Goal: Information Seeking & Learning: Compare options

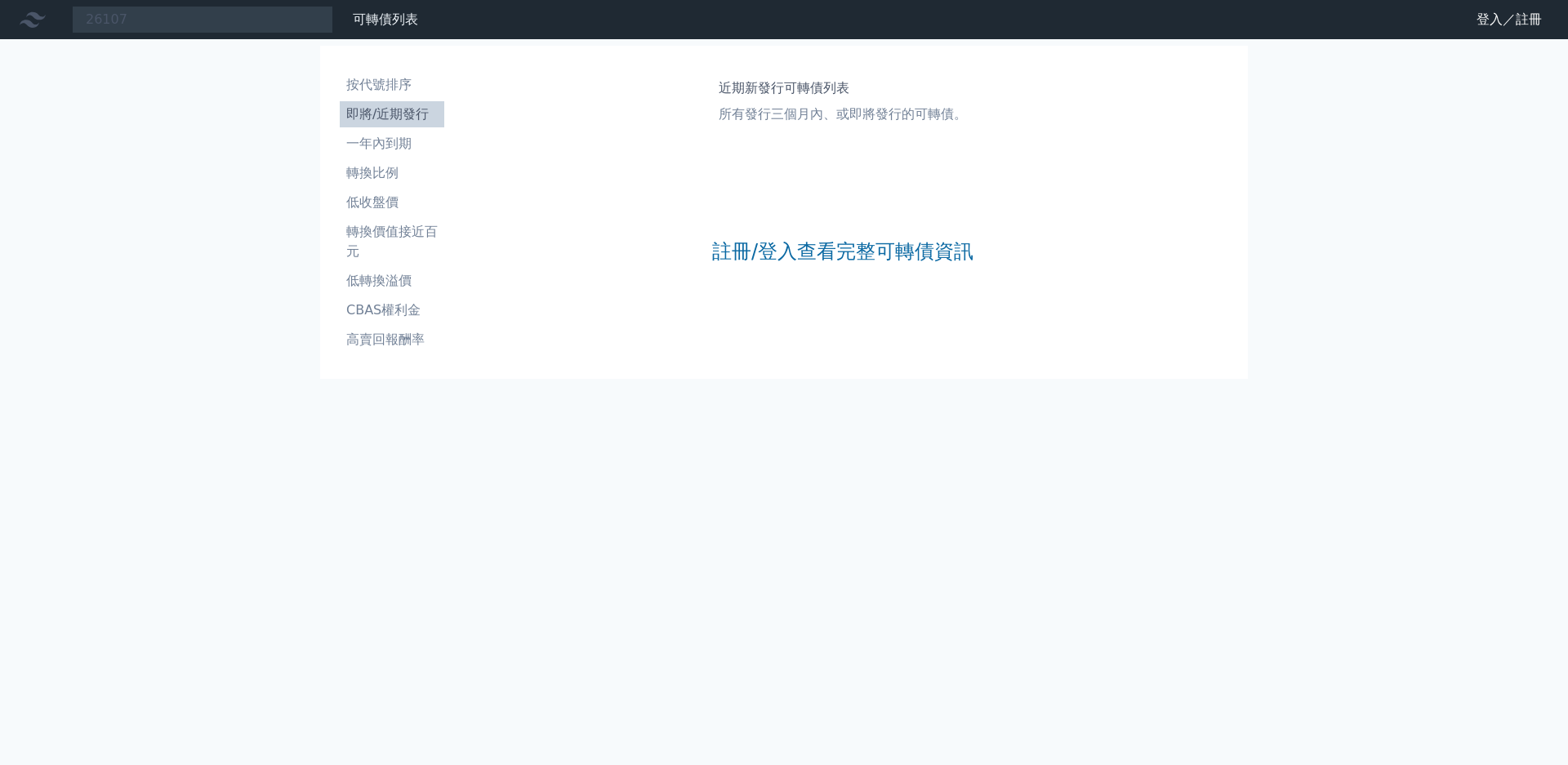
click at [171, 25] on input "26107" at bounding box center [202, 19] width 261 height 28
click at [171, 18] on input "26107" at bounding box center [202, 19] width 261 height 28
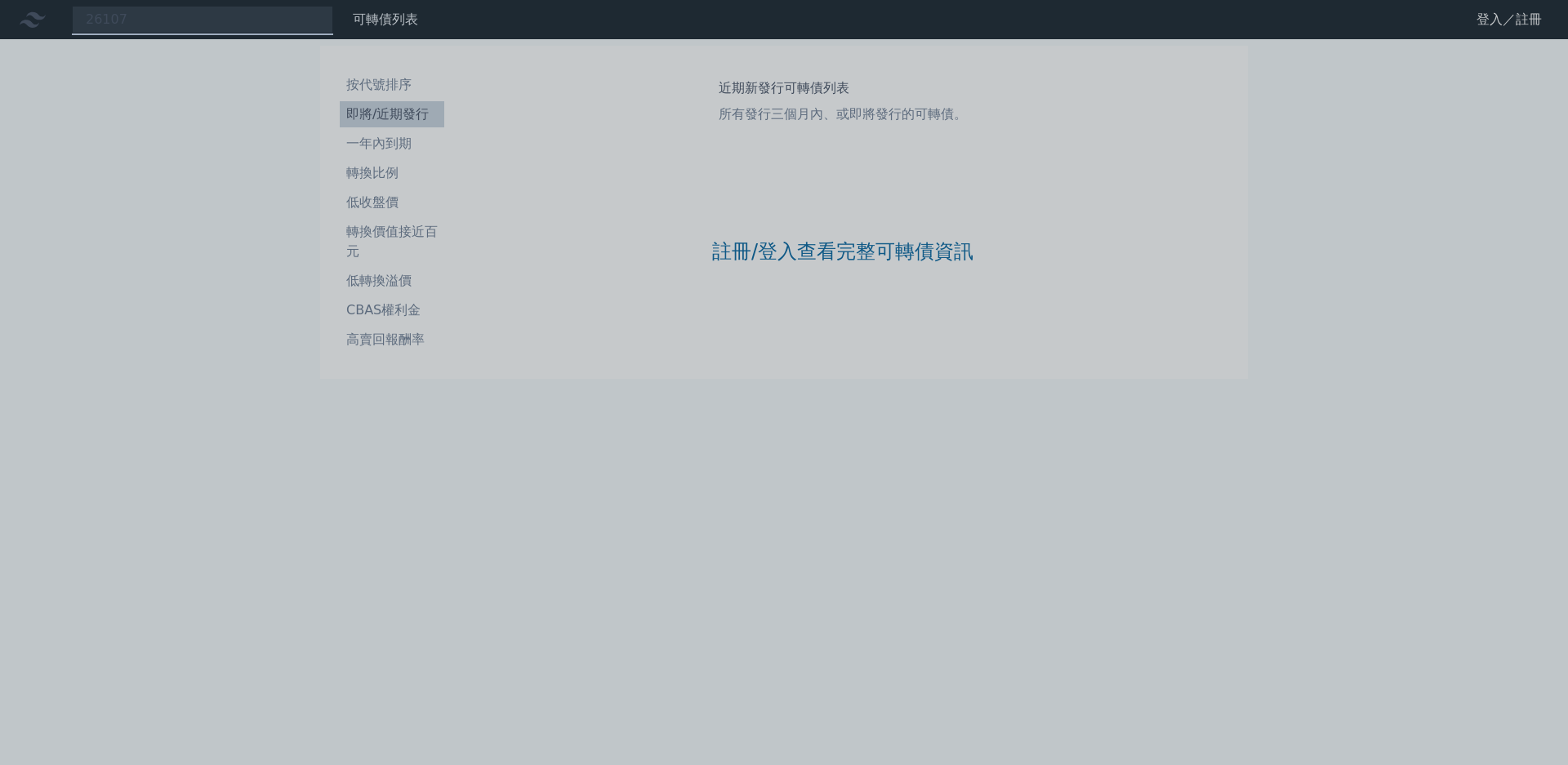
click at [194, 12] on div at bounding box center [784, 382] width 1568 height 765
click at [189, 27] on div "26107" at bounding box center [202, 19] width 261 height 28
type input "2610"
click at [154, 21] on div at bounding box center [784, 382] width 1568 height 765
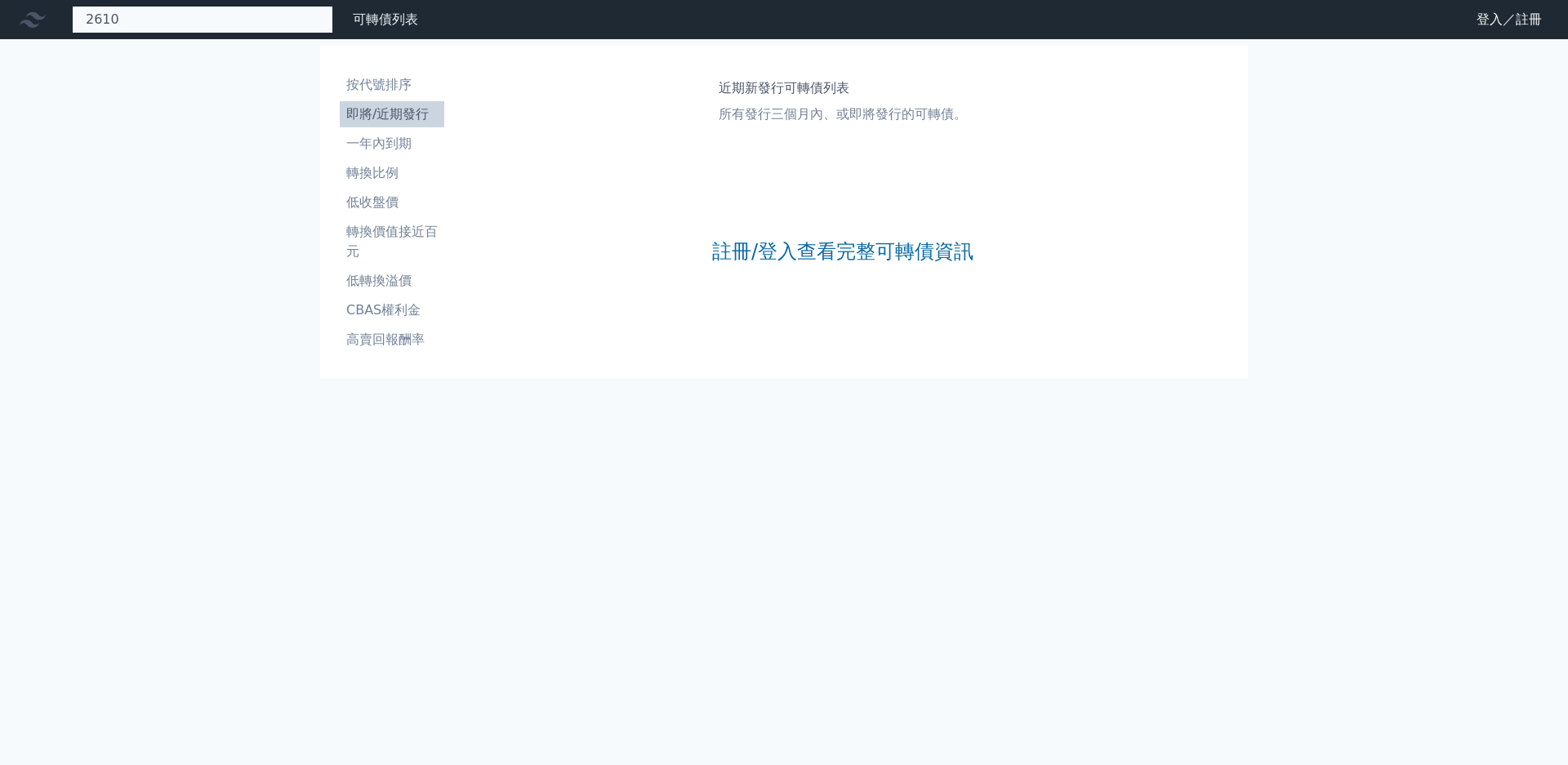
click at [154, 21] on div "2610 26107 華航七 131.3 -0.20% 26106 華航六" at bounding box center [202, 19] width 261 height 28
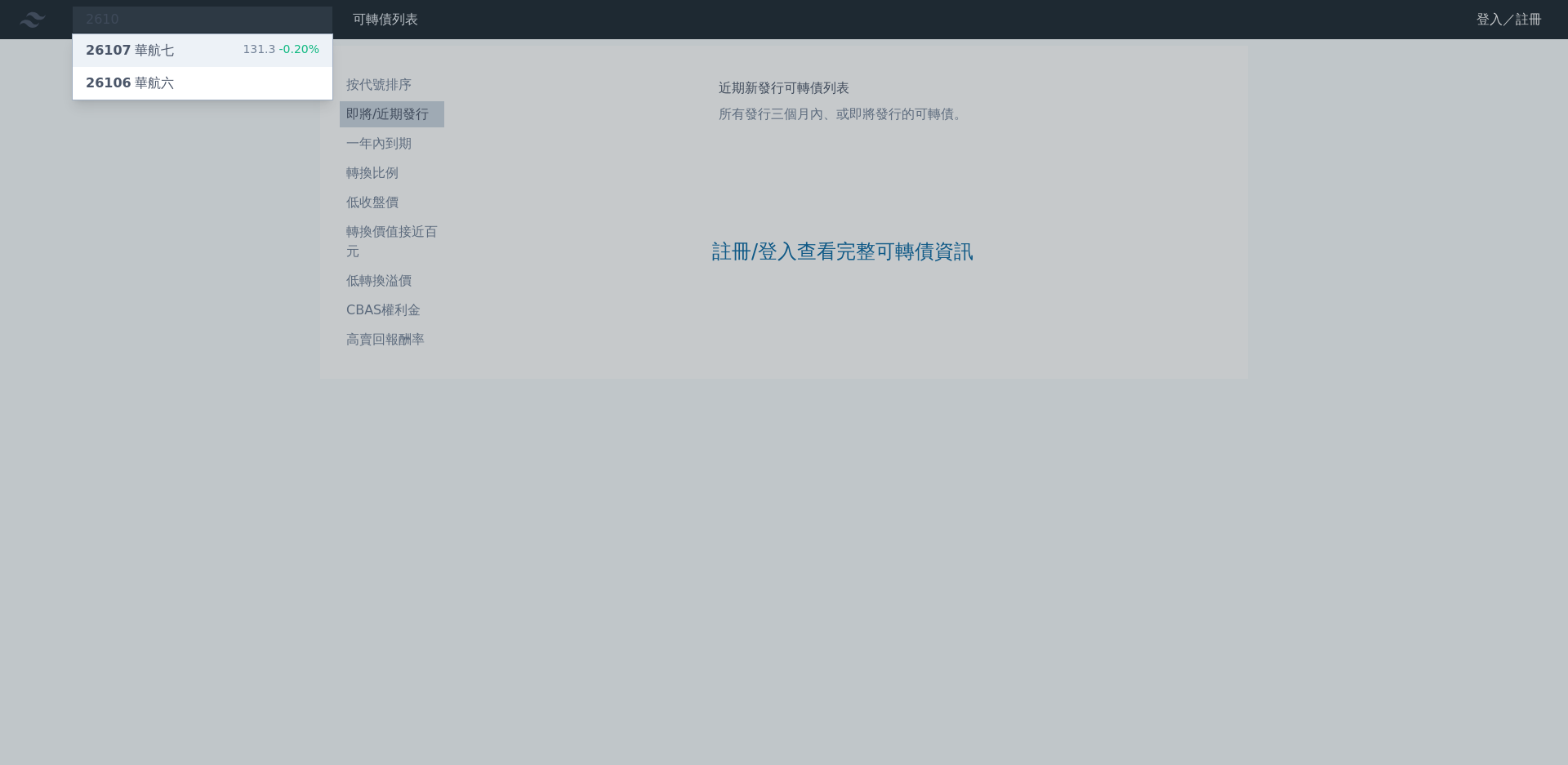
click at [158, 47] on div "26107 華航七 131.3 -0.20%" at bounding box center [202, 51] width 259 height 33
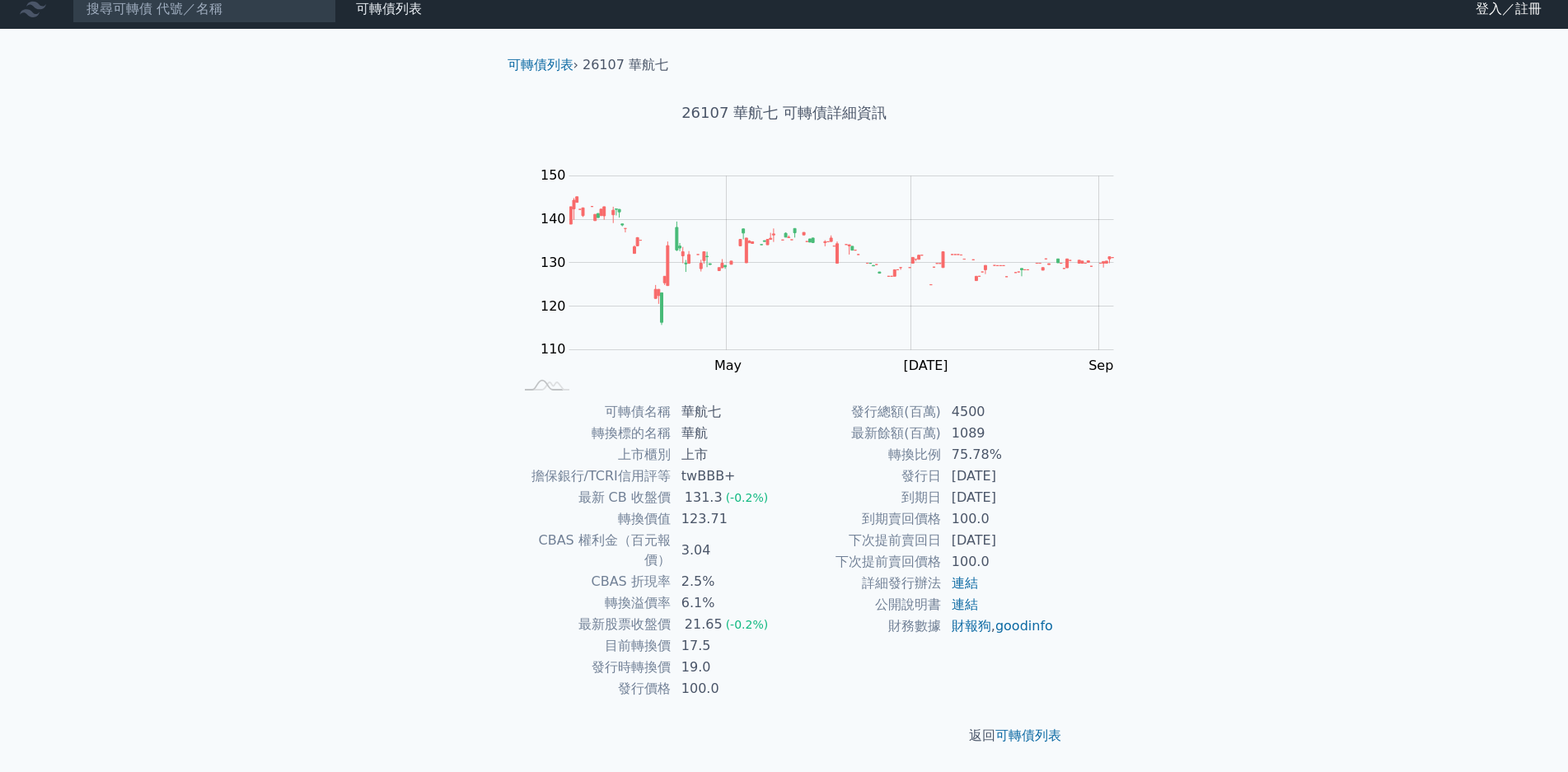
scroll to position [83, 0]
drag, startPoint x: 792, startPoint y: 612, endPoint x: 833, endPoint y: 613, distance: 41.0
click at [942, 466] on td "75.78%" at bounding box center [998, 455] width 113 height 21
drag, startPoint x: 879, startPoint y: 501, endPoint x: 906, endPoint y: 498, distance: 27.2
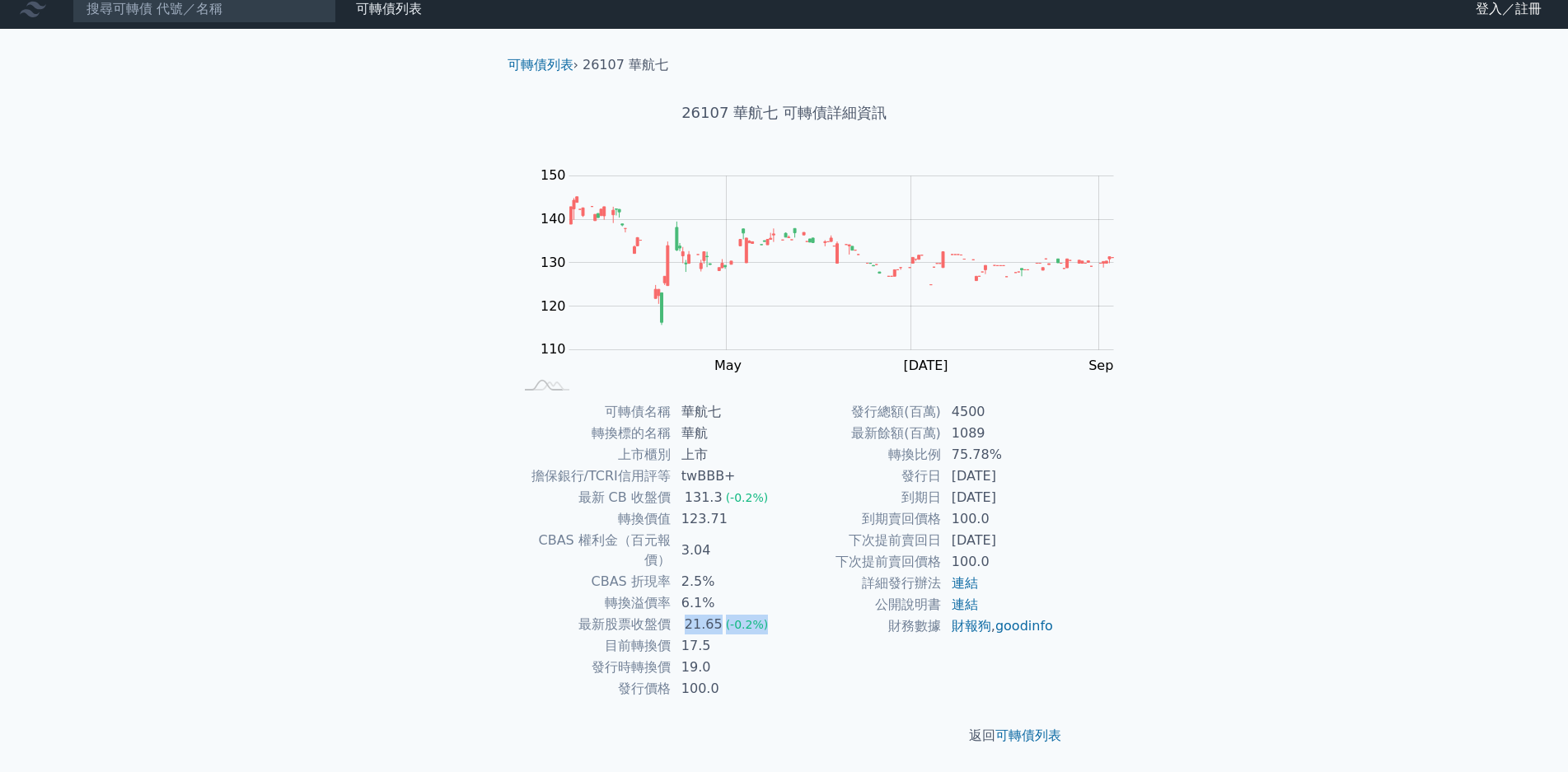
click at [785, 614] on td "21.65 (-0.2%)" at bounding box center [728, 624] width 113 height 21
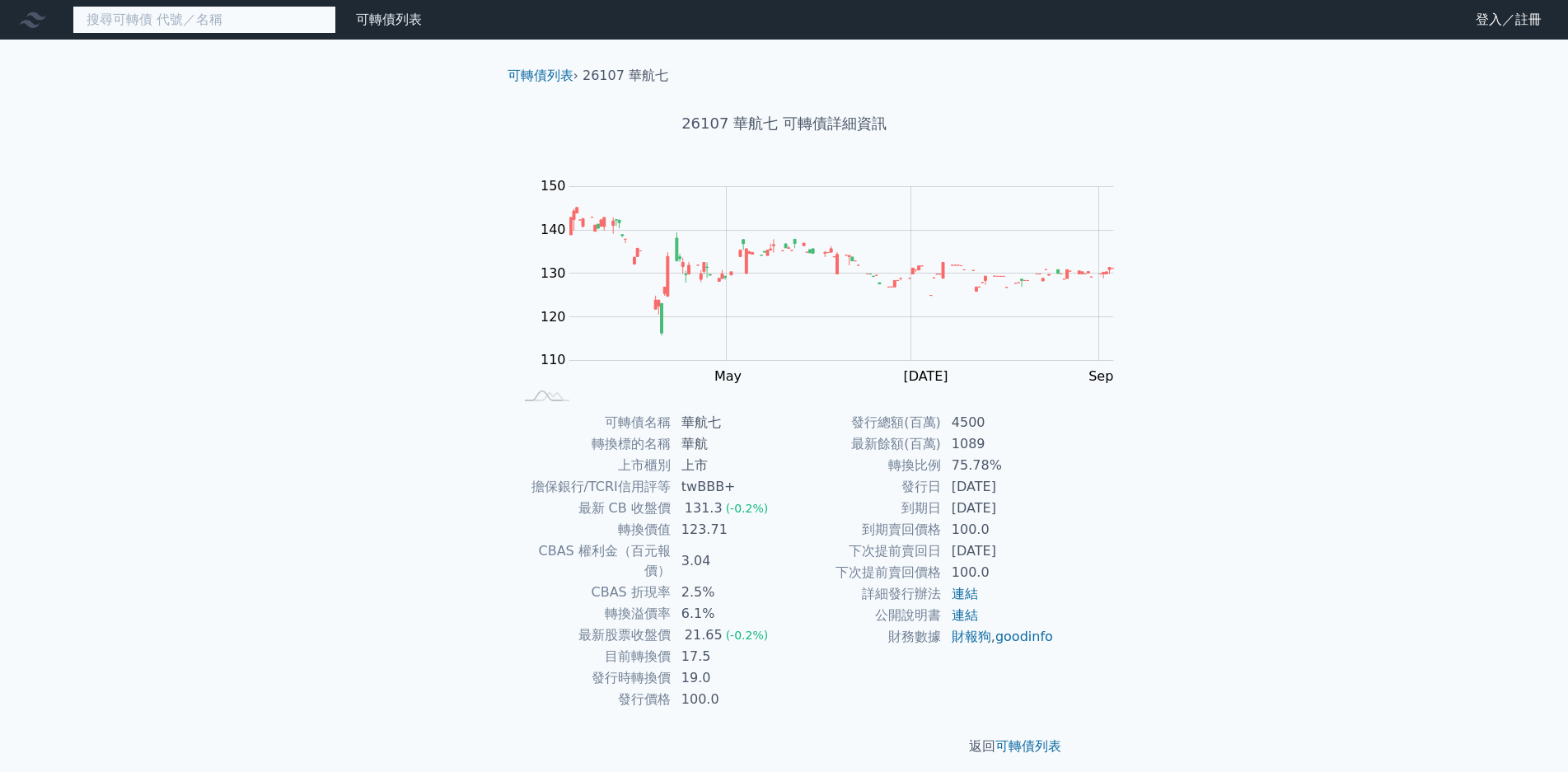
click at [188, 18] on input at bounding box center [204, 19] width 263 height 28
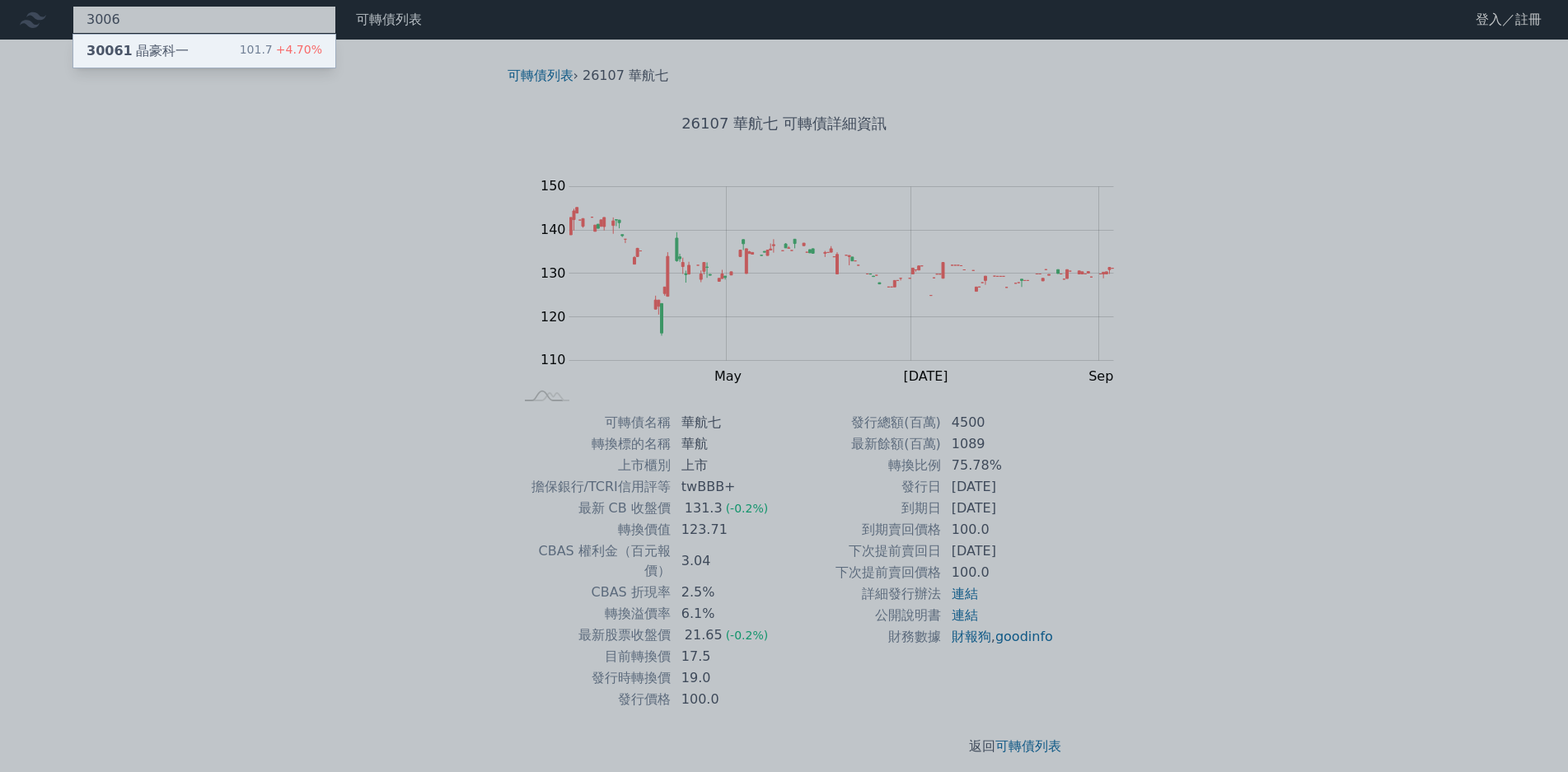
type input "3006"
click at [239, 48] on div "101.7 +4.70%" at bounding box center [280, 50] width 83 height 19
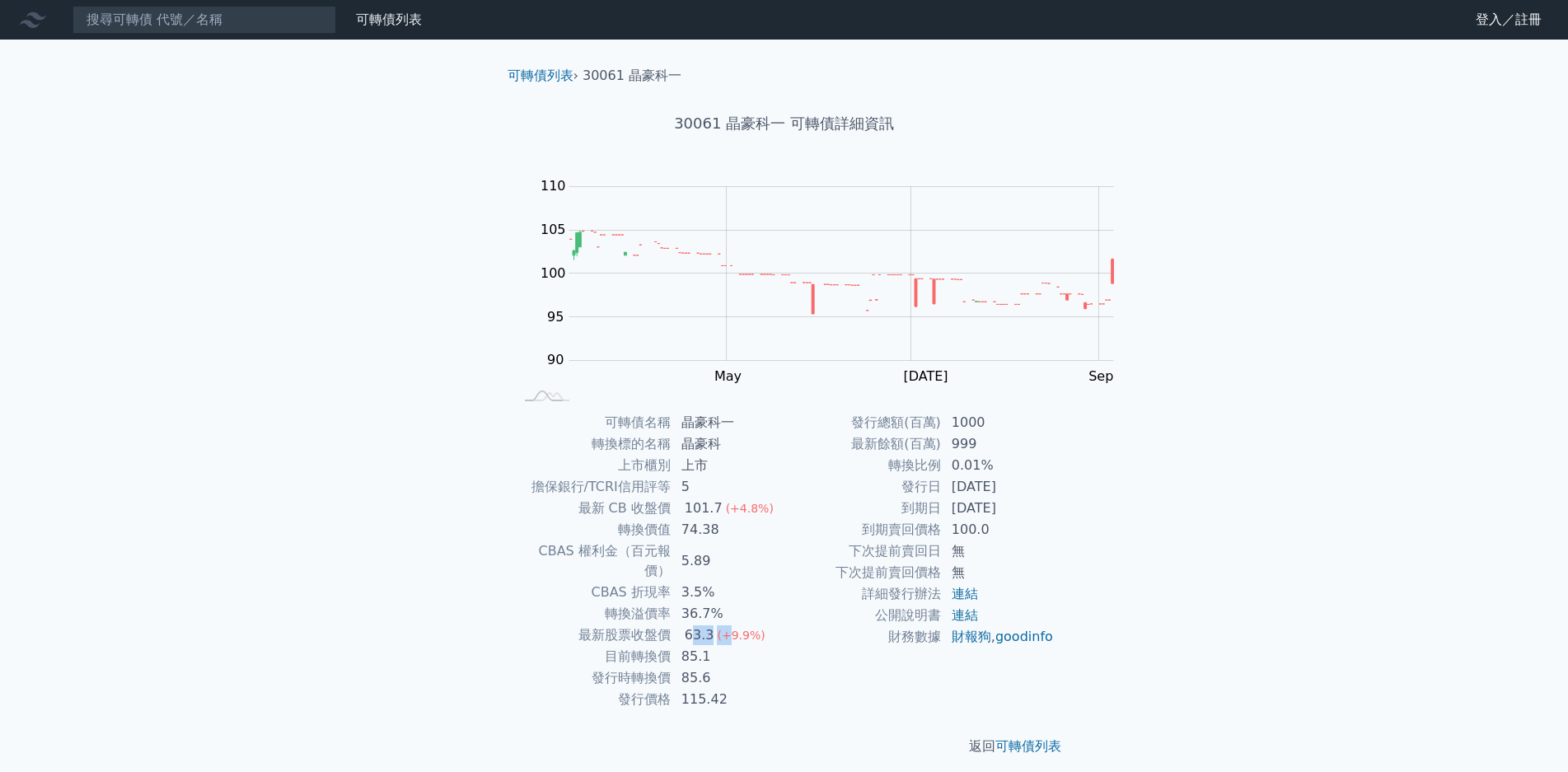
drag, startPoint x: 821, startPoint y: 585, endPoint x: 836, endPoint y: 585, distance: 15.0
click at [785, 624] on td "63.3 (+9.9%)" at bounding box center [728, 635] width 113 height 21
drag, startPoint x: 778, startPoint y: 469, endPoint x: 837, endPoint y: 497, distance: 65.3
click at [785, 497] on tbody "可轉債名稱 晶豪科一 轉換標的名稱 晶豪科 上市櫃別 上市 擔保銀行/TCRI信用評等 5 最新 CB 收盤價 101.7 (+4.8%) 轉換價值 74.3…" at bounding box center [649, 561] width 270 height 299
click at [774, 502] on span "(+4.8%)" at bounding box center [750, 508] width 48 height 13
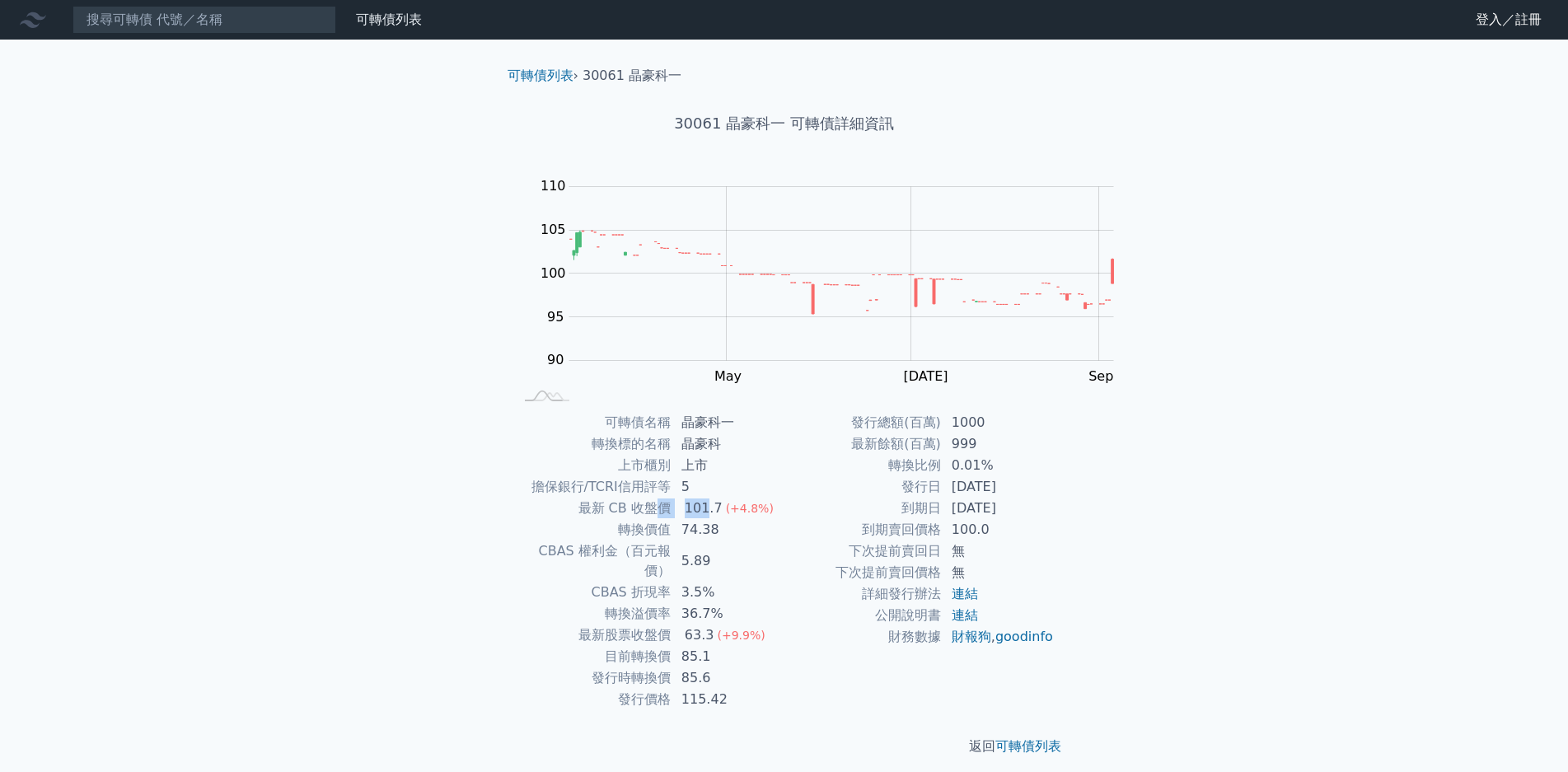
drag, startPoint x: 770, startPoint y: 495, endPoint x: 835, endPoint y: 491, distance: 65.1
click at [785, 497] on tr "最新 CB 收盤價 101.7 (+4.8%)" at bounding box center [649, 508] width 270 height 21
click at [774, 502] on span "(+4.8%)" at bounding box center [750, 508] width 48 height 13
drag, startPoint x: 792, startPoint y: 570, endPoint x: 842, endPoint y: 570, distance: 50.0
click at [785, 603] on td "36.7%" at bounding box center [728, 613] width 113 height 21
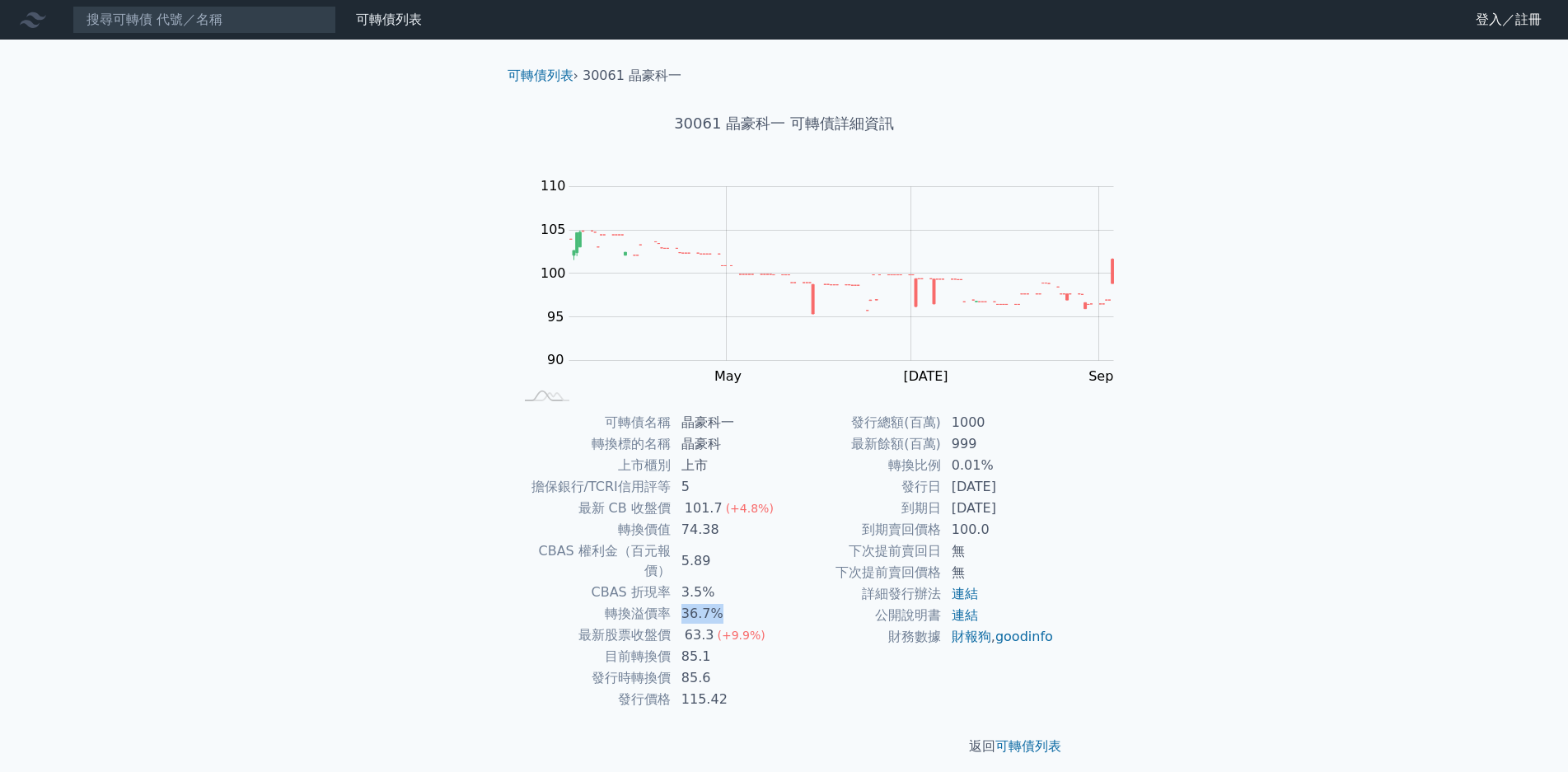
click at [785, 603] on td "36.7%" at bounding box center [728, 613] width 113 height 21
drag, startPoint x: 789, startPoint y: 565, endPoint x: 840, endPoint y: 567, distance: 51.0
click at [785, 603] on td "36.7%" at bounding box center [728, 613] width 113 height 21
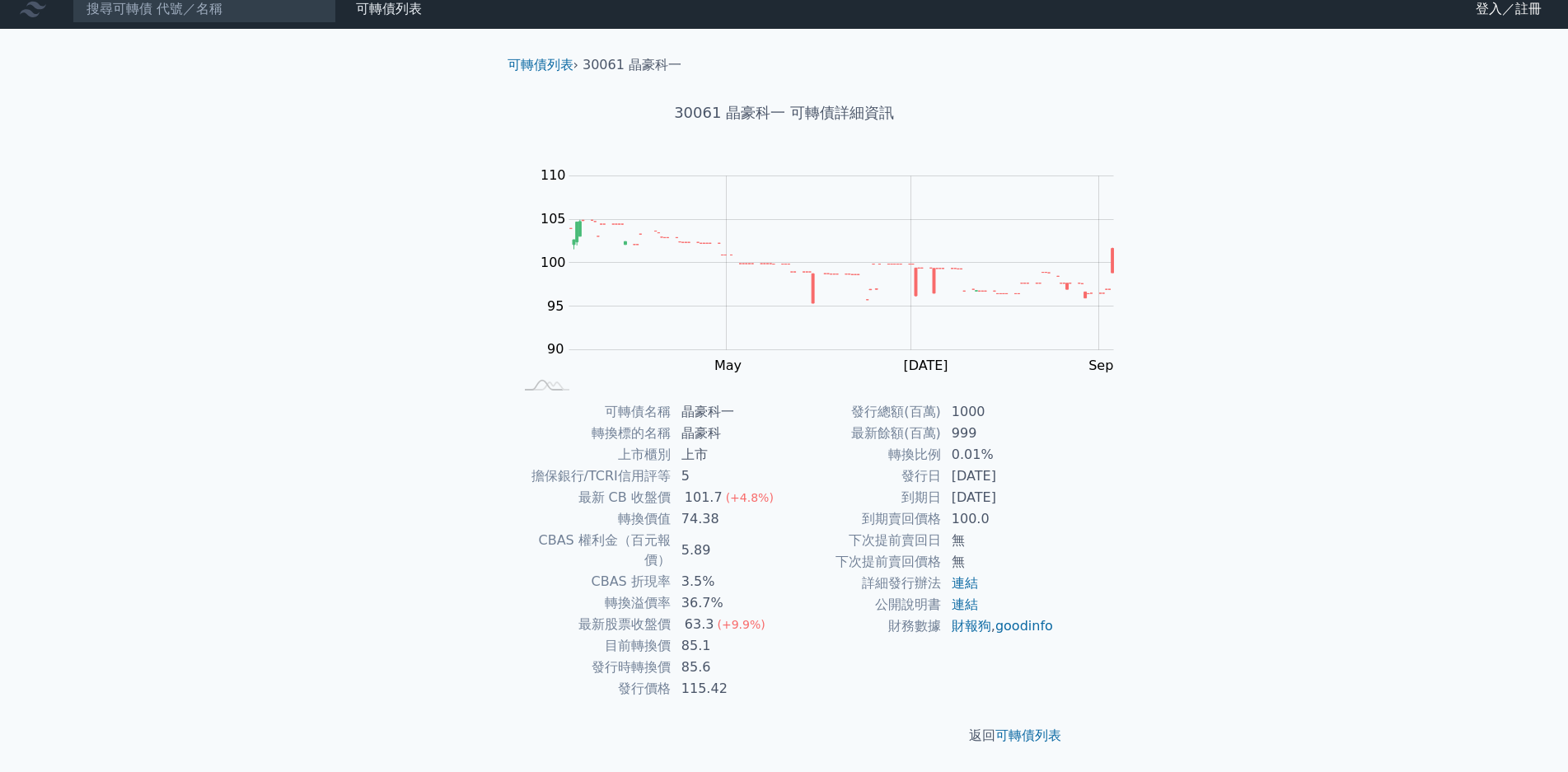
scroll to position [156, 0]
drag, startPoint x: 785, startPoint y: 569, endPoint x: 863, endPoint y: 577, distance: 78.4
click at [863, 577] on tbody "發行總額(百萬) 1000 最新餘額(百萬) 999 轉換比例 0.01% 發行日 [DATE] 到期日 [DATE] 到期賣回價格 100.0 下次提前賣回…" at bounding box center [919, 520] width 270 height 236
click at [942, 508] on td "[DATE]" at bounding box center [998, 497] width 113 height 21
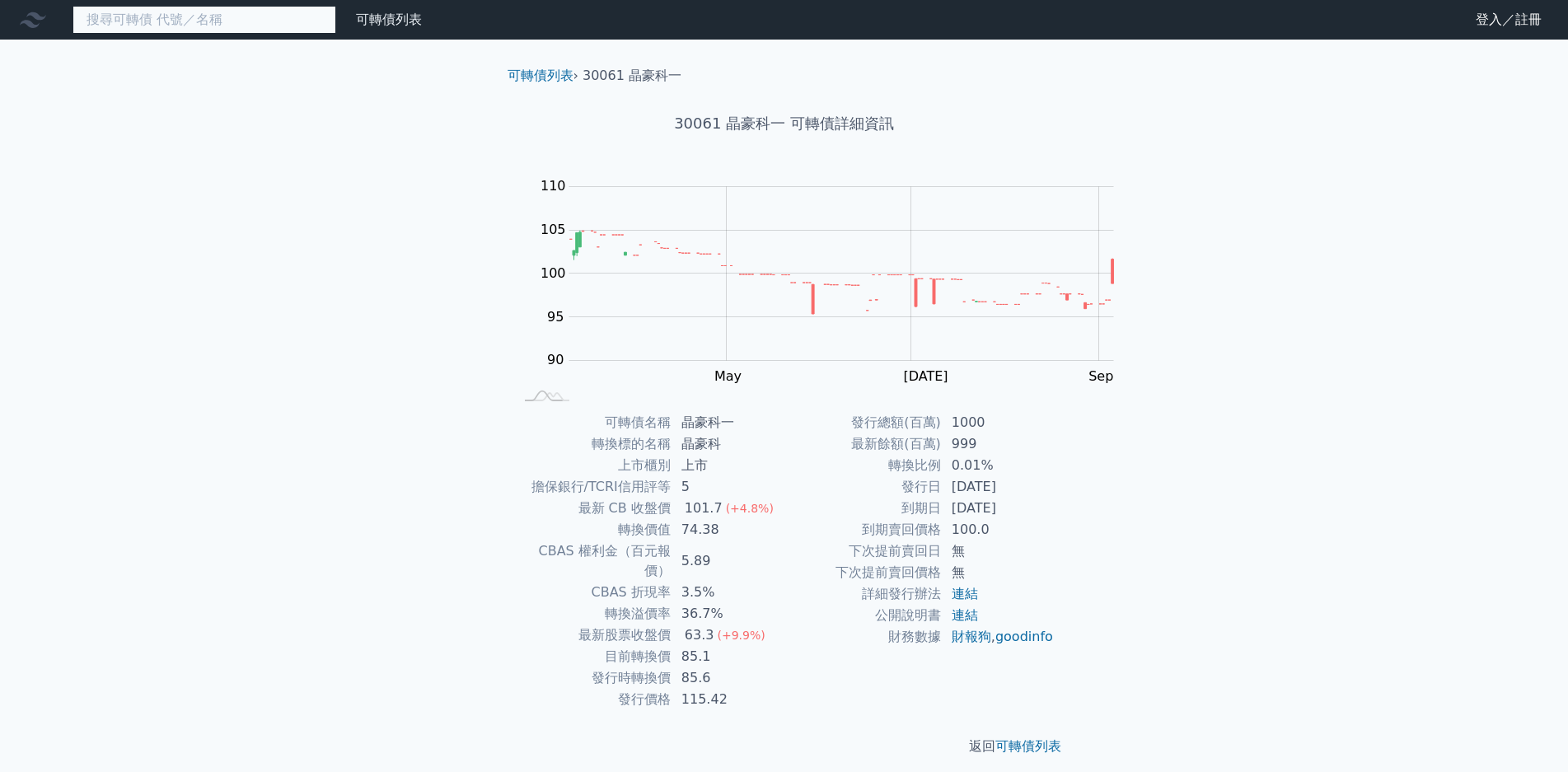
click at [205, 18] on input at bounding box center [204, 19] width 263 height 28
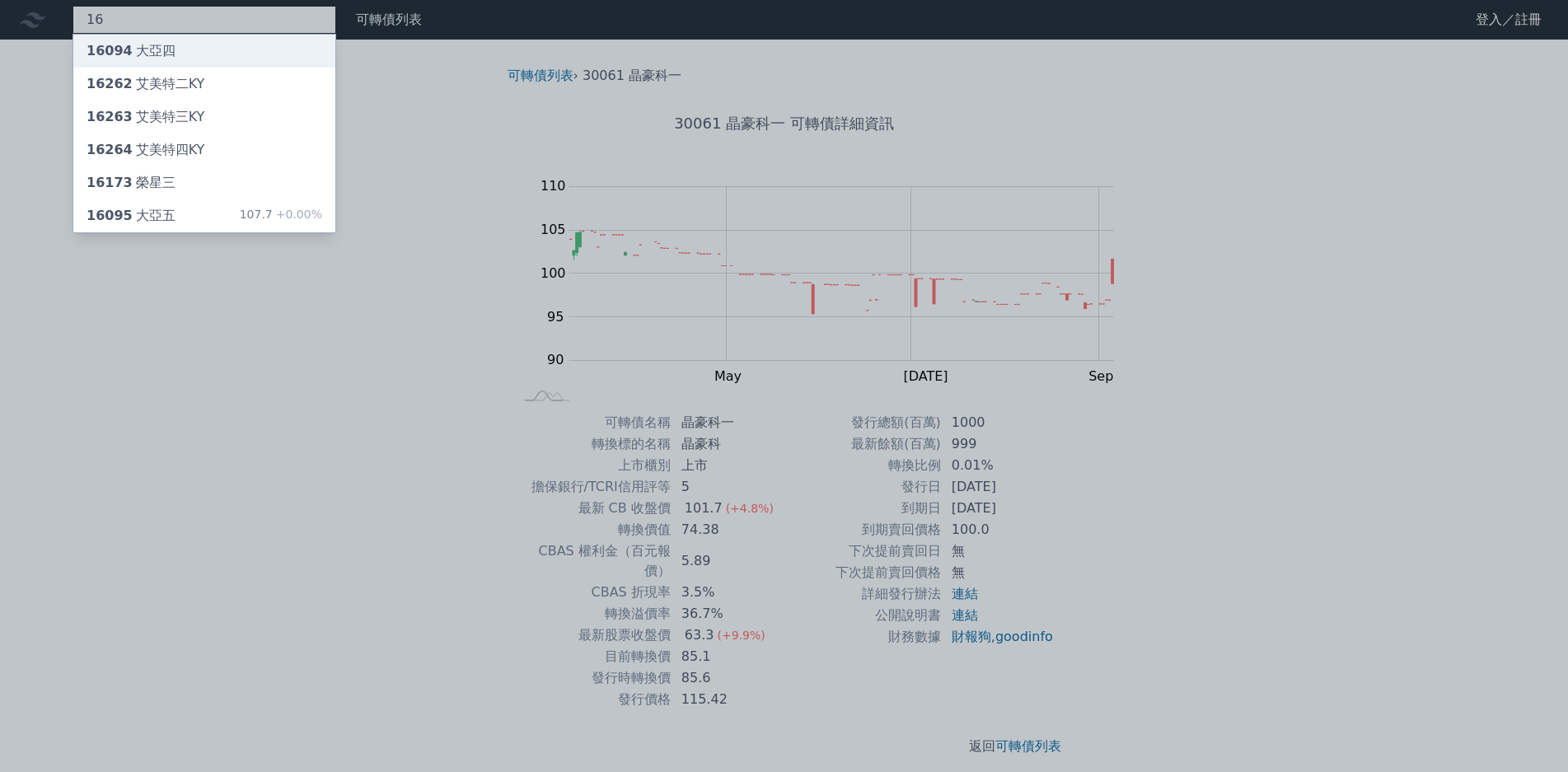
type input "1"
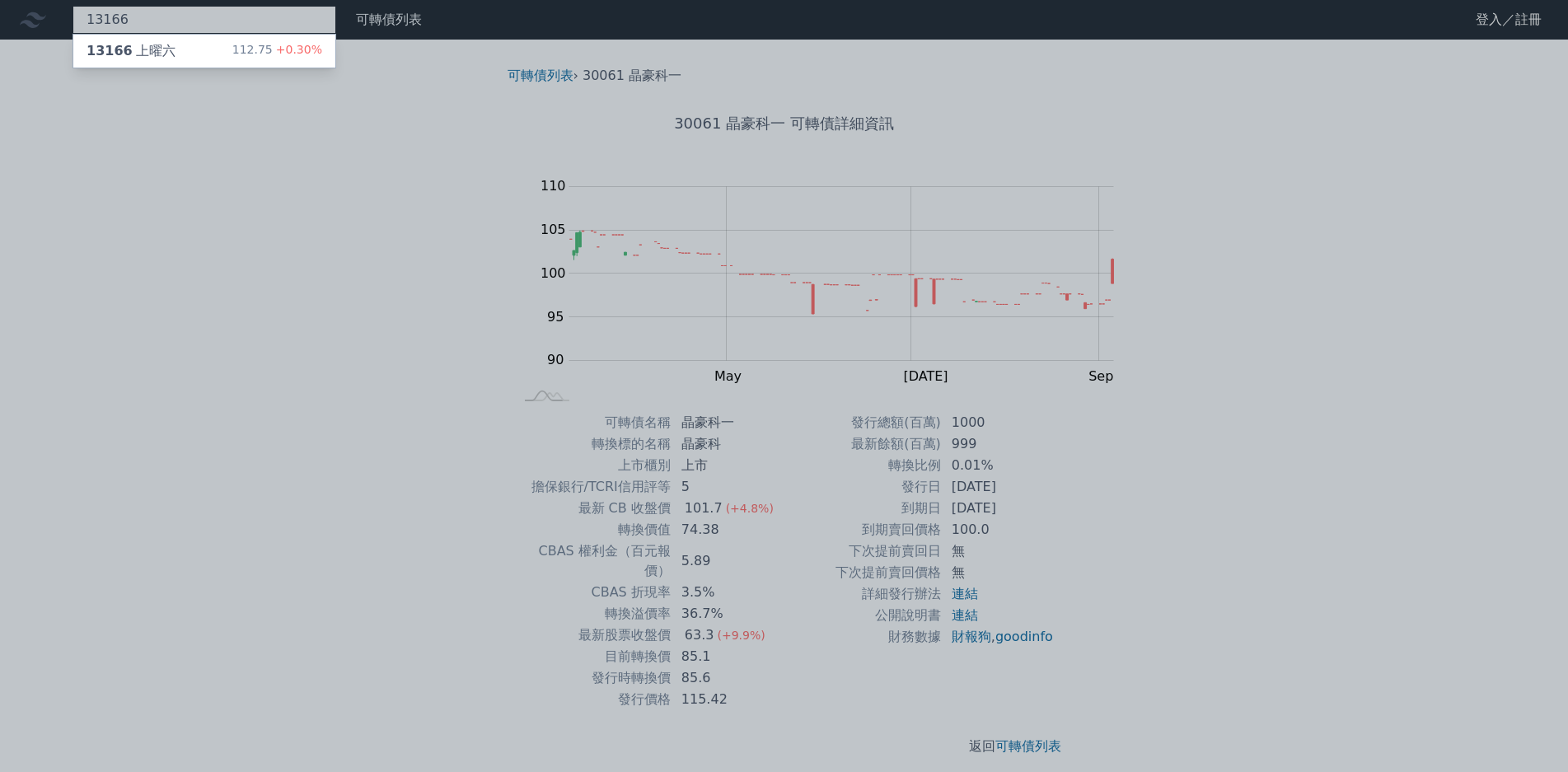
type input "13166"
click at [273, 49] on span "+0.30%" at bounding box center [297, 49] width 49 height 13
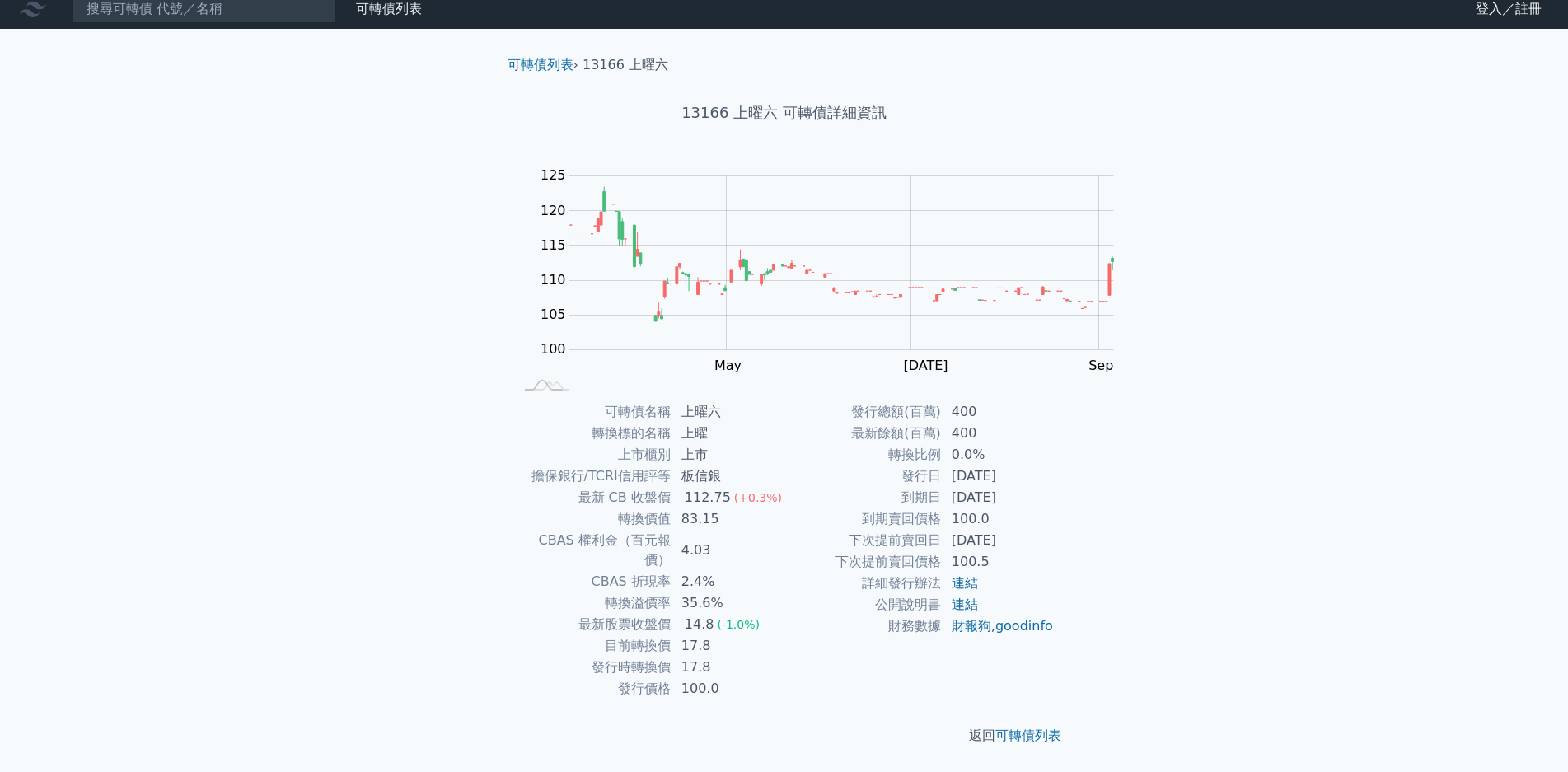
scroll to position [83, 0]
drag, startPoint x: 793, startPoint y: 410, endPoint x: 857, endPoint y: 431, distance: 67.4
click at [785, 431] on tbody "可轉債名稱 上曜六 轉換標的名稱 上曜 上市櫃別 上市 擔保銀行/TCRI信用評等 板信銀 最新 CB 收盤價 112.75 (+0.3%) 轉換價值 83.…" at bounding box center [649, 551] width 270 height 299
click at [785, 571] on td "2.4%" at bounding box center [728, 581] width 113 height 21
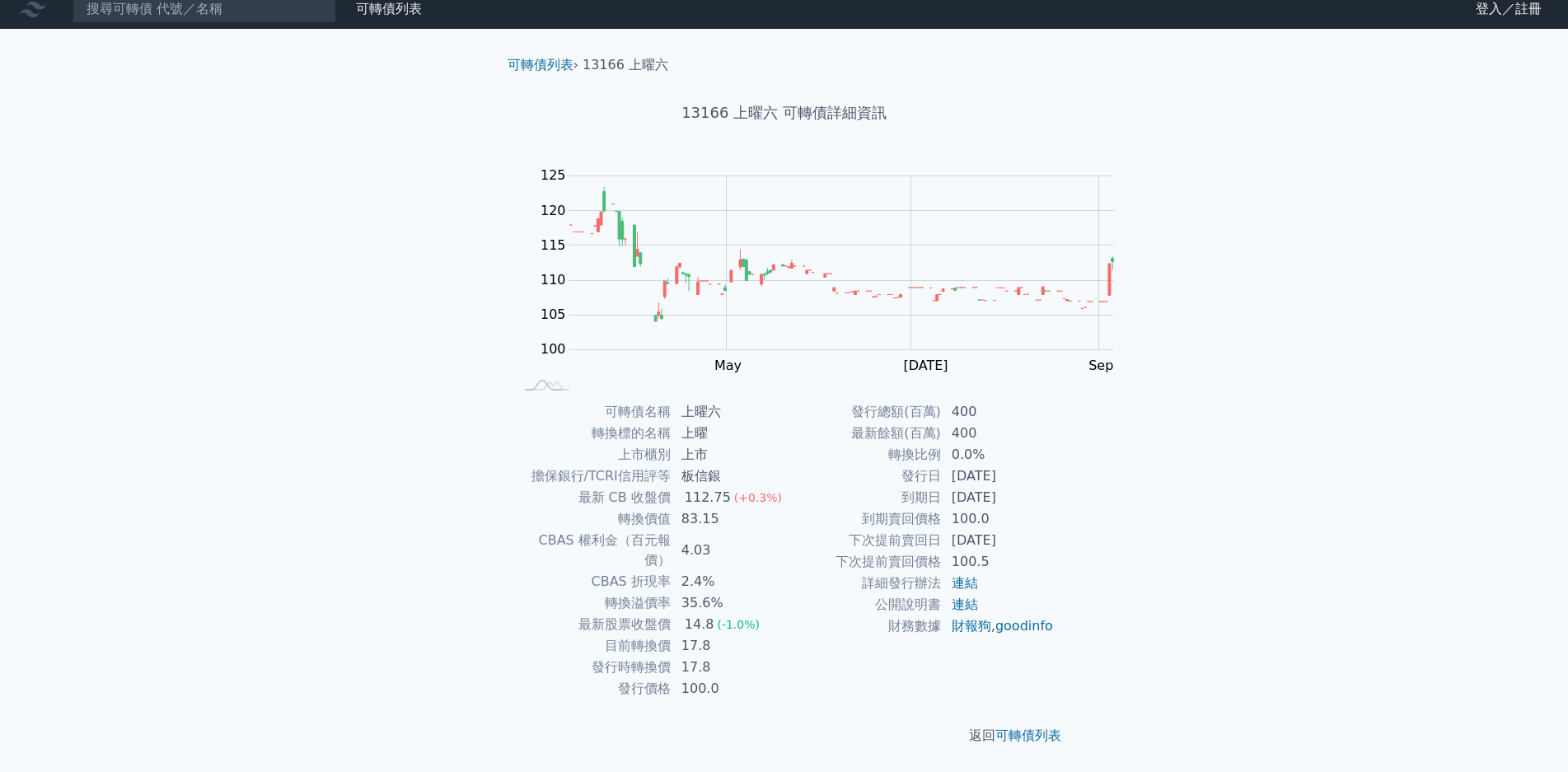
click at [785, 571] on td "2.4%" at bounding box center [728, 581] width 113 height 21
drag, startPoint x: 797, startPoint y: 426, endPoint x: 890, endPoint y: 432, distance: 93.2
click at [785, 614] on td "14.8 (-1.0%)" at bounding box center [728, 624] width 113 height 21
drag, startPoint x: 795, startPoint y: 457, endPoint x: 831, endPoint y: 457, distance: 36.0
click at [785, 636] on td "17.8" at bounding box center [728, 646] width 113 height 21
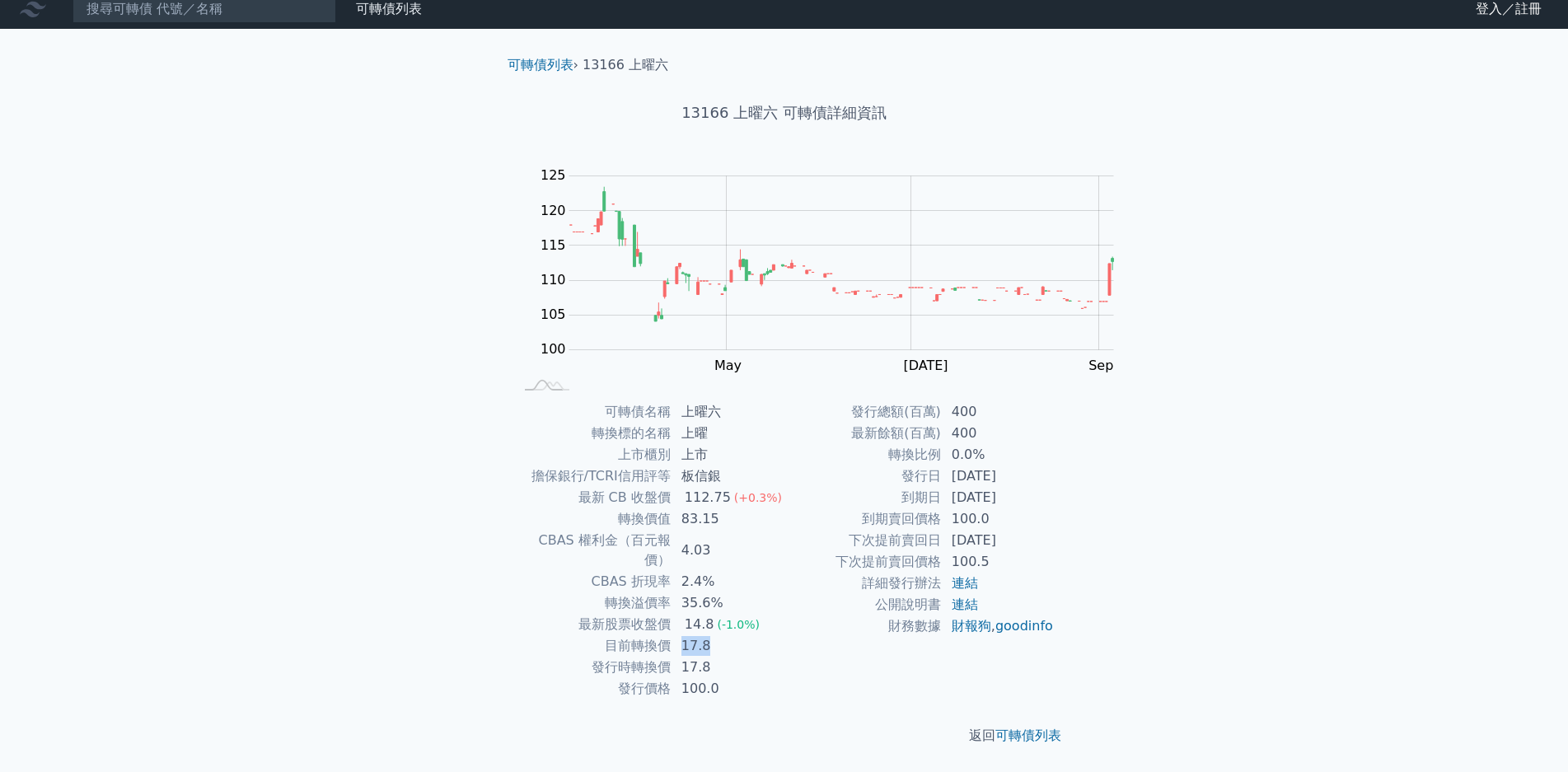
scroll to position [0, 0]
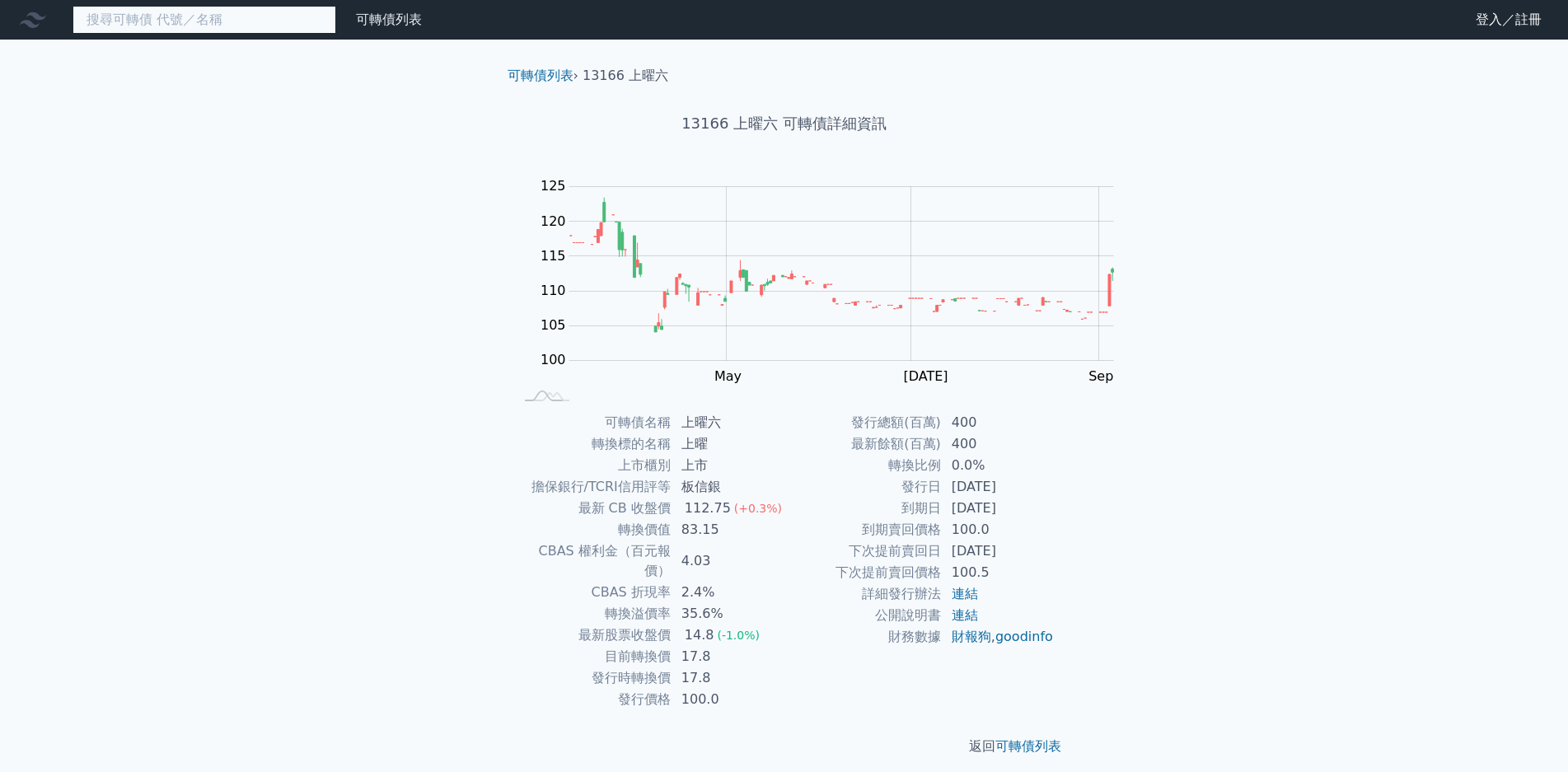
click at [105, 26] on input at bounding box center [204, 19] width 263 height 28
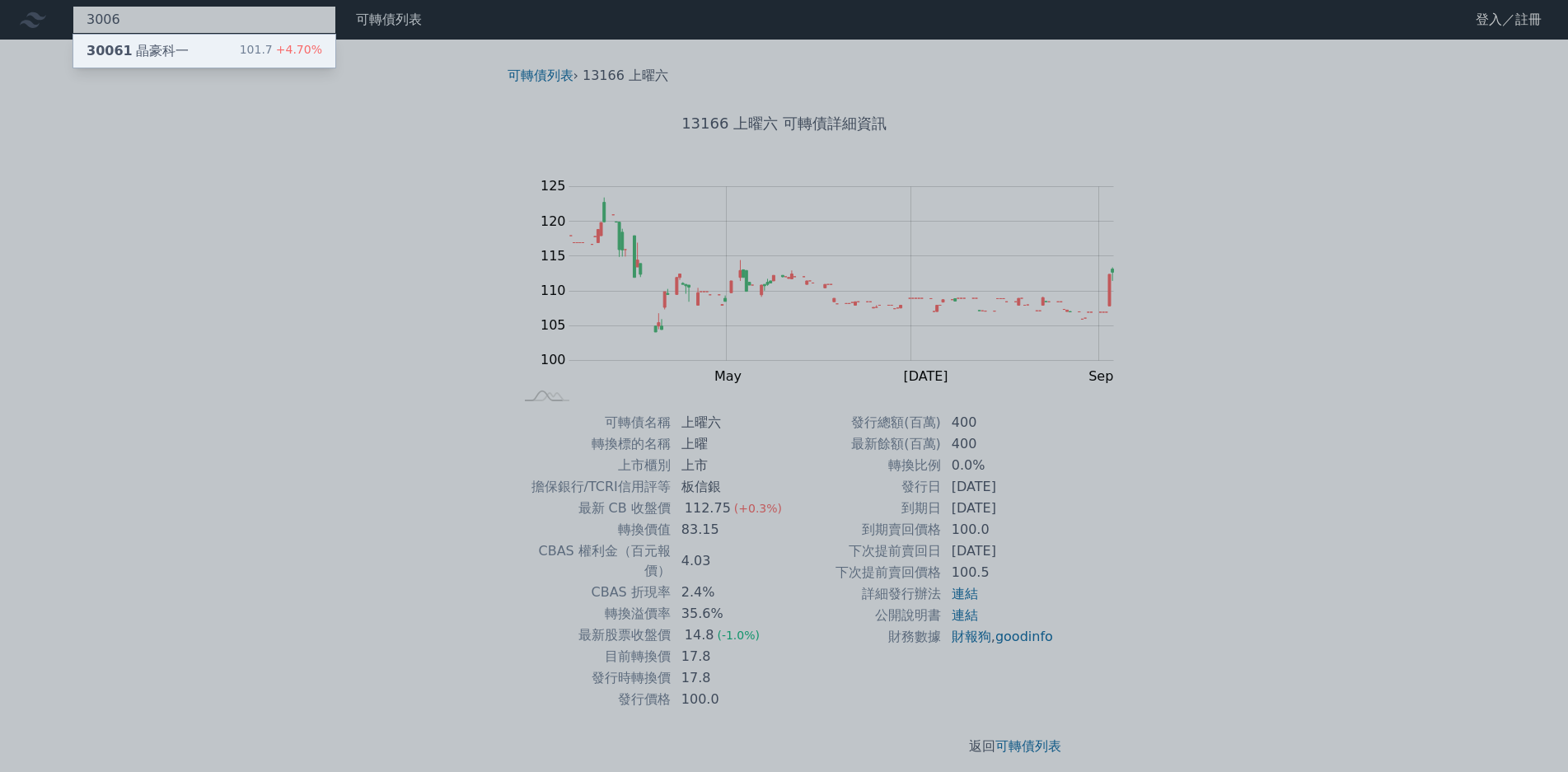
type input "3006"
click at [239, 44] on div "101.7 +4.70%" at bounding box center [280, 50] width 83 height 19
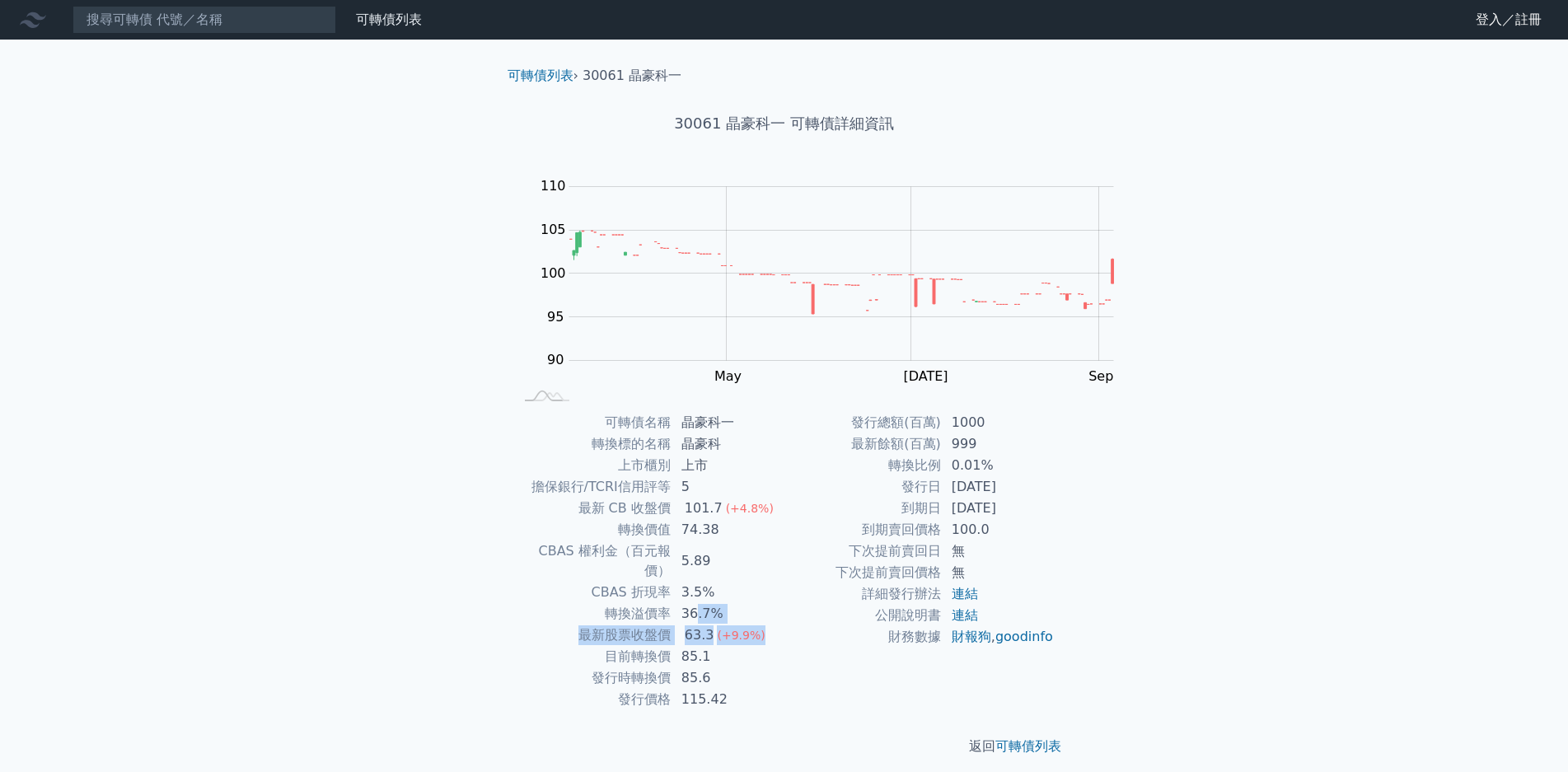
drag, startPoint x: 868, startPoint y: 572, endPoint x: 894, endPoint y: 581, distance: 27.5
click at [785, 577] on tbody "可轉債名稱 晶豪科一 轉換標的名稱 晶豪科 上市櫃別 上市 擔保銀行/TCRI信用評等 5 最新 CB 收盤價 101.7 (+4.8%) 轉換價值 74.3…" at bounding box center [649, 561] width 270 height 299
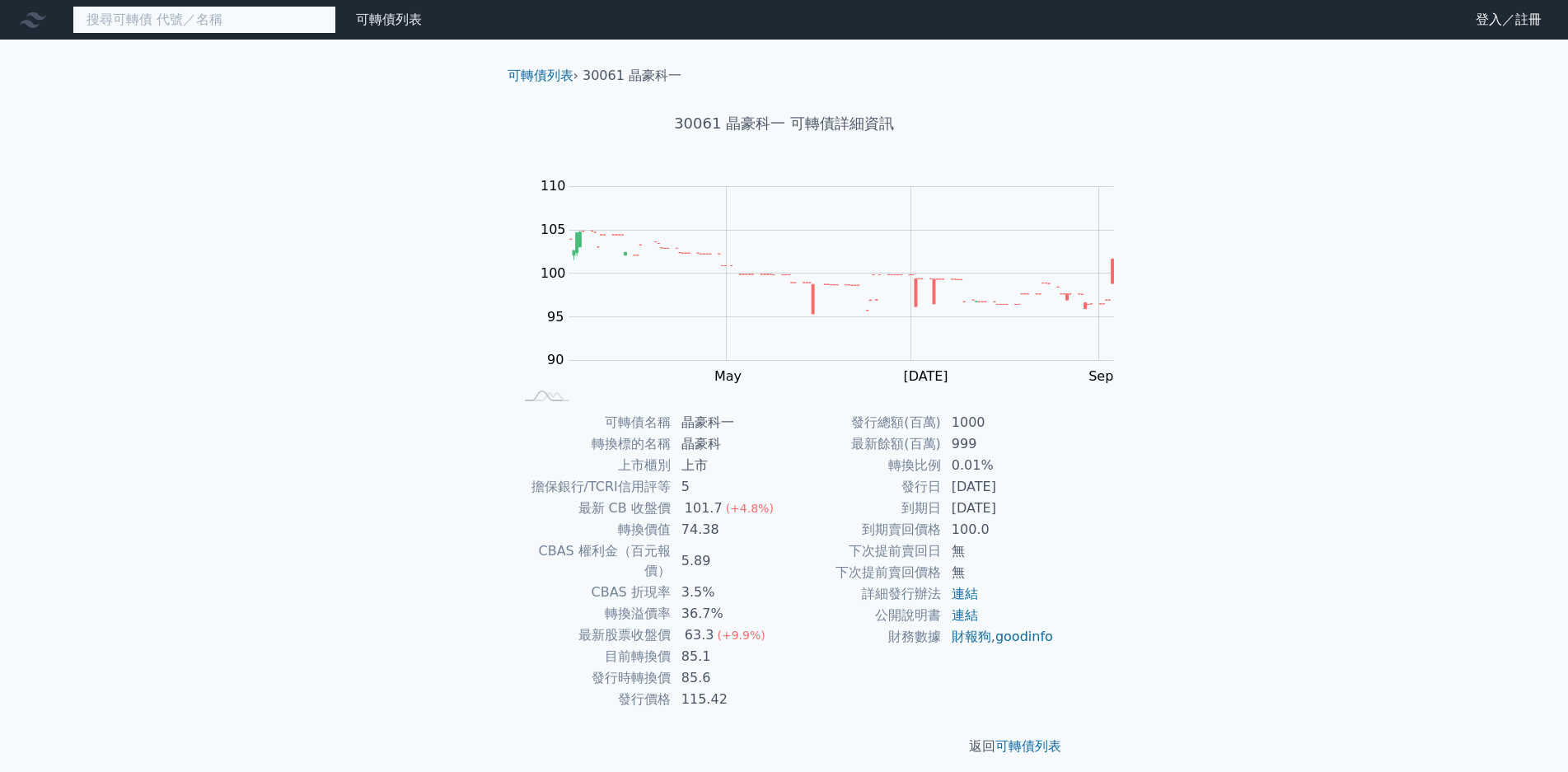
click at [207, 28] on input at bounding box center [204, 19] width 263 height 28
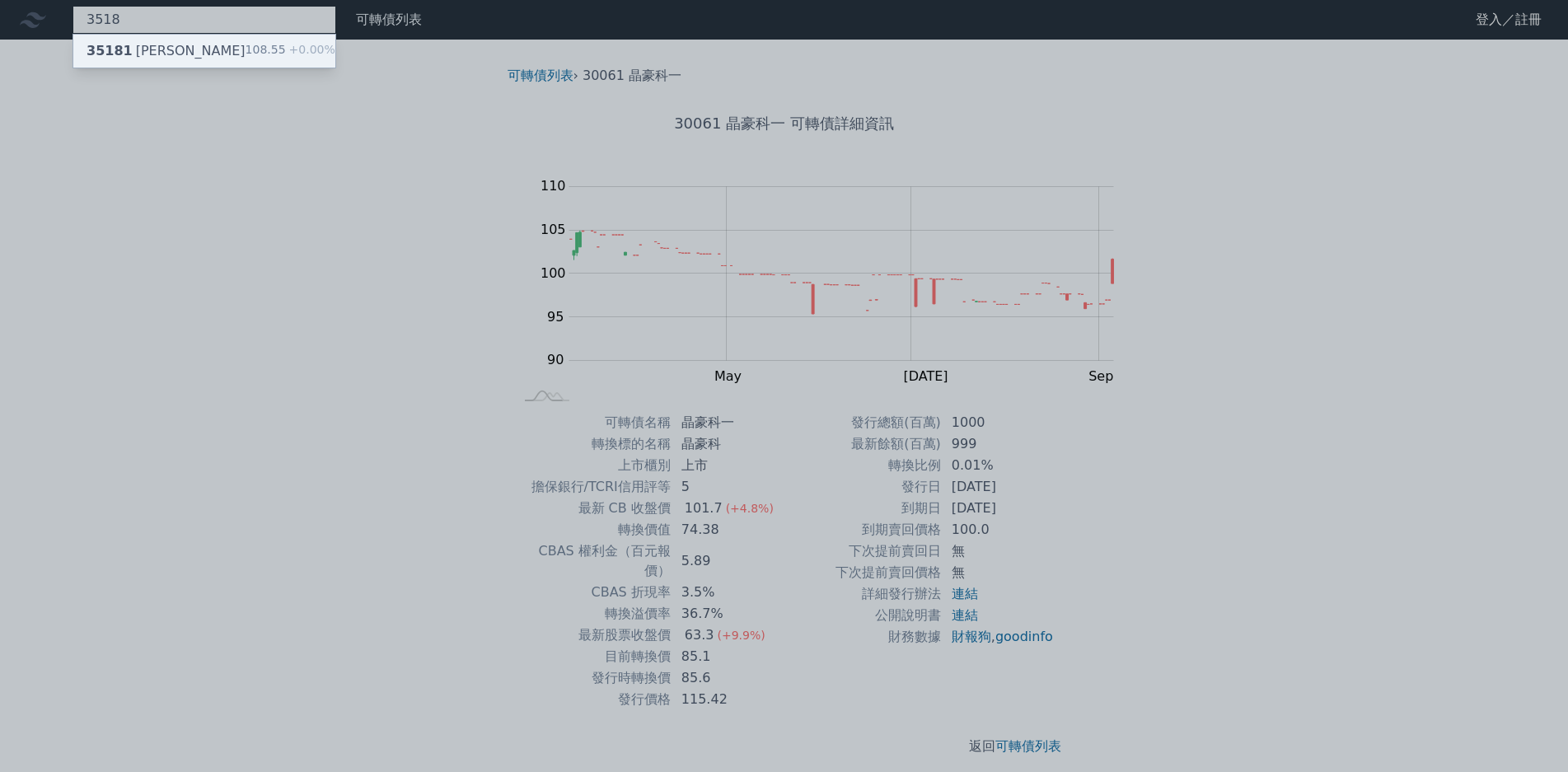
type input "3518"
click at [246, 49] on div "108.55 +0.00%" at bounding box center [290, 50] width 90 height 19
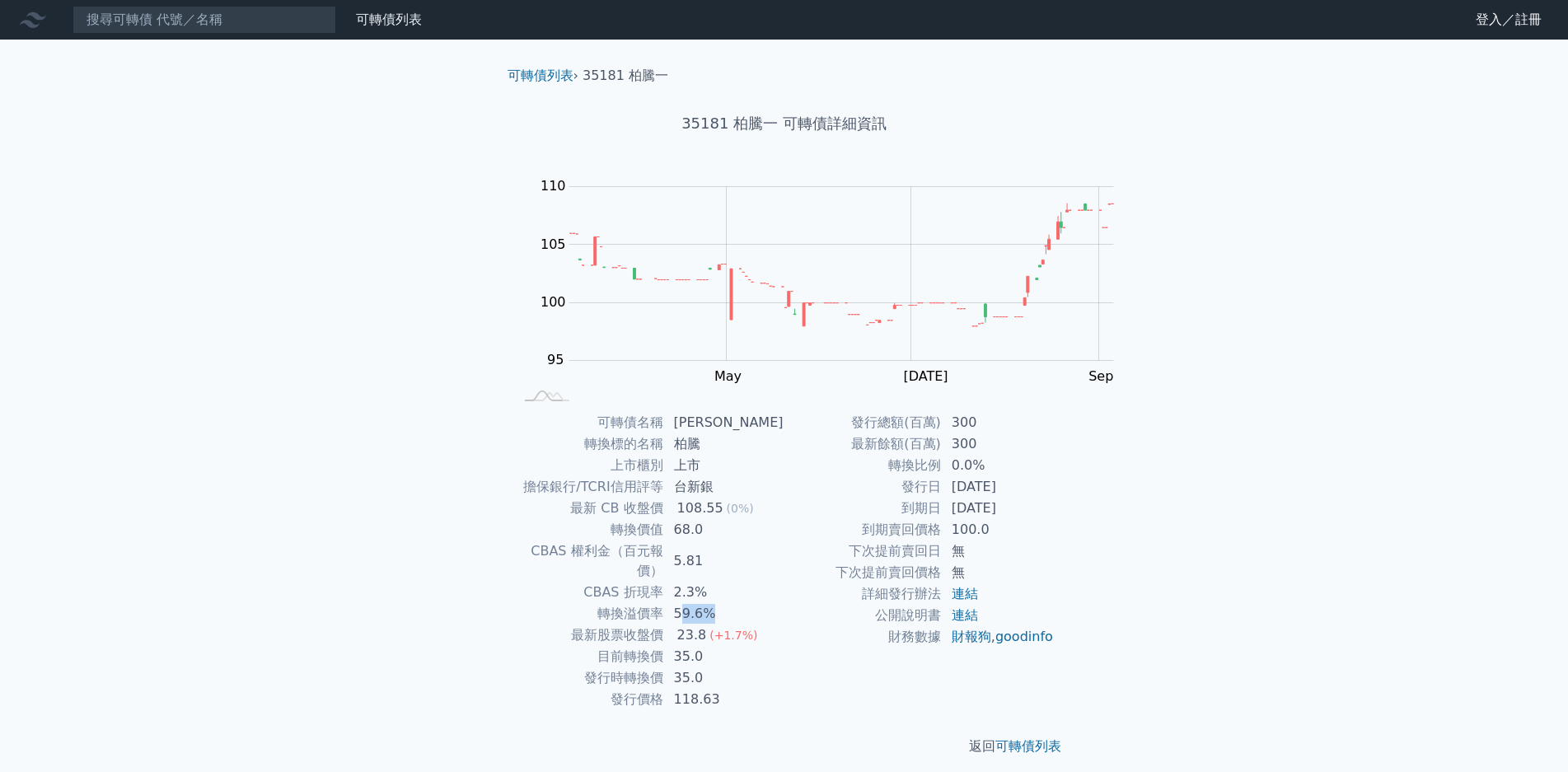
drag, startPoint x: 800, startPoint y: 570, endPoint x: 829, endPoint y: 573, distance: 29.2
click at [785, 603] on td "59.6%" at bounding box center [725, 613] width 121 height 21
drag, startPoint x: 227, startPoint y: 18, endPoint x: 222, endPoint y: 25, distance: 8.6
click at [226, 19] on input at bounding box center [204, 19] width 263 height 28
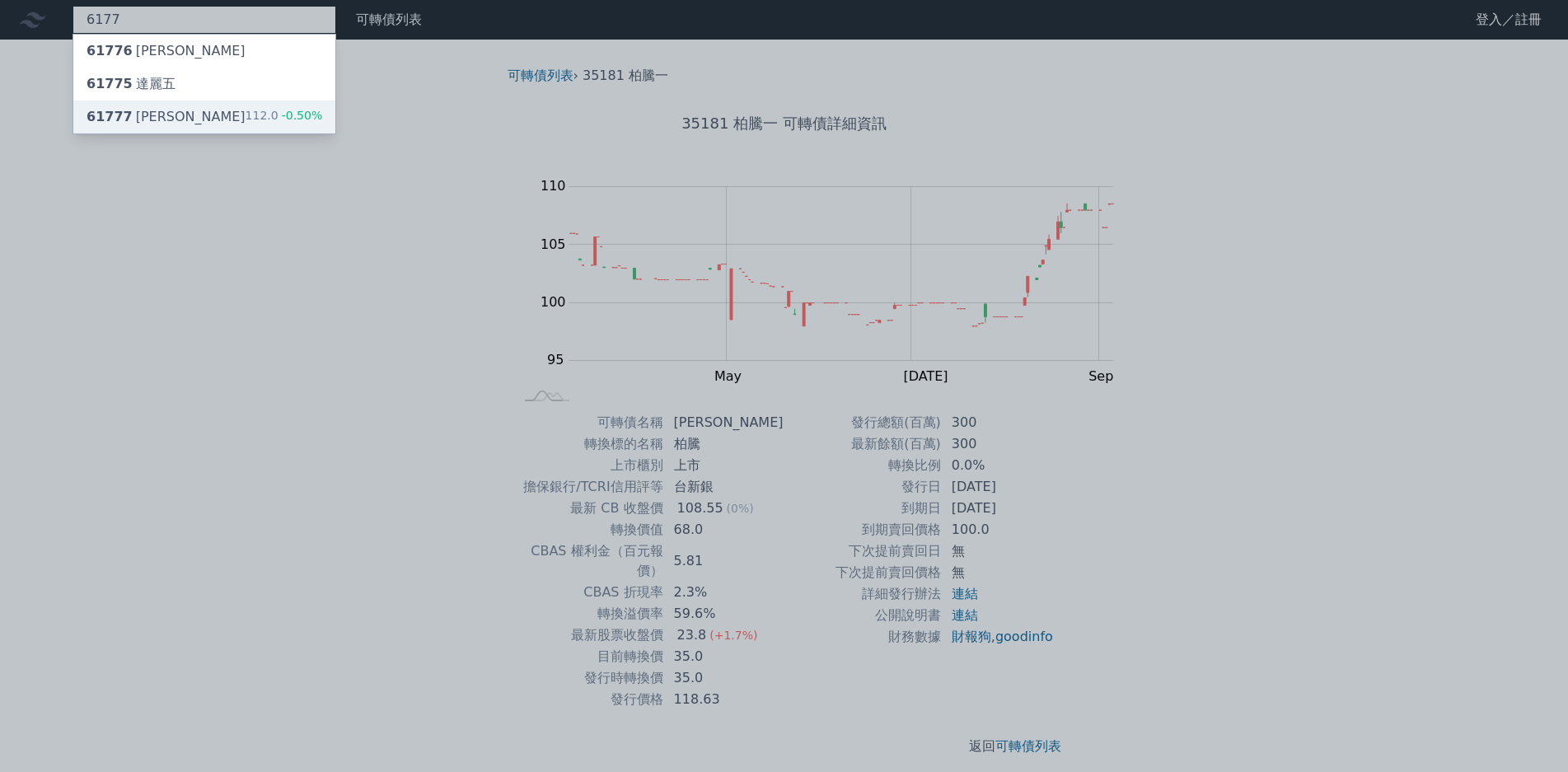
type input "6177"
click at [278, 109] on span "-0.50%" at bounding box center [301, 115] width 45 height 13
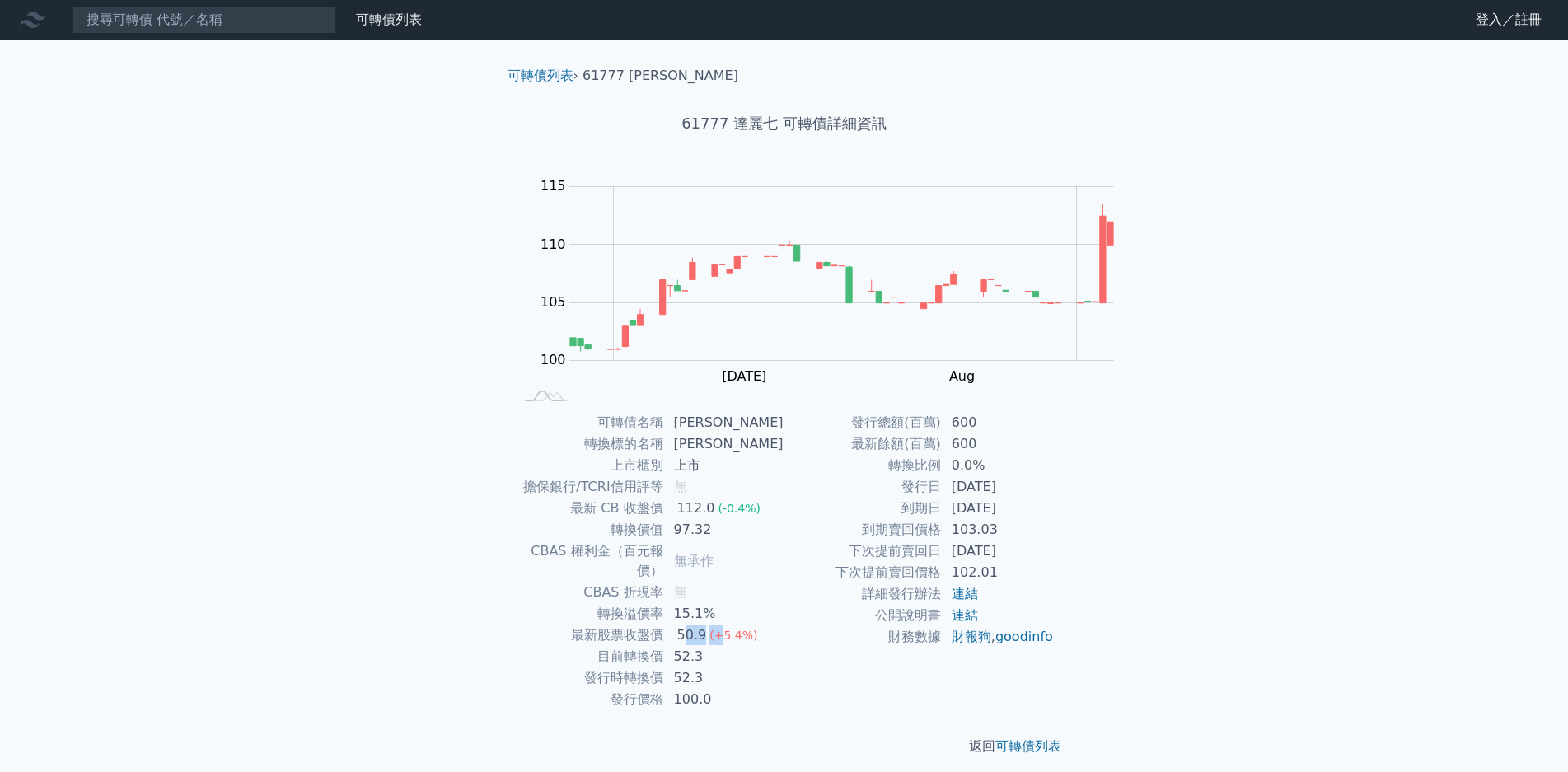
drag, startPoint x: 801, startPoint y: 585, endPoint x: 834, endPoint y: 585, distance: 33.0
click at [785, 624] on td "50.9 (+5.4%)" at bounding box center [725, 635] width 121 height 21
drag, startPoint x: 808, startPoint y: 510, endPoint x: 823, endPoint y: 510, distance: 15.0
click at [785, 520] on td "97.32" at bounding box center [725, 530] width 121 height 21
click at [172, 13] on input at bounding box center [204, 19] width 263 height 28
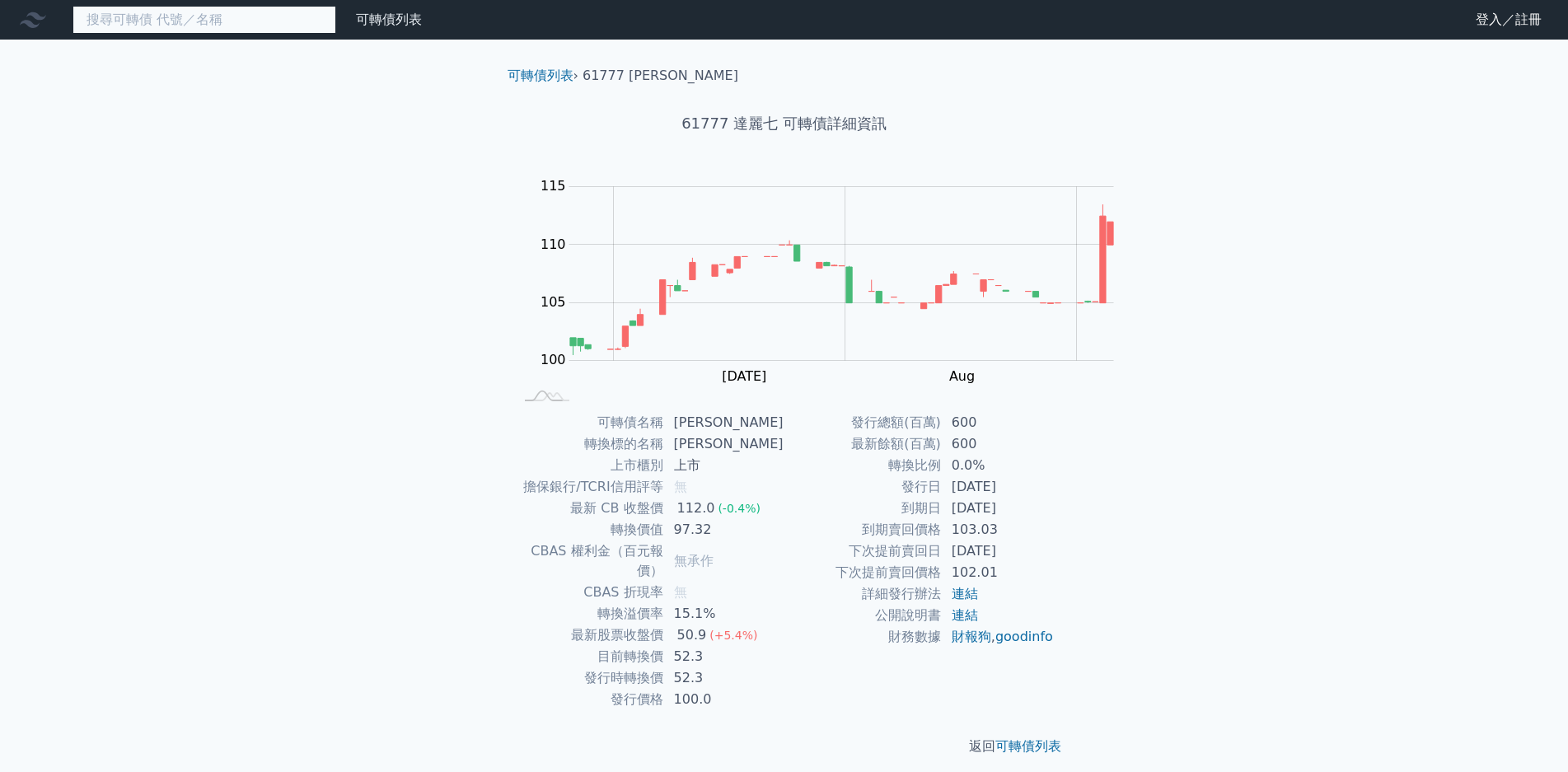
type input "9"
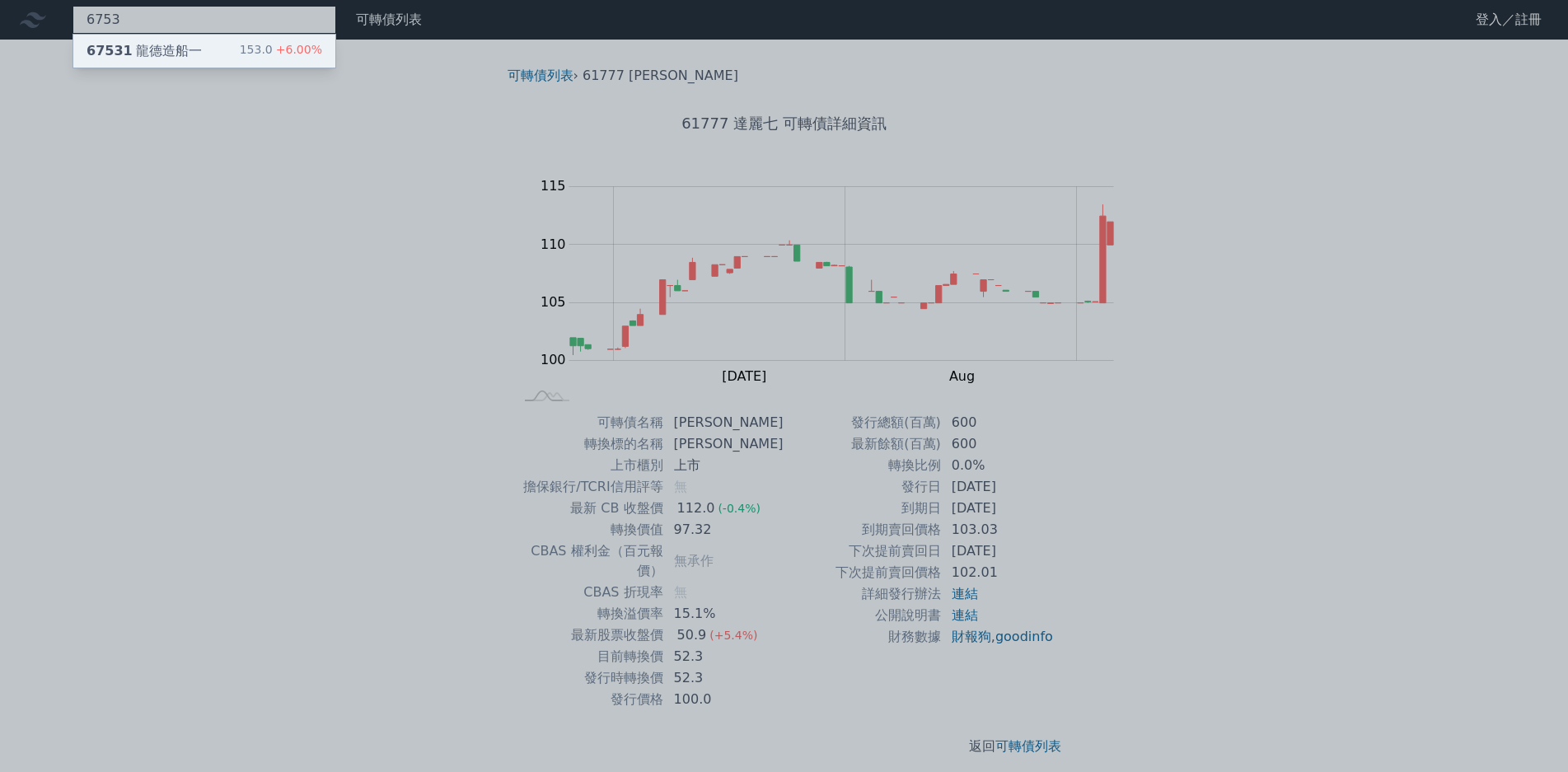
type input "6753"
click at [273, 48] on span "+6.00%" at bounding box center [297, 49] width 49 height 13
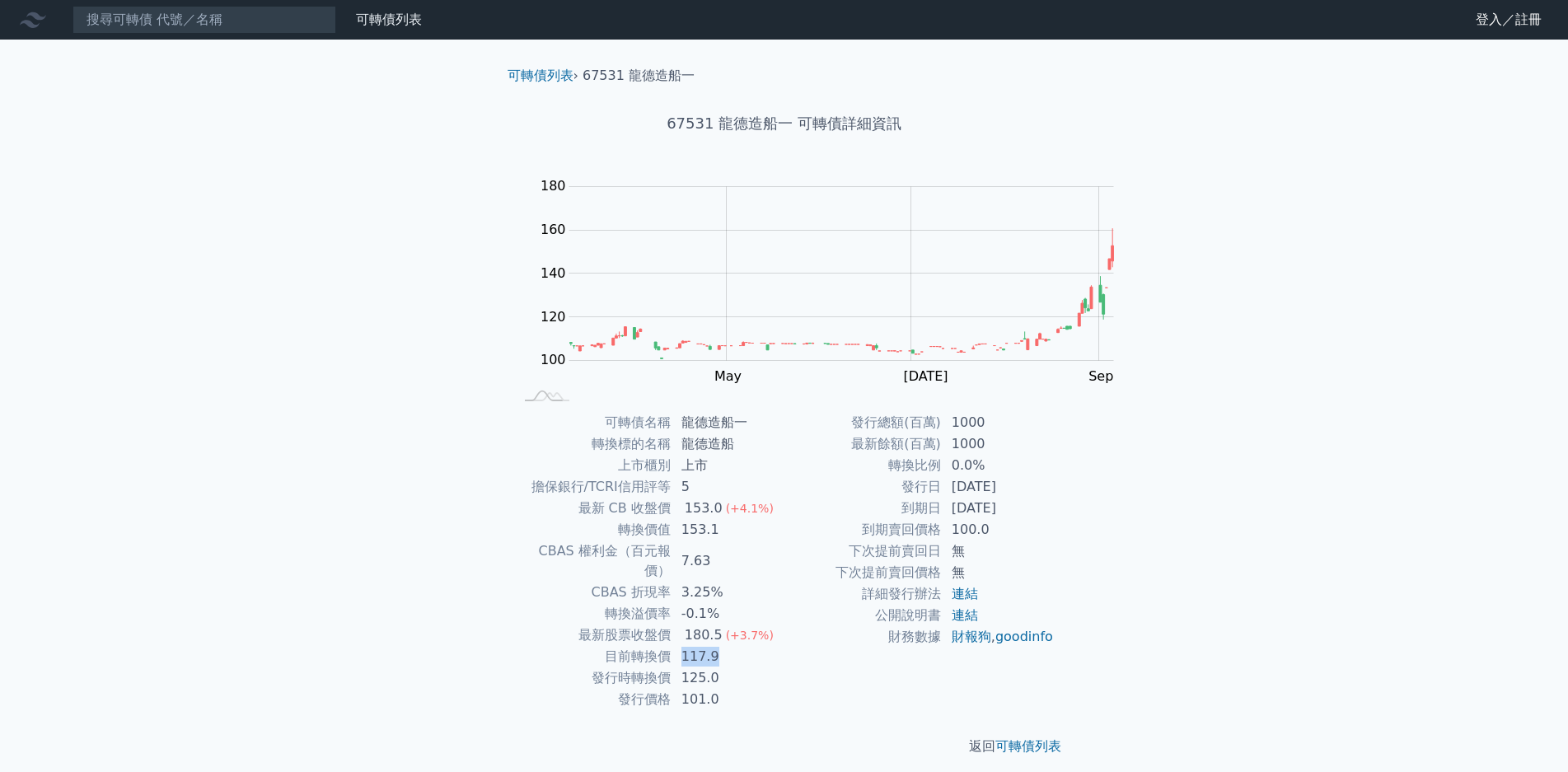
click at [785, 646] on td "117.9" at bounding box center [728, 656] width 113 height 21
click at [785, 624] on td "180.5 (+3.7%)" at bounding box center [728, 635] width 113 height 21
click at [774, 629] on span "(+3.7%)" at bounding box center [750, 636] width 48 height 13
click at [180, 29] on input at bounding box center [204, 19] width 263 height 28
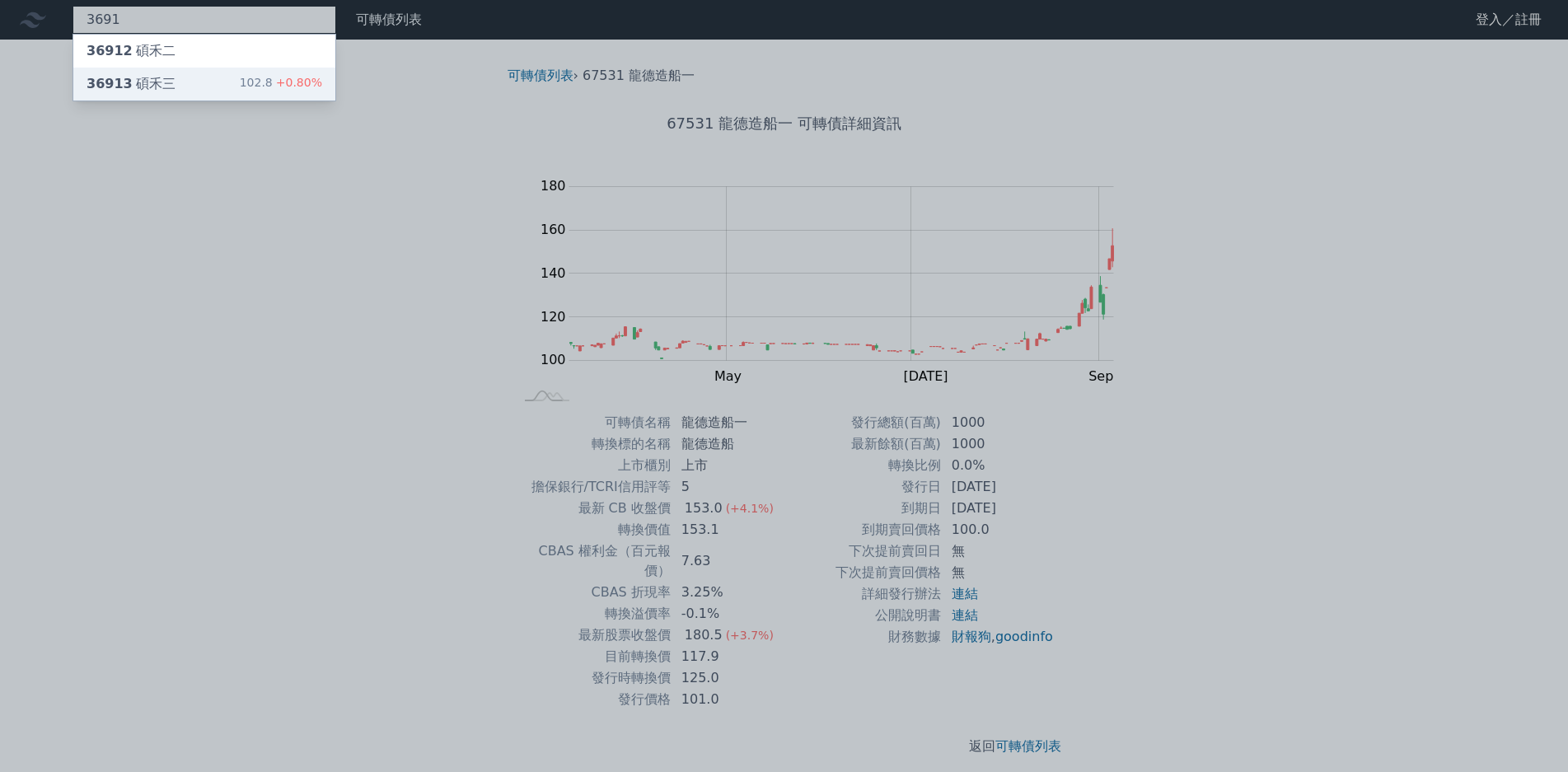
type input "3691"
click at [273, 78] on span "+0.80%" at bounding box center [297, 83] width 49 height 13
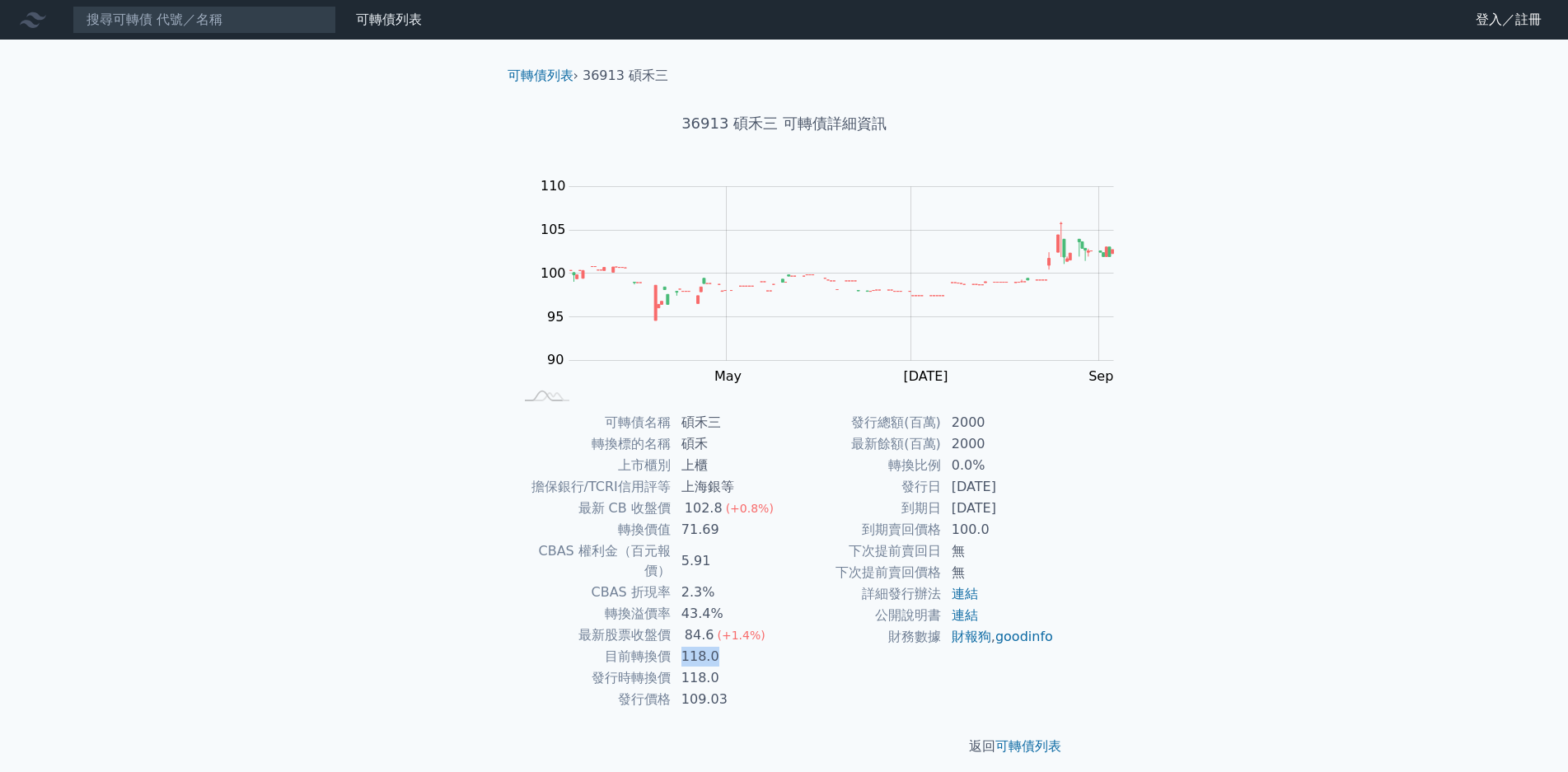
drag, startPoint x: 792, startPoint y: 600, endPoint x: 829, endPoint y: 603, distance: 37.1
click at [785, 646] on td "118.0" at bounding box center [728, 656] width 113 height 21
drag, startPoint x: 792, startPoint y: 585, endPoint x: 898, endPoint y: 587, distance: 106.0
click at [785, 624] on td "84.6 (+1.4%)" at bounding box center [728, 635] width 113 height 21
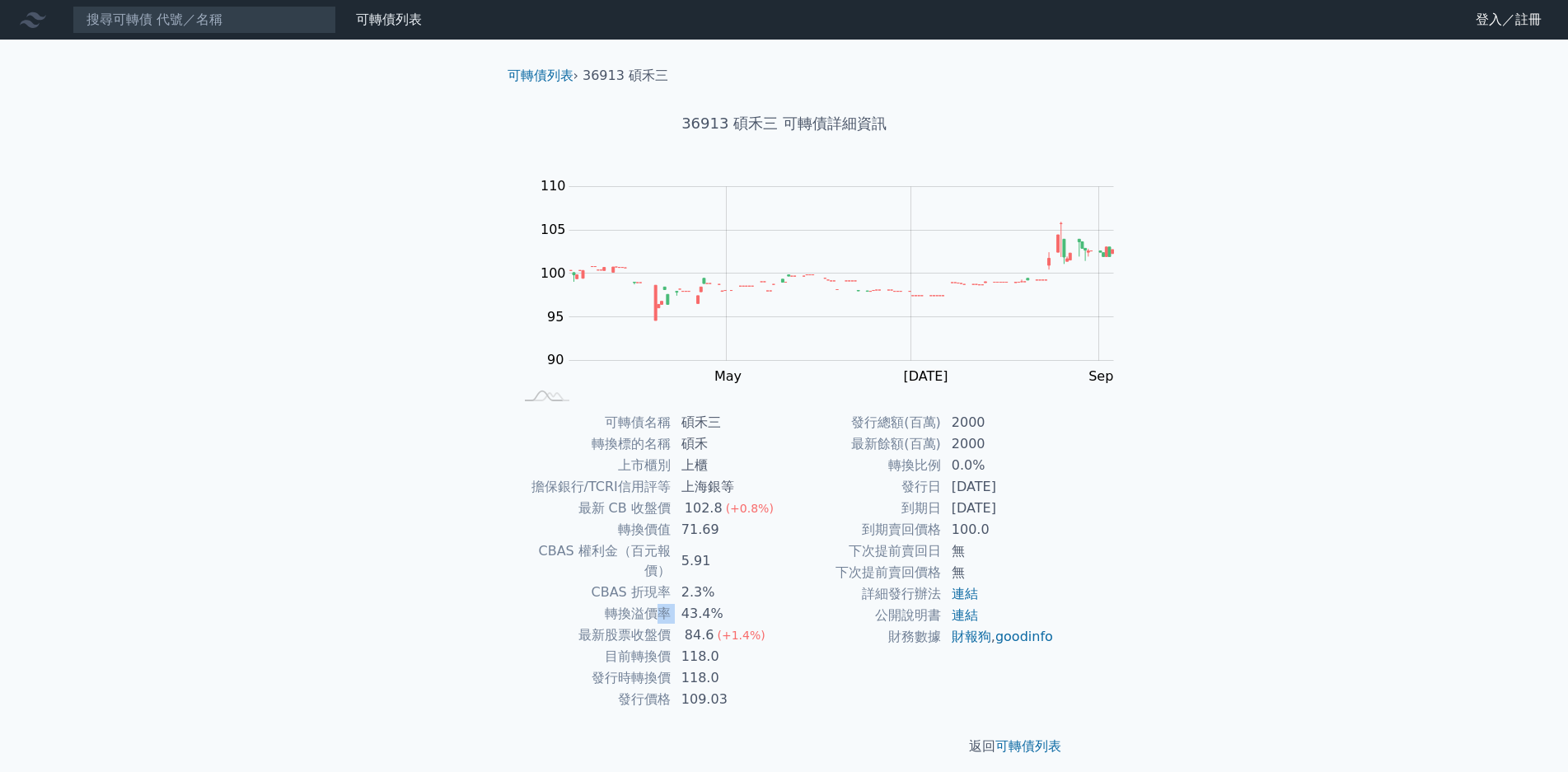
click at [785, 603] on tr "轉換溢價率 43.4%" at bounding box center [649, 613] width 270 height 21
drag, startPoint x: 836, startPoint y: 566, endPoint x: 887, endPoint y: 562, distance: 51.2
click at [785, 603] on td "43.4%" at bounding box center [728, 613] width 113 height 21
click at [189, 19] on input at bounding box center [204, 19] width 263 height 28
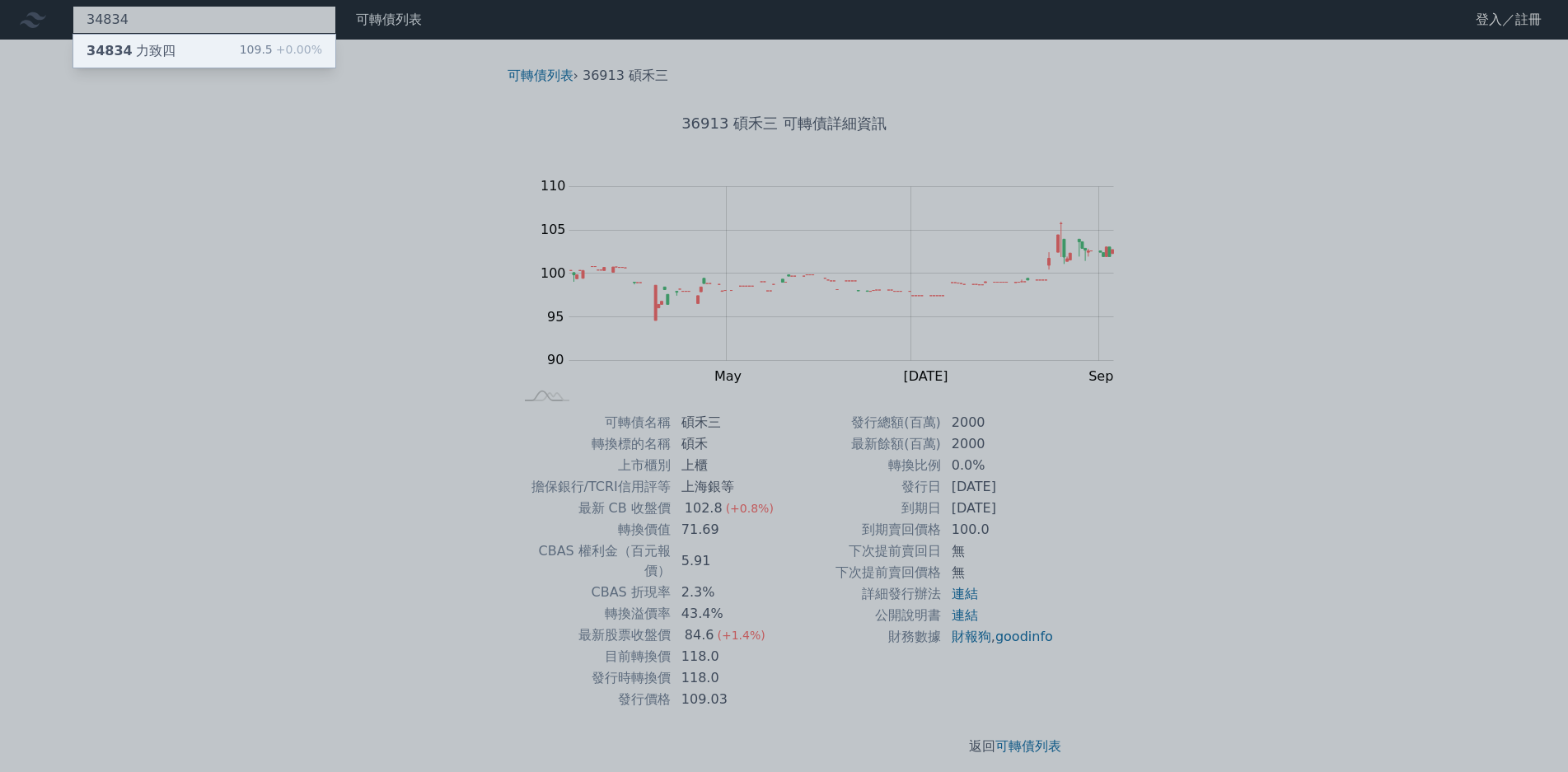
type input "34834"
click at [158, 56] on div "34834 力致四 109.5 +0.00%" at bounding box center [204, 51] width 262 height 33
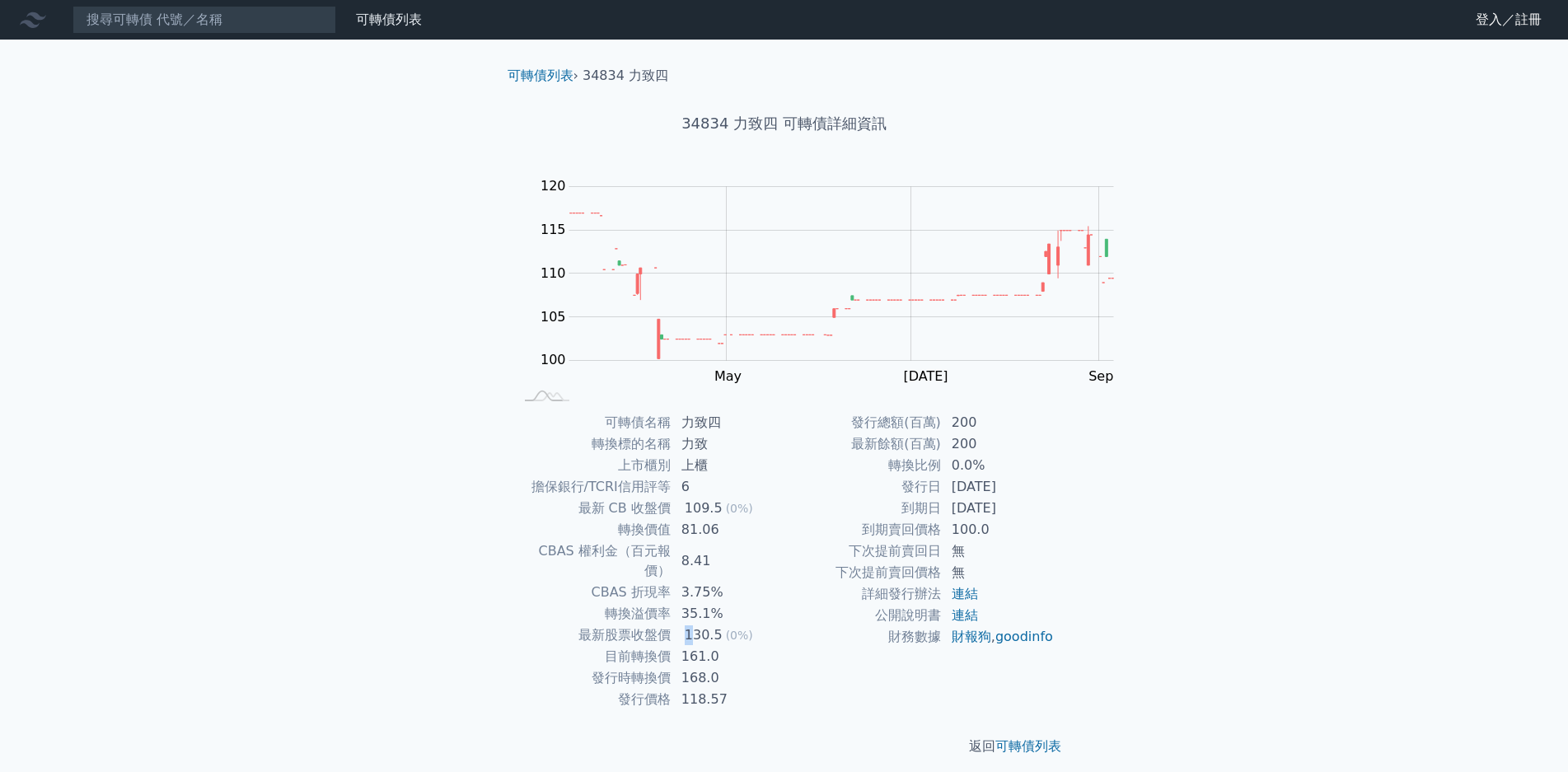
drag, startPoint x: 806, startPoint y: 585, endPoint x: 831, endPoint y: 583, distance: 25.1
click at [726, 625] on div "130.5" at bounding box center [703, 635] width 45 height 19
click at [785, 603] on td "35.1%" at bounding box center [728, 613] width 113 height 21
click at [227, 19] on input at bounding box center [204, 19] width 263 height 28
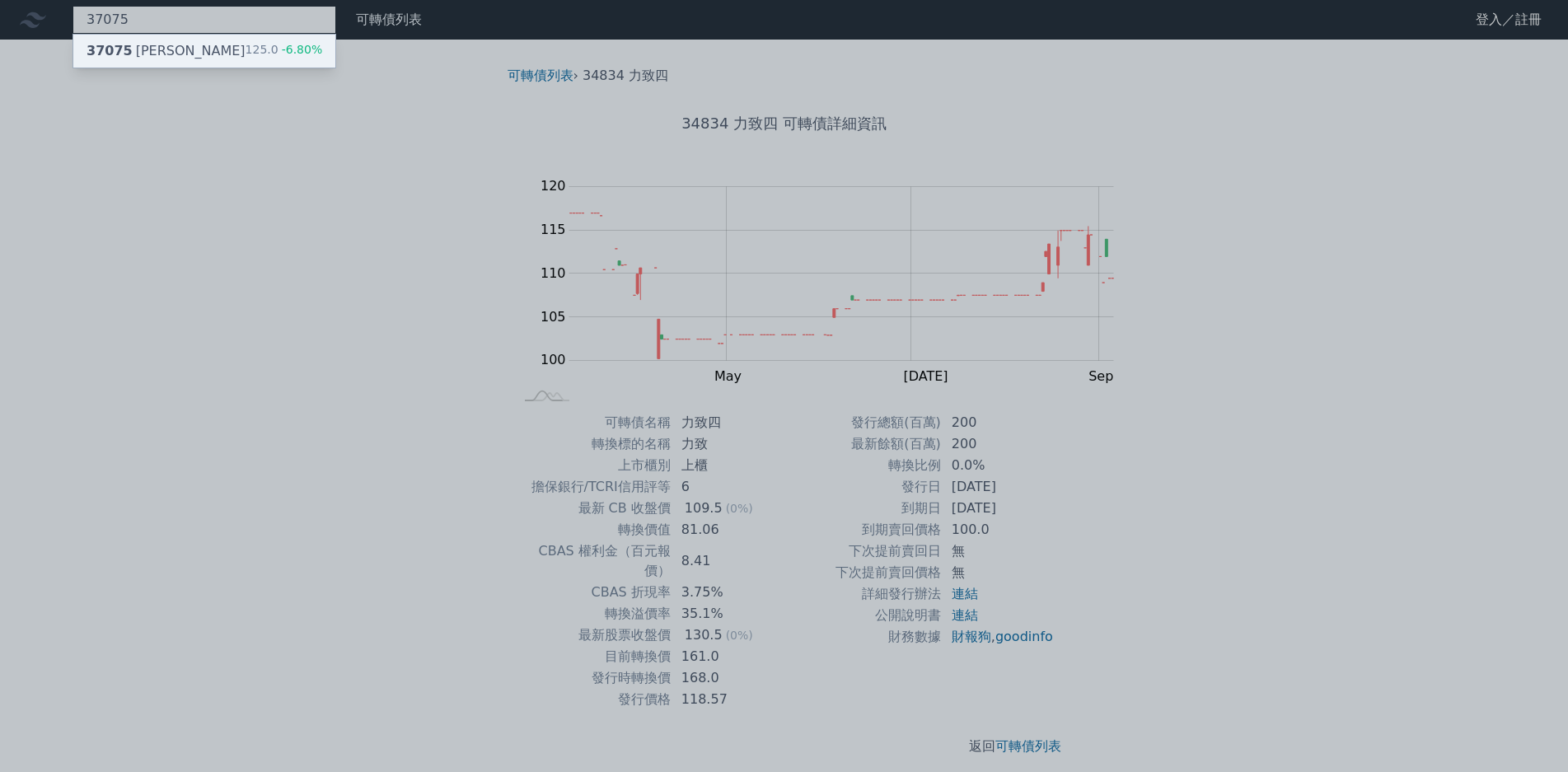
type input "37075"
click at [162, 48] on div "37075 漢磊五 125.0 -6.80%" at bounding box center [204, 51] width 262 height 33
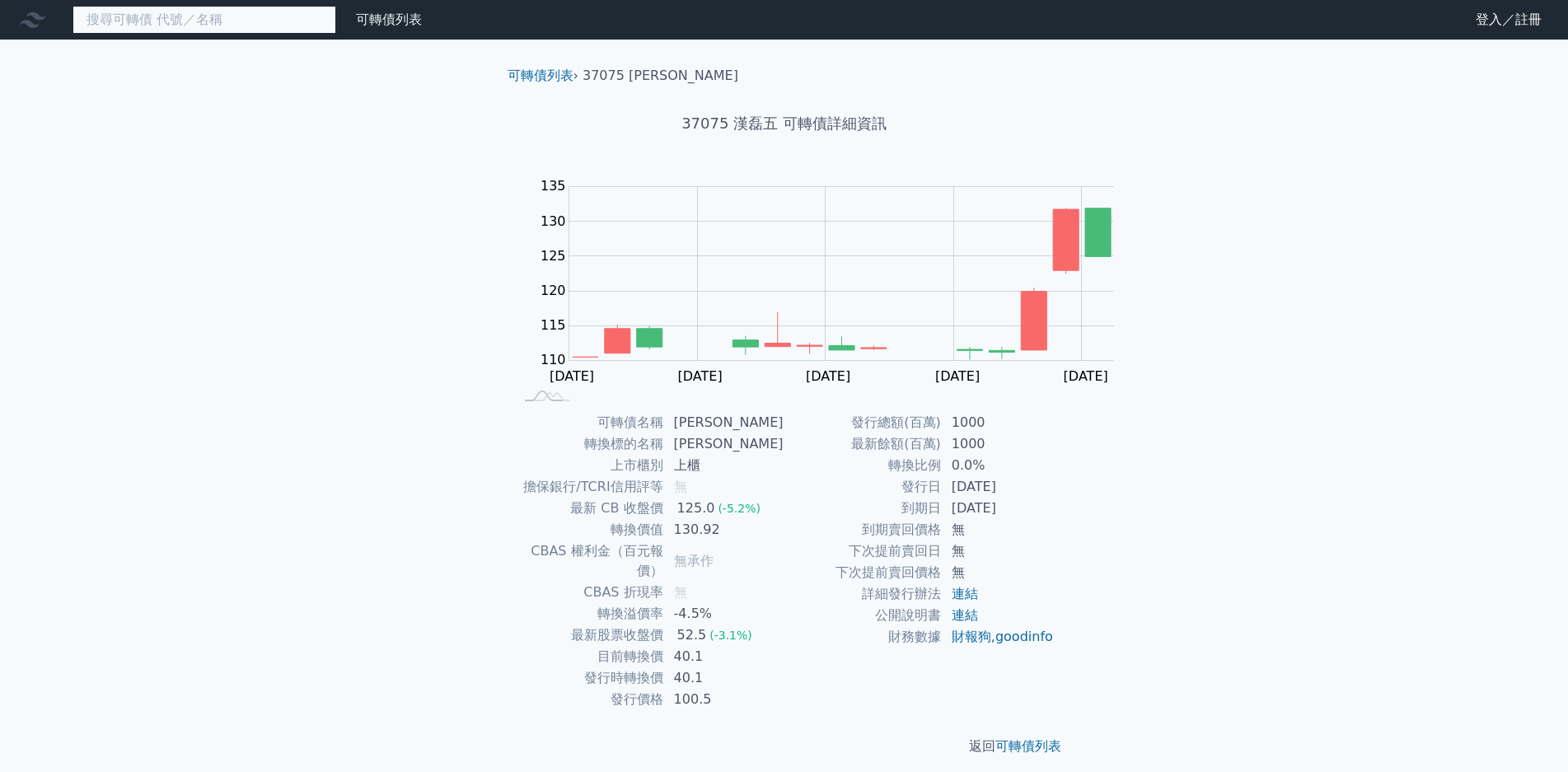
click at [180, 17] on input at bounding box center [204, 19] width 263 height 28
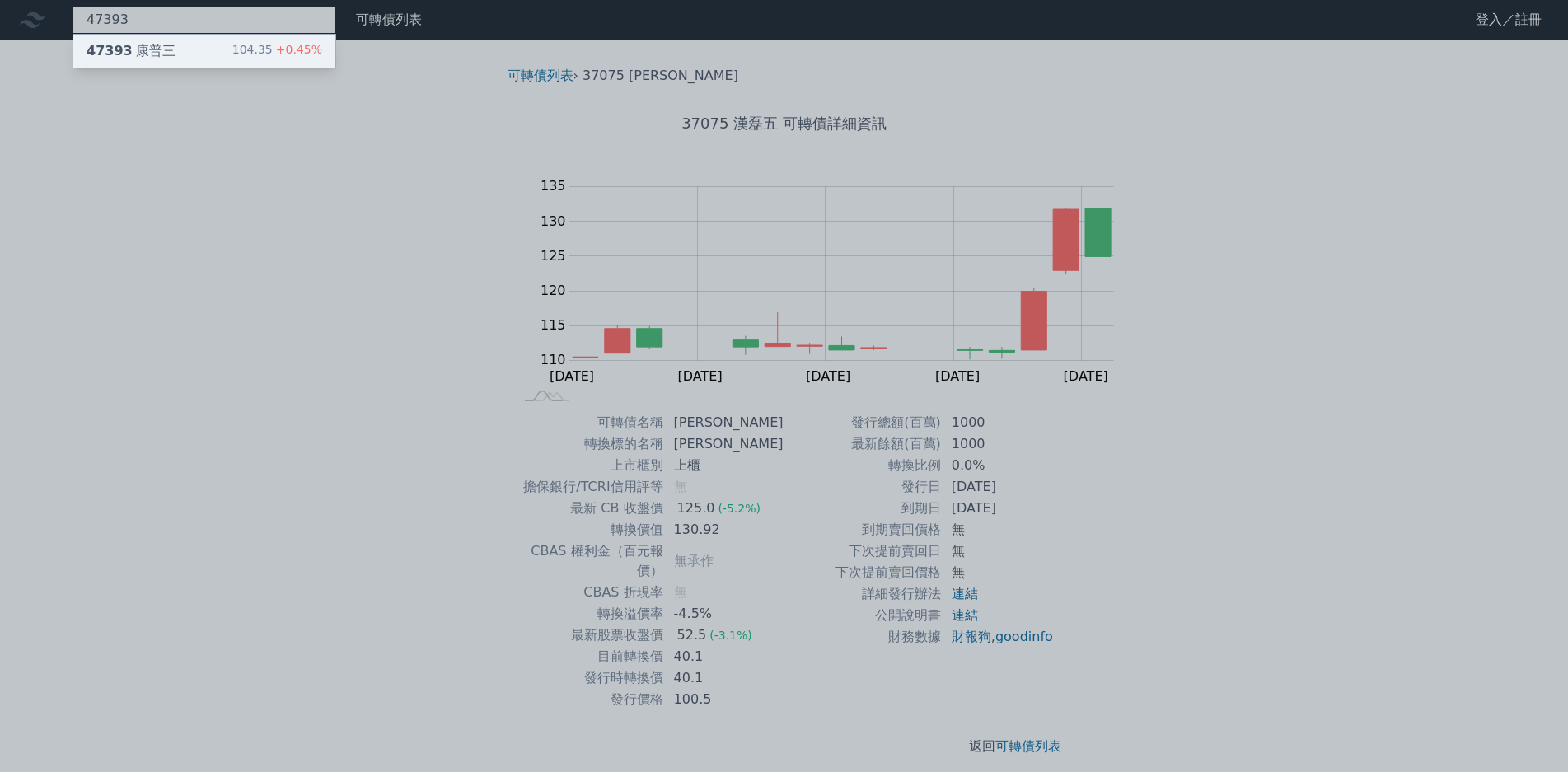
type input "47393"
click at [198, 58] on div "47393 康普三 104.35 +0.45%" at bounding box center [204, 51] width 262 height 33
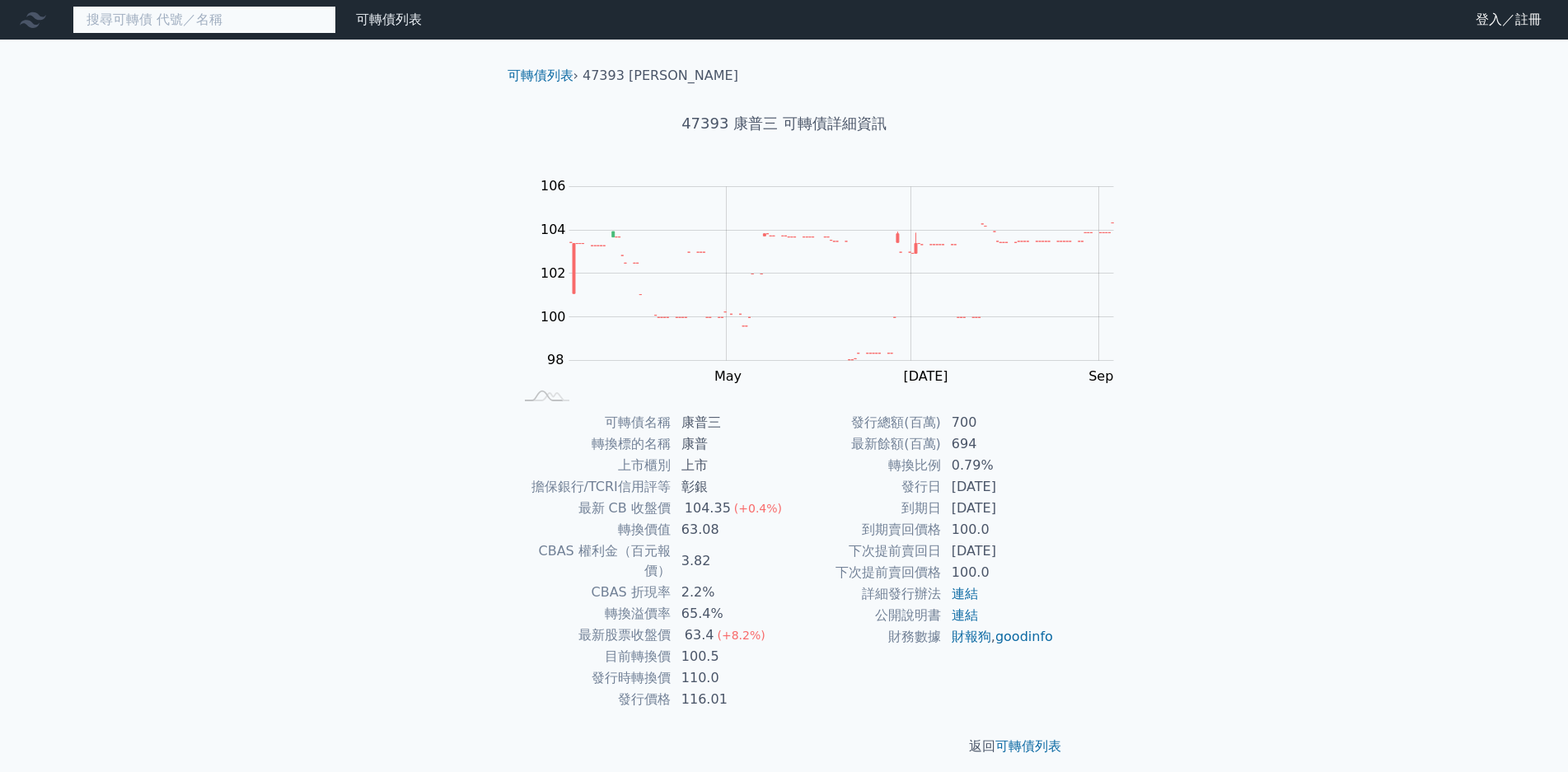
click at [181, 18] on input at bounding box center [204, 19] width 263 height 28
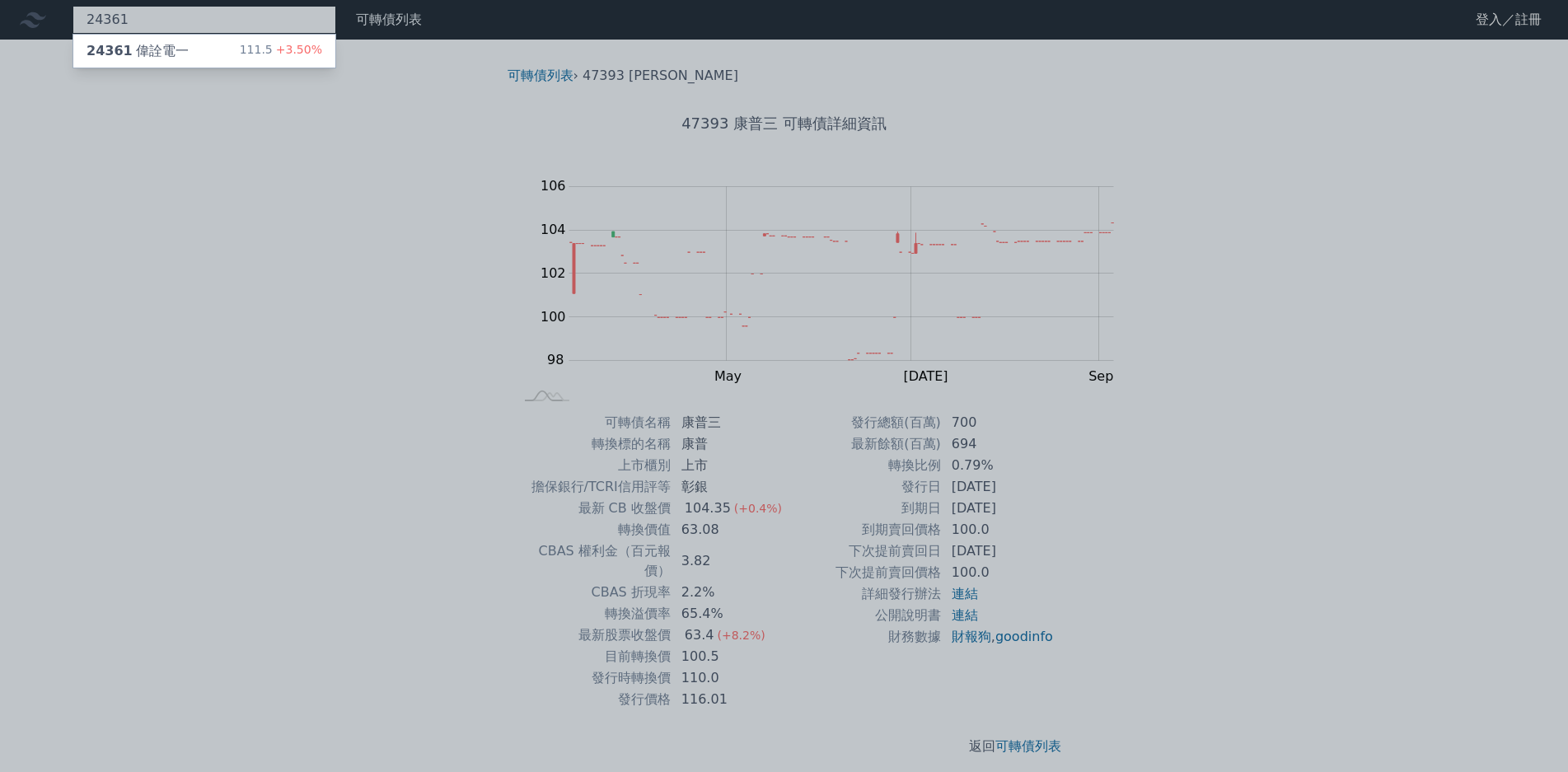
type input "24361"
click at [273, 48] on span "+3.50%" at bounding box center [297, 49] width 49 height 13
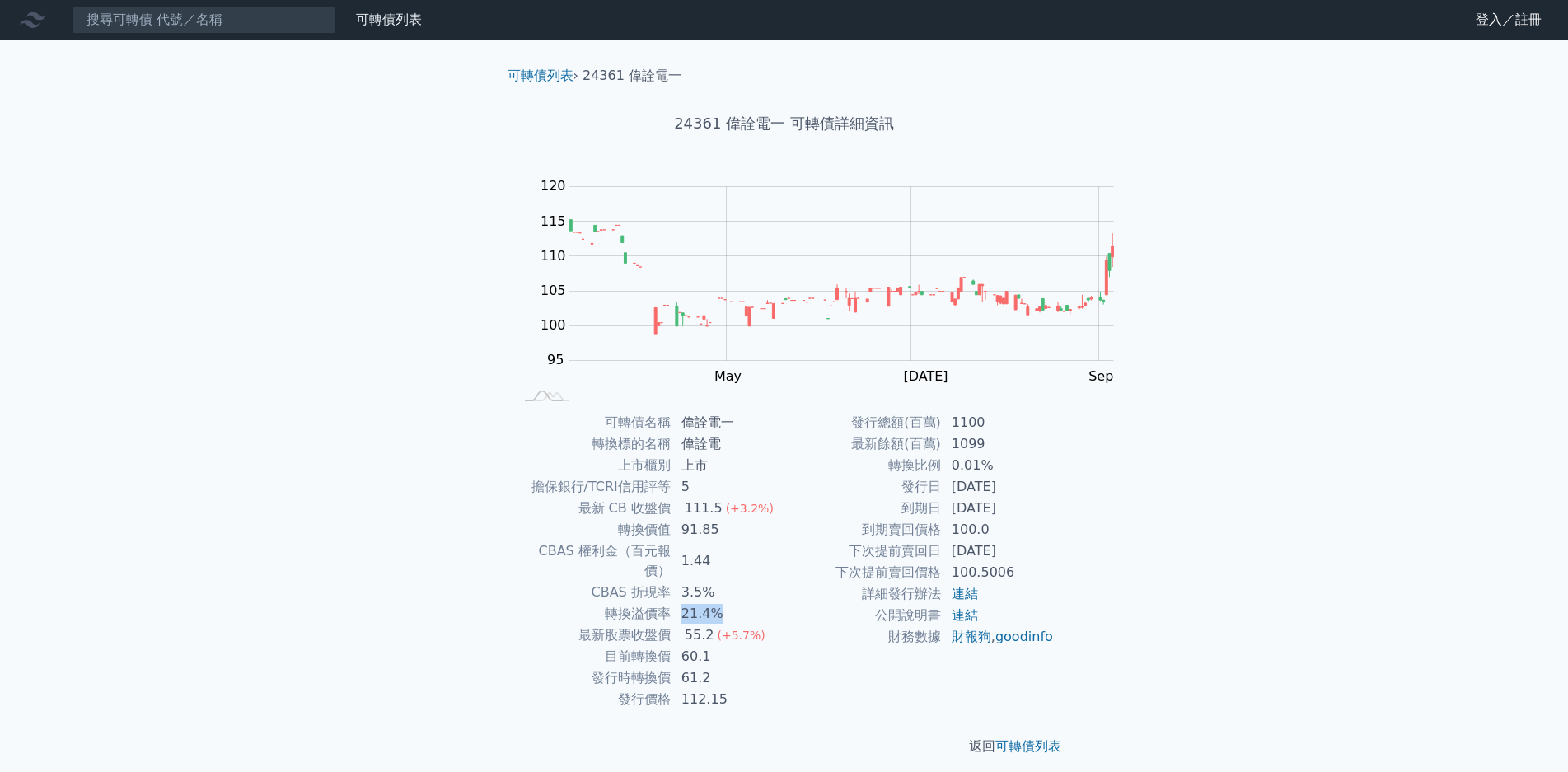
click at [785, 603] on td "21.4%" at bounding box center [728, 613] width 113 height 21
drag, startPoint x: 798, startPoint y: 581, endPoint x: 857, endPoint y: 582, distance: 59.0
click at [785, 624] on td "55.2 (+5.7%)" at bounding box center [728, 635] width 113 height 21
click at [163, 20] on input at bounding box center [204, 19] width 263 height 28
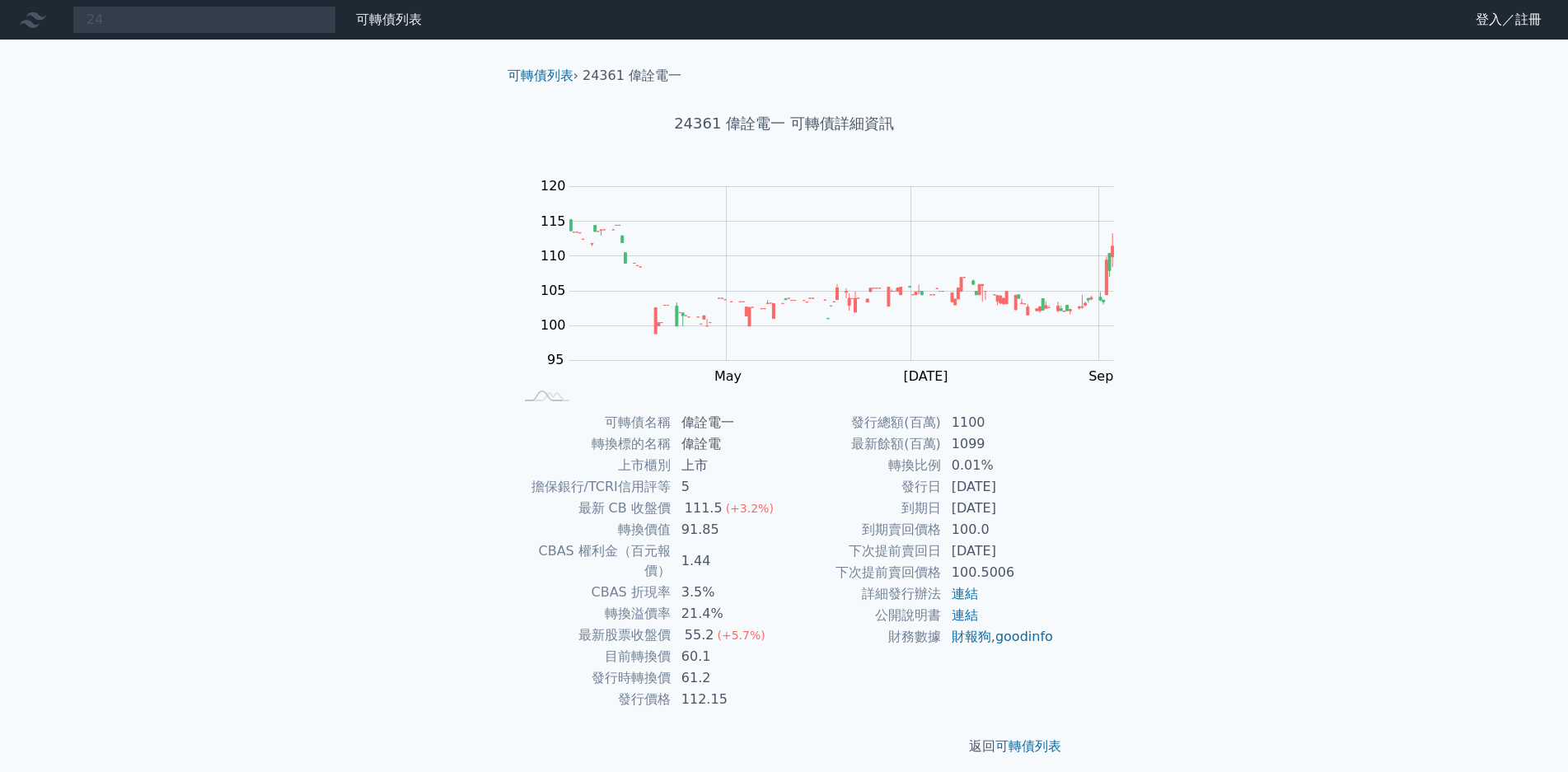
click at [921, 564] on div "24 可轉債列表 財務數據 可轉債列表 財務數據 登入／註冊 登入／註冊 可轉債列表 › 24361 偉詮電一 24361 偉詮電一 可轉債詳細資訊 Zoom…" at bounding box center [784, 392] width 1568 height 783
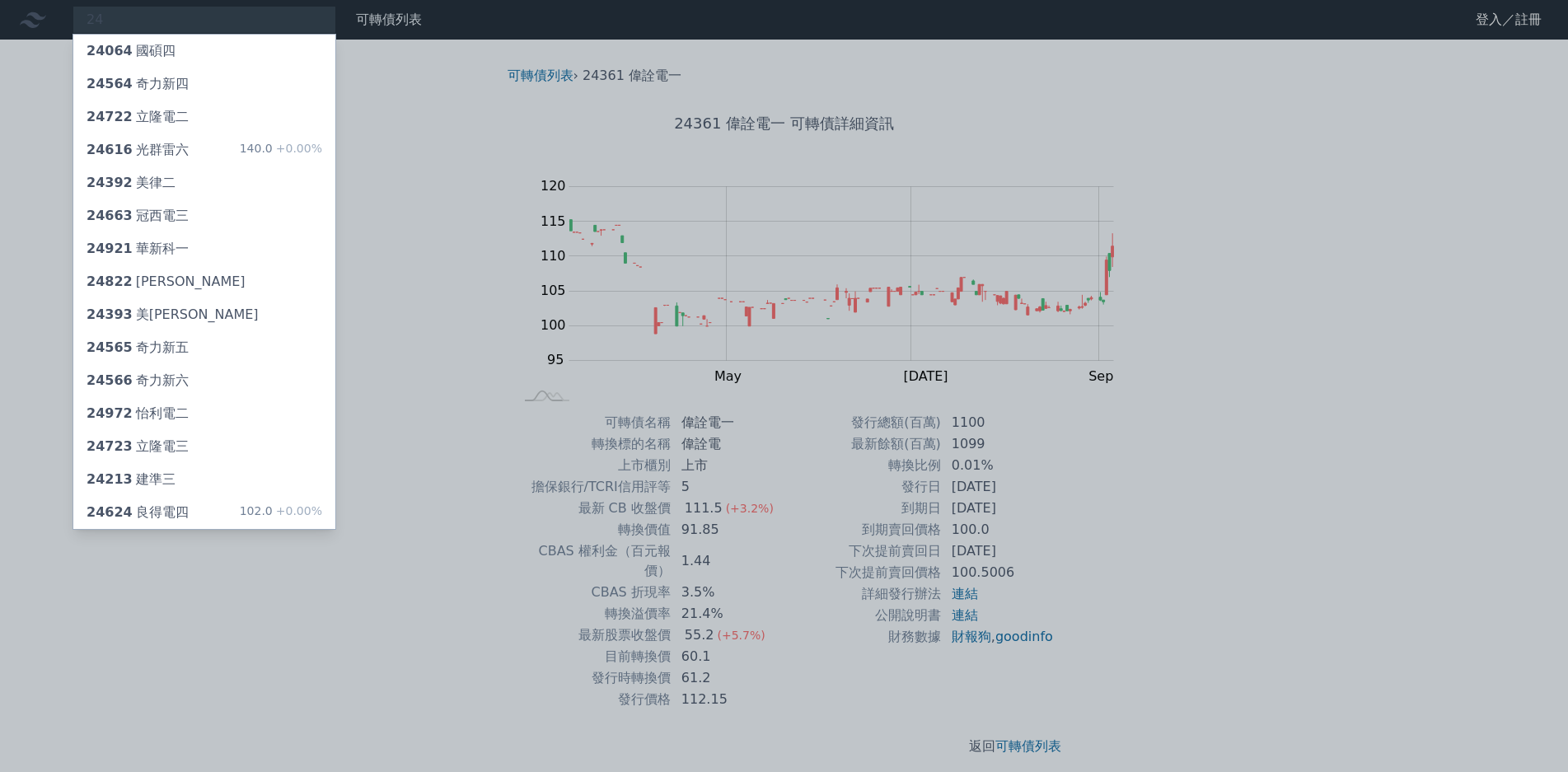
click at [812, 593] on div at bounding box center [784, 386] width 1568 height 772
click at [177, 29] on div "24 24064 國碩四 24564 奇力新四 24722 立隆電二 24616 光群雷六 140.0 +0.00% 24392 美律二 24663 冠西電三…" at bounding box center [204, 19] width 263 height 28
type input "2"
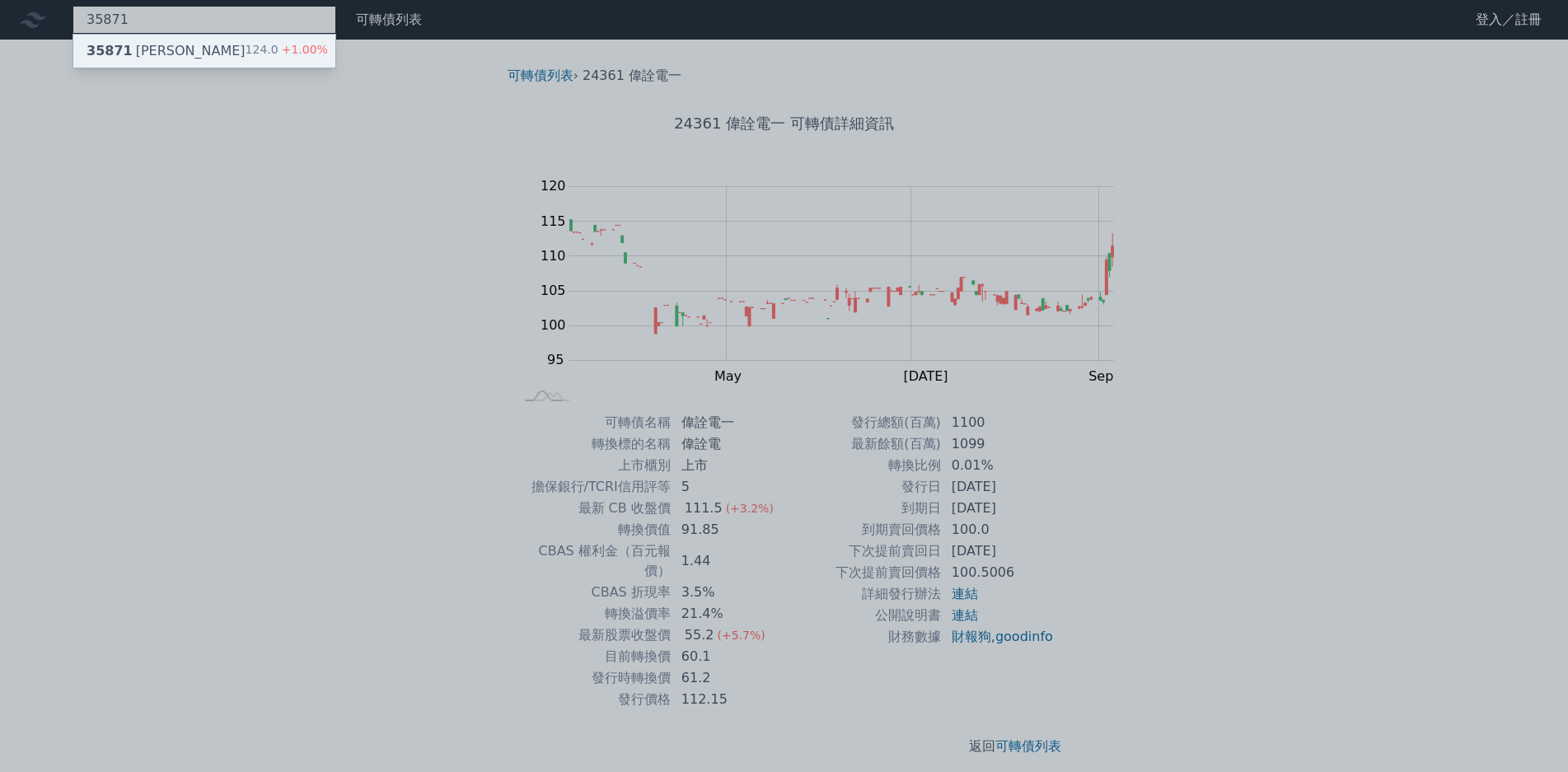
type input "35871"
click at [278, 48] on span "+1.00%" at bounding box center [302, 49] width 49 height 13
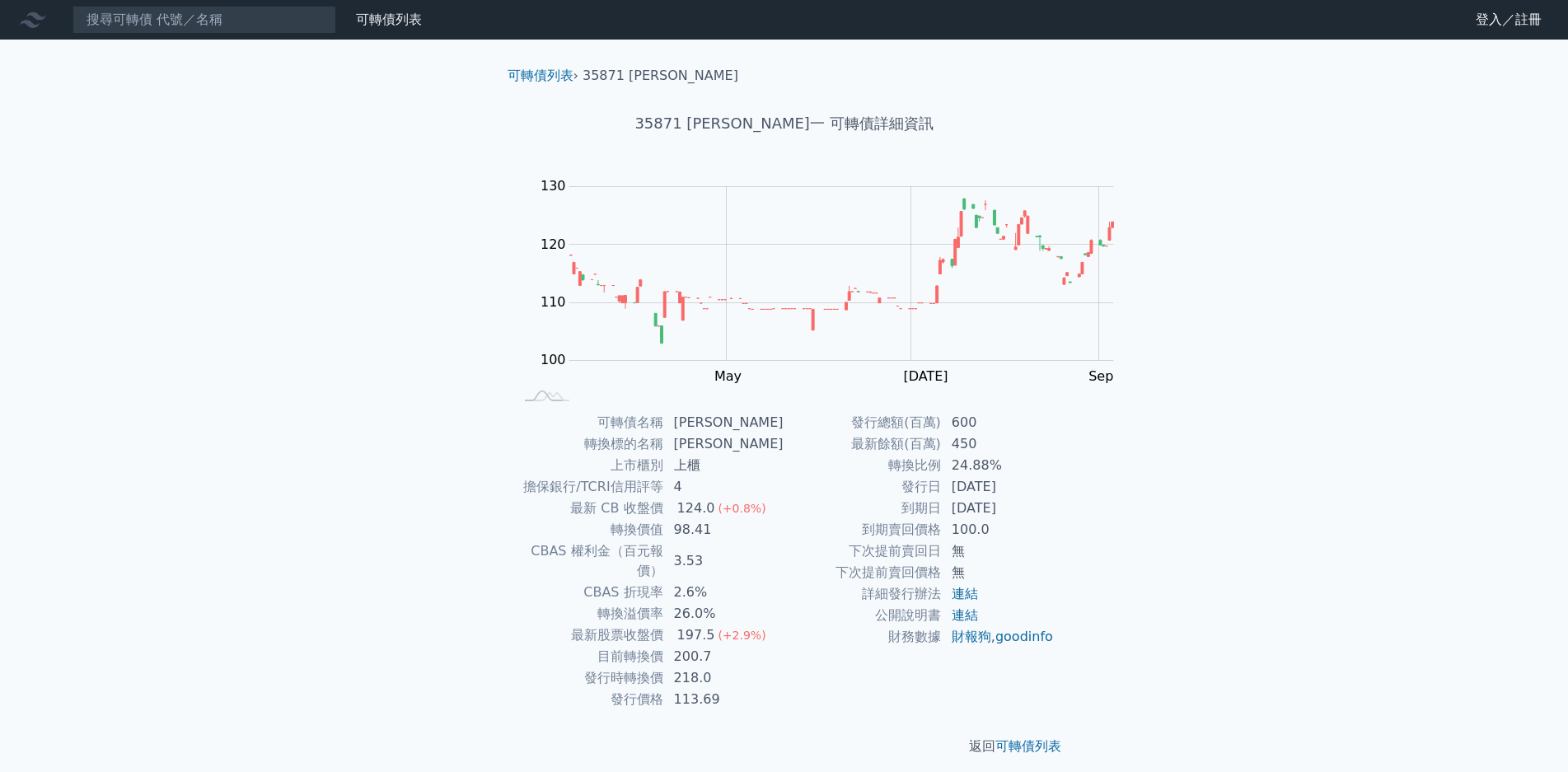
drag, startPoint x: 799, startPoint y: 585, endPoint x: 902, endPoint y: 591, distance: 103.2
click at [785, 624] on td "197.5 (+2.9%)" at bounding box center [725, 635] width 121 height 21
click at [168, 36] on nav "可轉債列表 財務數據 可轉債列表 財務數據 登入／註冊 登入／註冊" at bounding box center [784, 19] width 1568 height 40
click at [167, 32] on input at bounding box center [204, 19] width 263 height 28
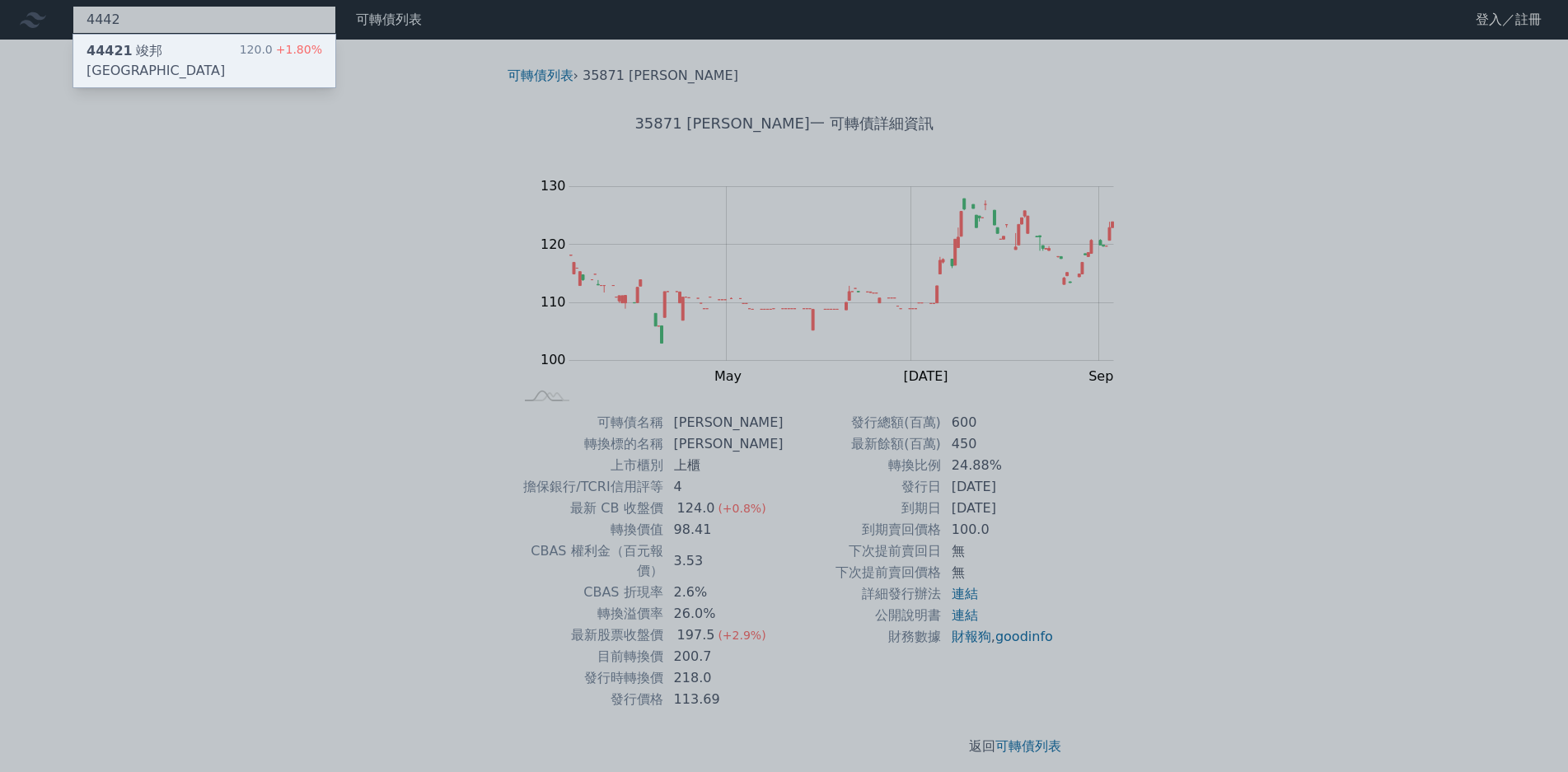
type input "4442"
click at [239, 57] on div "120.0 +1.80%" at bounding box center [280, 60] width 83 height 40
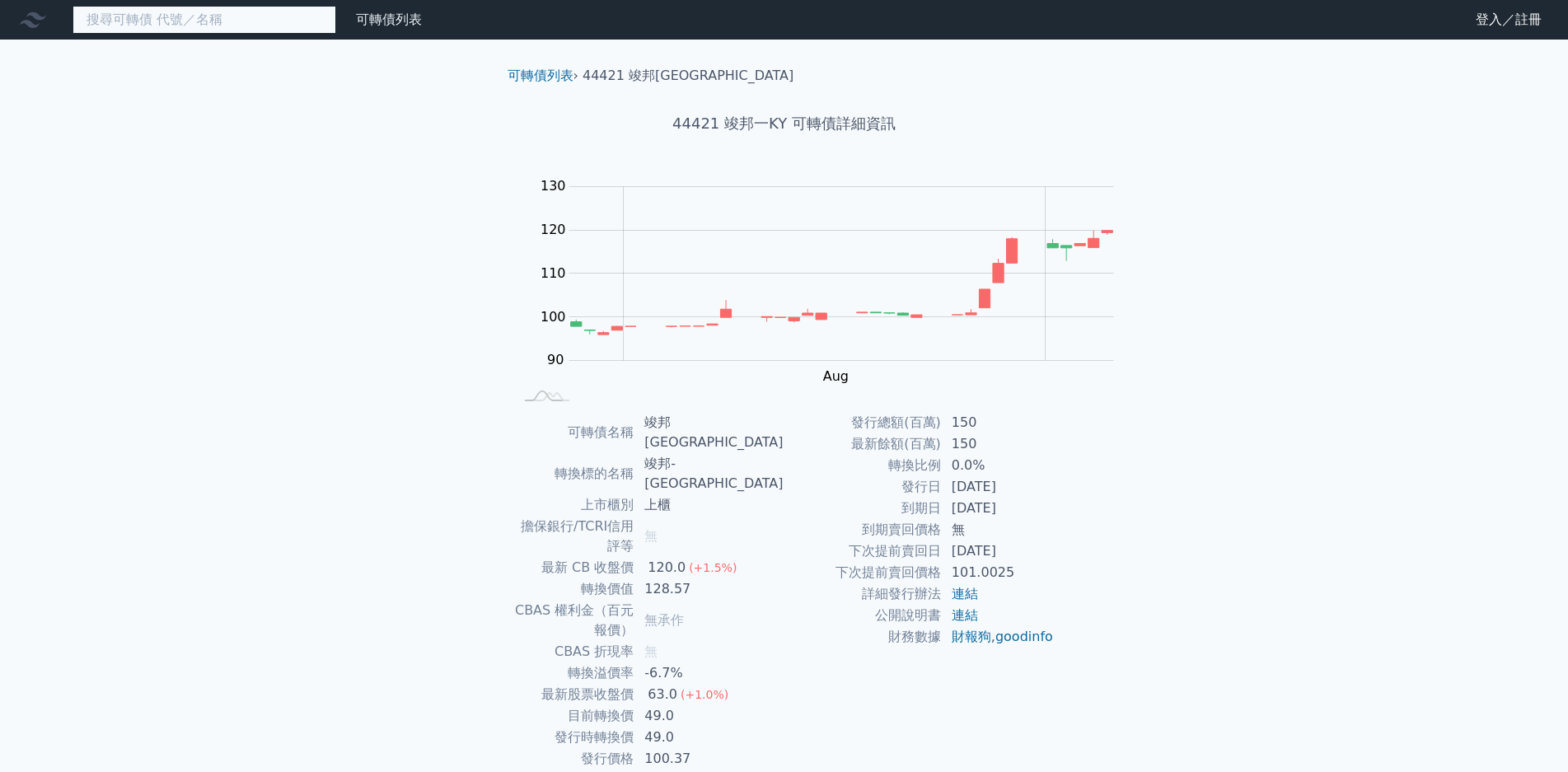
click at [199, 29] on input at bounding box center [204, 19] width 263 height 28
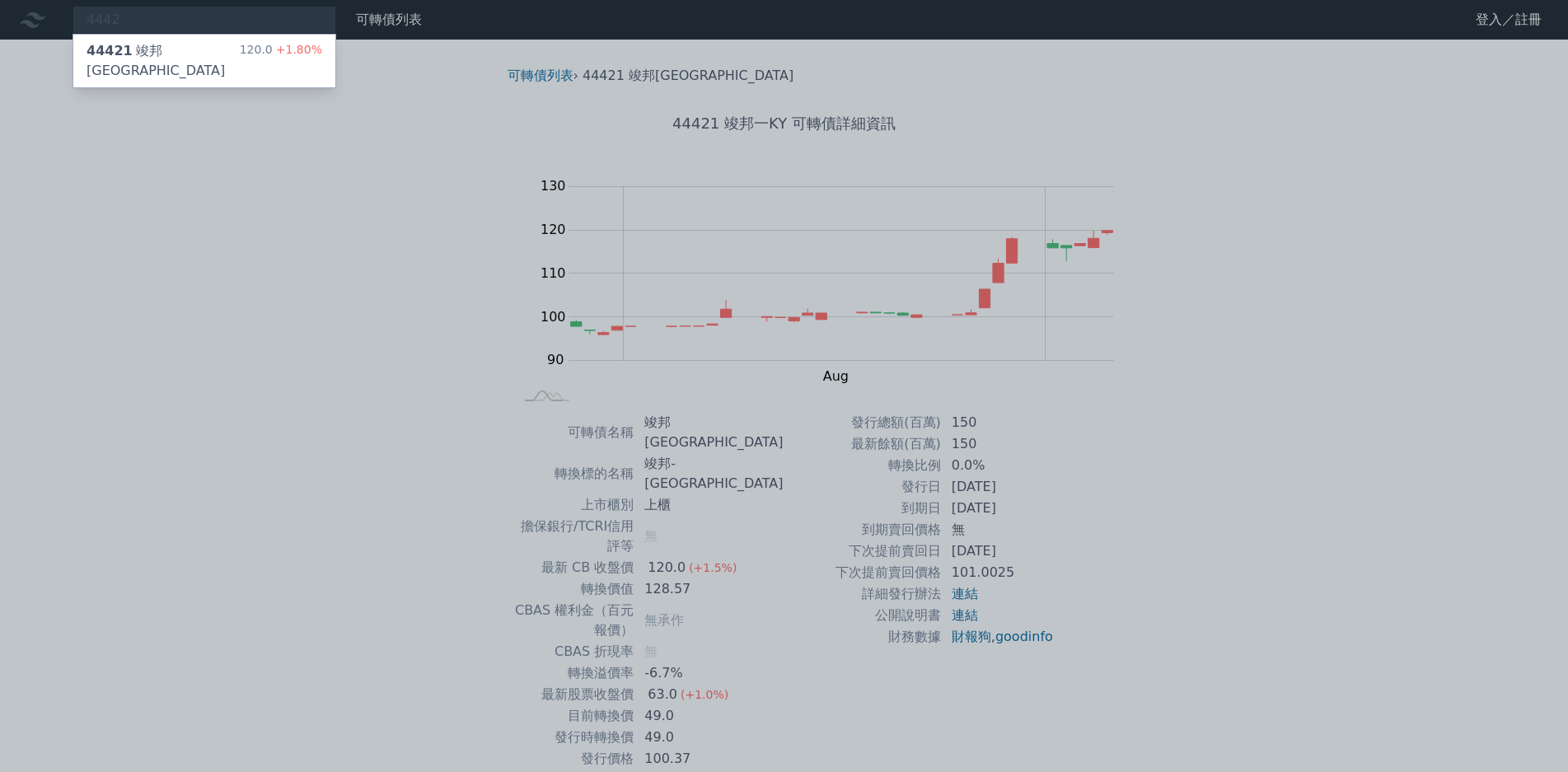
click at [414, 247] on div at bounding box center [784, 386] width 1568 height 772
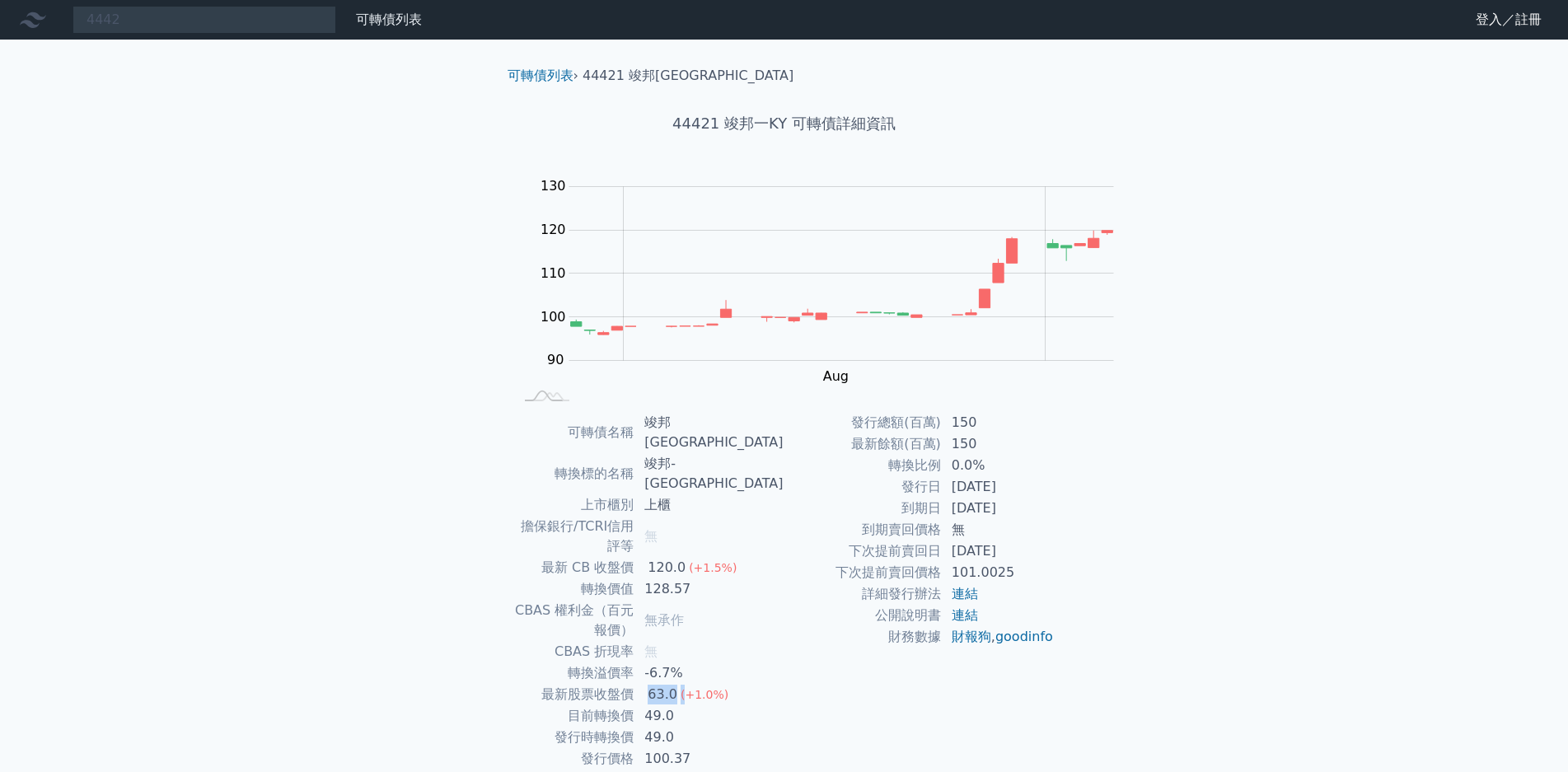
drag, startPoint x: 810, startPoint y: 588, endPoint x: 843, endPoint y: 595, distance: 33.7
click at [784, 684] on td "63.0 (+1.0%)" at bounding box center [709, 694] width 149 height 21
drag, startPoint x: 848, startPoint y: 602, endPoint x: 849, endPoint y: 613, distance: 11.0
click at [784, 705] on td "49.0" at bounding box center [709, 715] width 149 height 21
click at [162, 22] on div "4442 44421 竣邦一KY 120.0 +1.80%" at bounding box center [204, 19] width 263 height 28
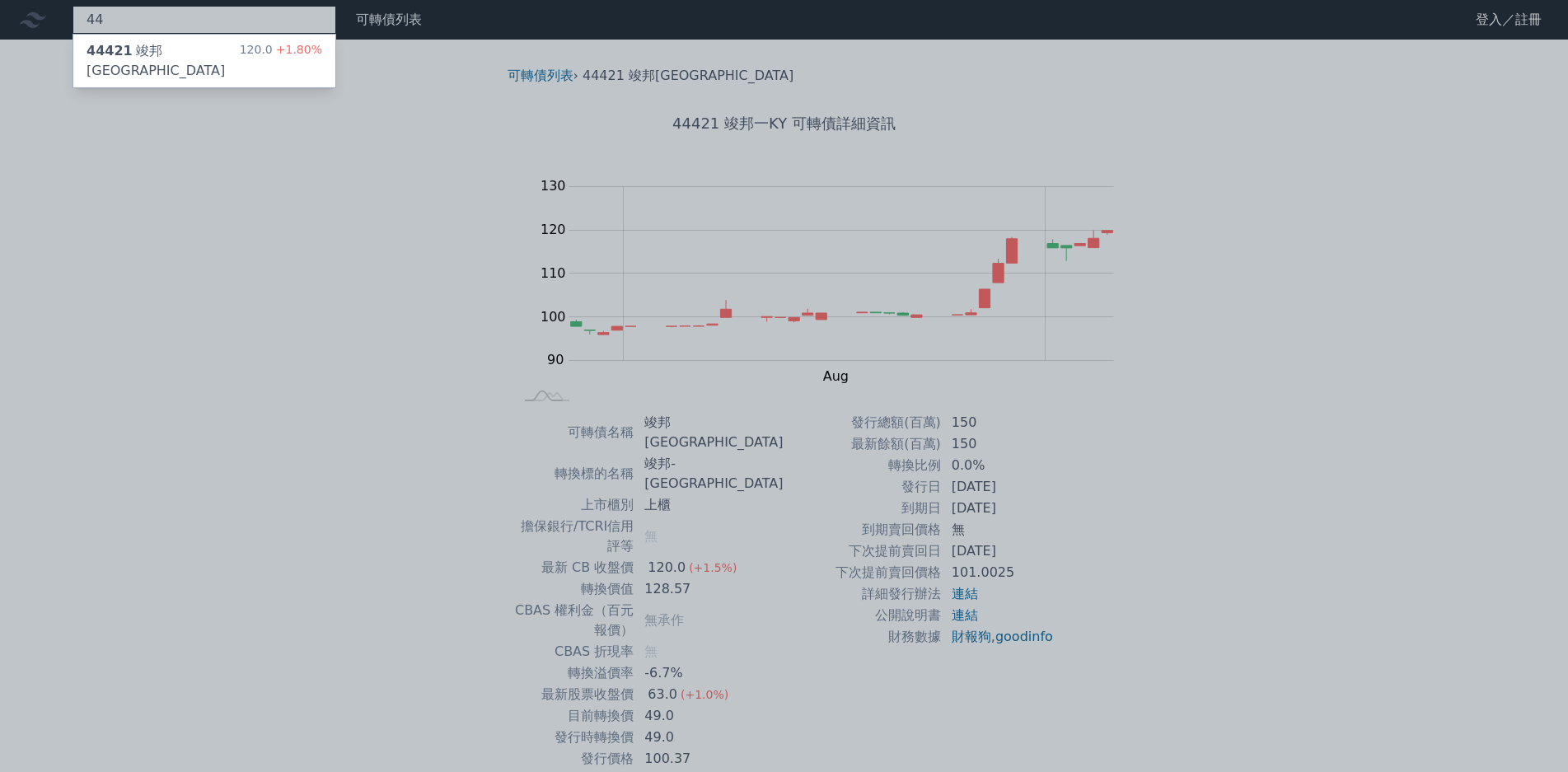
type input "4"
type input "5309"
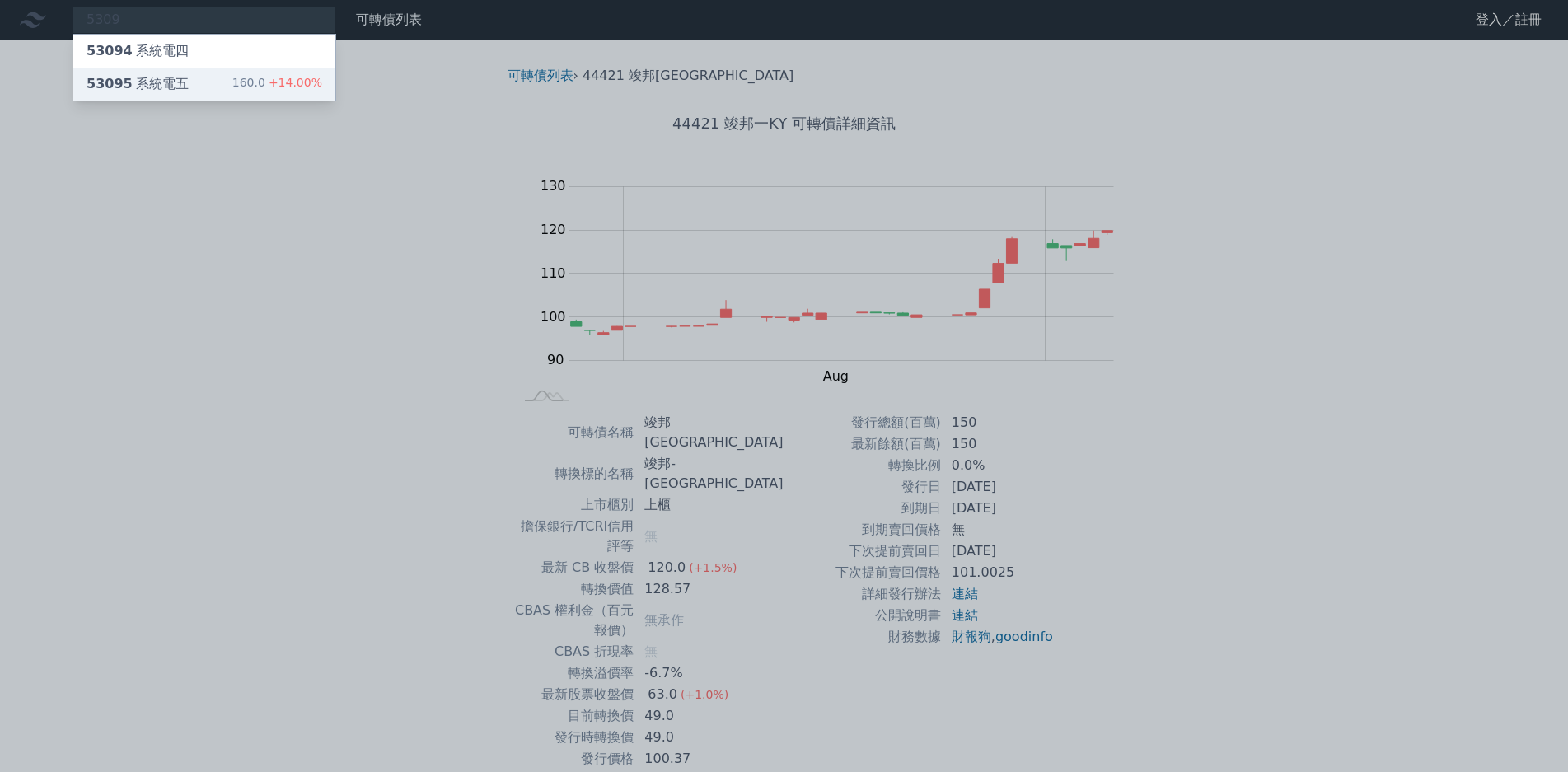
click at [213, 87] on div "53095 系統電五 160.0 +14.00%" at bounding box center [204, 84] width 262 height 33
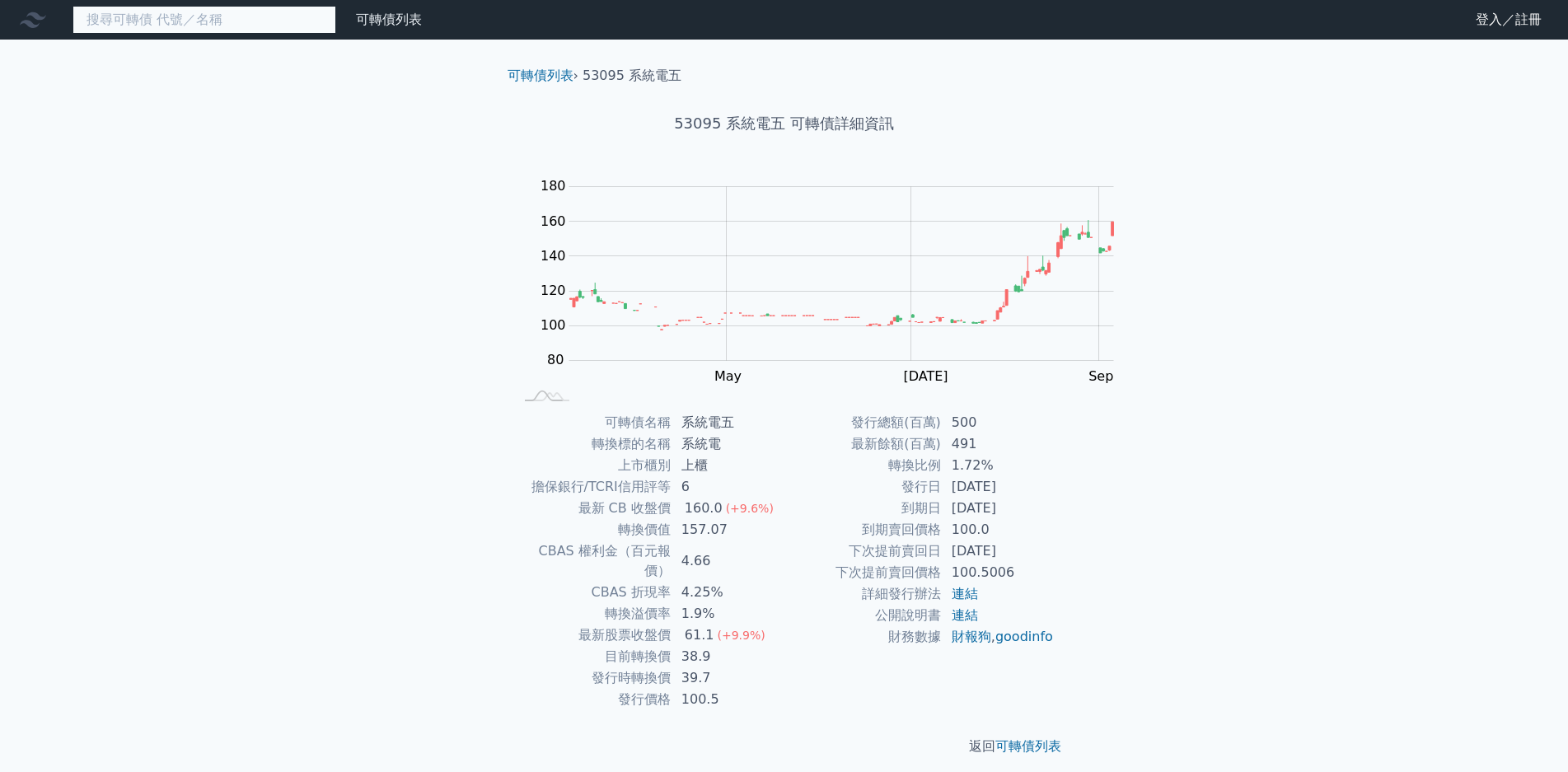
click at [201, 17] on input at bounding box center [204, 19] width 263 height 28
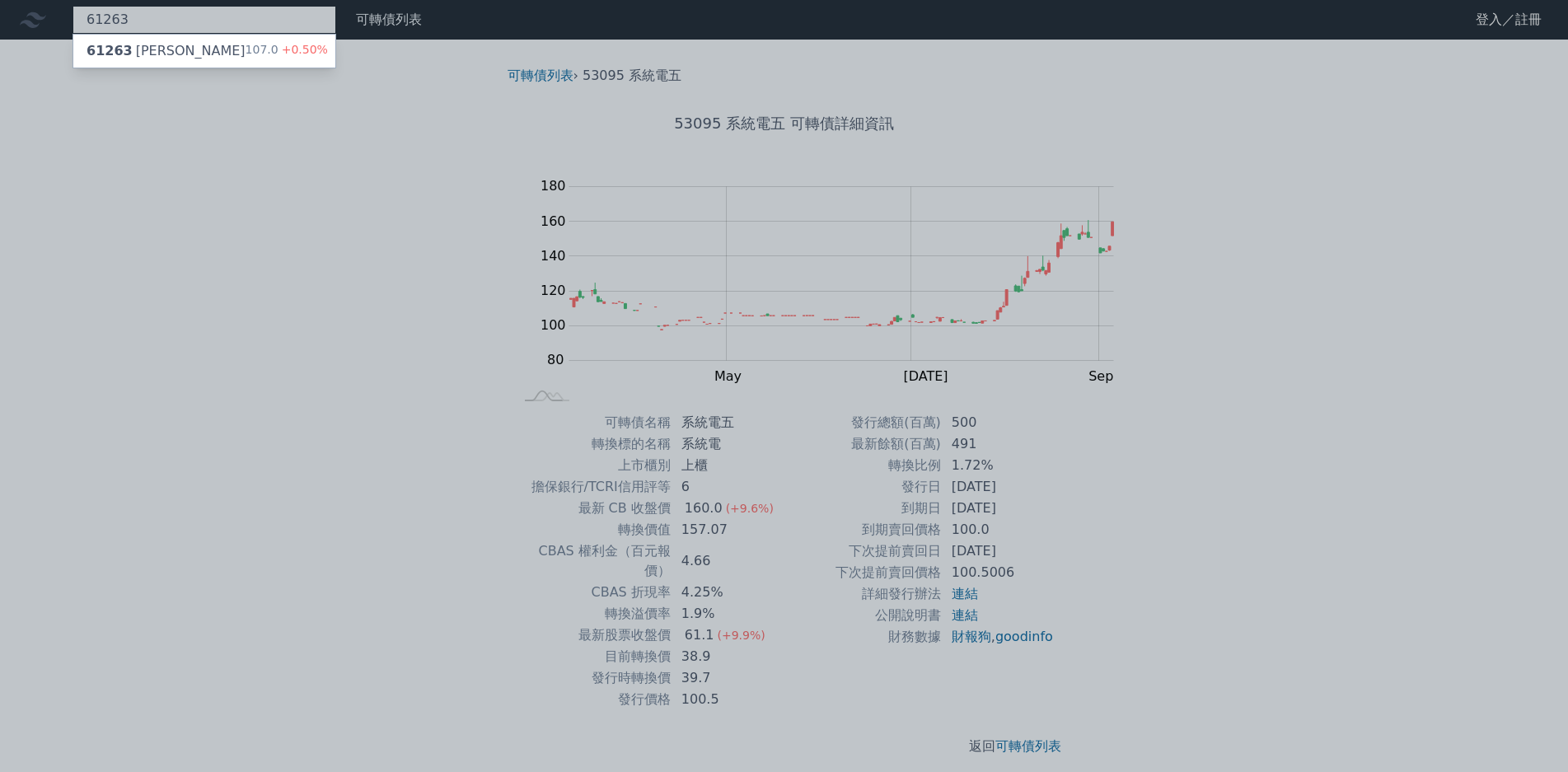
type input "61263"
click at [278, 55] on span "+0.50%" at bounding box center [302, 49] width 49 height 13
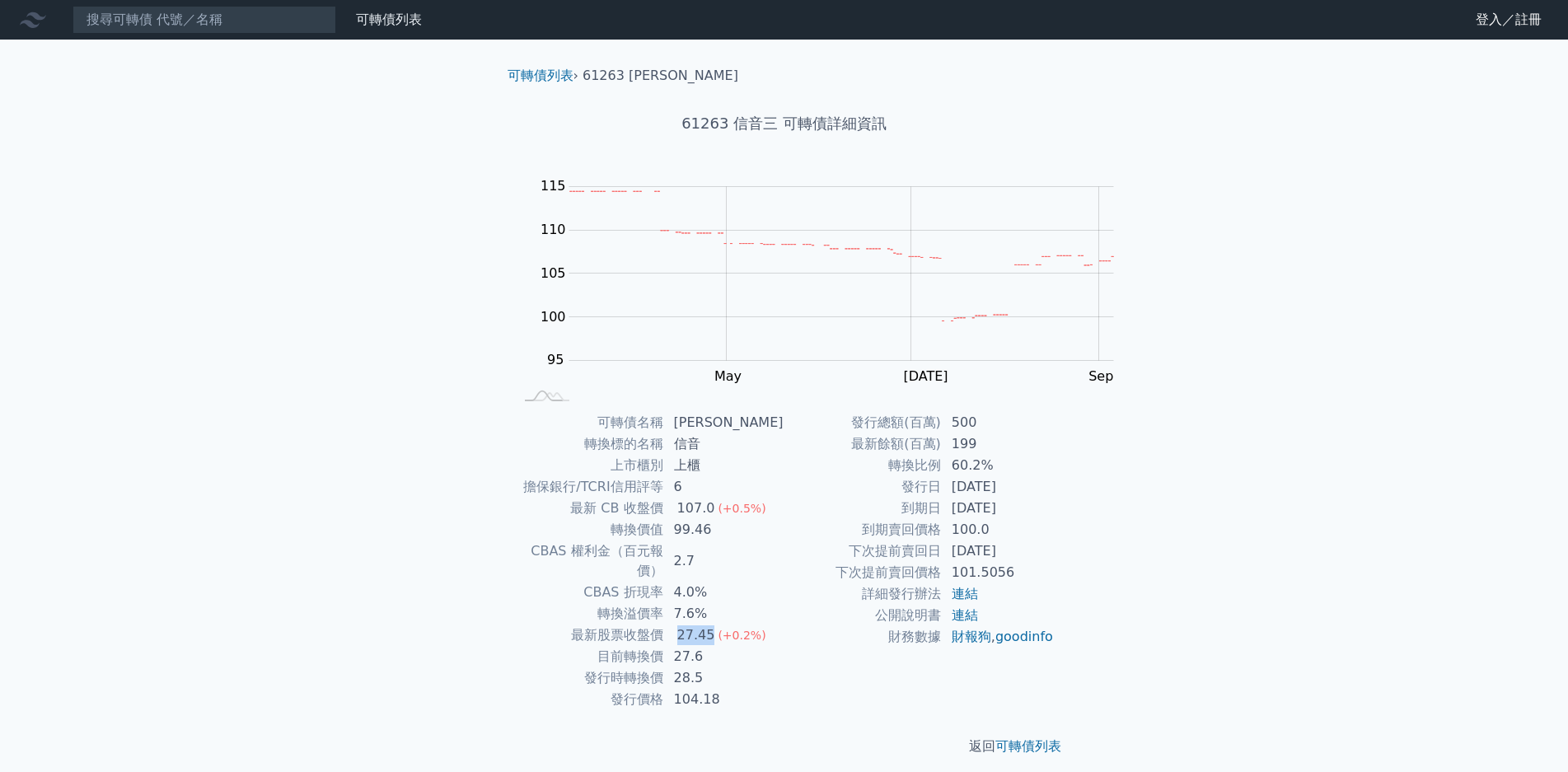
drag, startPoint x: 793, startPoint y: 585, endPoint x: 830, endPoint y: 585, distance: 37.0
click at [785, 624] on td "27.45 (+0.2%)" at bounding box center [725, 635] width 121 height 21
click at [178, 14] on input at bounding box center [204, 19] width 263 height 28
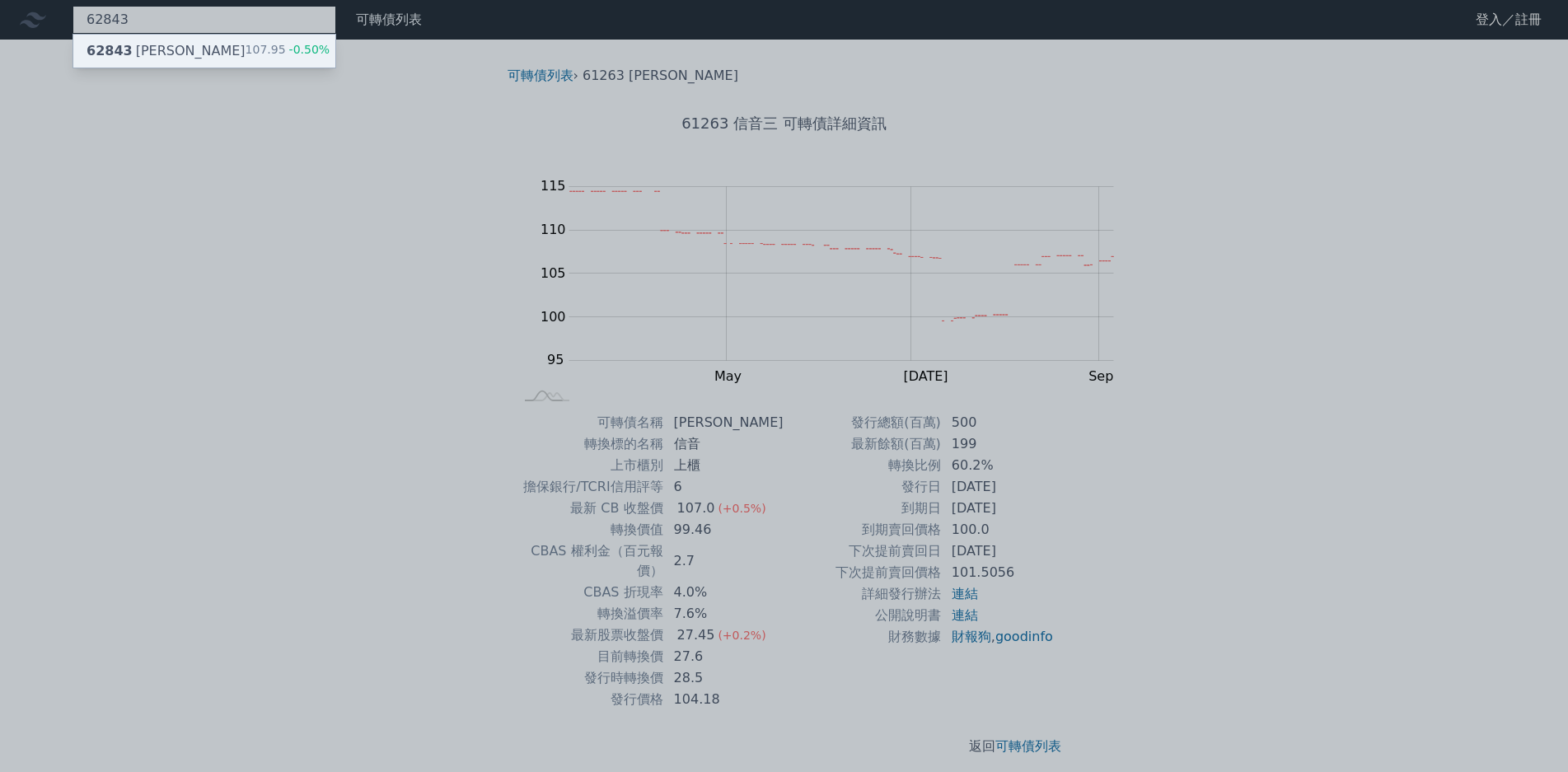
type input "62843"
click at [246, 52] on div "107.95 -0.50%" at bounding box center [288, 50] width 84 height 19
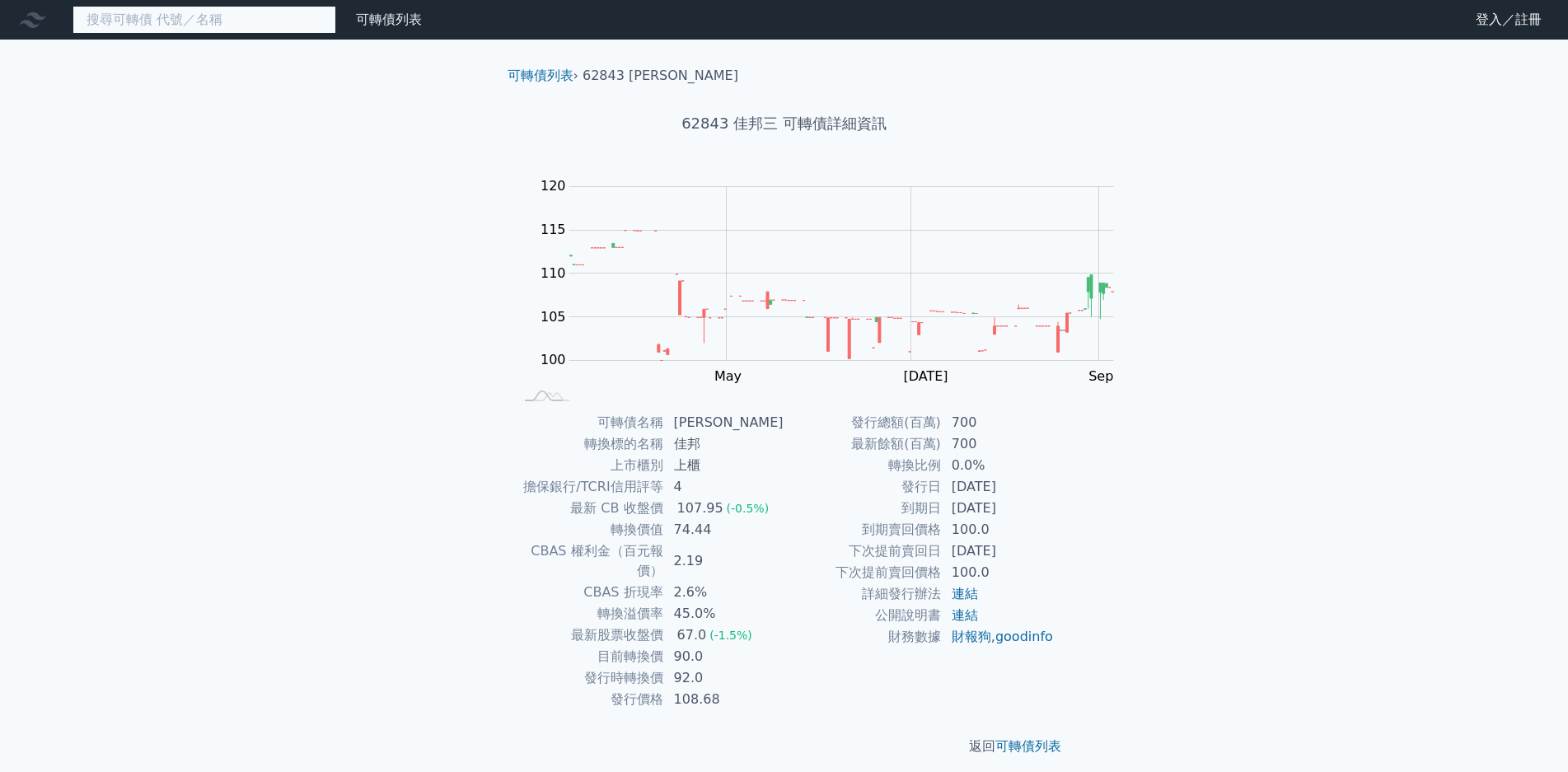
click at [182, 33] on input at bounding box center [204, 19] width 263 height 28
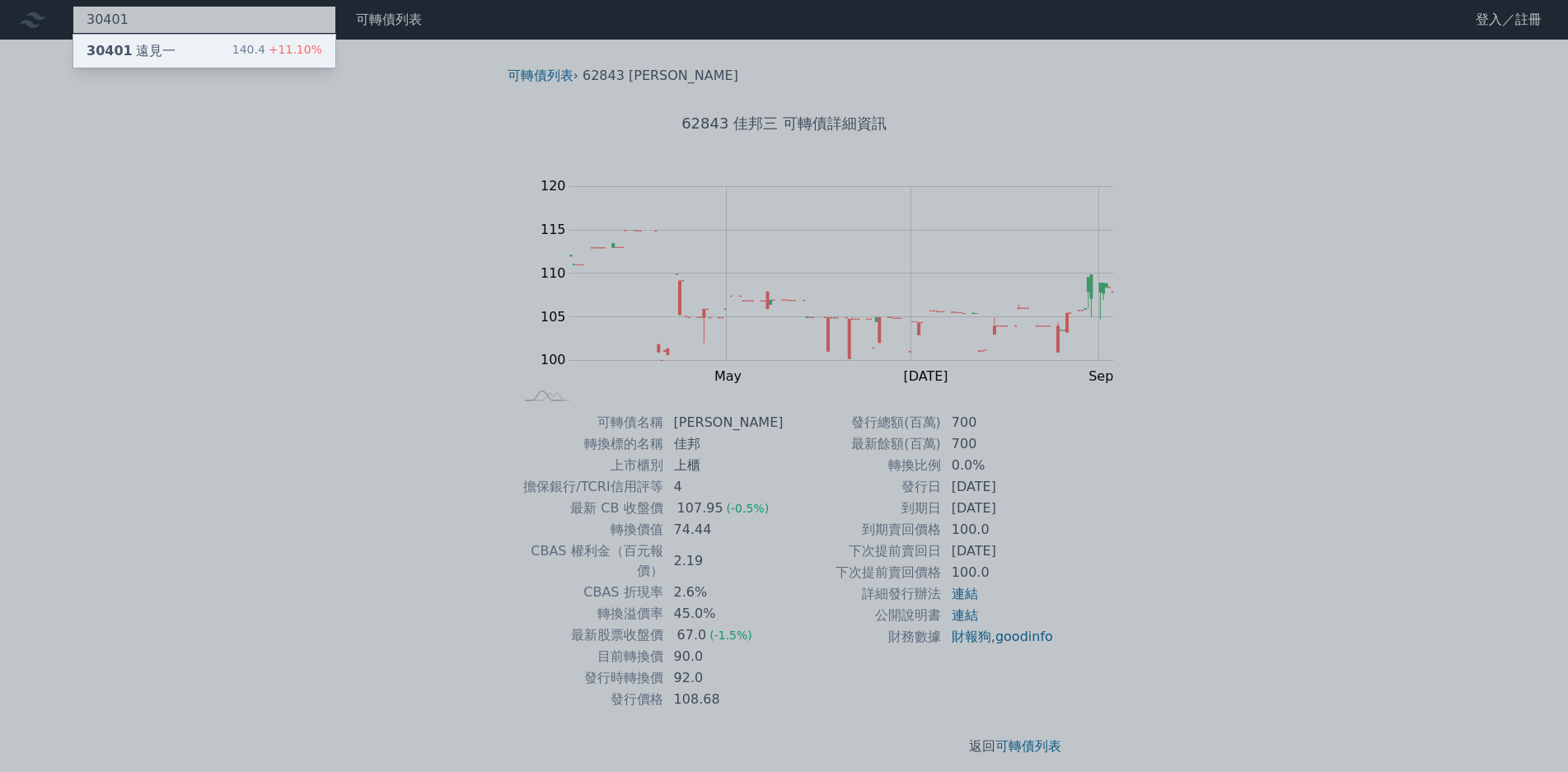
type input "30401"
click at [232, 56] on div "140.4 +11.10%" at bounding box center [276, 50] width 90 height 19
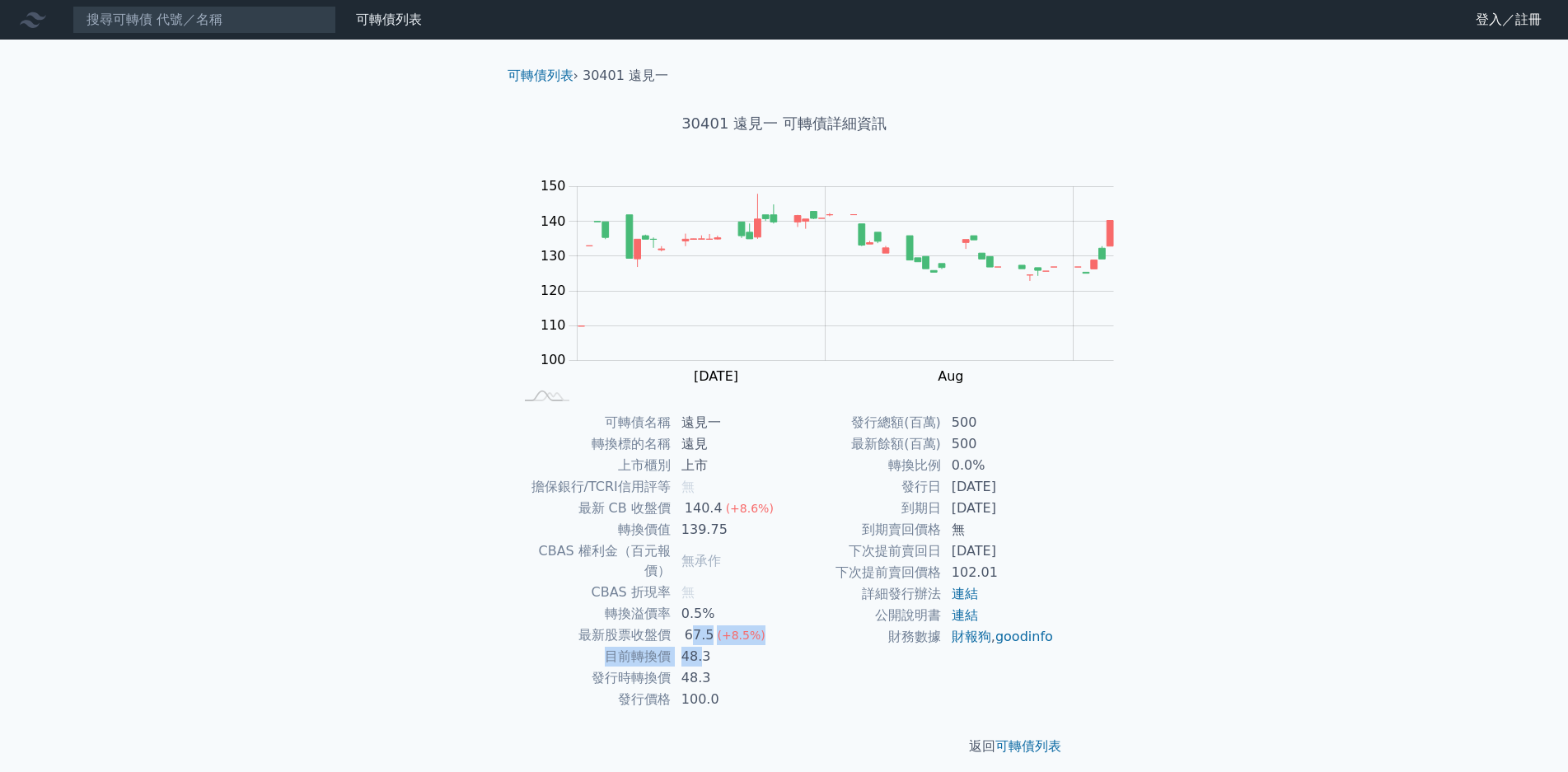
drag, startPoint x: 806, startPoint y: 593, endPoint x: 821, endPoint y: 615, distance: 26.6
click at [785, 611] on tbody "可轉債名稱 遠見一 轉換標的名稱 遠見 上市櫃別 上市 擔保銀行/TCRI信用評等 無 最新 CB 收盤價 140.4 (+8.6%) 轉換價值 139.75…" at bounding box center [649, 561] width 270 height 299
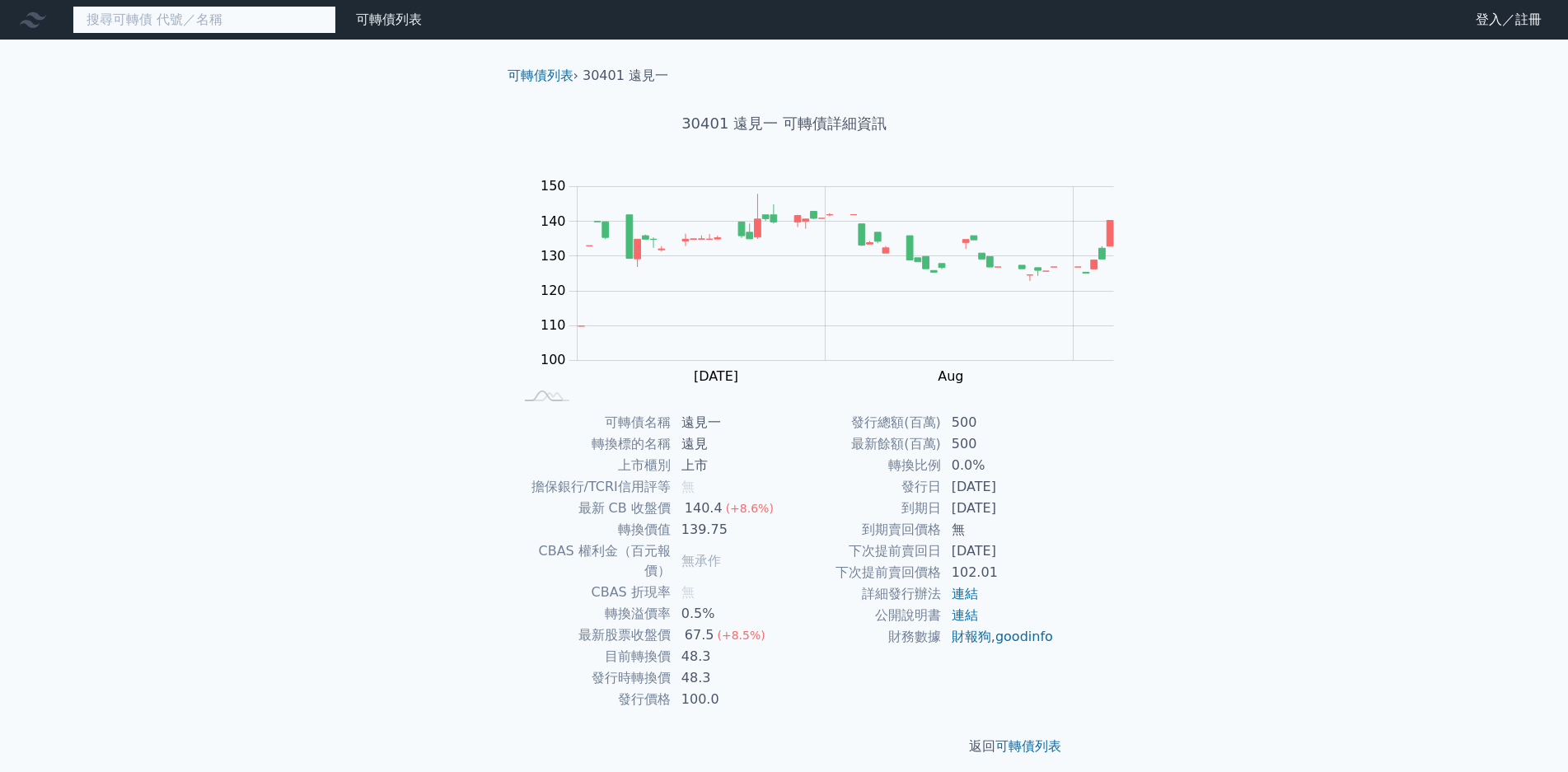
click at [236, 19] on input at bounding box center [204, 19] width 263 height 28
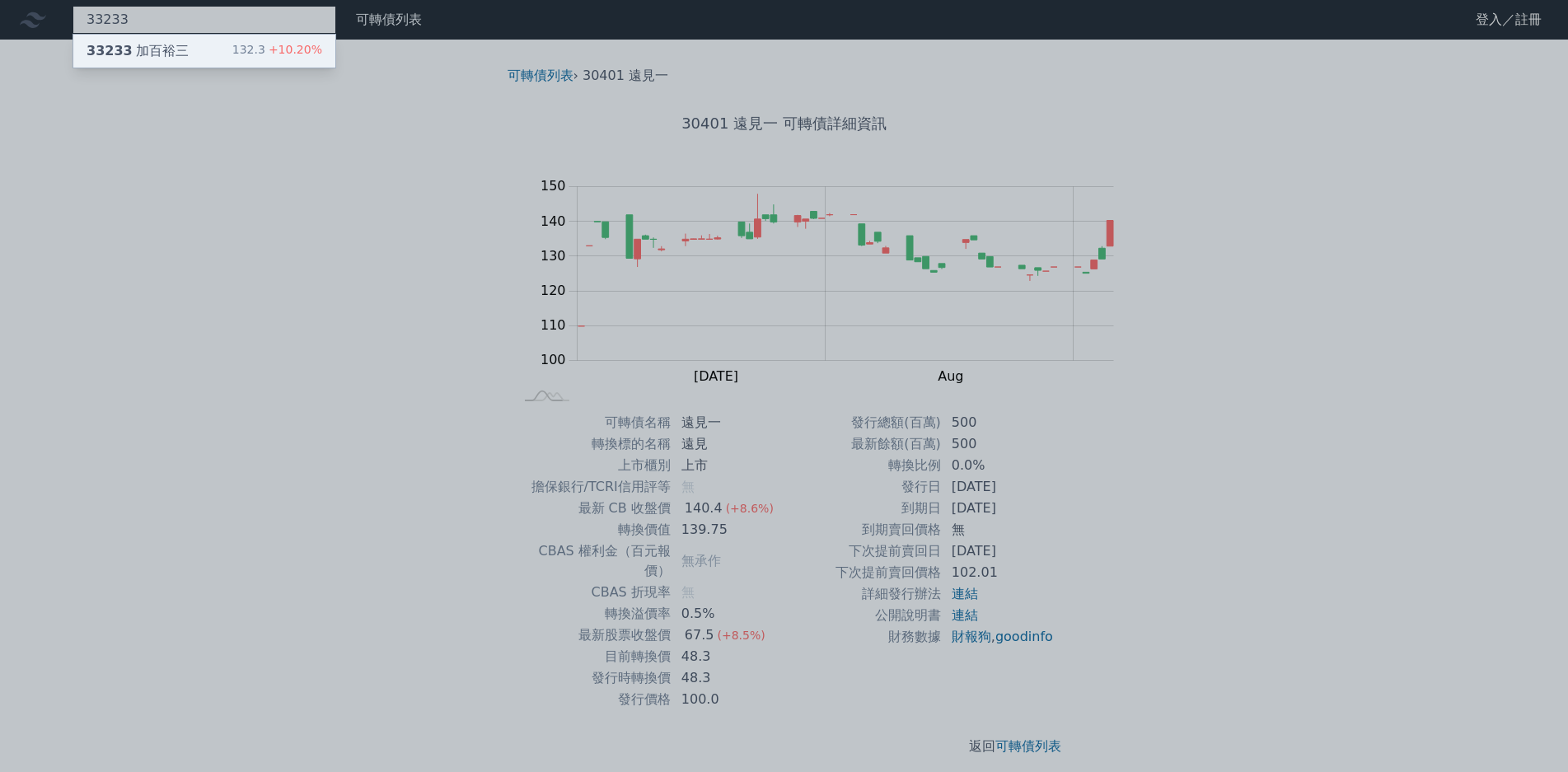
type input "33233"
click at [174, 40] on div "33233 加百裕三 132.3 +10.20%" at bounding box center [204, 51] width 262 height 33
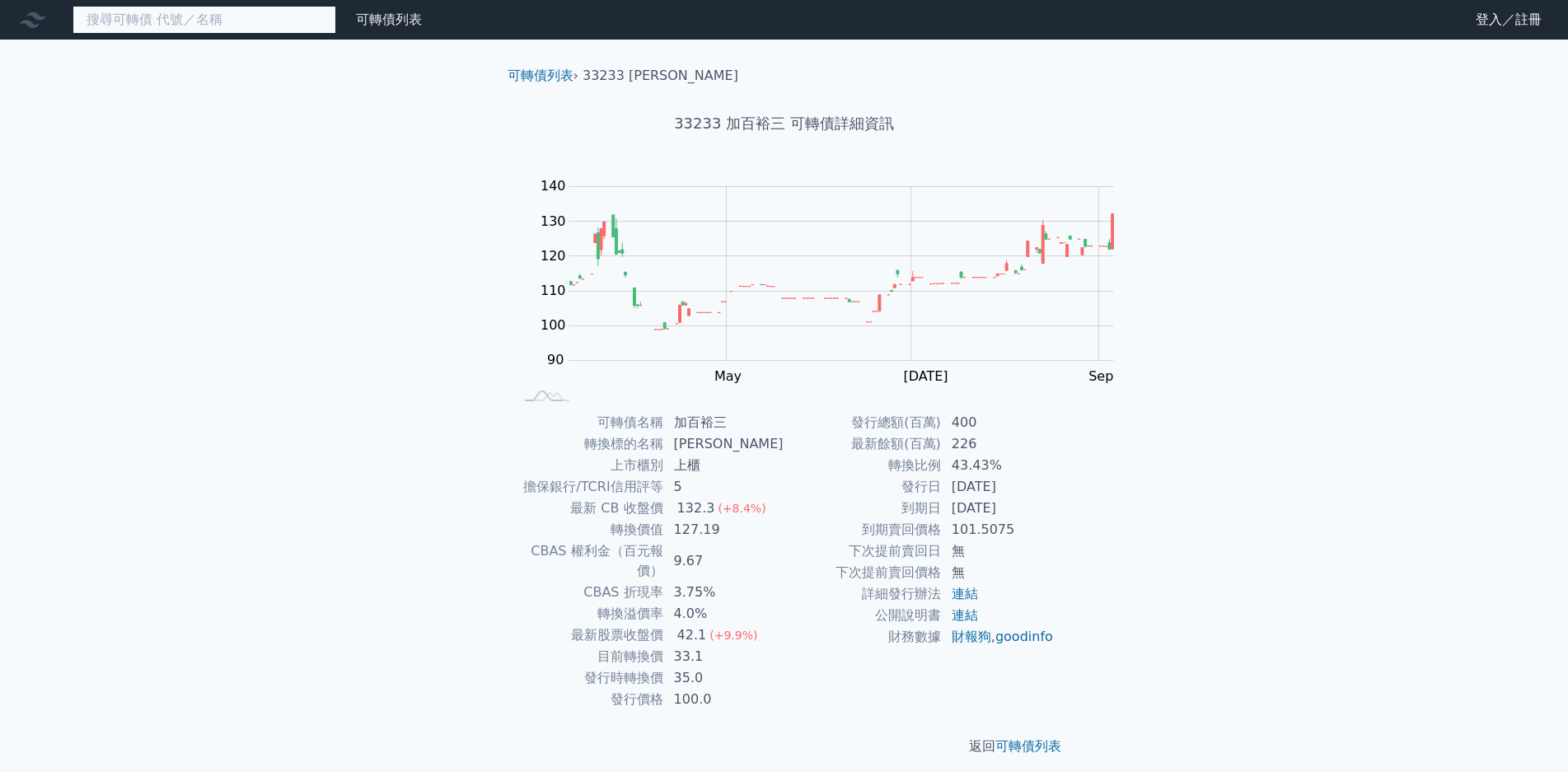
click at [179, 6] on input at bounding box center [204, 19] width 263 height 28
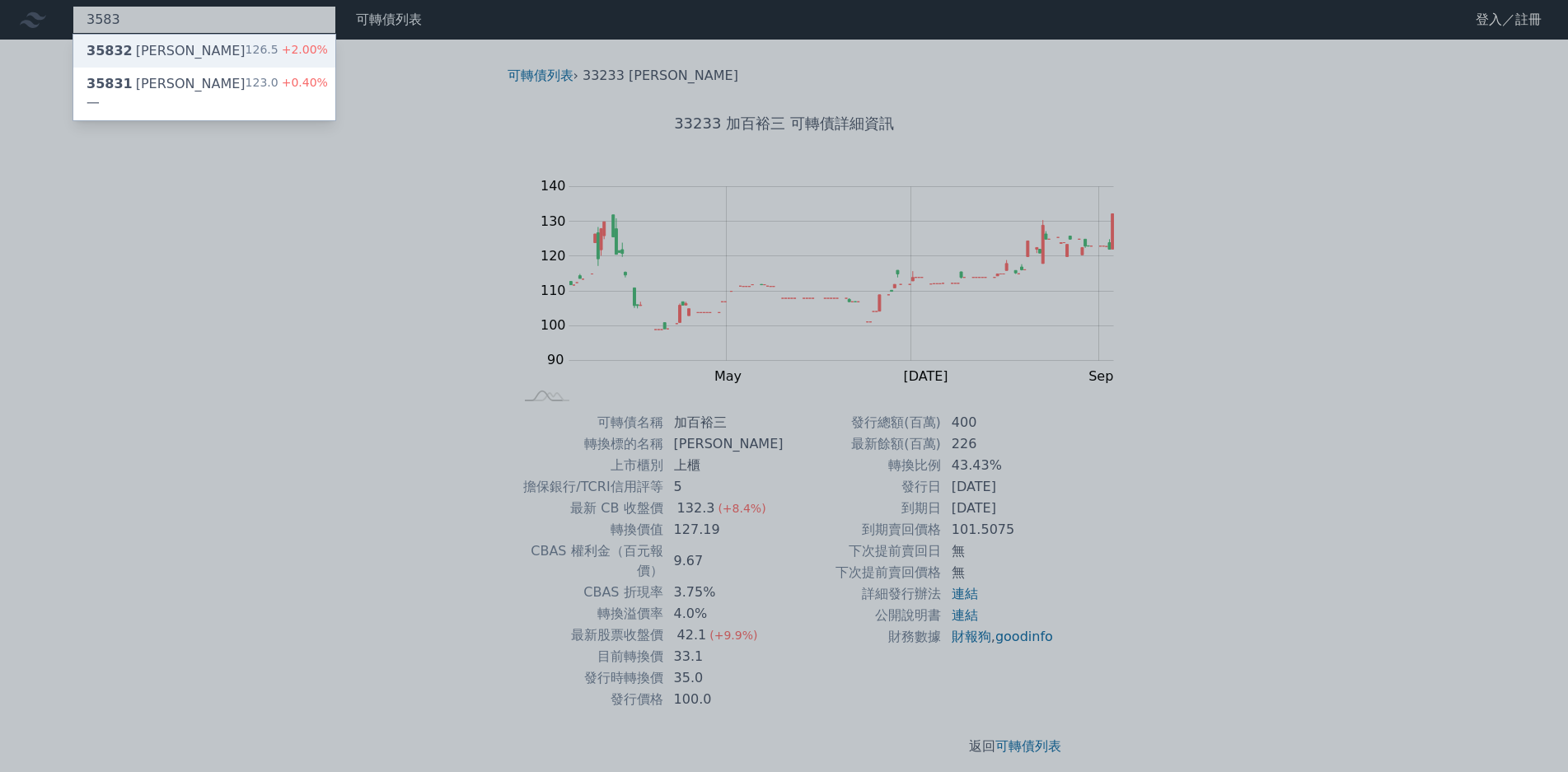
type input "3583"
click at [278, 45] on span "+2.00%" at bounding box center [302, 49] width 49 height 13
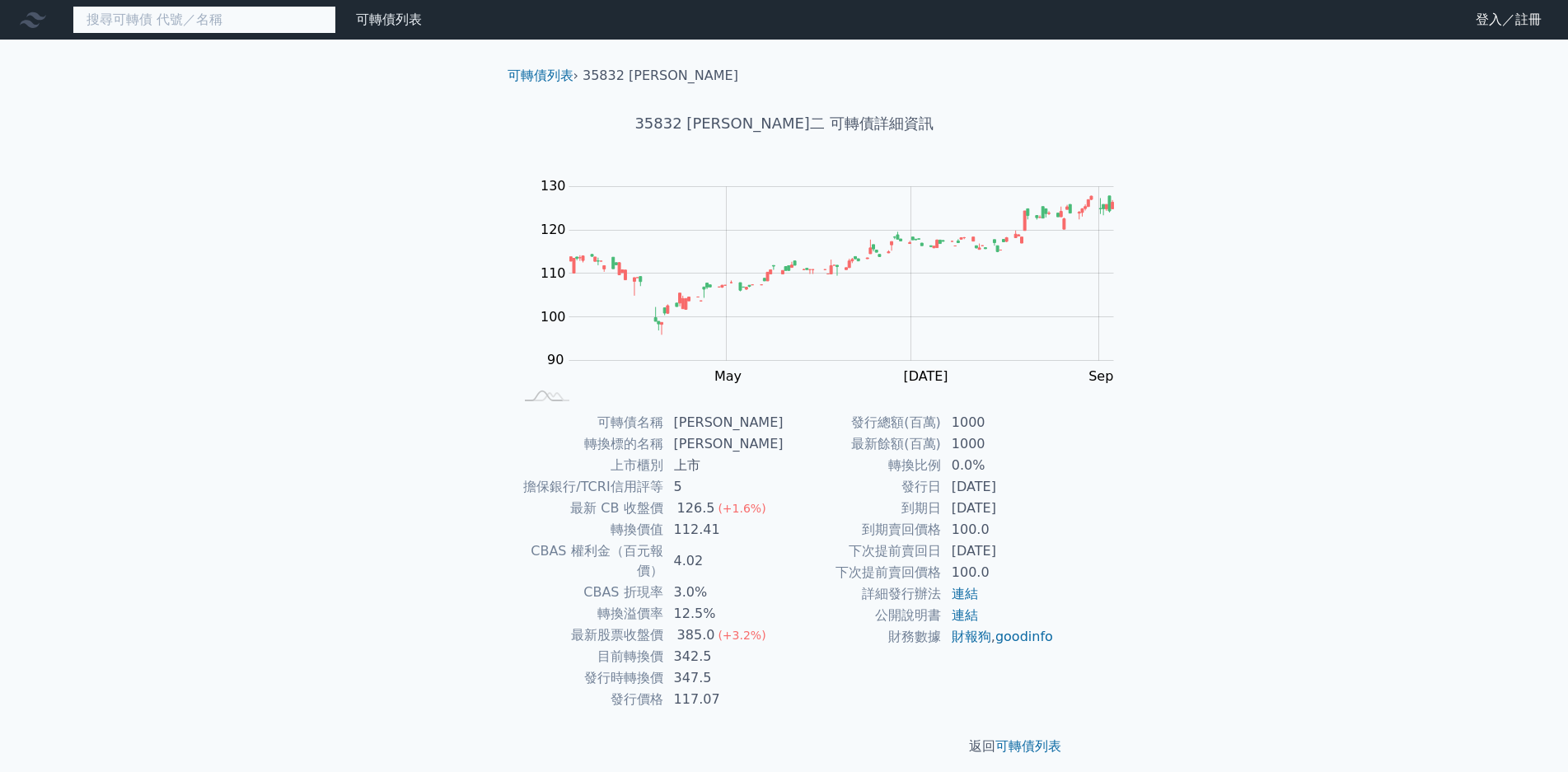
click at [210, 19] on input at bounding box center [204, 19] width 263 height 28
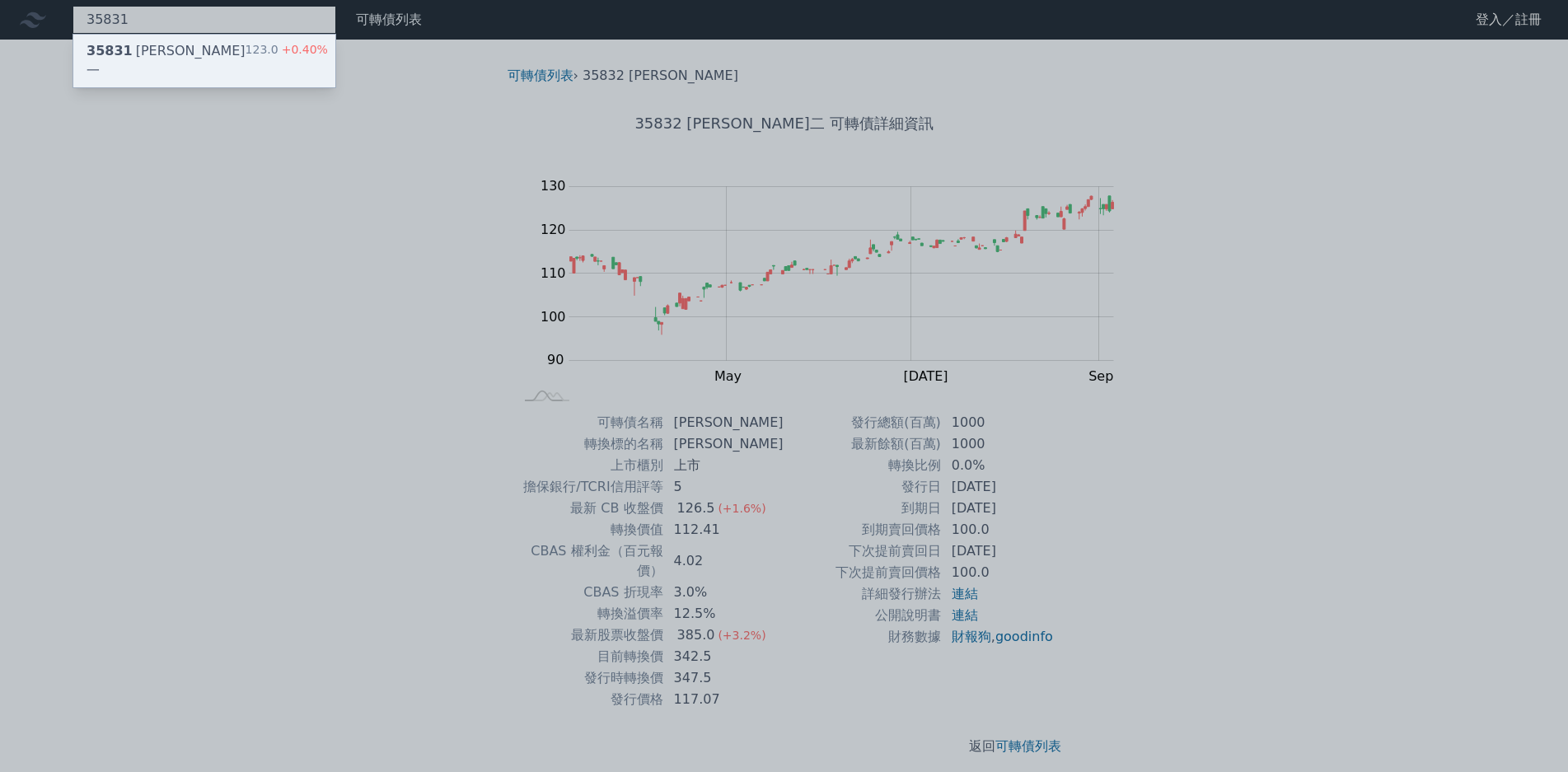
type input "35831"
click at [278, 55] on span "+0.40%" at bounding box center [302, 49] width 49 height 13
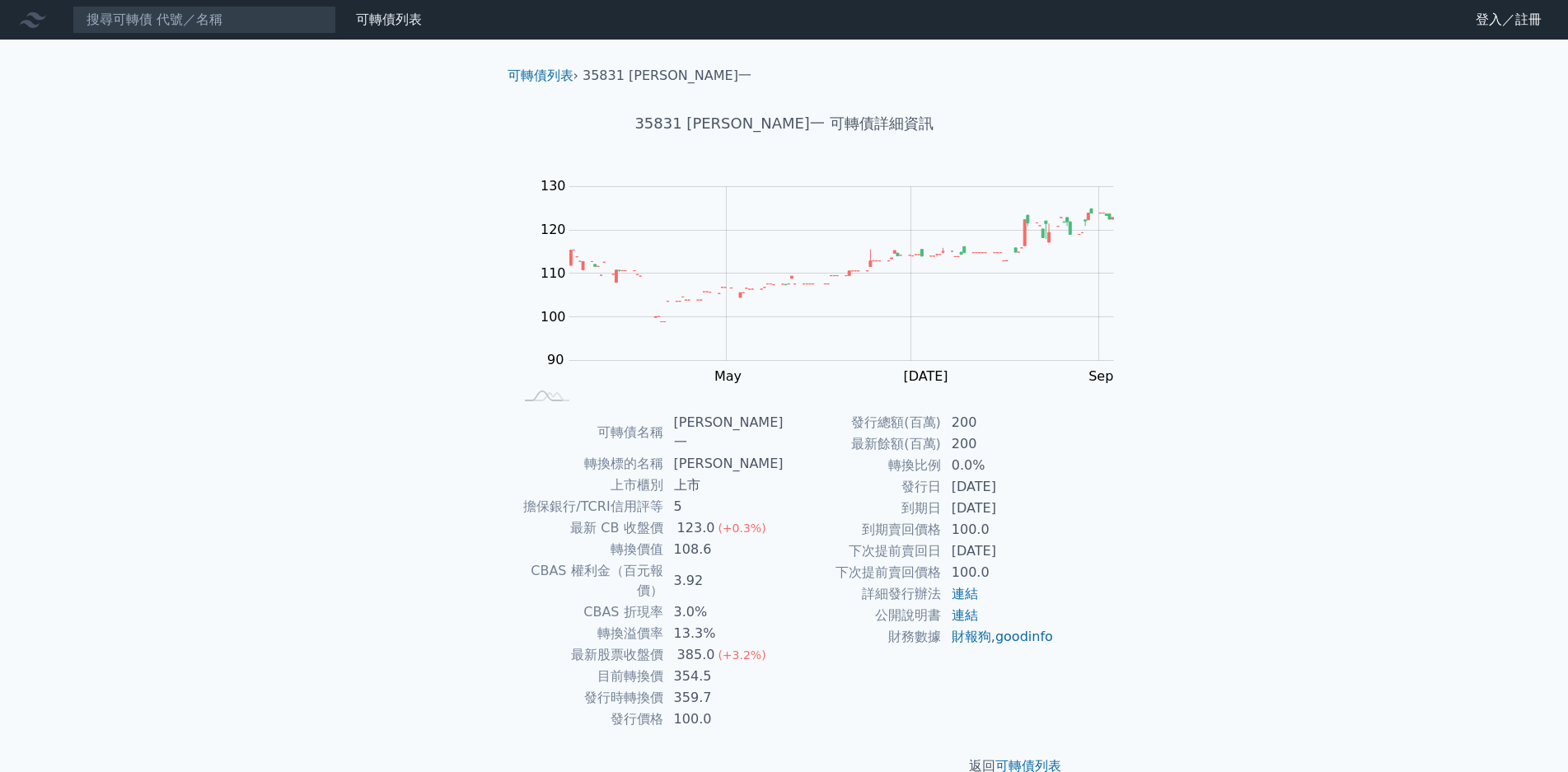
click at [206, 33] on nav "可轉債列表 財務數據 可轉債列表 財務數據 登入／註冊 登入／註冊" at bounding box center [784, 19] width 1568 height 40
click at [204, 20] on input at bounding box center [204, 19] width 263 height 28
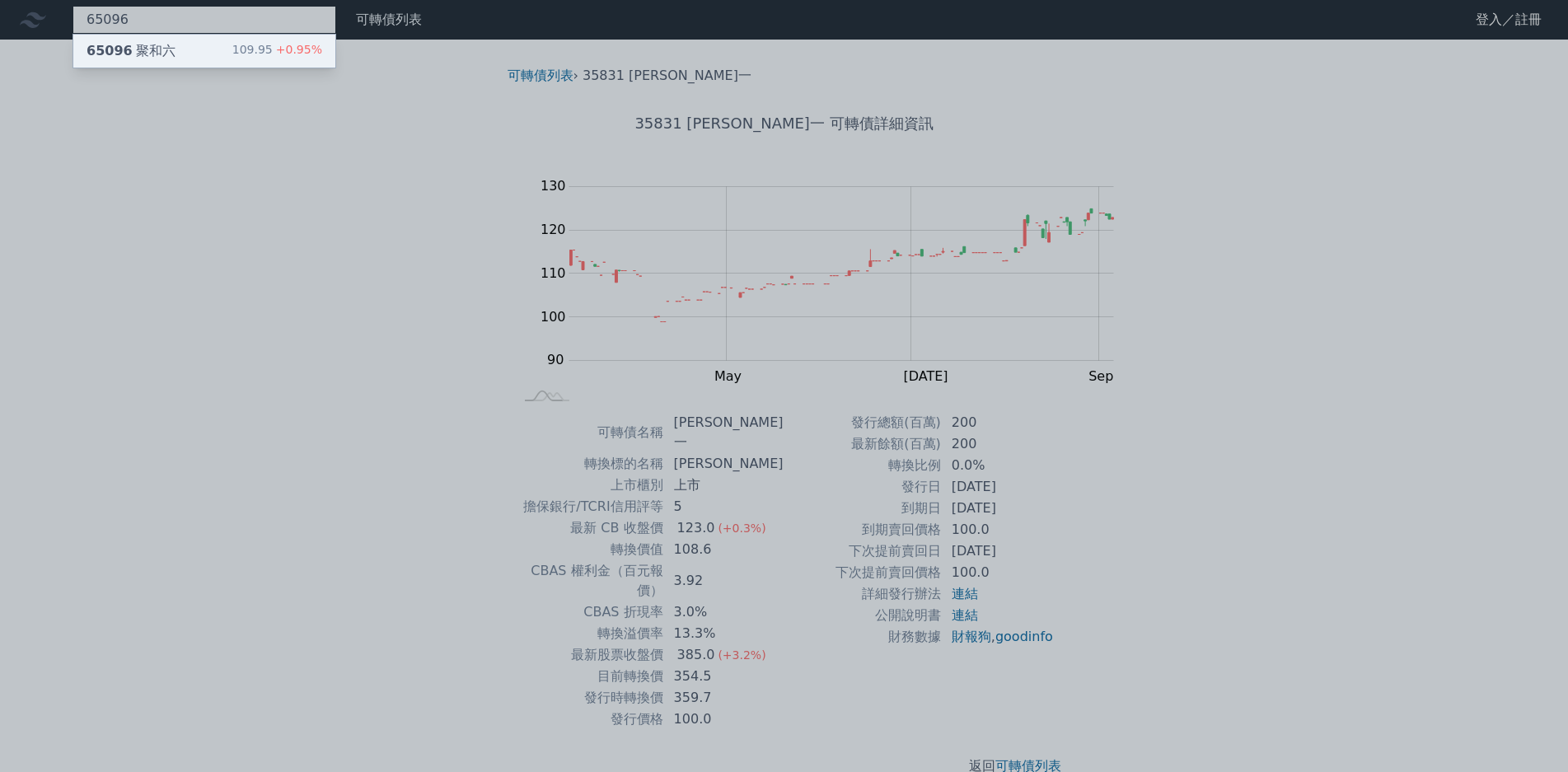
type input "65096"
click at [273, 54] on span "+0.95%" at bounding box center [297, 49] width 49 height 13
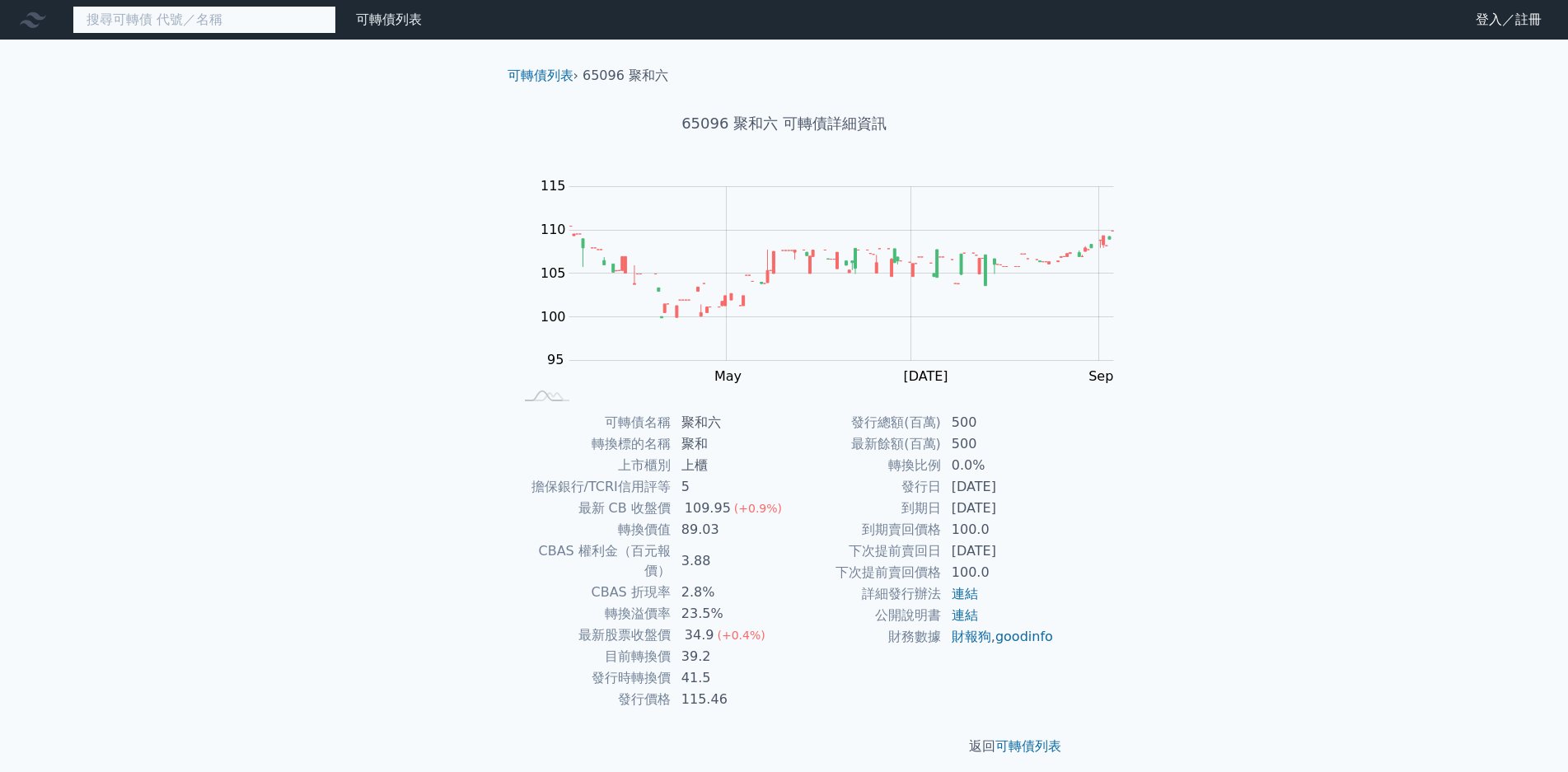
click at [204, 15] on input at bounding box center [204, 19] width 263 height 28
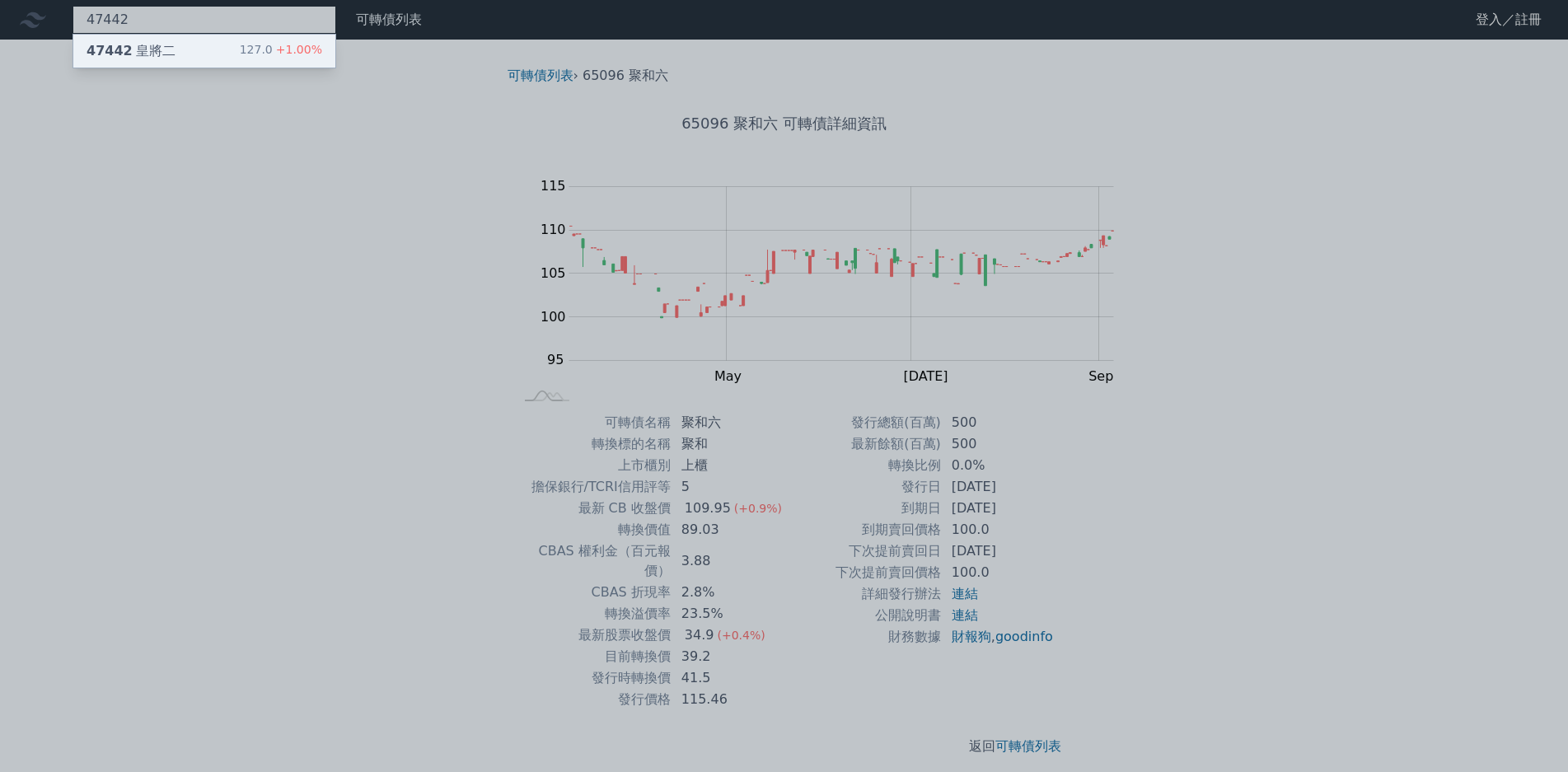
type input "47442"
click at [239, 57] on div "127.0 +1.00%" at bounding box center [280, 50] width 83 height 19
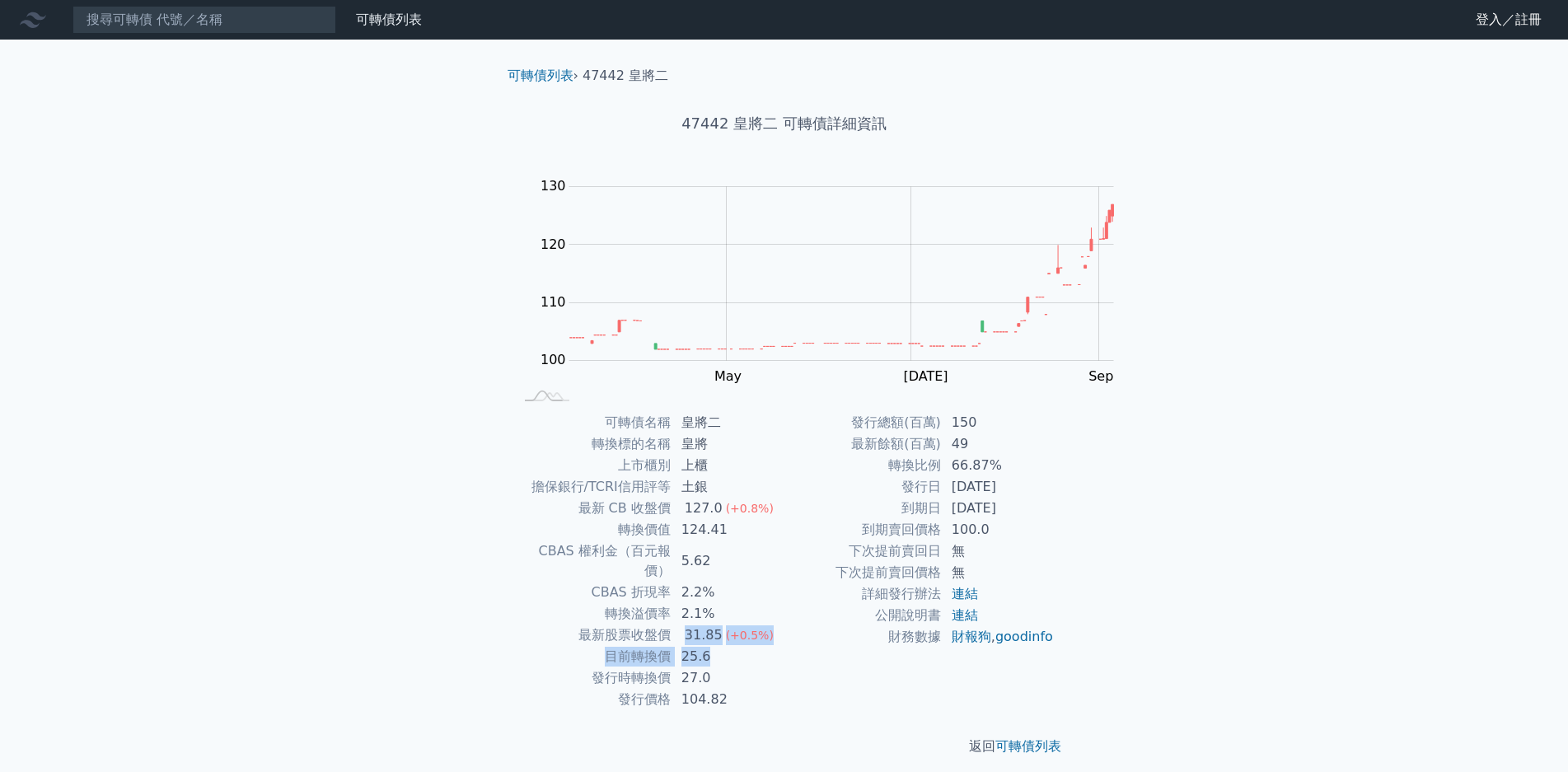
drag, startPoint x: 792, startPoint y: 592, endPoint x: 837, endPoint y: 606, distance: 47.1
click at [785, 606] on tbody "可轉債名稱 皇將二 轉換標的名稱 皇將 上市櫃別 上櫃 擔保銀行/TCRI信用評等 土銀 最新 CB 收盤價 127.0 (+0.8%) 轉換價值 124.4…" at bounding box center [649, 561] width 270 height 299
drag, startPoint x: 732, startPoint y: 584, endPoint x: 868, endPoint y: 584, distance: 136.0
click at [785, 624] on tr "最新股票收盤價 31.85 (+0.5%)" at bounding box center [649, 635] width 270 height 21
click at [785, 624] on td "31.85 (+0.5%)" at bounding box center [728, 635] width 113 height 21
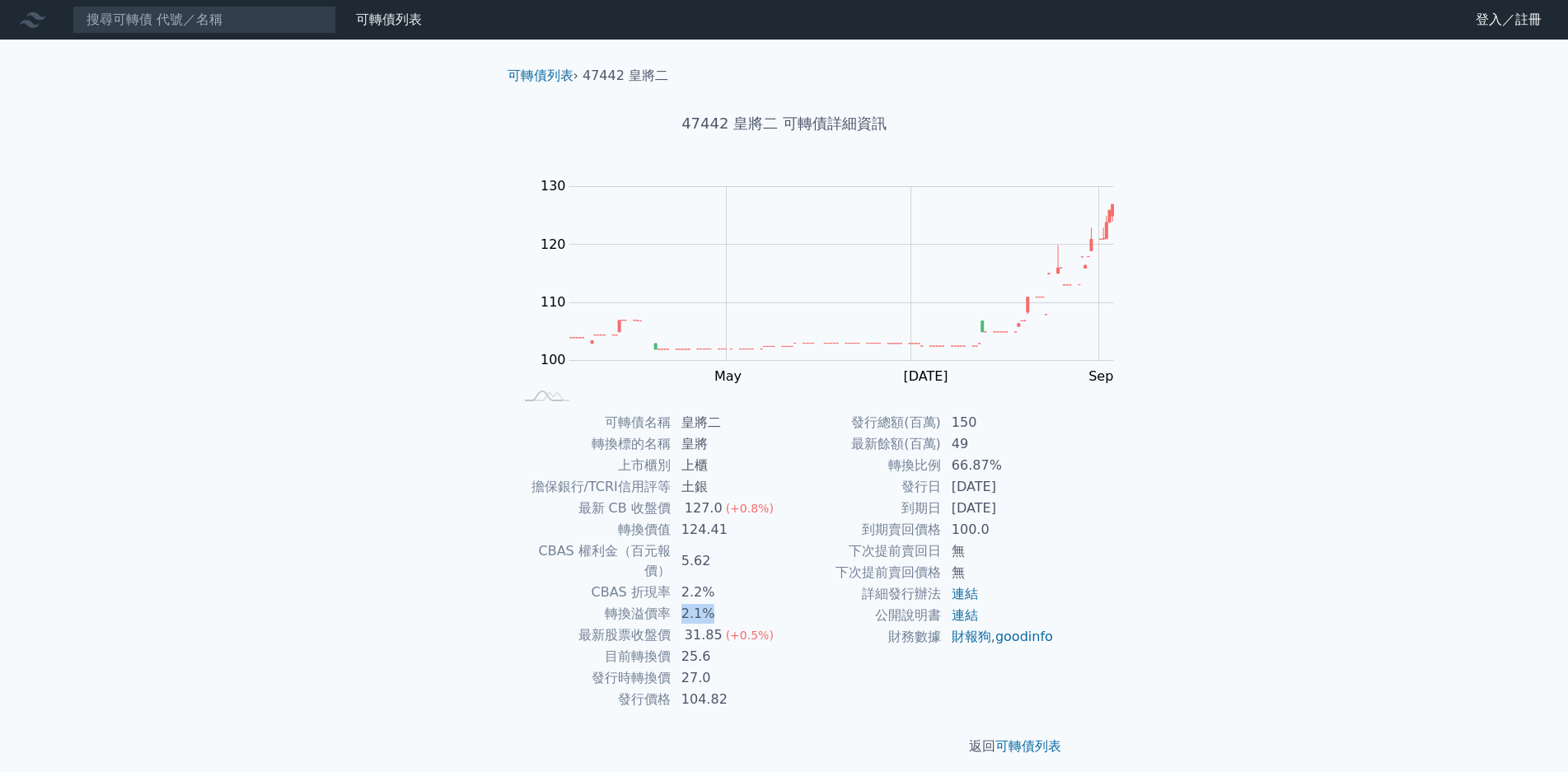
drag, startPoint x: 789, startPoint y: 563, endPoint x: 826, endPoint y: 567, distance: 37.2
click at [785, 603] on td "2.1%" at bounding box center [728, 613] width 113 height 21
click at [178, 25] on input at bounding box center [204, 19] width 263 height 28
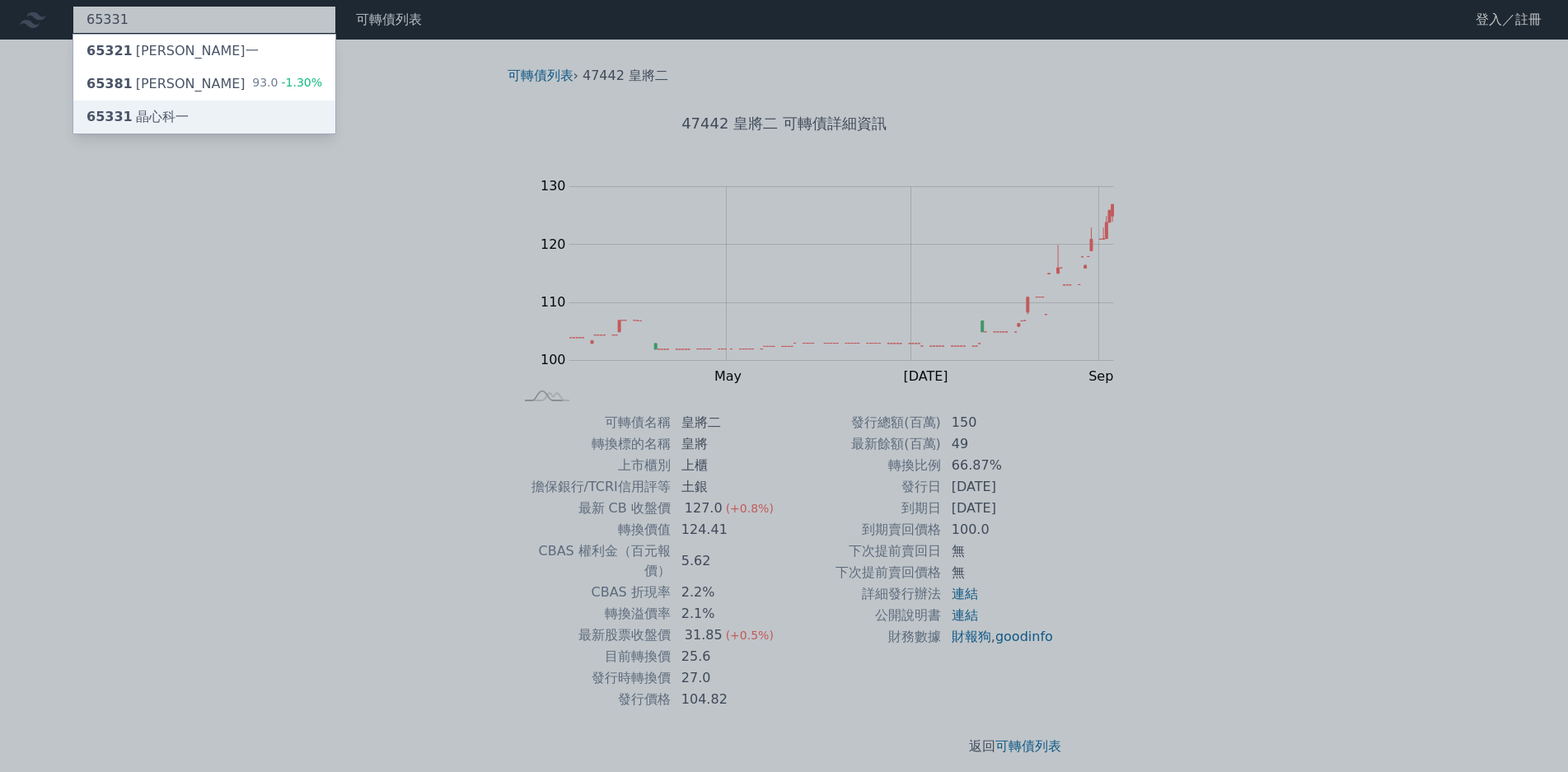
type input "65331"
click at [203, 101] on div "65331 晶心科一" at bounding box center [204, 117] width 262 height 33
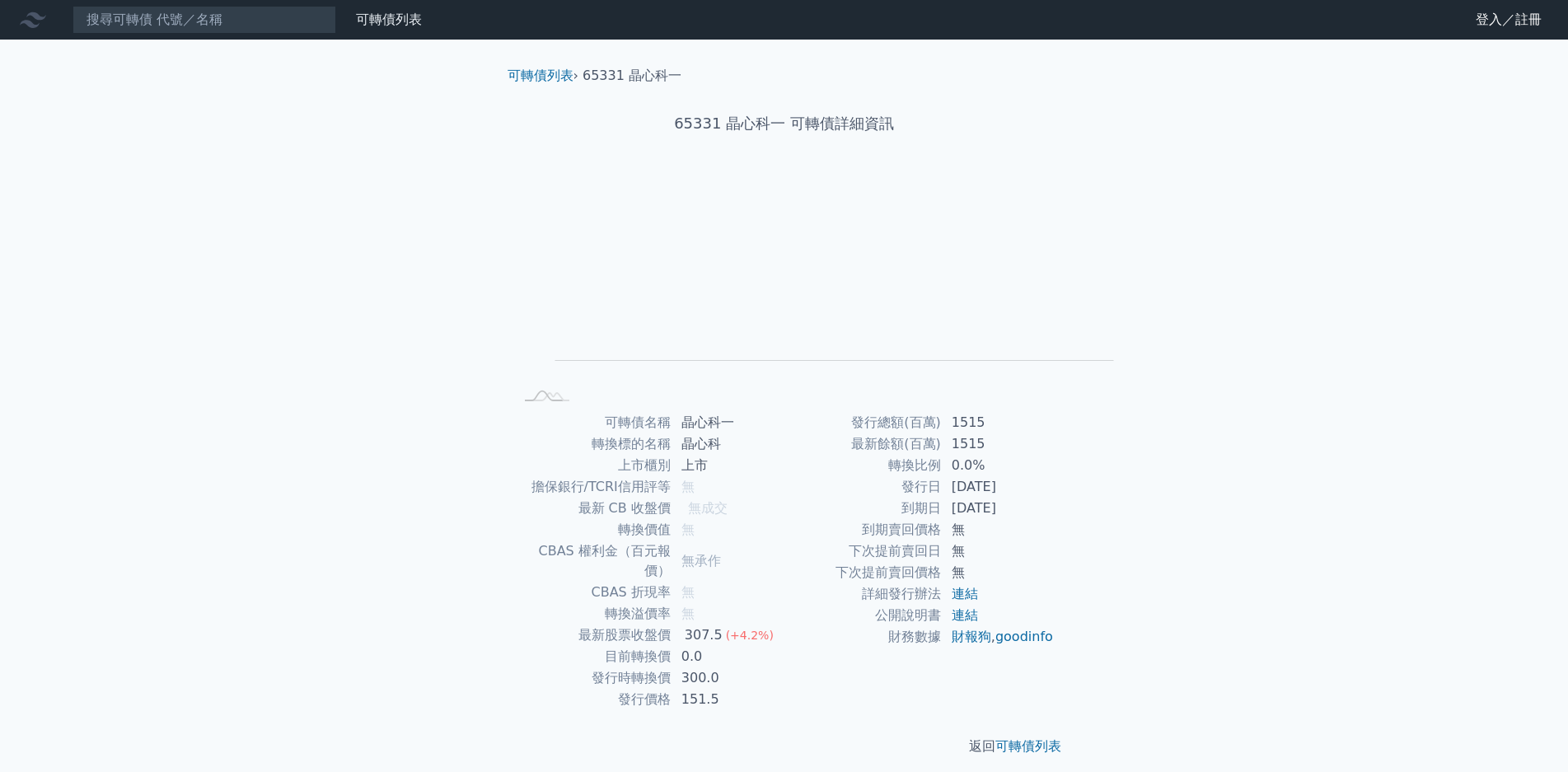
drag, startPoint x: 823, startPoint y: 722, endPoint x: 865, endPoint y: 722, distance: 42.0
click at [942, 497] on td "[DATE]" at bounding box center [998, 486] width 113 height 21
drag, startPoint x: 785, startPoint y: 586, endPoint x: 873, endPoint y: 588, distance: 88.0
click at [785, 624] on td "307.5 (+4.2%)" at bounding box center [728, 635] width 113 height 21
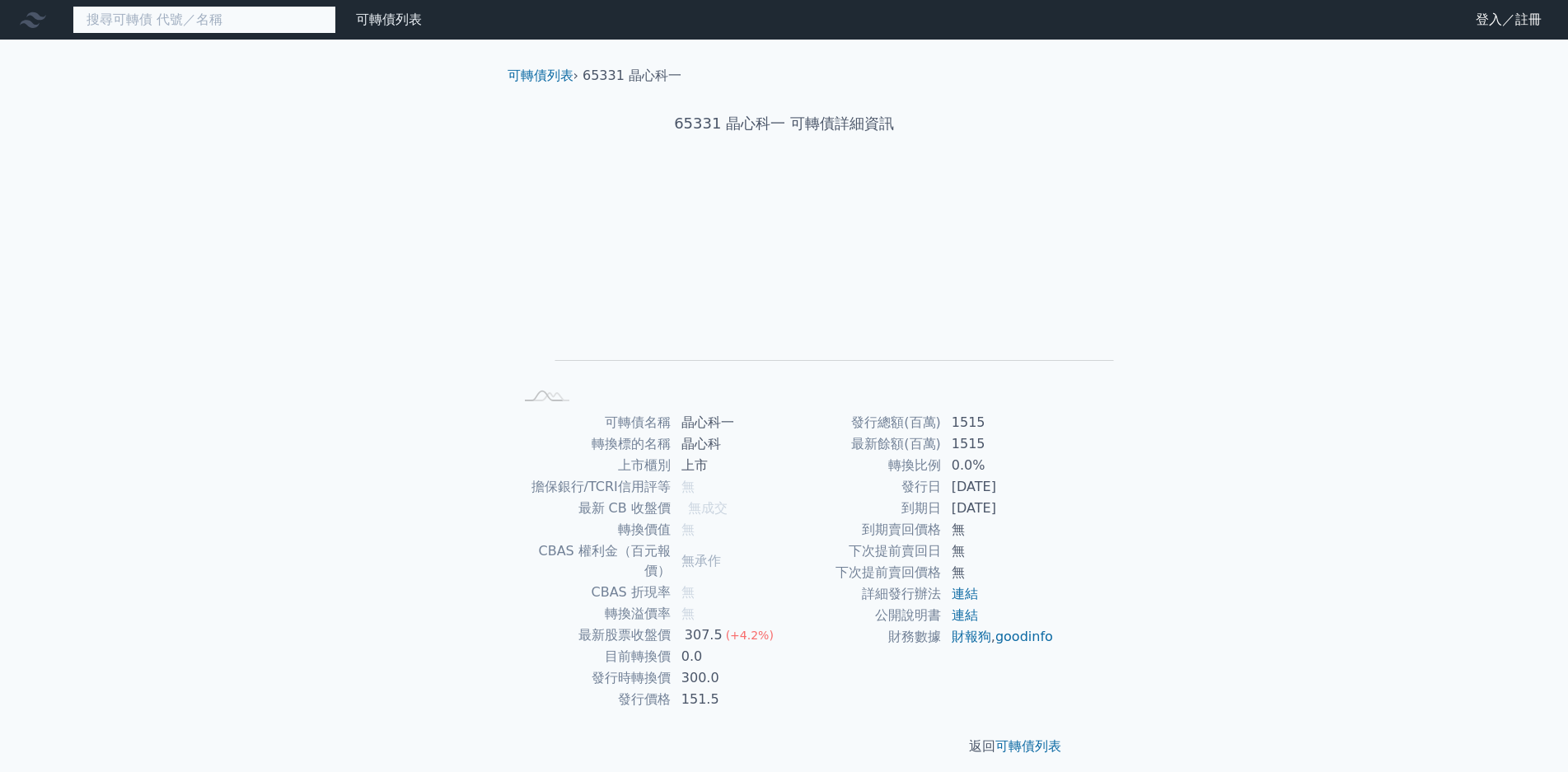
click at [210, 19] on input at bounding box center [204, 19] width 263 height 28
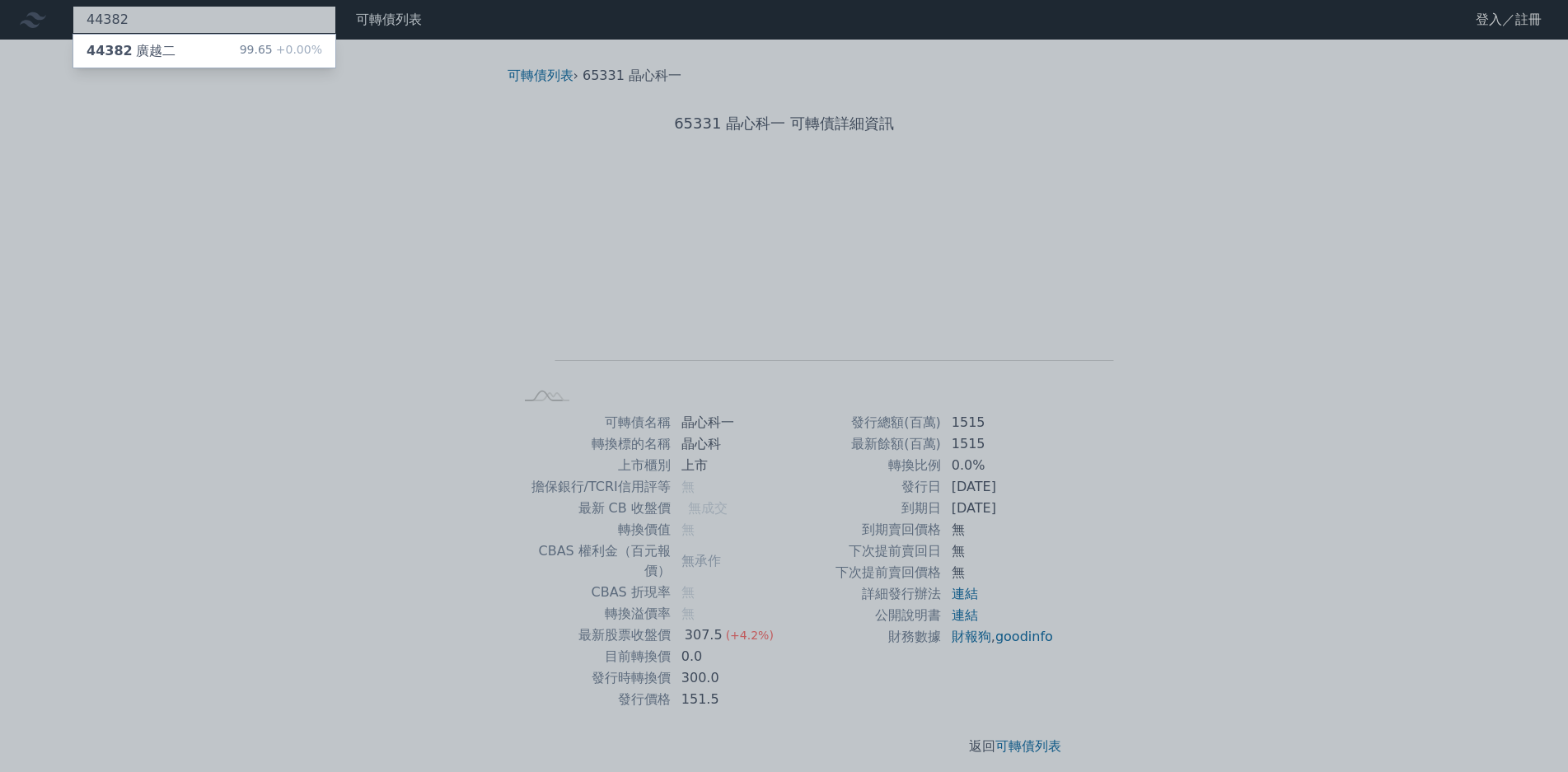
type input "44382"
click at [273, 48] on span "+0.00%" at bounding box center [297, 49] width 49 height 13
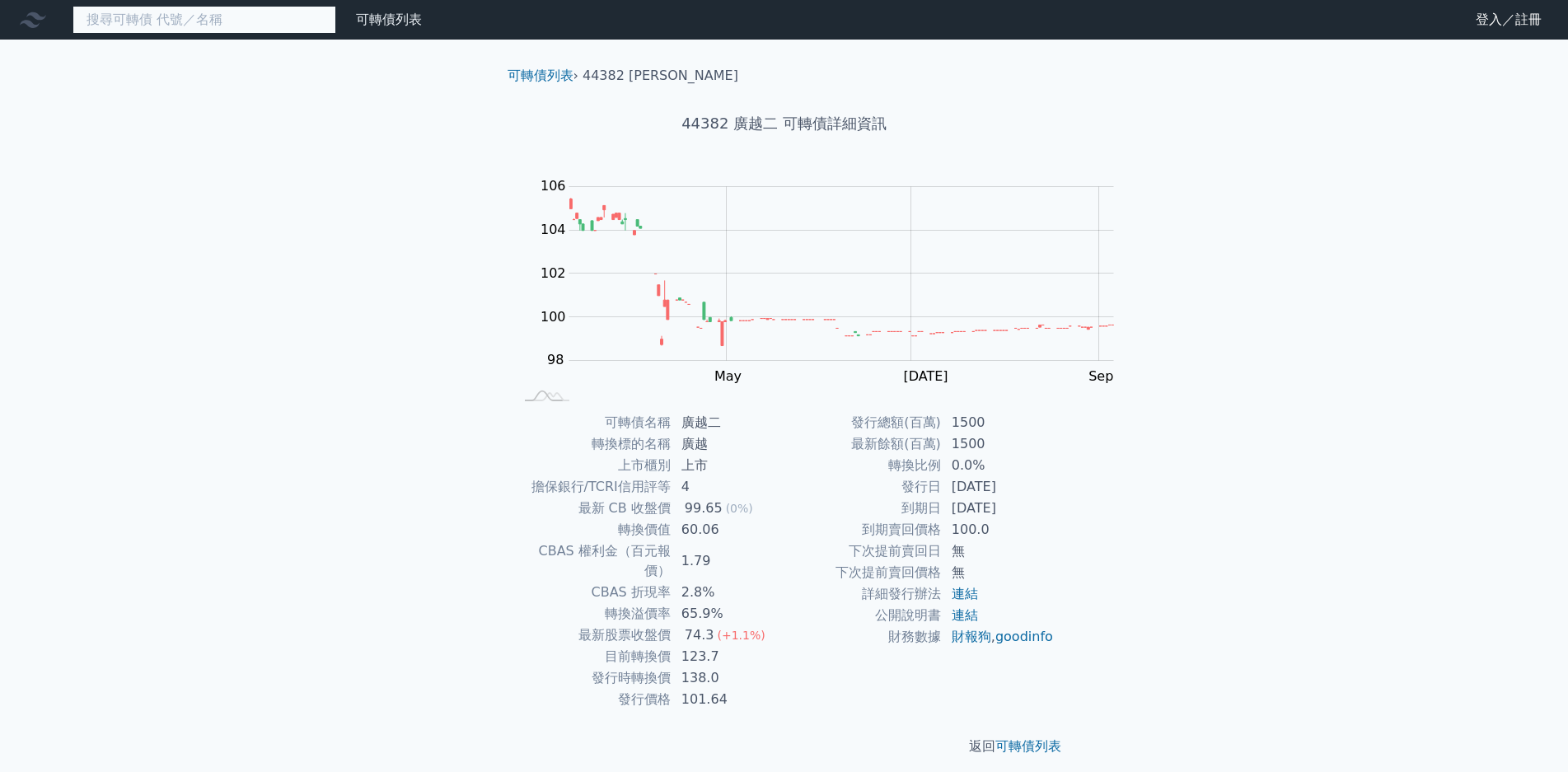
click at [213, 16] on input at bounding box center [204, 19] width 263 height 28
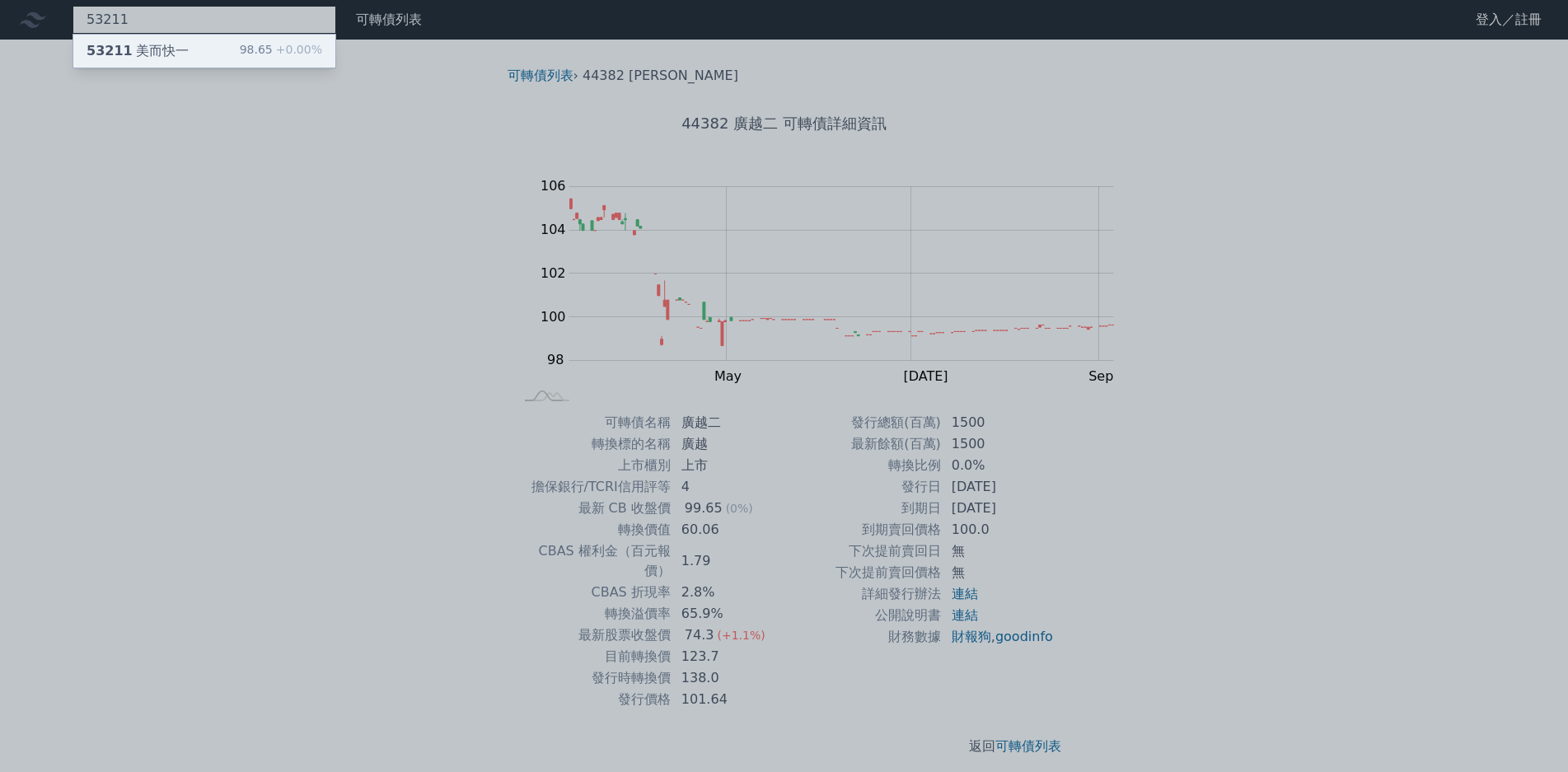
type input "53211"
click at [239, 56] on div "98.65 +0.00%" at bounding box center [280, 50] width 83 height 19
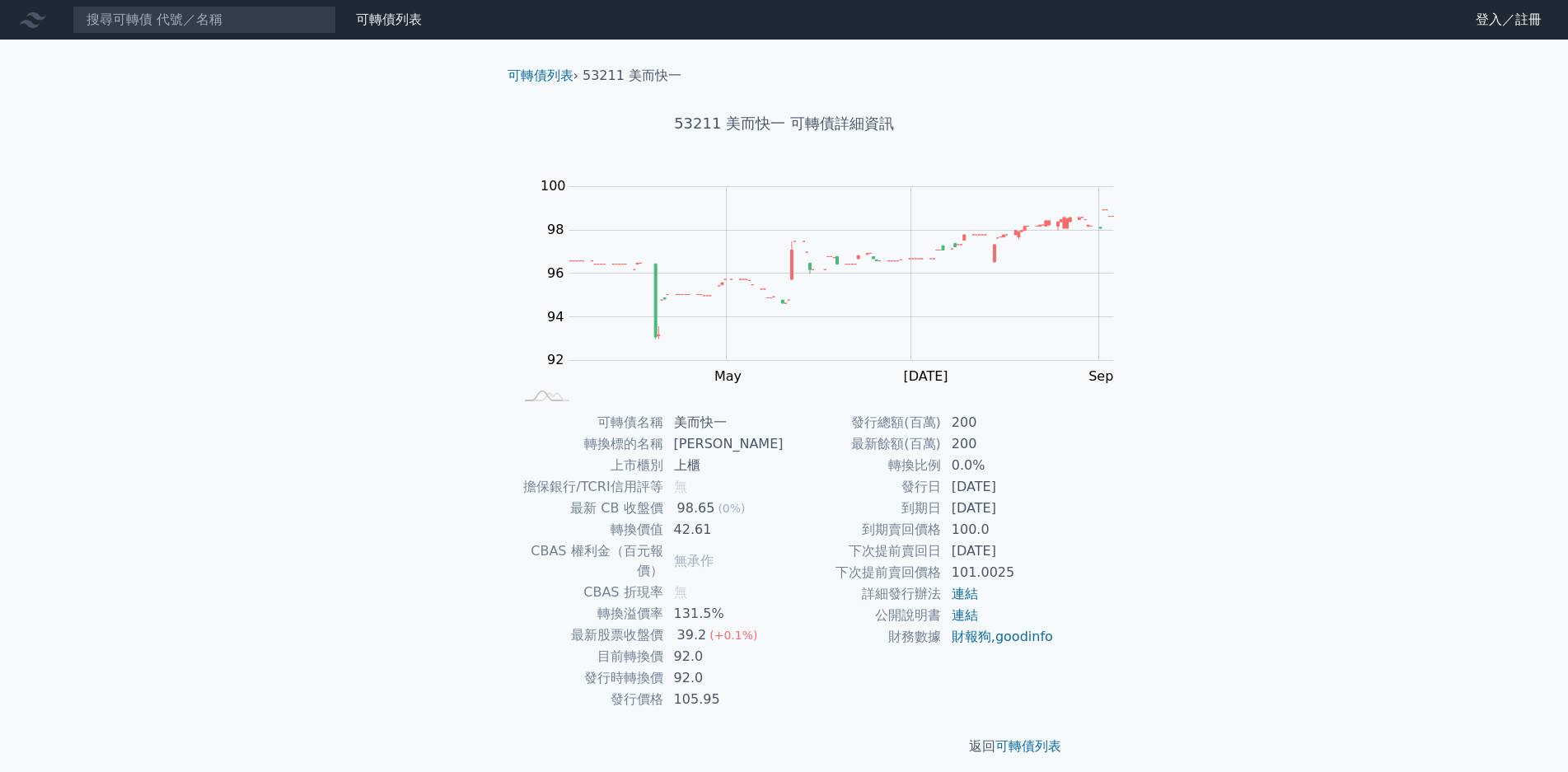
drag, startPoint x: 785, startPoint y: 568, endPoint x: 852, endPoint y: 568, distance: 67.0
click at [785, 603] on td "131.5%" at bounding box center [725, 613] width 121 height 21
click at [183, 14] on input at bounding box center [204, 19] width 263 height 28
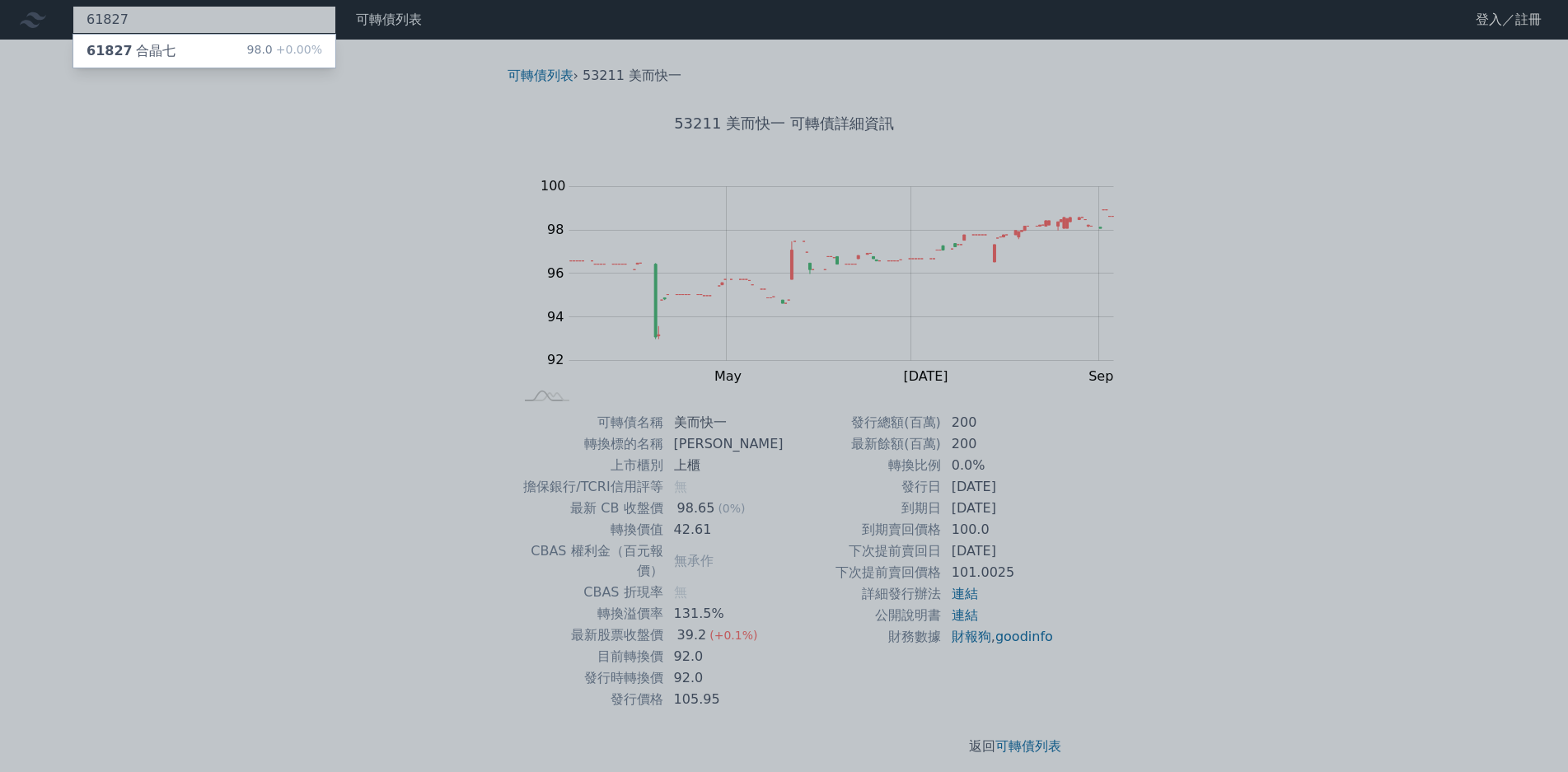
type input "61827"
click at [273, 45] on span "+0.00%" at bounding box center [297, 49] width 49 height 13
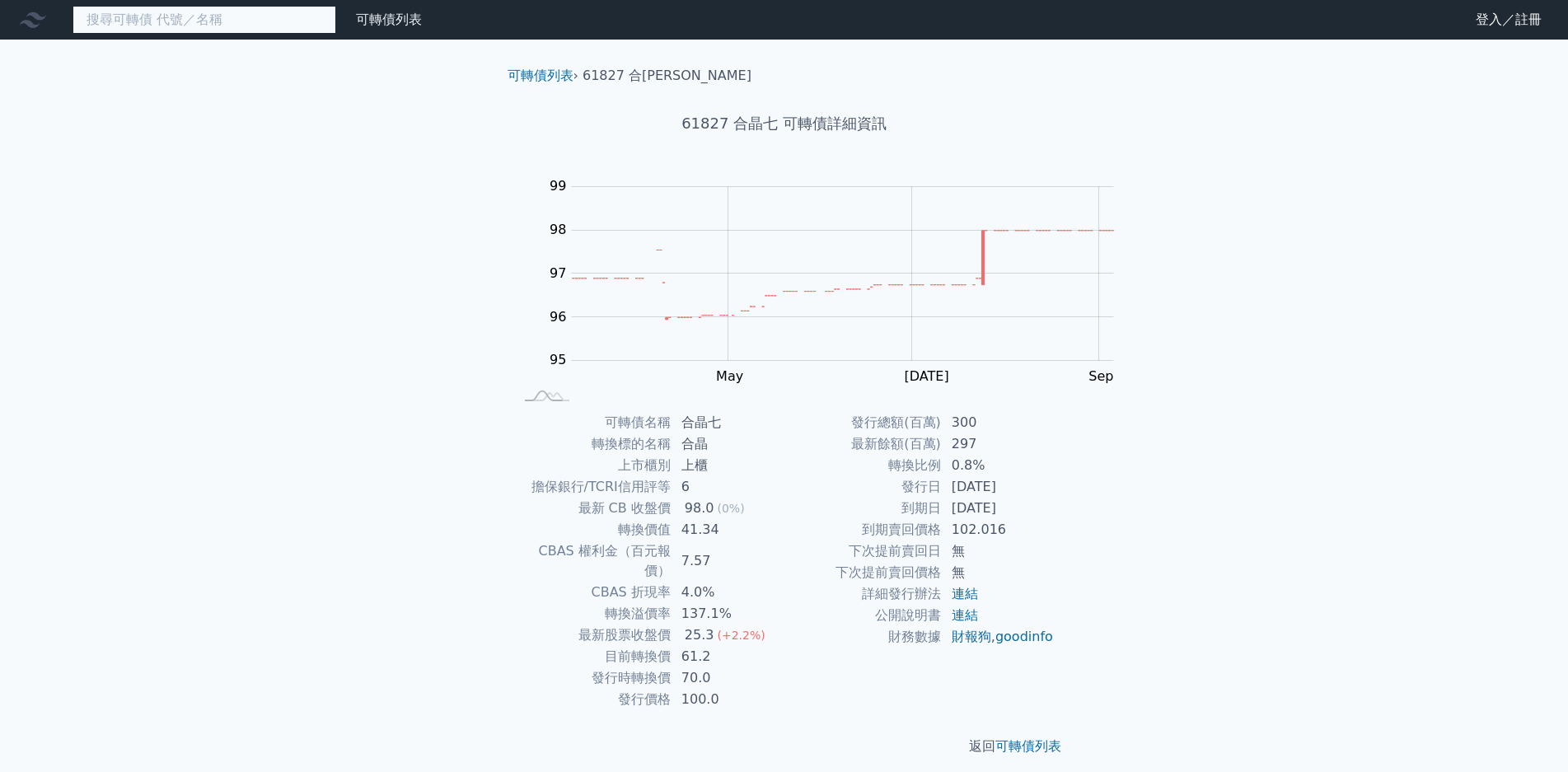
click at [178, 14] on input at bounding box center [204, 19] width 263 height 28
type input "5"
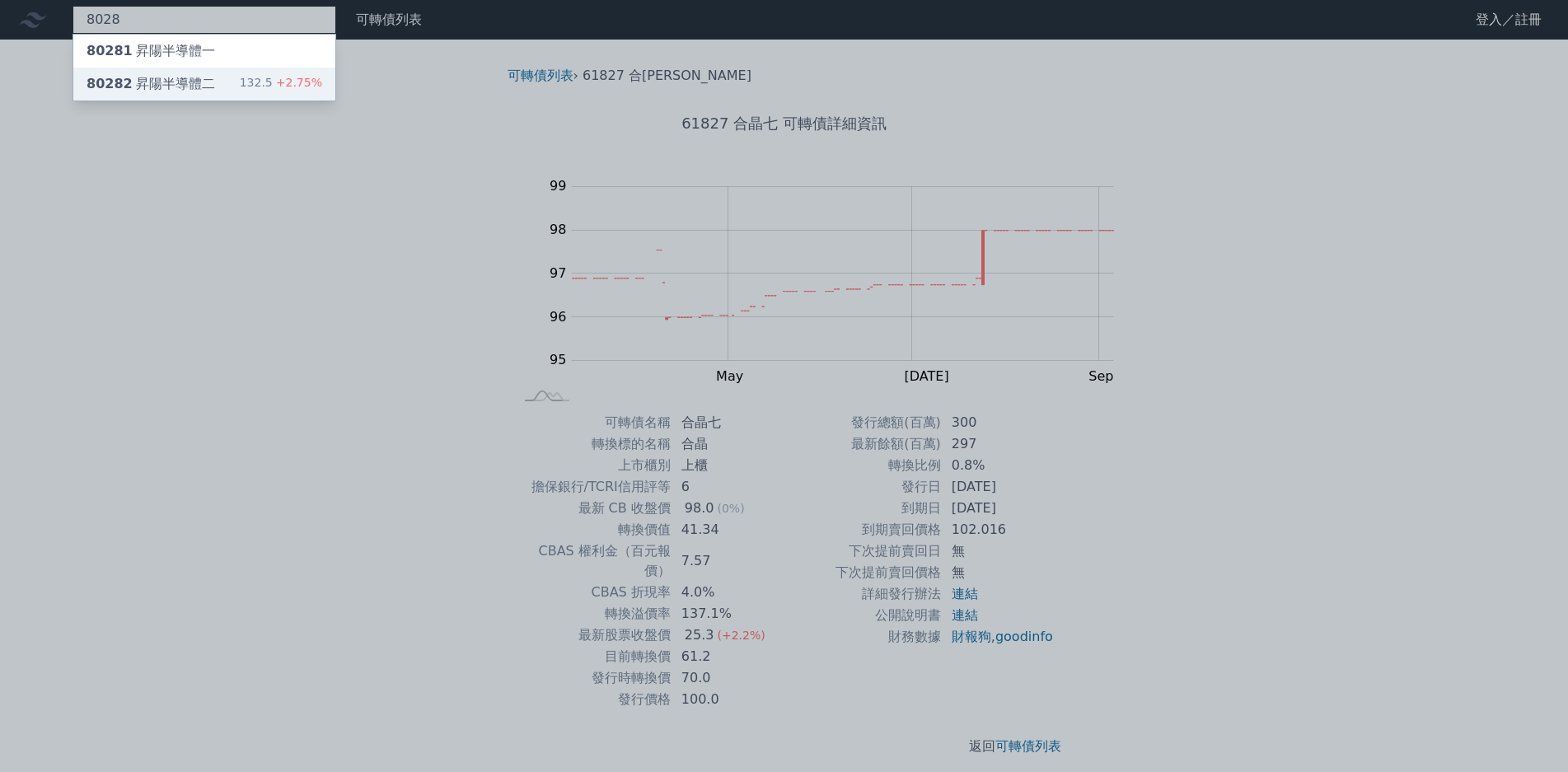
type input "8028"
click at [273, 76] on span "+2.75%" at bounding box center [297, 83] width 49 height 13
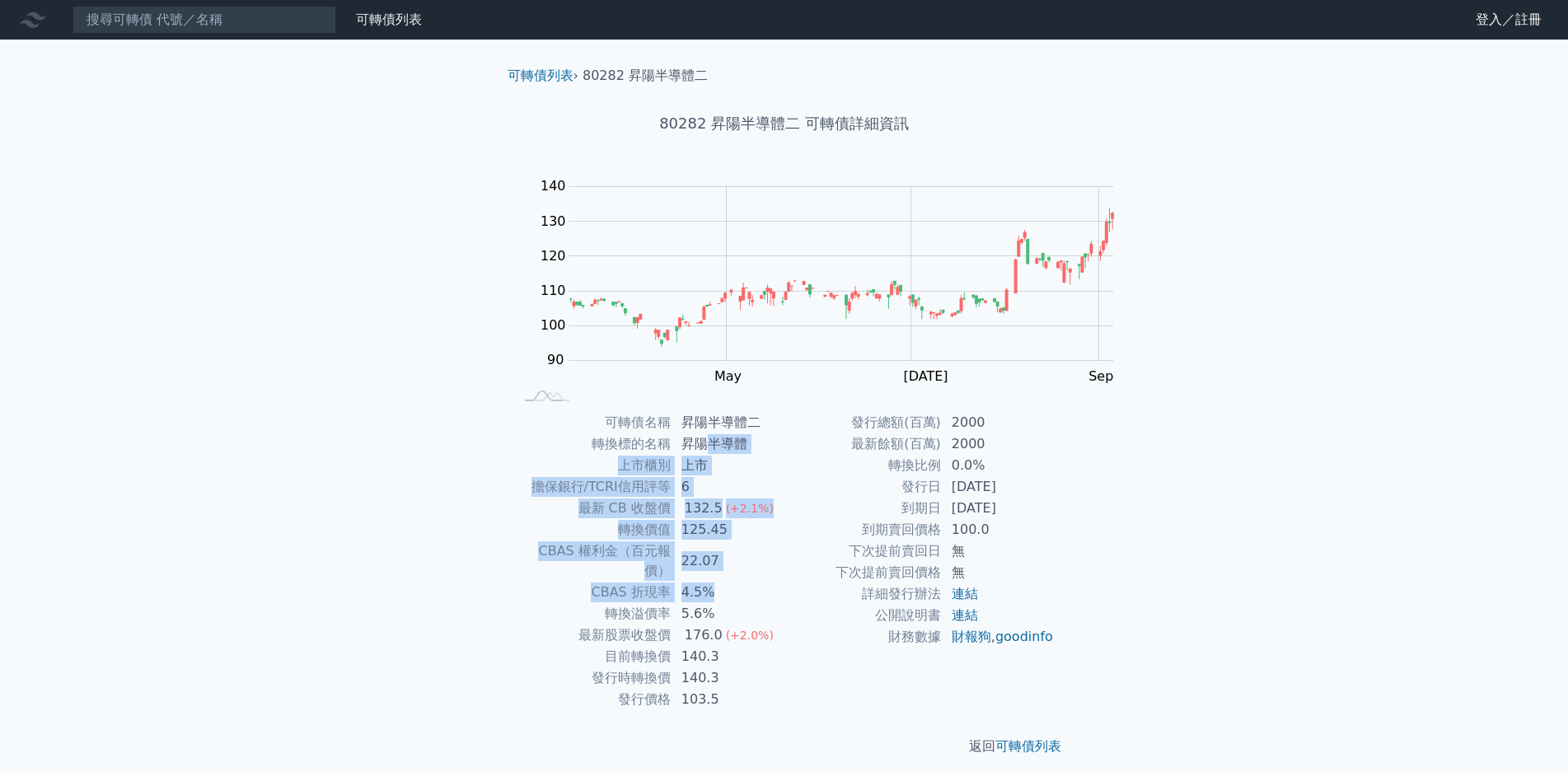
drag, startPoint x: 815, startPoint y: 444, endPoint x: 858, endPoint y: 560, distance: 123.7
click at [785, 549] on tbody "可轉債名稱 昇陽半導體二 轉換標的名稱 昇陽半導體 上市櫃別 上市 擔保銀行/TCRI信用評等 6 最新 CB 收盤價 132.5 (+2.1%) 轉換價值 …" at bounding box center [649, 561] width 270 height 299
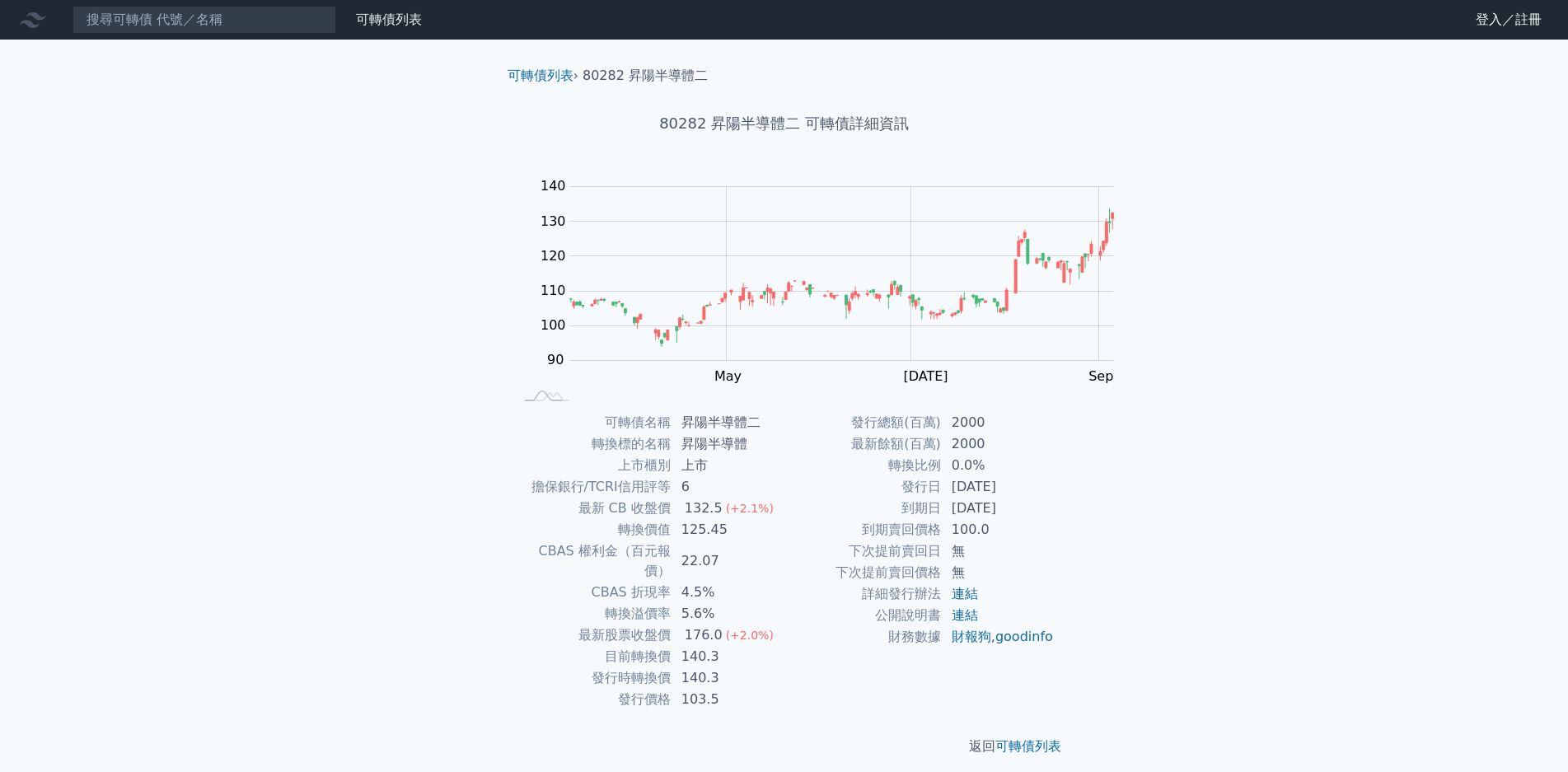
click at [785, 603] on td "5.6%" at bounding box center [728, 613] width 113 height 21
click at [182, 21] on input at bounding box center [204, 19] width 263 height 28
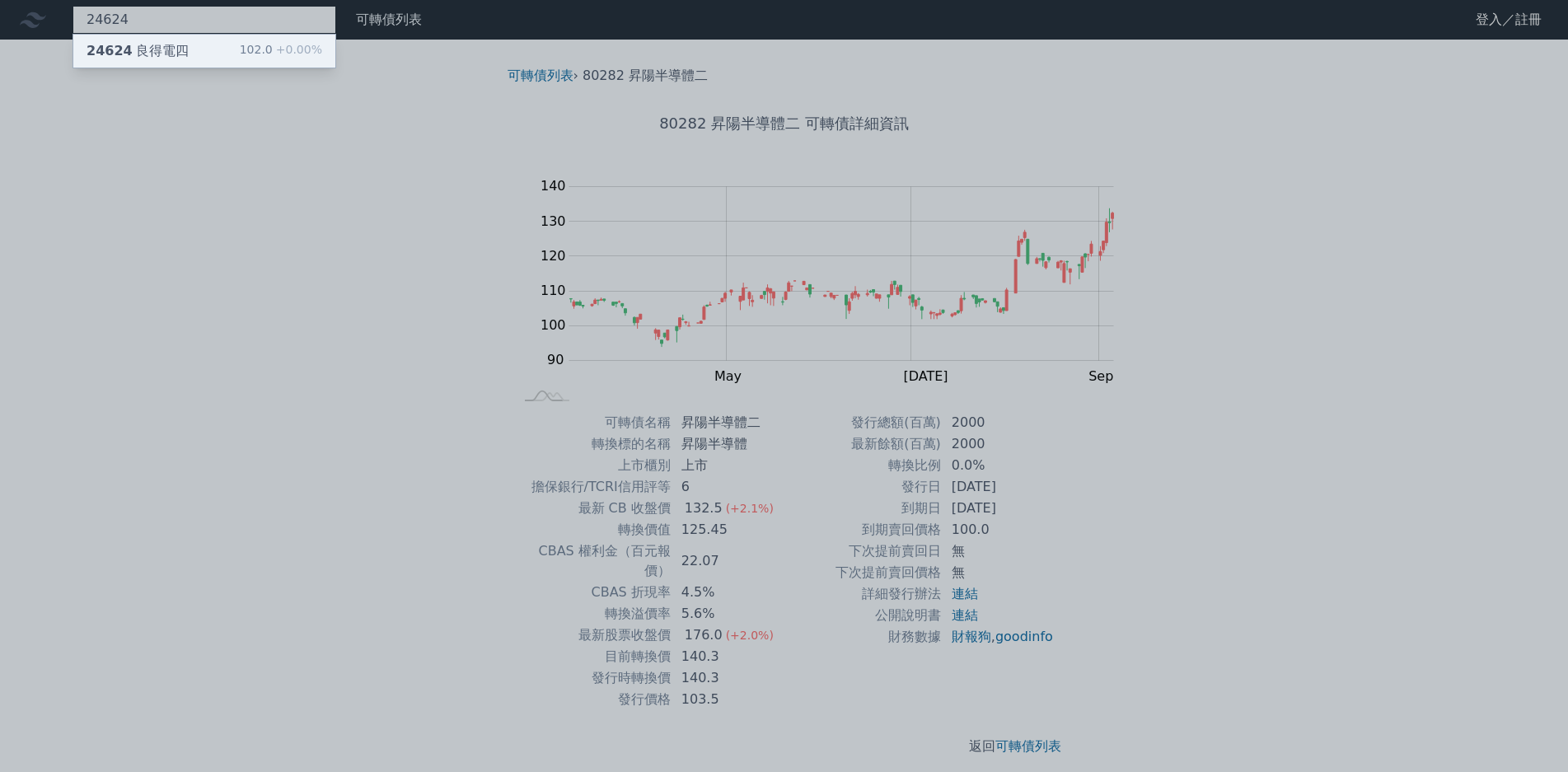
type input "24624"
click at [273, 52] on span "+0.00%" at bounding box center [297, 49] width 49 height 13
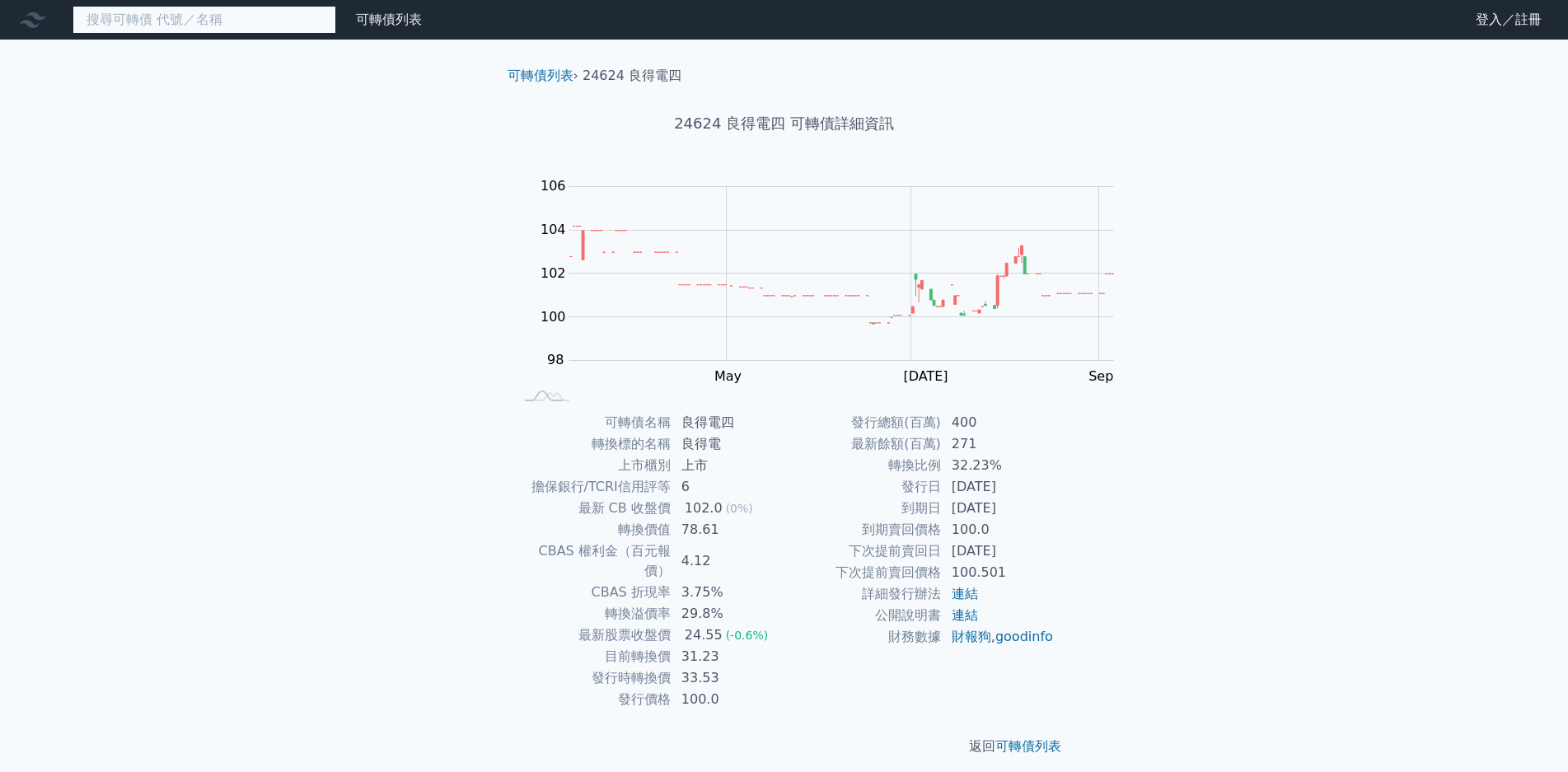
click at [199, 23] on input at bounding box center [204, 19] width 263 height 28
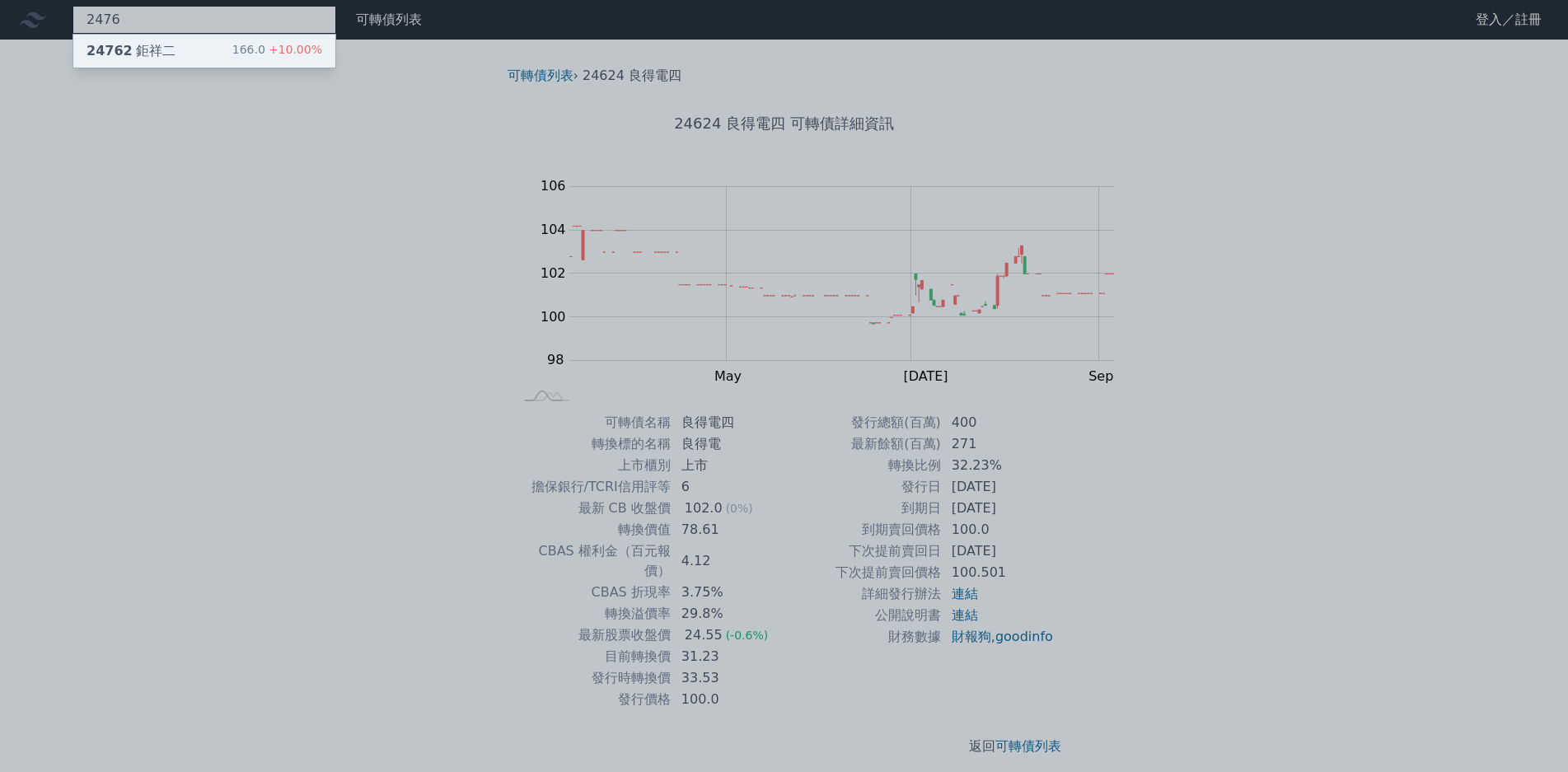
type input "2476"
click at [265, 45] on span "+10.00%" at bounding box center [293, 49] width 57 height 13
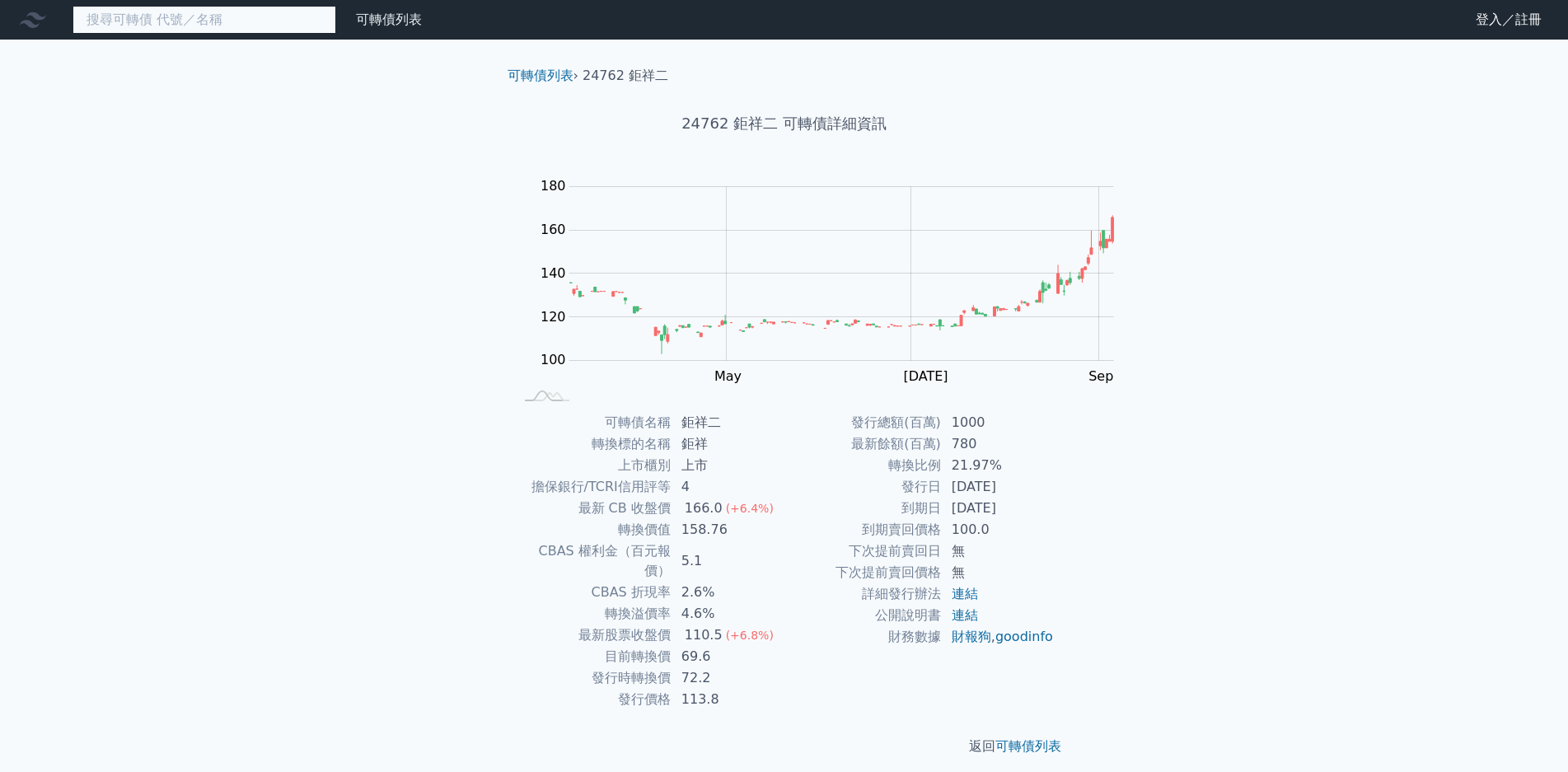
click at [224, 23] on input at bounding box center [204, 19] width 263 height 28
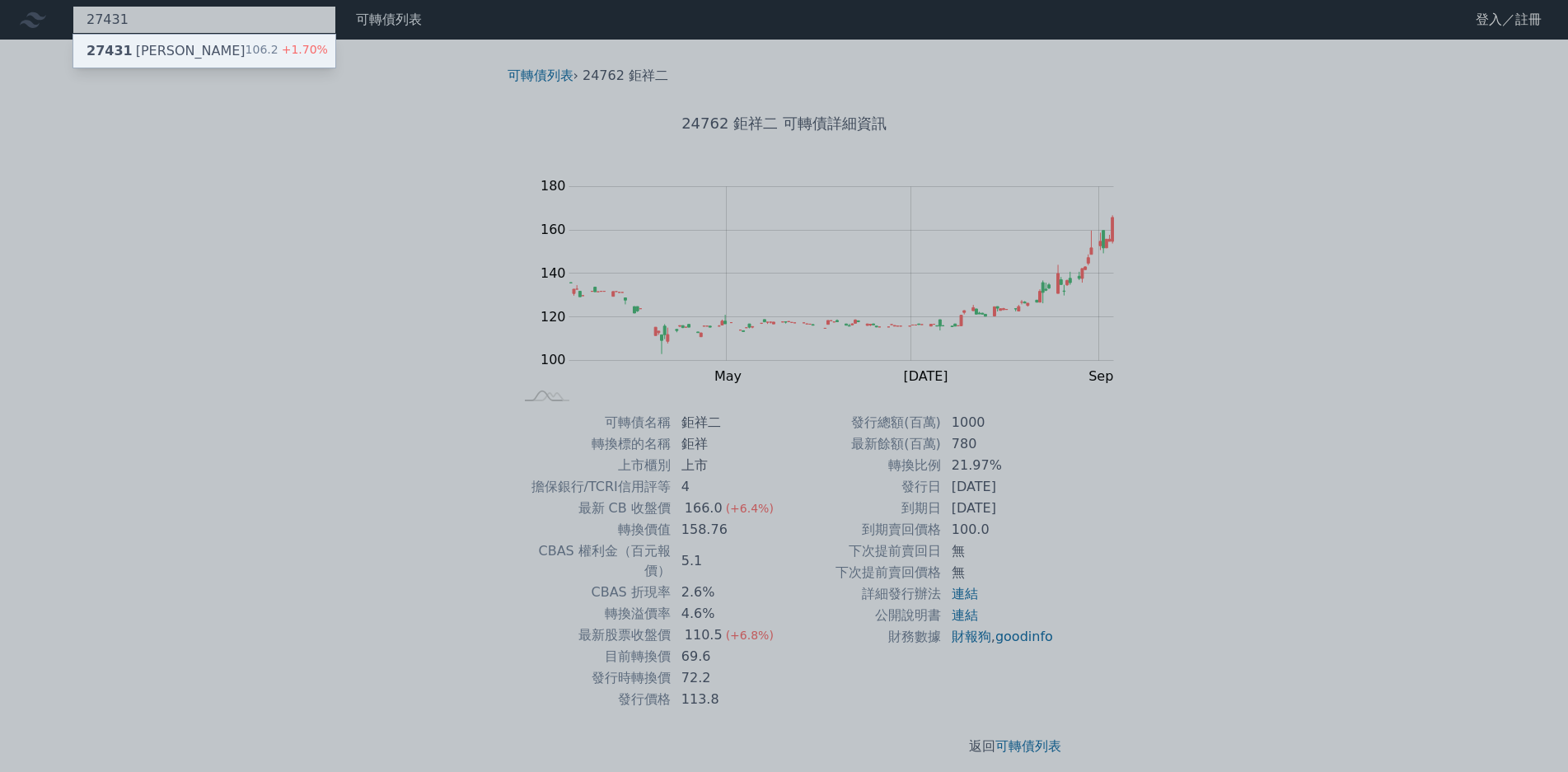
type input "27431"
click at [278, 52] on span "+1.70%" at bounding box center [302, 49] width 49 height 13
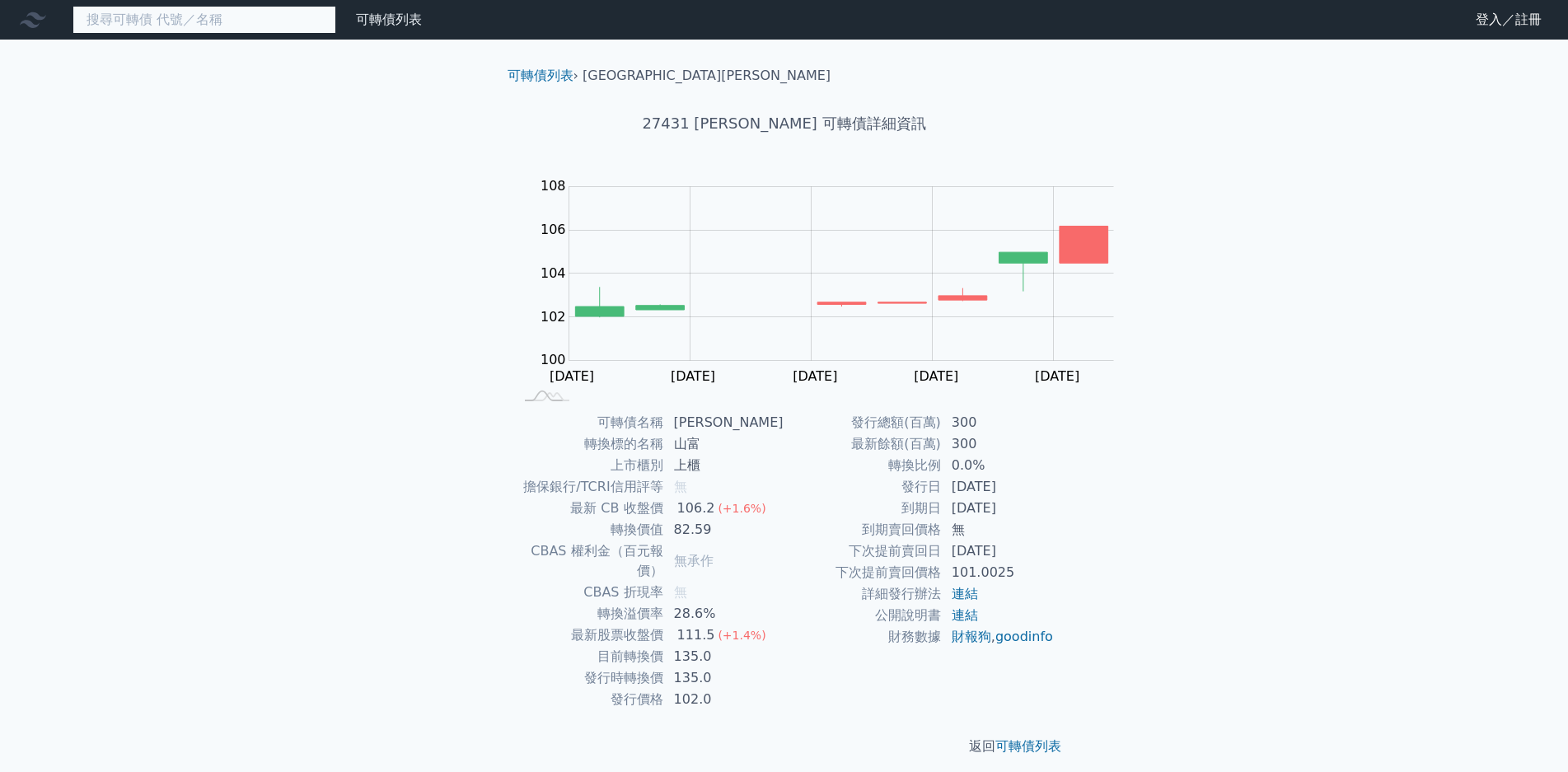
click at [174, 23] on input at bounding box center [204, 19] width 263 height 28
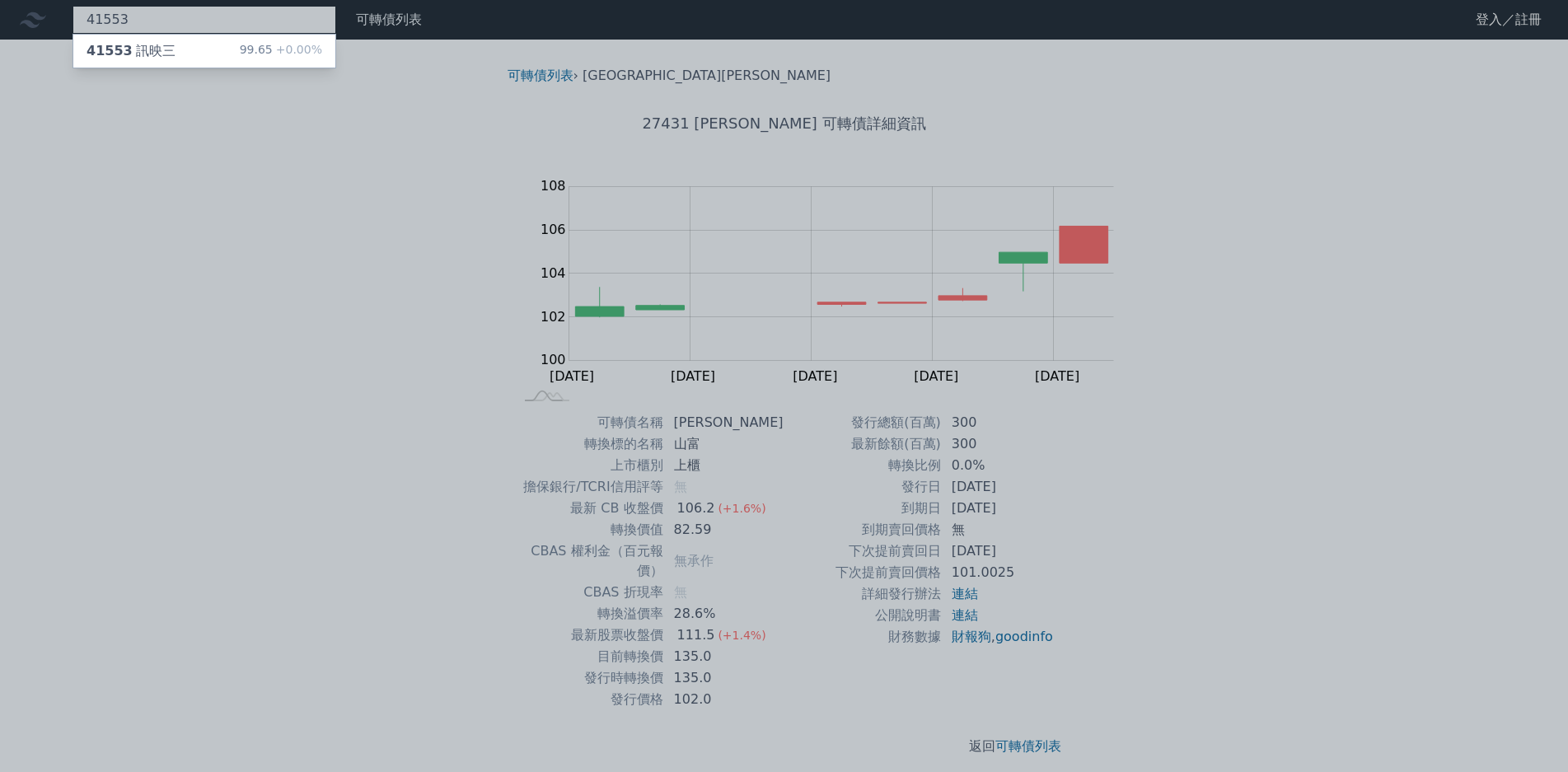
type input "41553"
click at [273, 50] on span "+0.00%" at bounding box center [297, 49] width 49 height 13
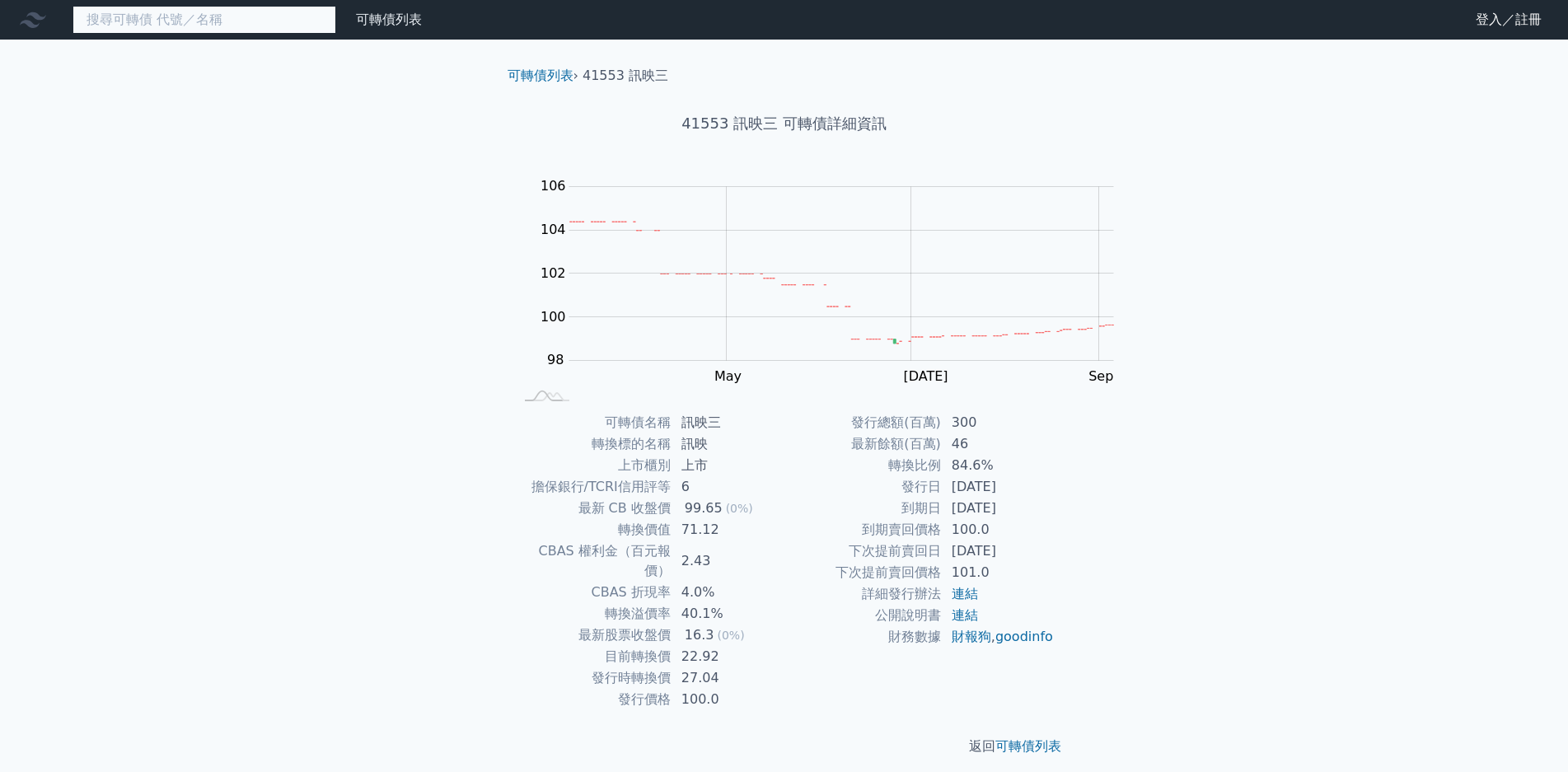
click at [116, 16] on input at bounding box center [204, 19] width 263 height 28
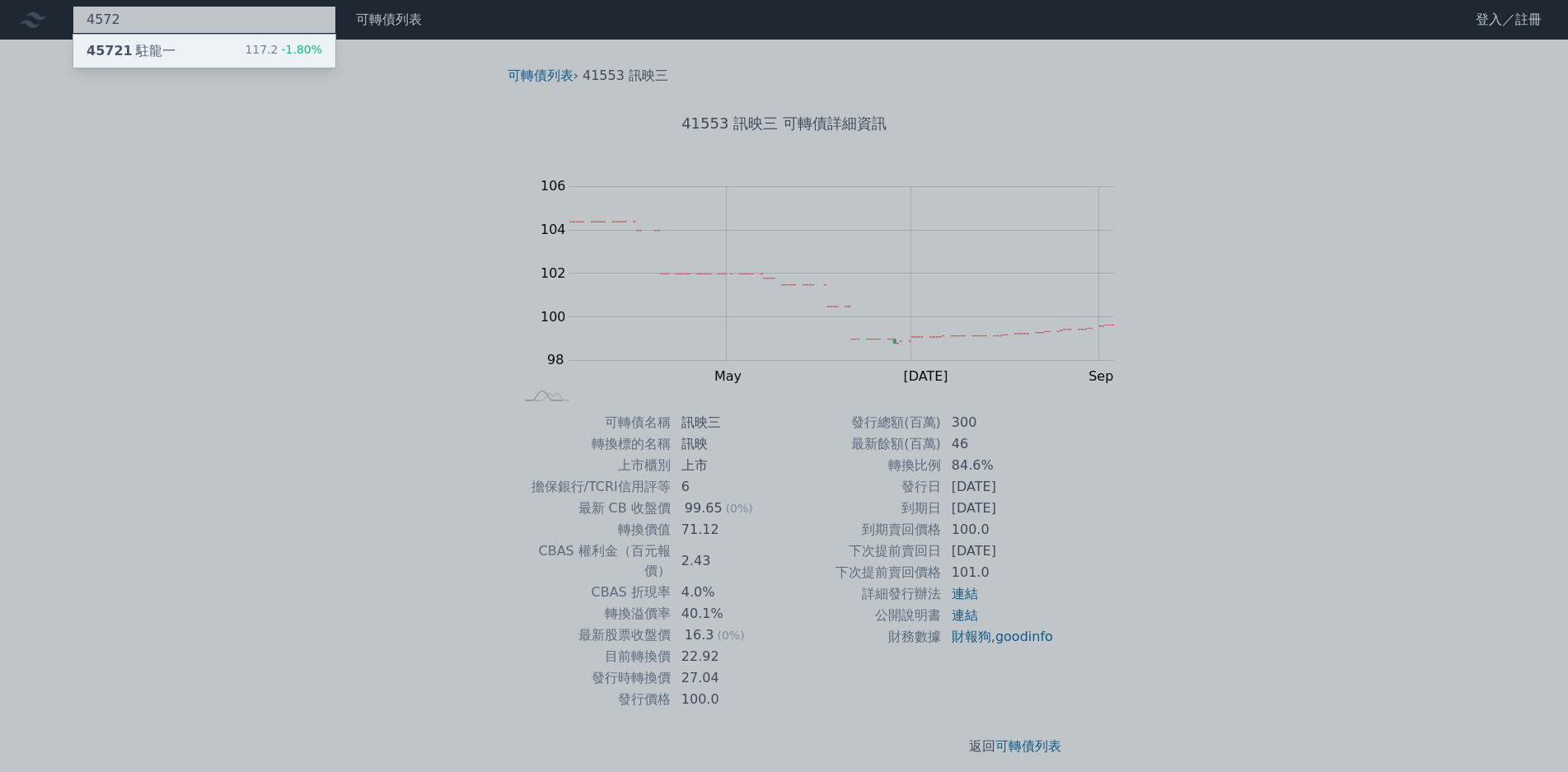
type input "4572"
click at [277, 55] on span "-1.80%" at bounding box center [300, 49] width 45 height 13
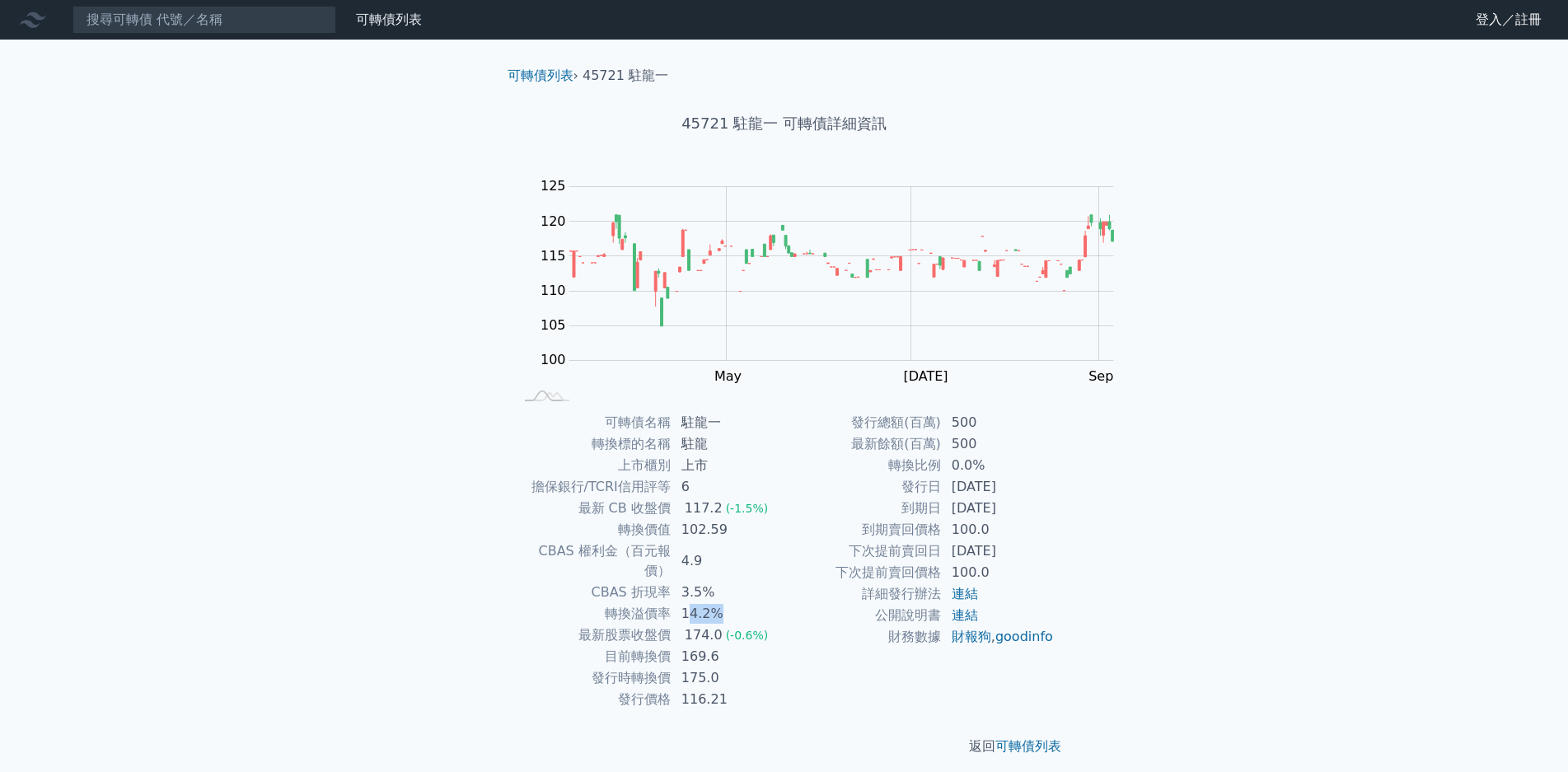
drag, startPoint x: 798, startPoint y: 563, endPoint x: 864, endPoint y: 566, distance: 66.1
click at [785, 603] on td "14.2%" at bounding box center [728, 613] width 113 height 21
click at [198, 33] on nav "可轉債列表 財務數據 可轉債列表 財務數據 登入／註冊 登入／註冊" at bounding box center [784, 19] width 1568 height 40
click at [198, 28] on input at bounding box center [204, 19] width 263 height 28
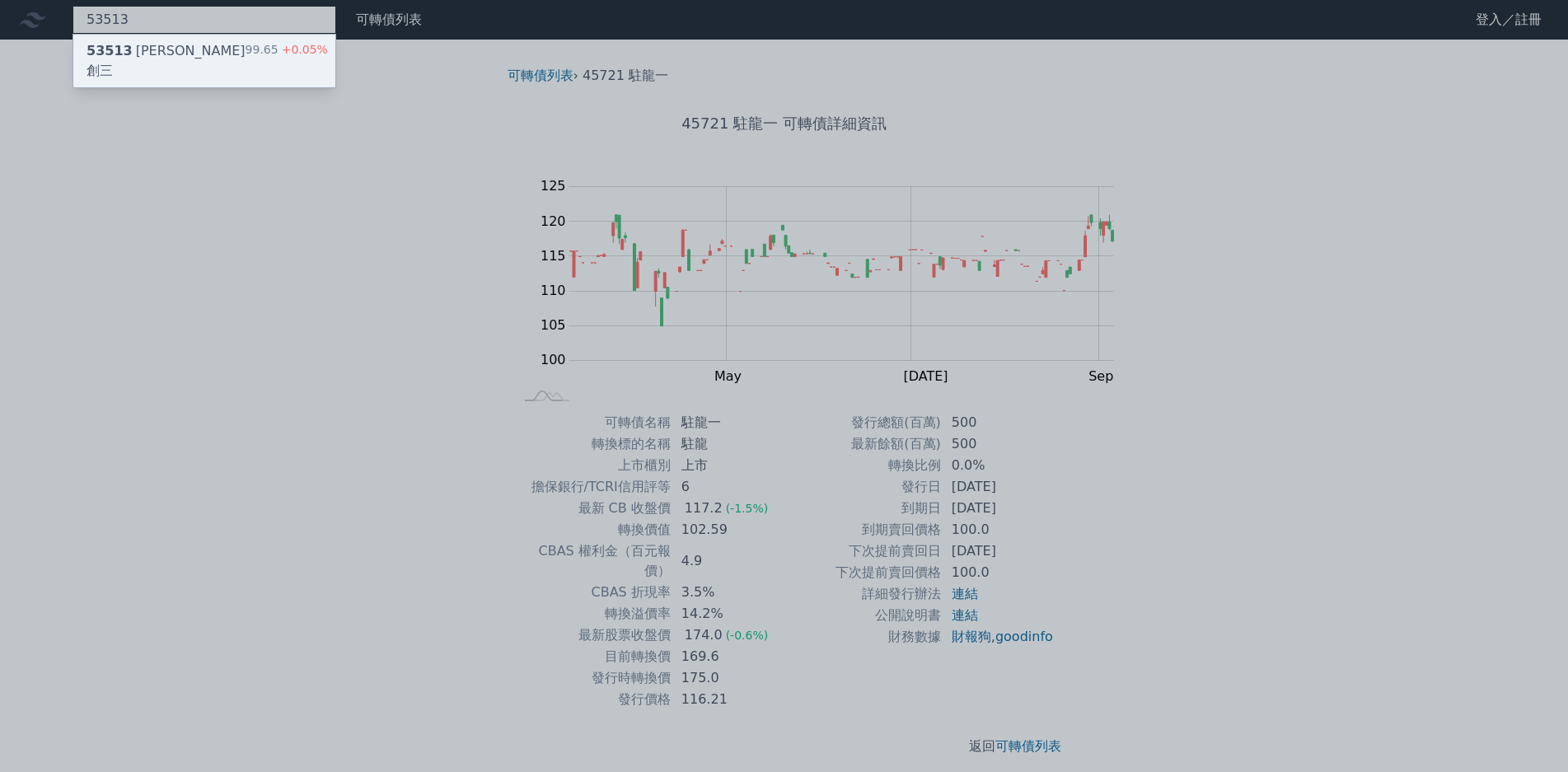
type input "53513"
click at [278, 49] on span "+0.05%" at bounding box center [302, 49] width 49 height 13
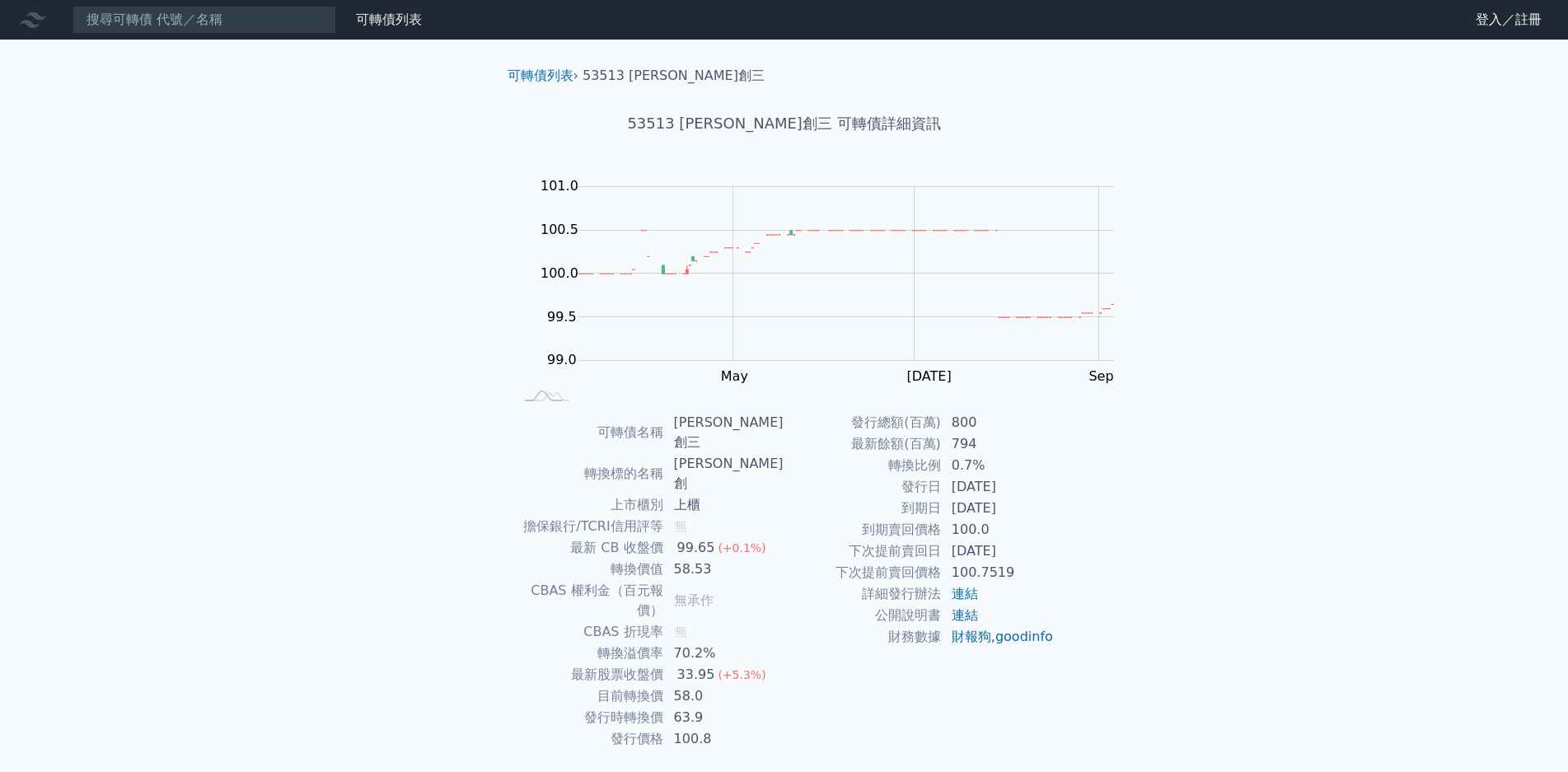
click at [174, 40] on div "可轉債列表 財務數據 可轉債列表 財務數據 登入／註冊 登入／註冊 可轉債列表 › 53513 [PERSON_NAME]創三 53513 [PERSON_N…" at bounding box center [784, 411] width 1568 height 822
click at [174, 27] on input at bounding box center [204, 19] width 263 height 28
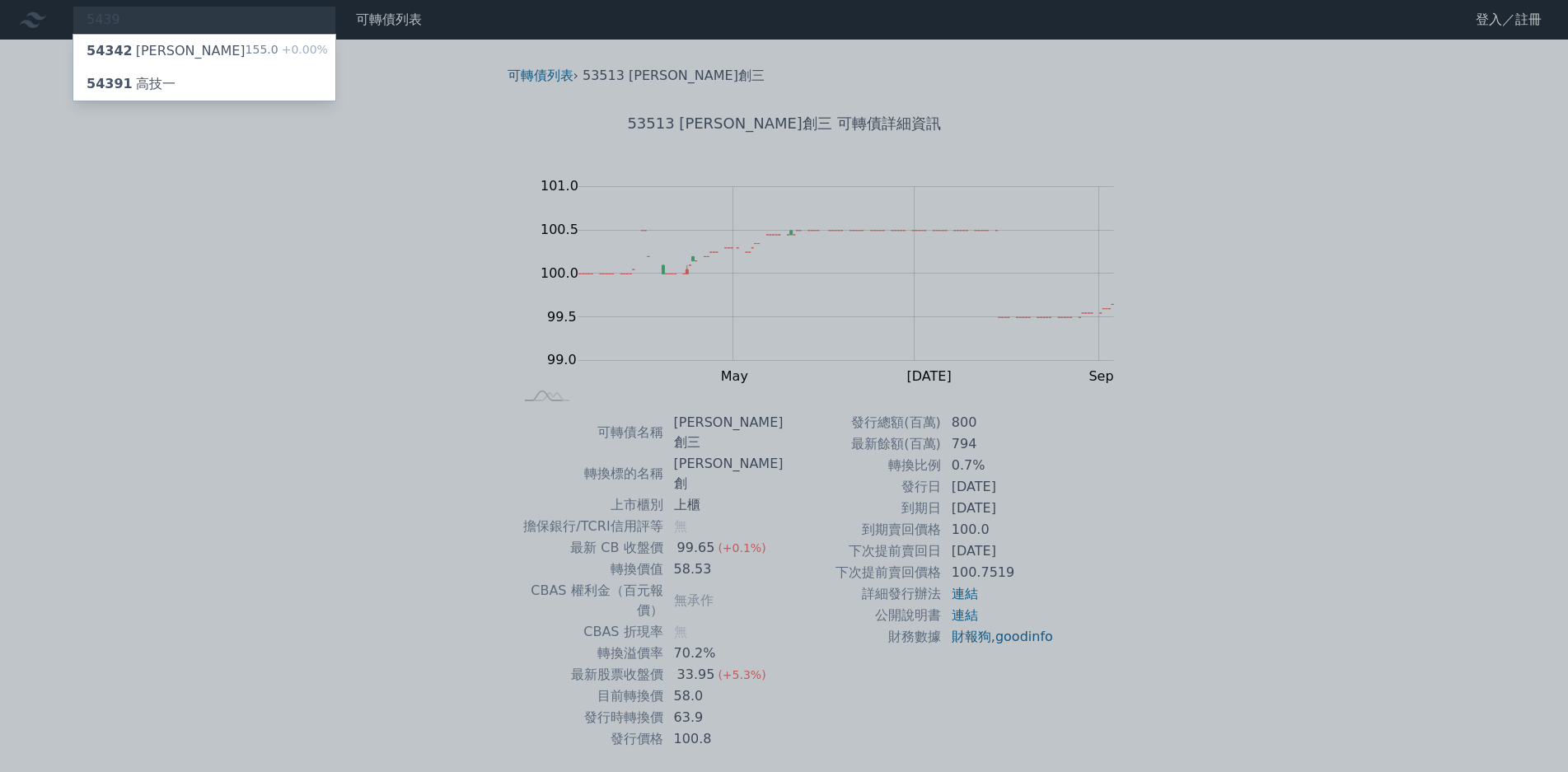
click at [180, 19] on div at bounding box center [784, 386] width 1568 height 772
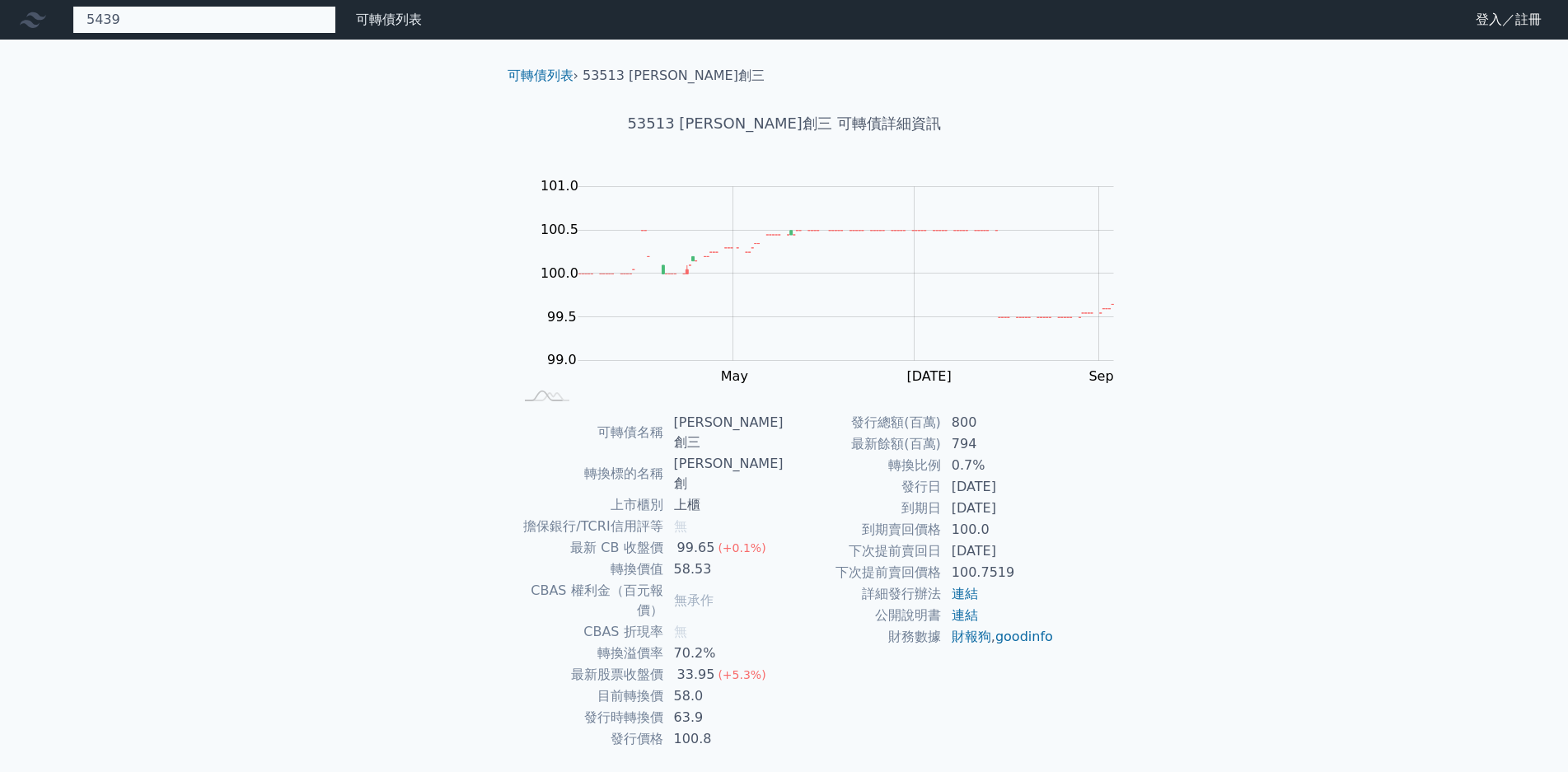
click at [186, 25] on div "5439 54342 崇越二 155.0 +0.00% 54391 高技一" at bounding box center [204, 19] width 263 height 28
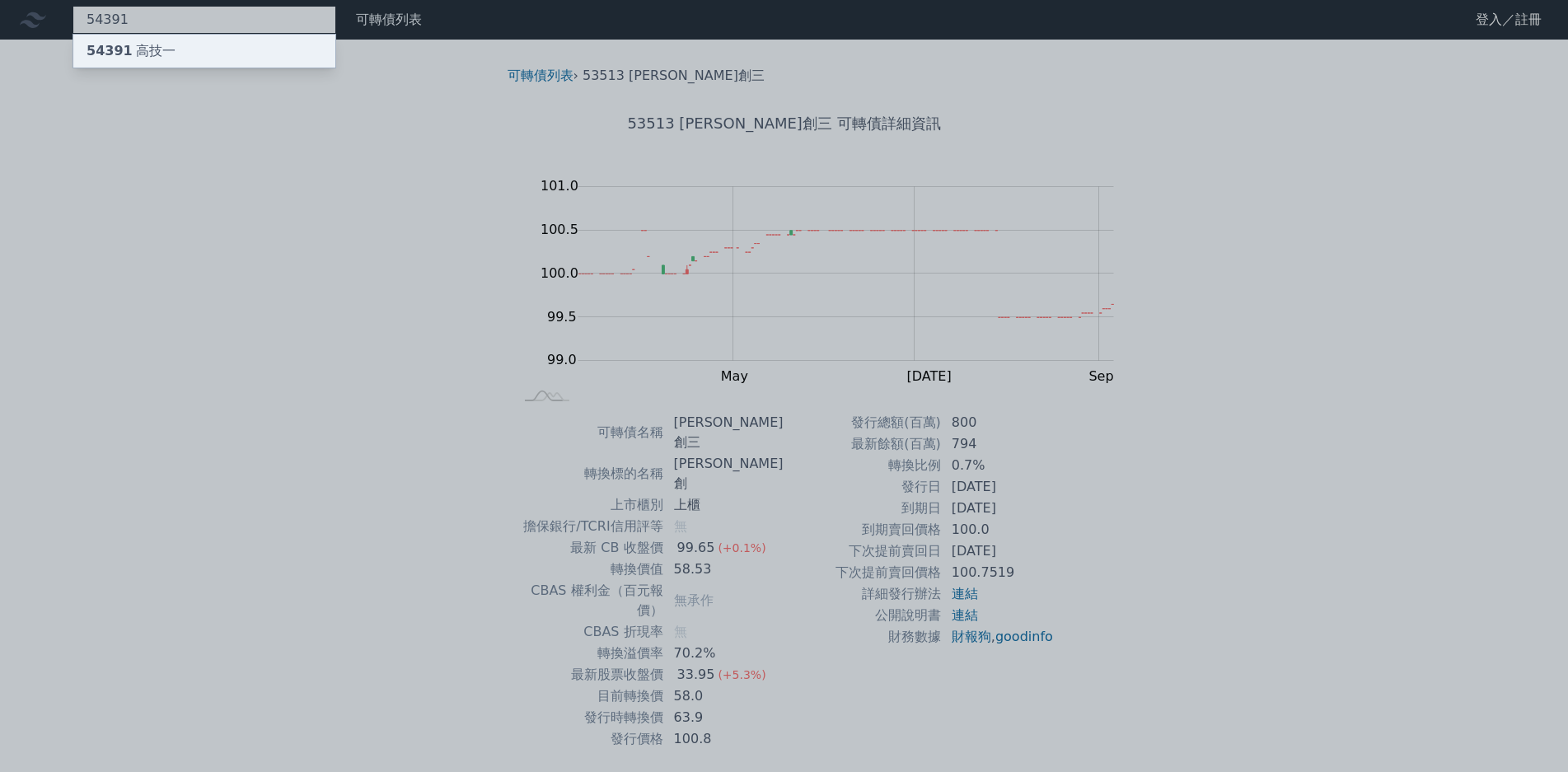
type input "54391"
click at [199, 53] on div "54391 高技一" at bounding box center [204, 51] width 262 height 33
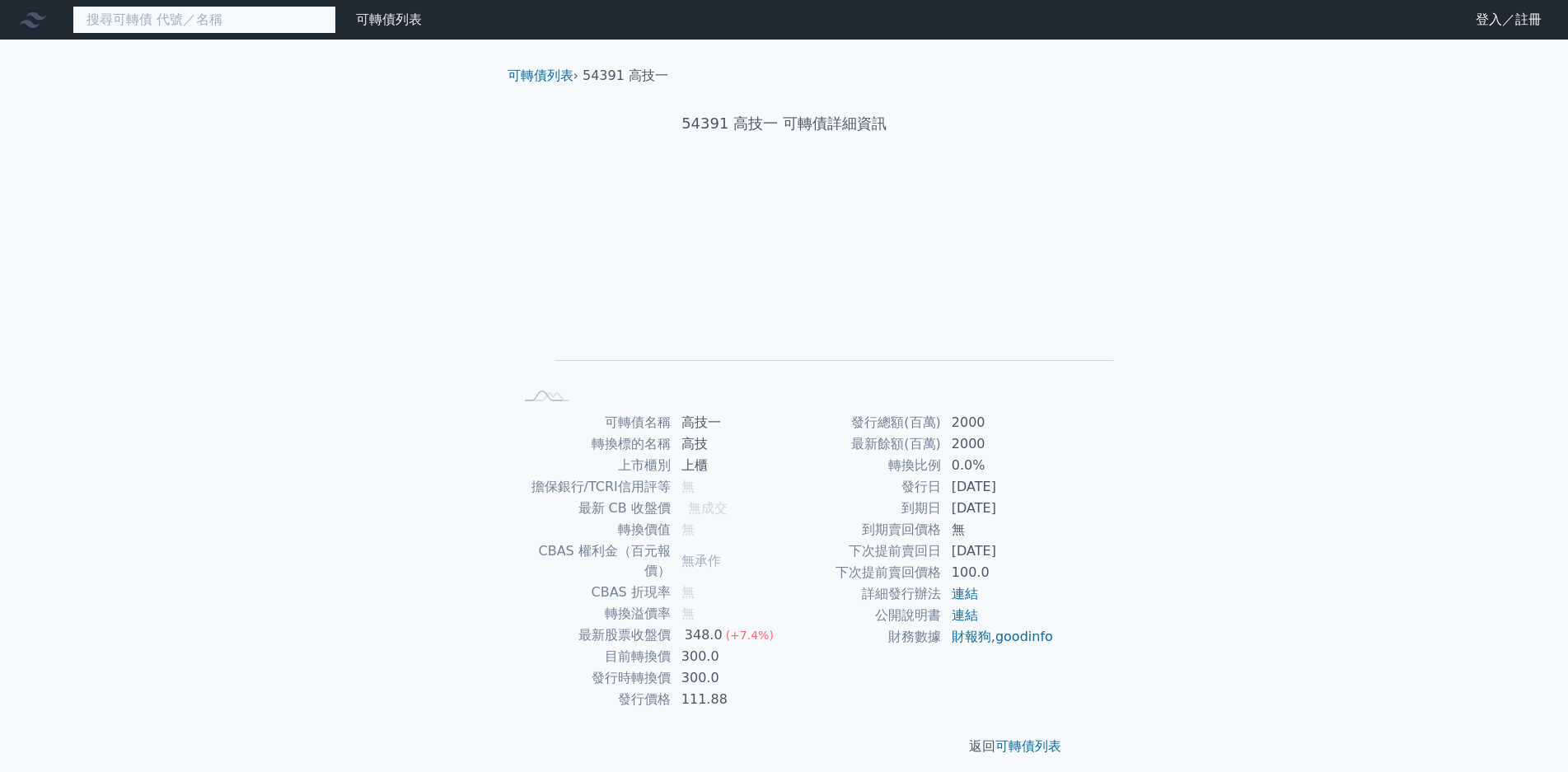
click at [164, 20] on input at bounding box center [204, 19] width 263 height 28
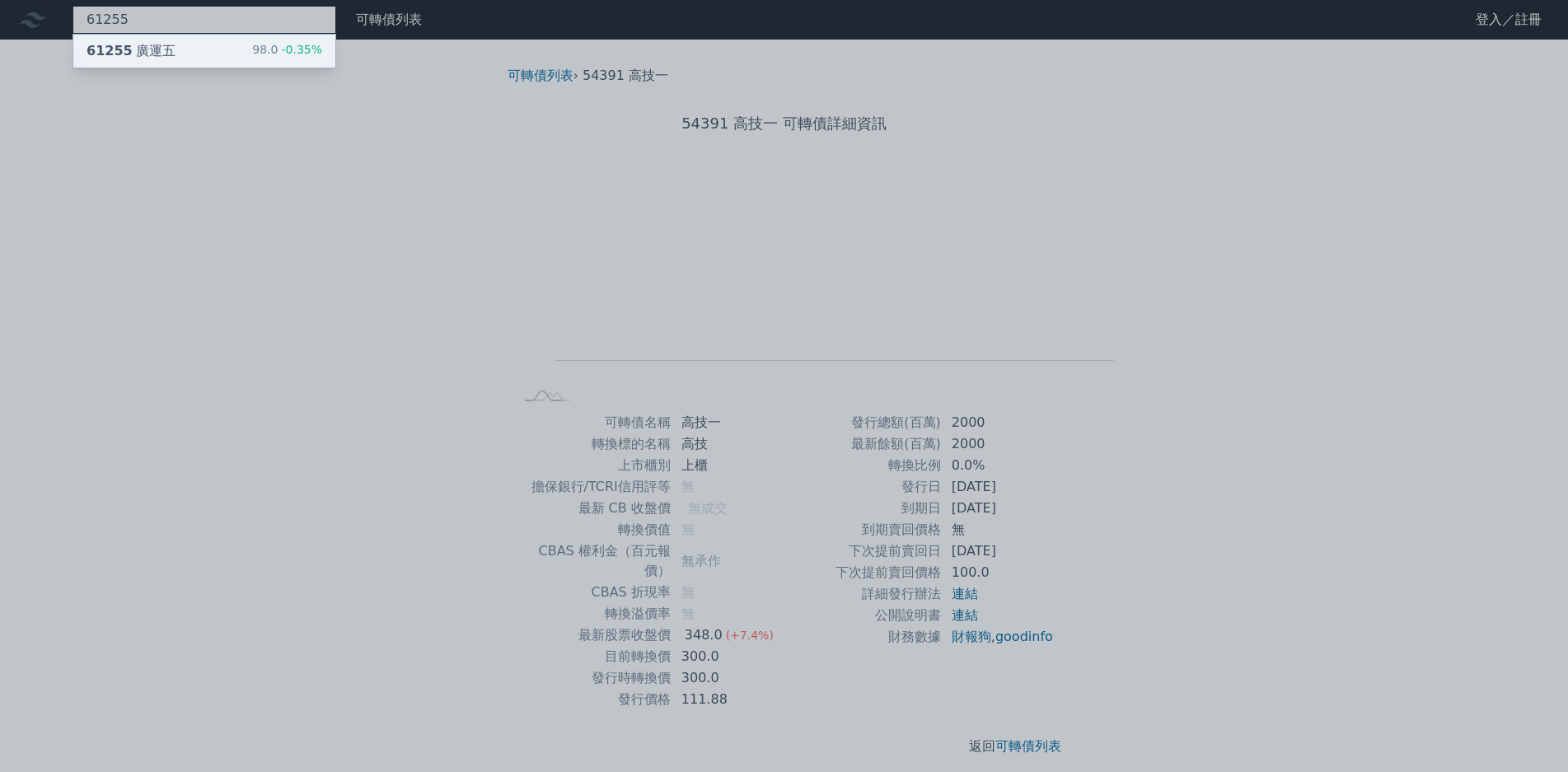
type input "61255"
click at [277, 43] on span "-0.35%" at bounding box center [300, 49] width 45 height 13
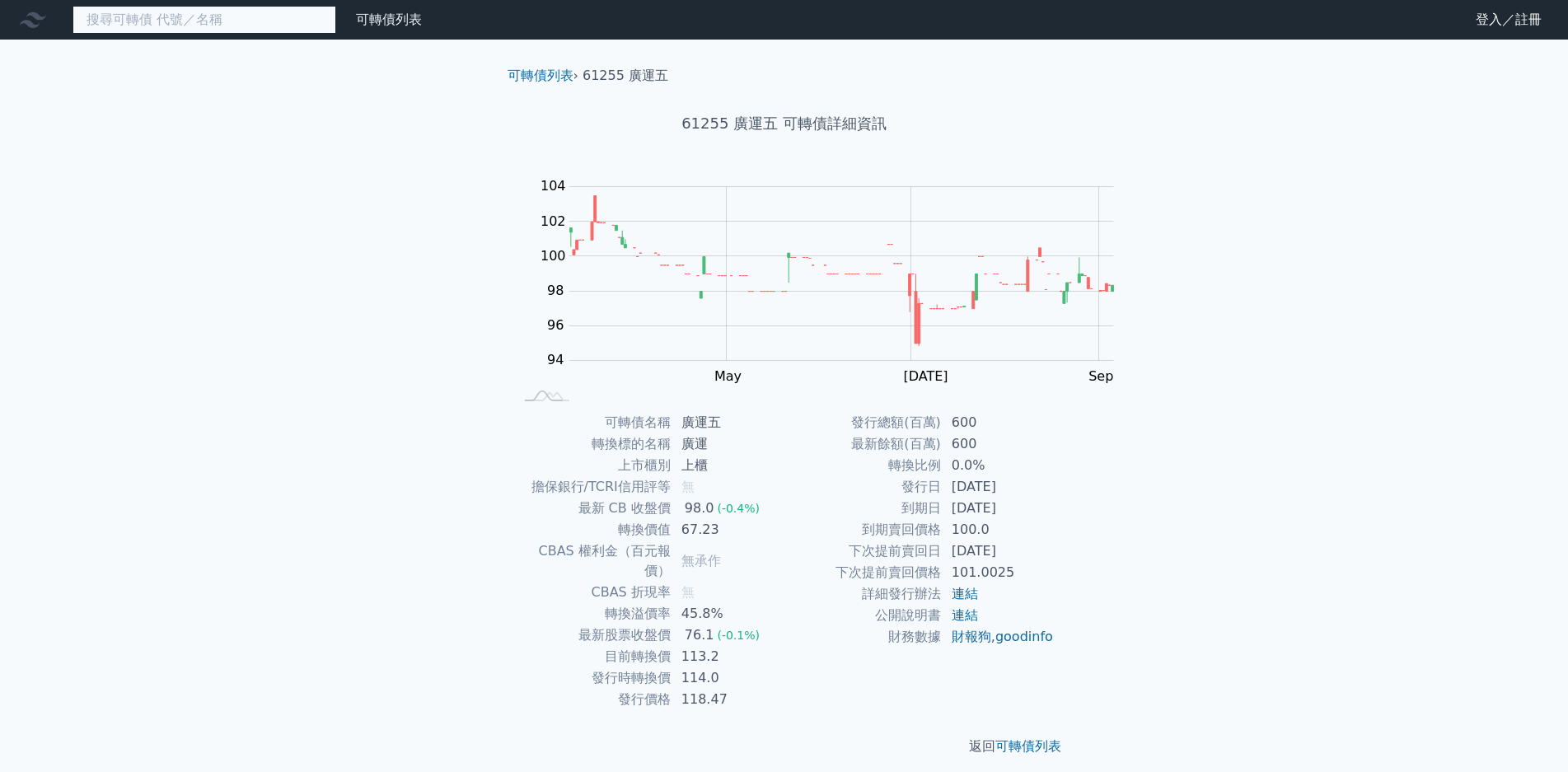
click at [193, 19] on input at bounding box center [204, 19] width 263 height 28
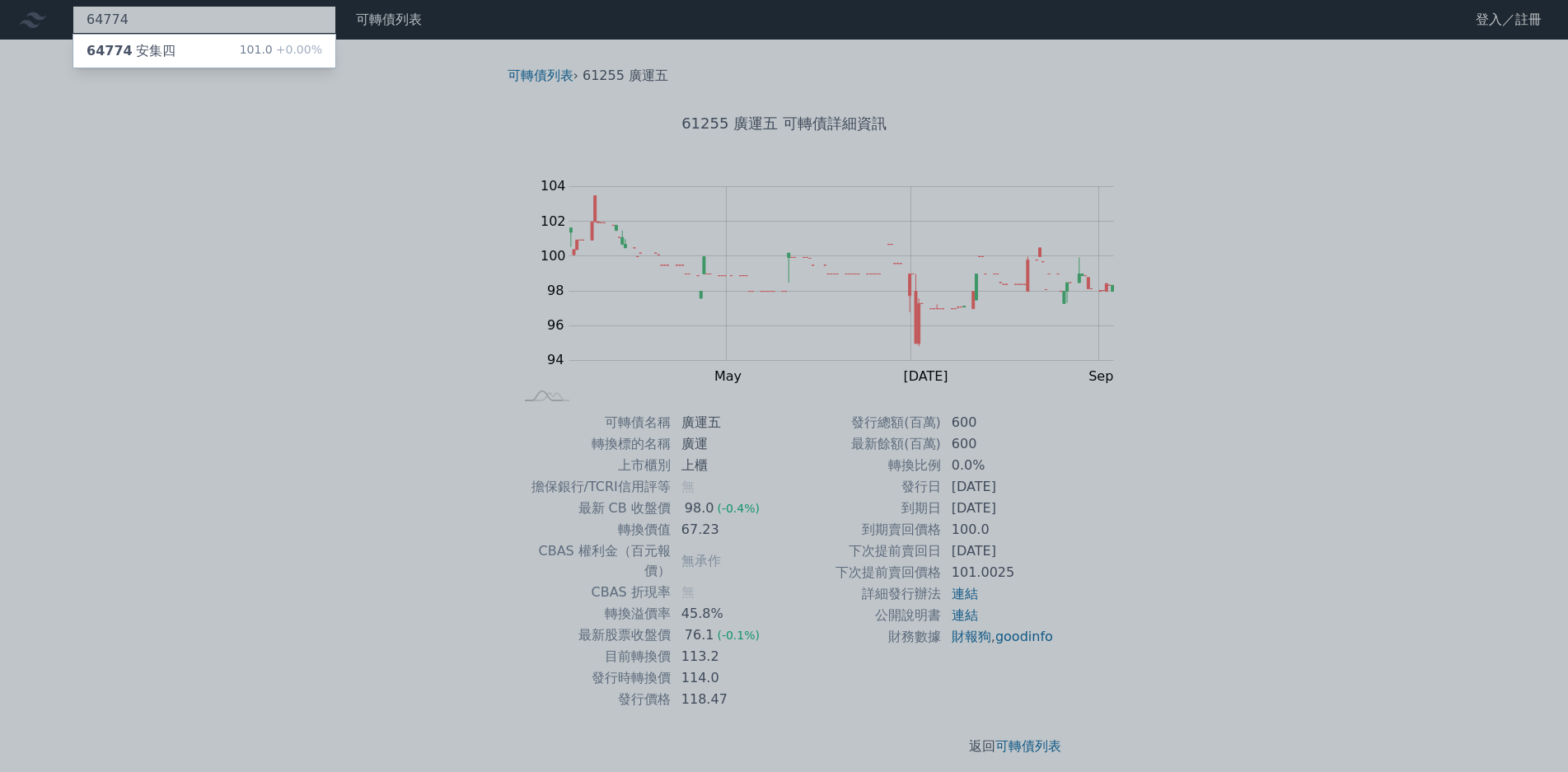
type input "64774"
click at [195, 62] on div "64774 安集四 101.0 +0.00%" at bounding box center [204, 51] width 262 height 33
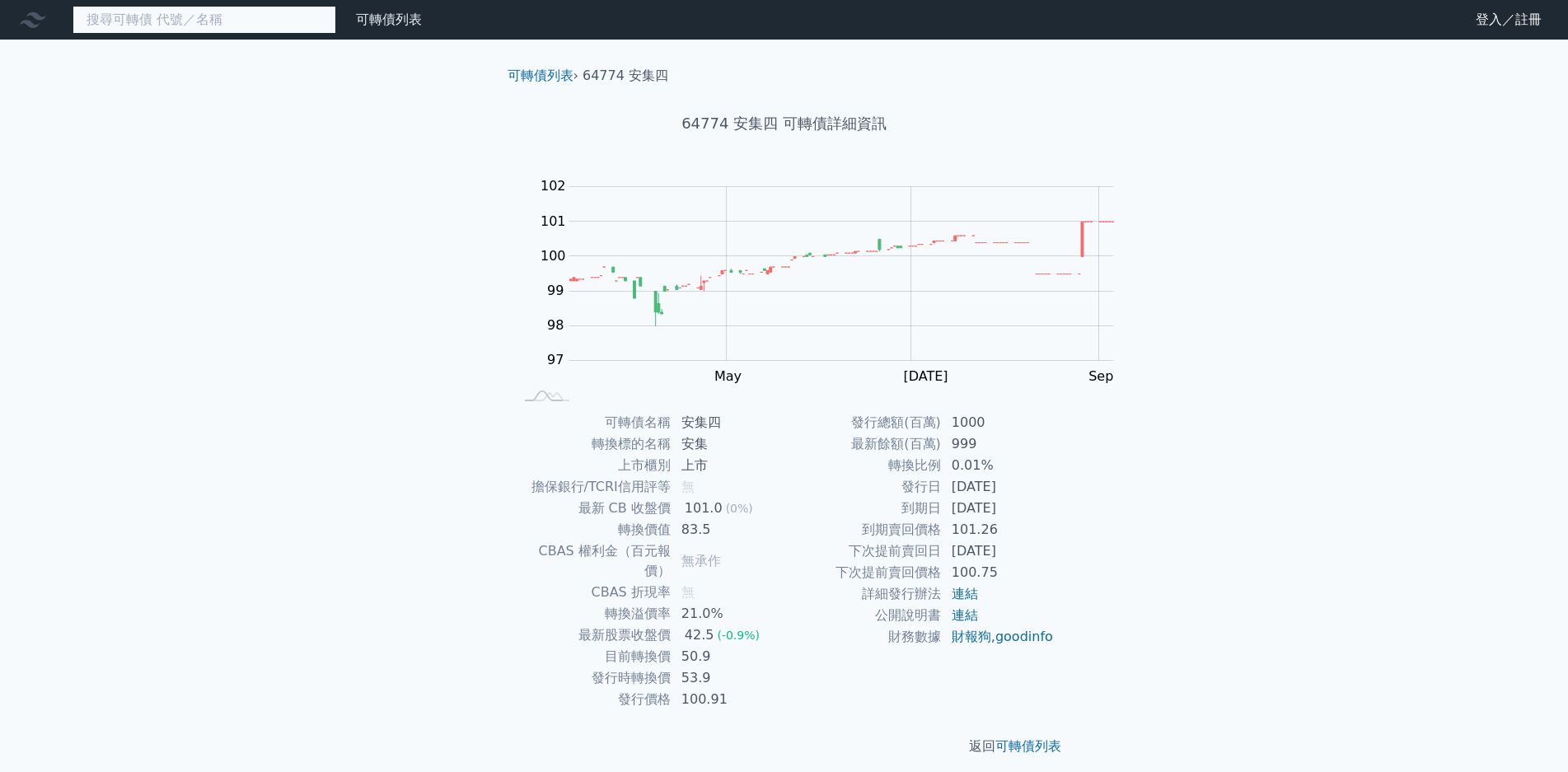
click at [147, 25] on input at bounding box center [204, 19] width 263 height 28
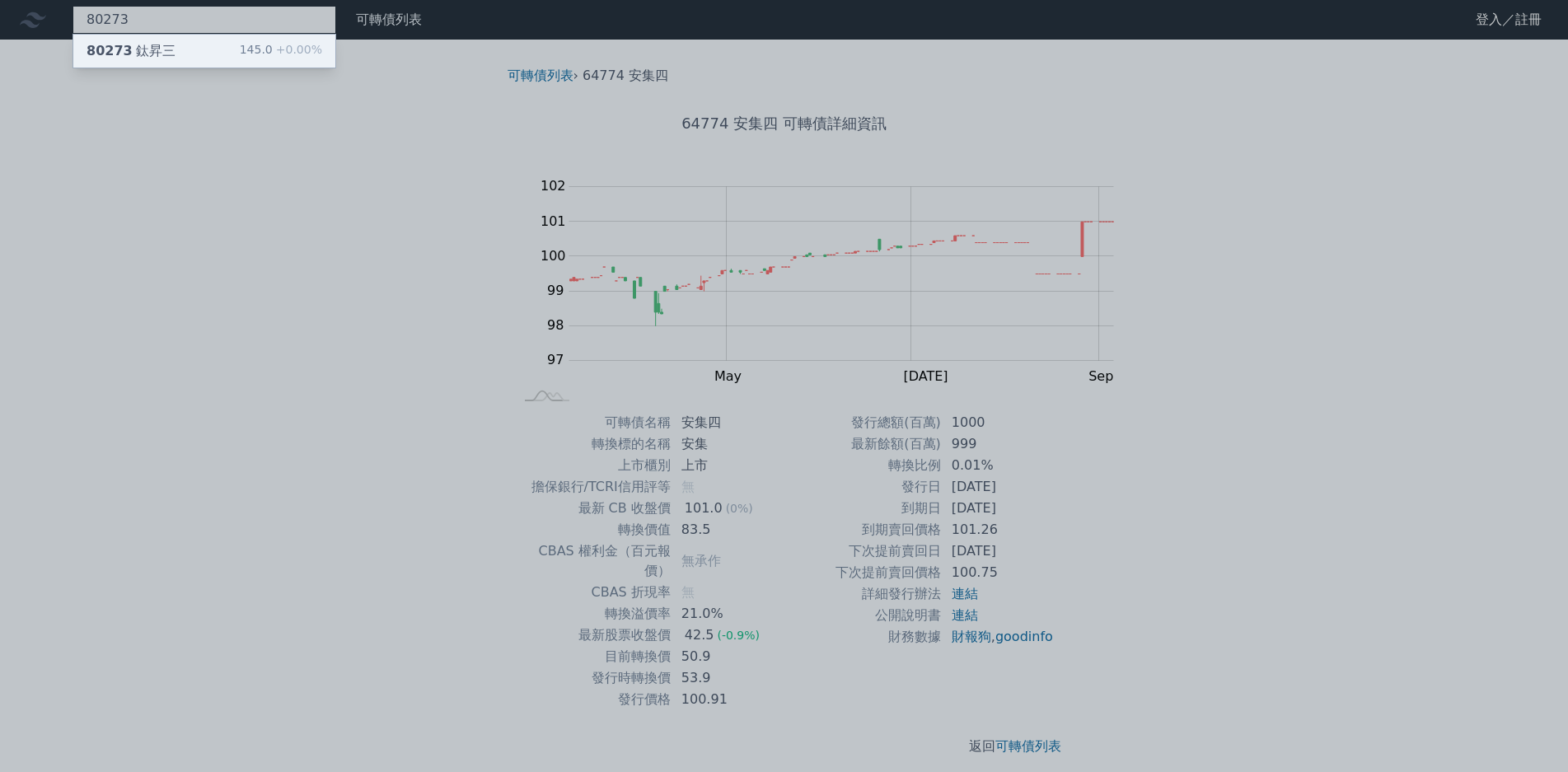
type input "80273"
click at [179, 58] on div "80273 鈦昇三 145.0 +0.00%" at bounding box center [204, 51] width 262 height 33
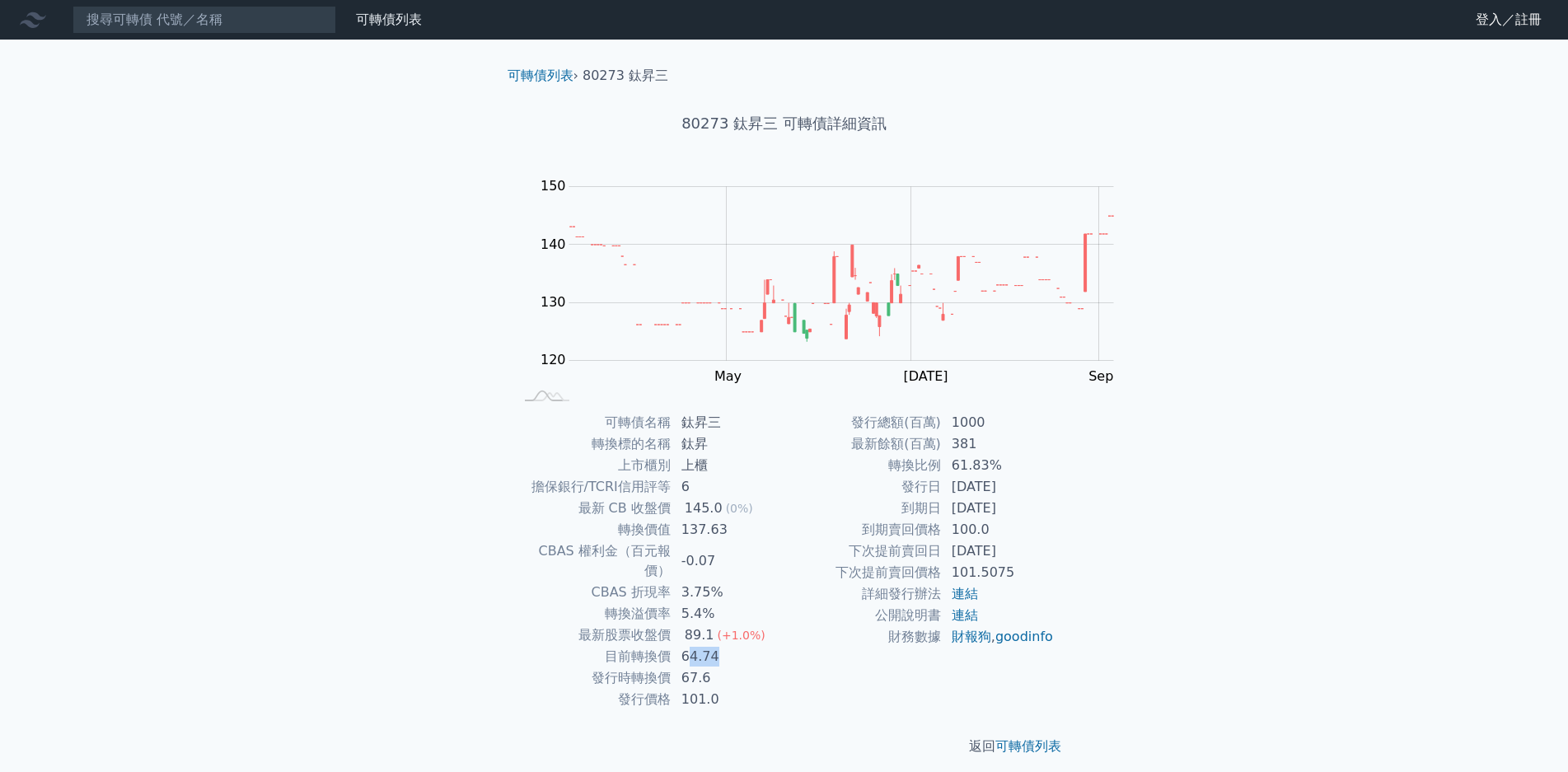
drag, startPoint x: 803, startPoint y: 608, endPoint x: 844, endPoint y: 608, distance: 41.0
click at [785, 646] on td "64.74" at bounding box center [728, 656] width 113 height 21
click at [187, 26] on input at bounding box center [204, 19] width 263 height 28
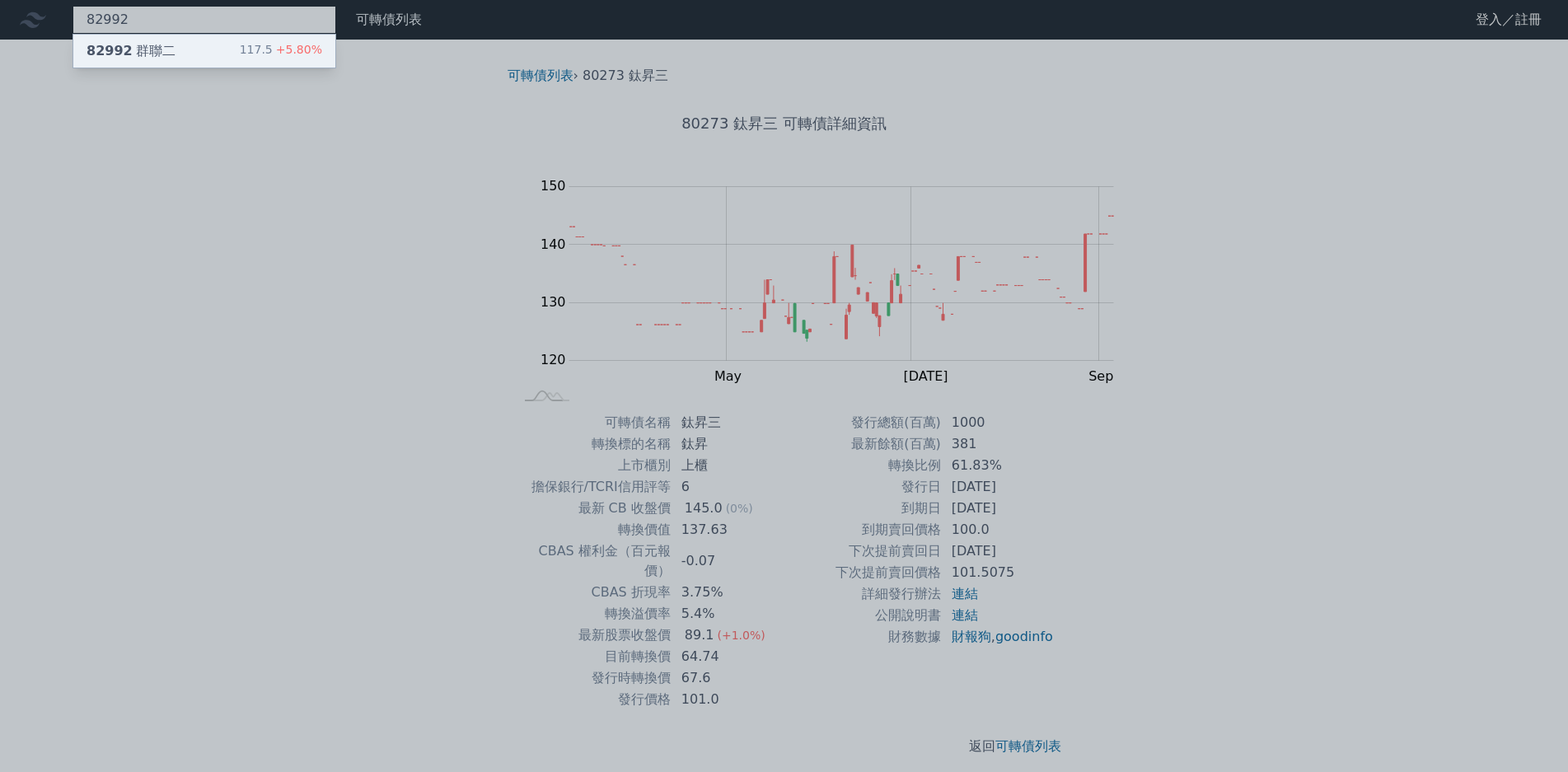
type input "82992"
click at [273, 53] on span "+5.80%" at bounding box center [297, 49] width 49 height 13
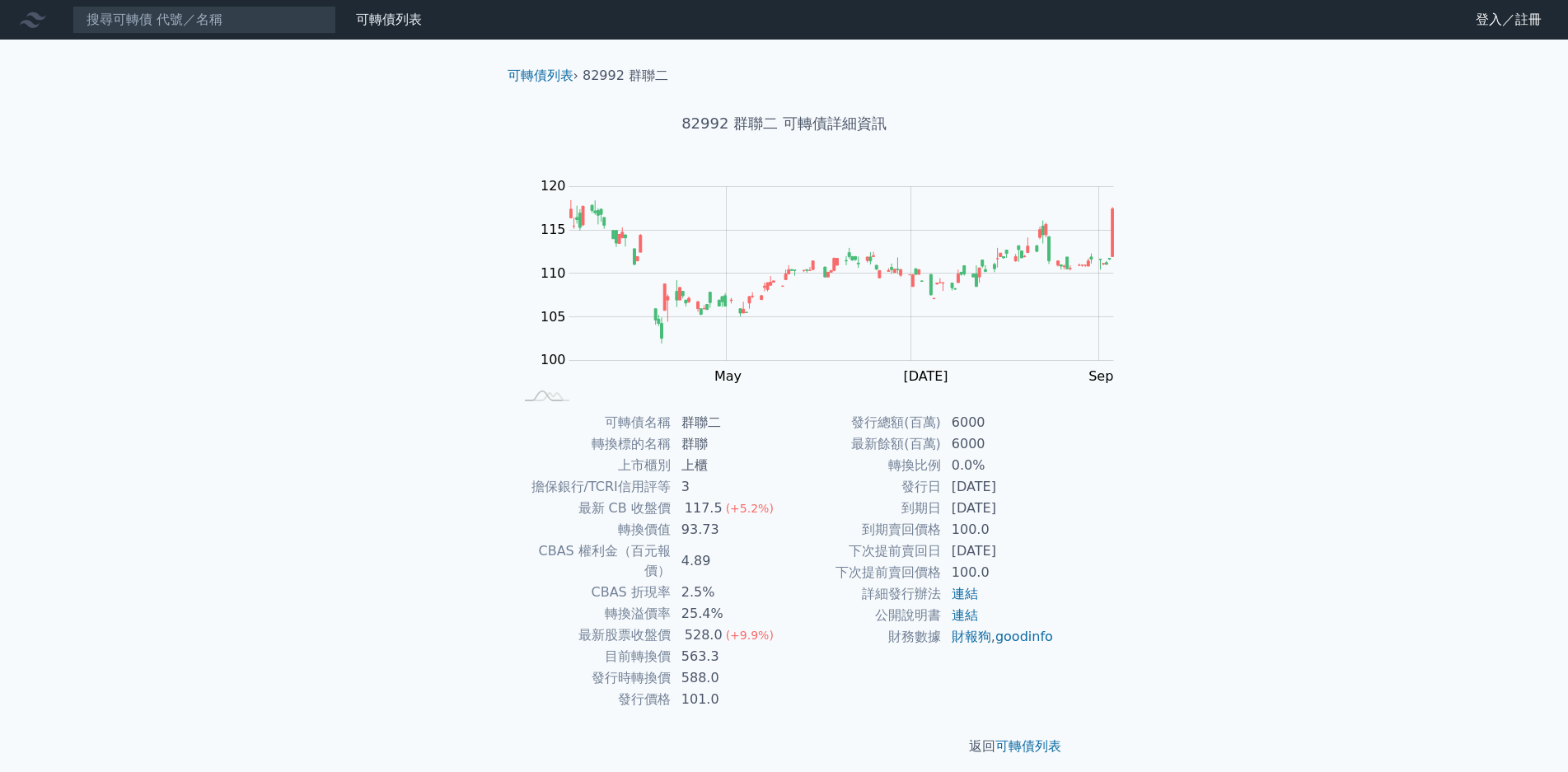
drag, startPoint x: 801, startPoint y: 568, endPoint x: 824, endPoint y: 569, distance: 23.0
click at [785, 603] on td "25.4%" at bounding box center [728, 613] width 113 height 21
click at [785, 624] on td "528.0 (+9.9%)" at bounding box center [728, 635] width 113 height 21
click at [774, 629] on span "(+9.9%)" at bounding box center [750, 636] width 48 height 13
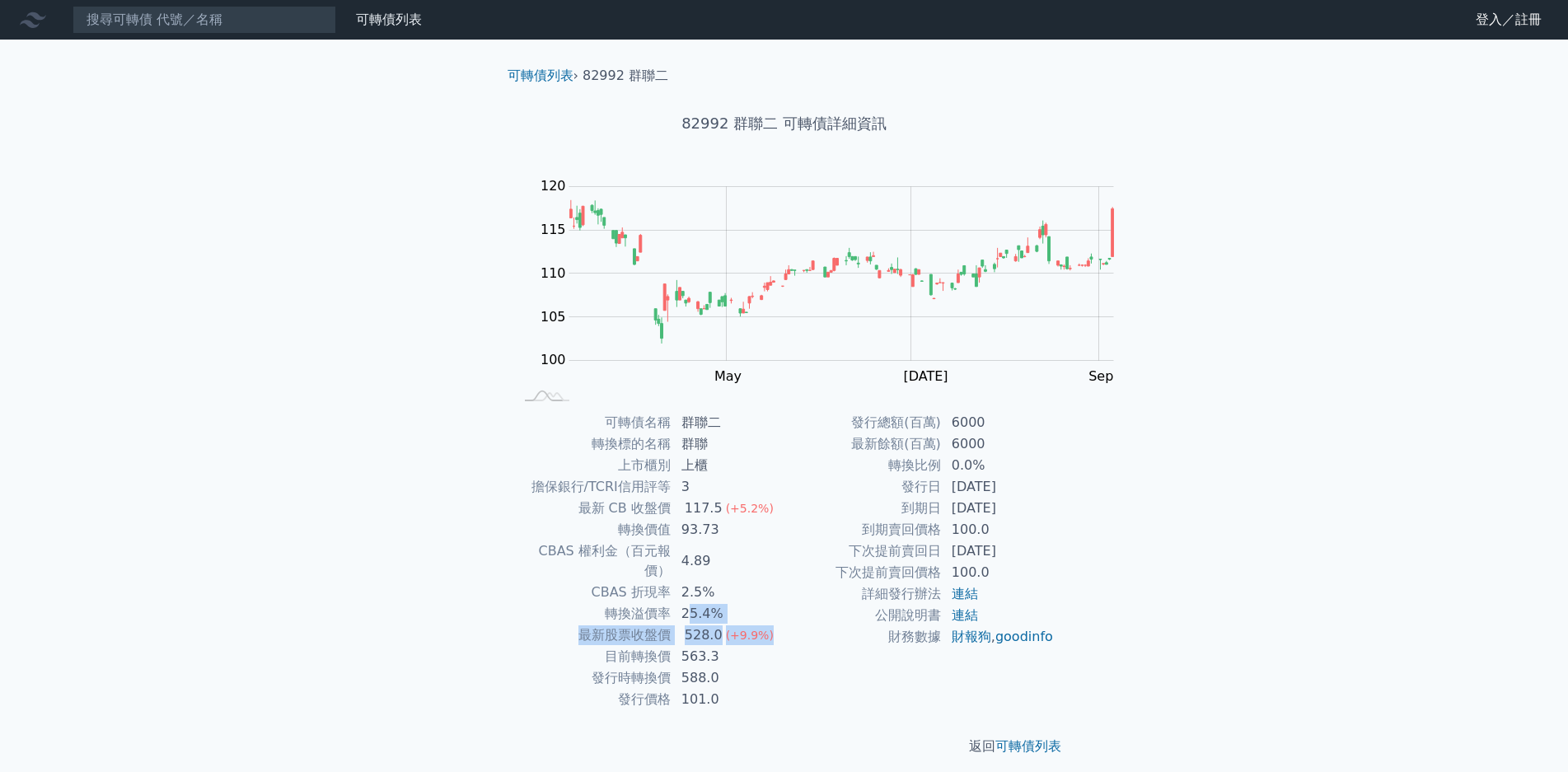
drag, startPoint x: 799, startPoint y: 566, endPoint x: 889, endPoint y: 587, distance: 92.4
click at [785, 587] on tbody "可轉債名稱 群聯二 轉換標的名稱 群聯 上市櫃別 上櫃 擔保銀行/TCRI信用評等 3 最新 CB 收盤價 117.5 (+5.2%) 轉換價值 93.73 …" at bounding box center [649, 561] width 270 height 299
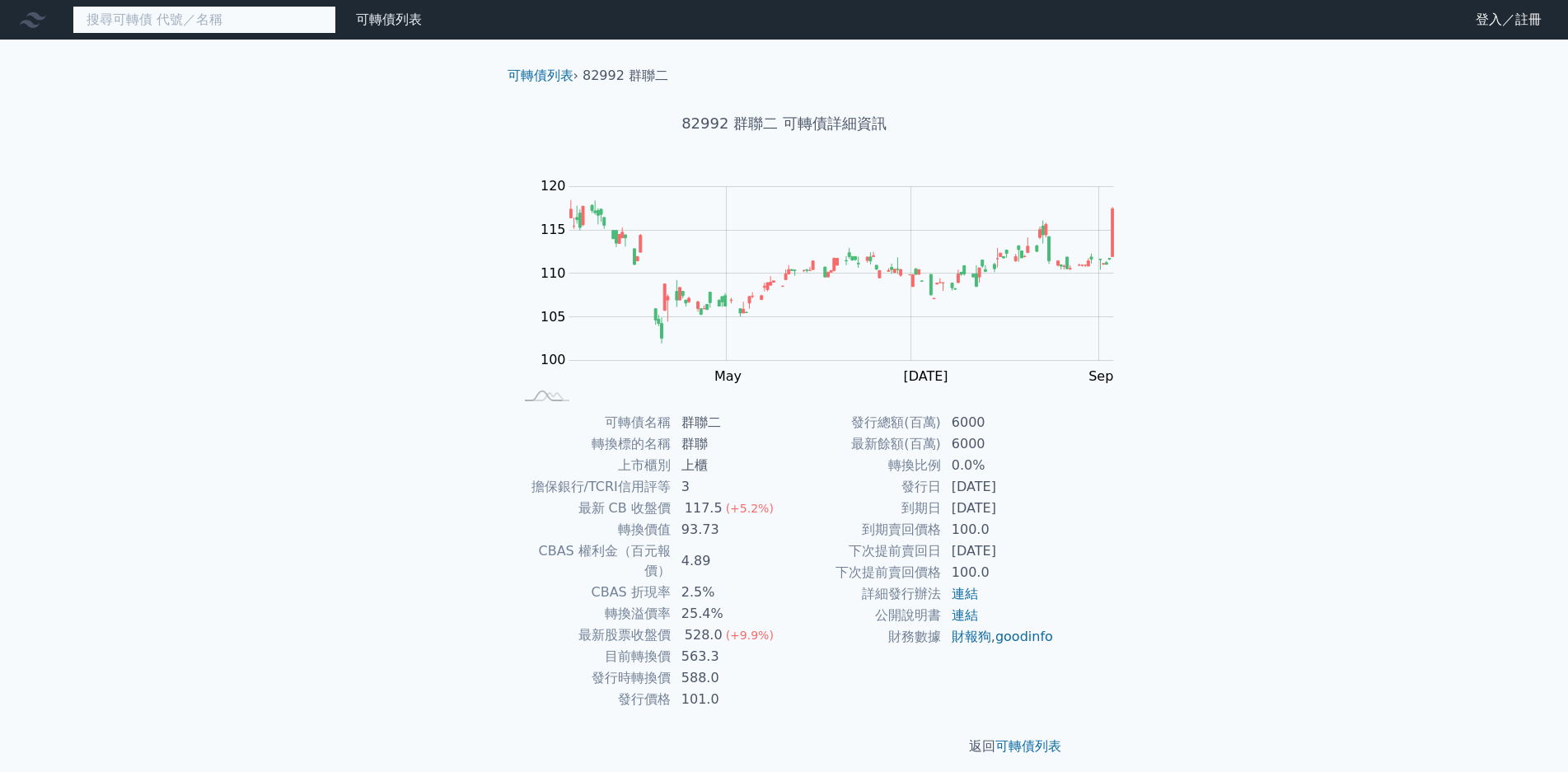
click at [228, 17] on input at bounding box center [204, 19] width 263 height 28
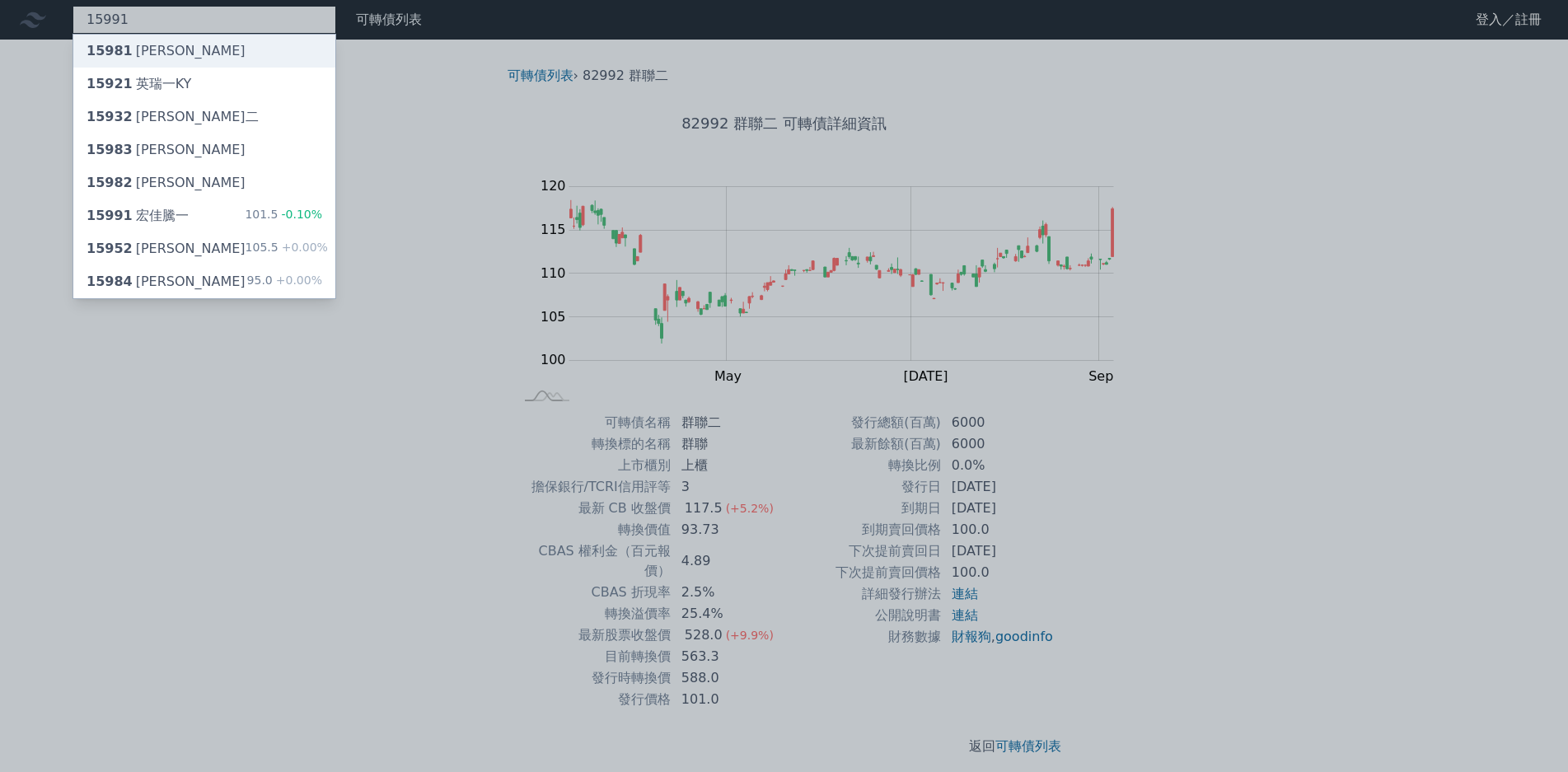
type input "15991"
click at [188, 56] on div "15981 [PERSON_NAME]" at bounding box center [204, 51] width 262 height 33
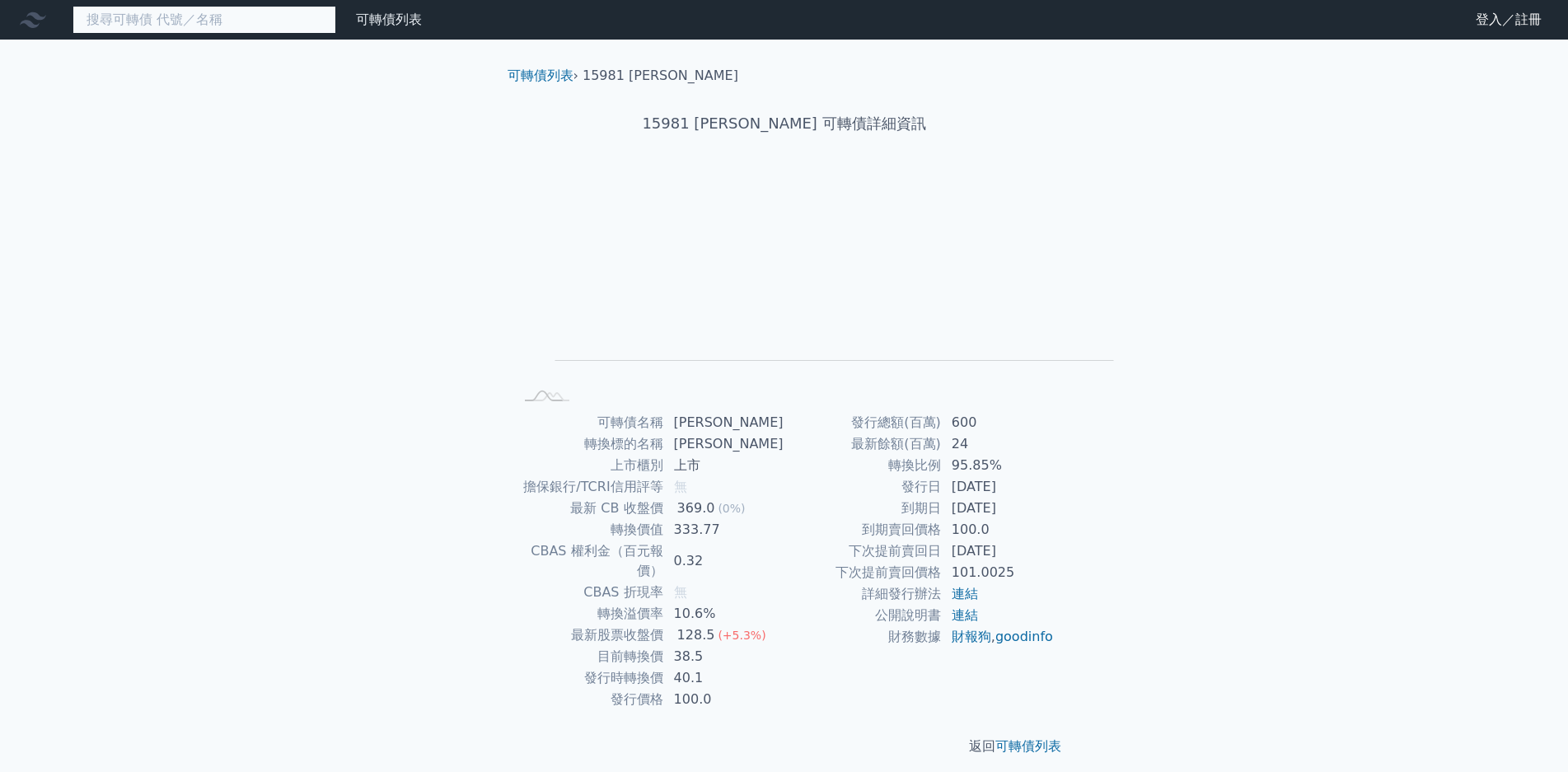
click at [158, 32] on input at bounding box center [204, 19] width 263 height 28
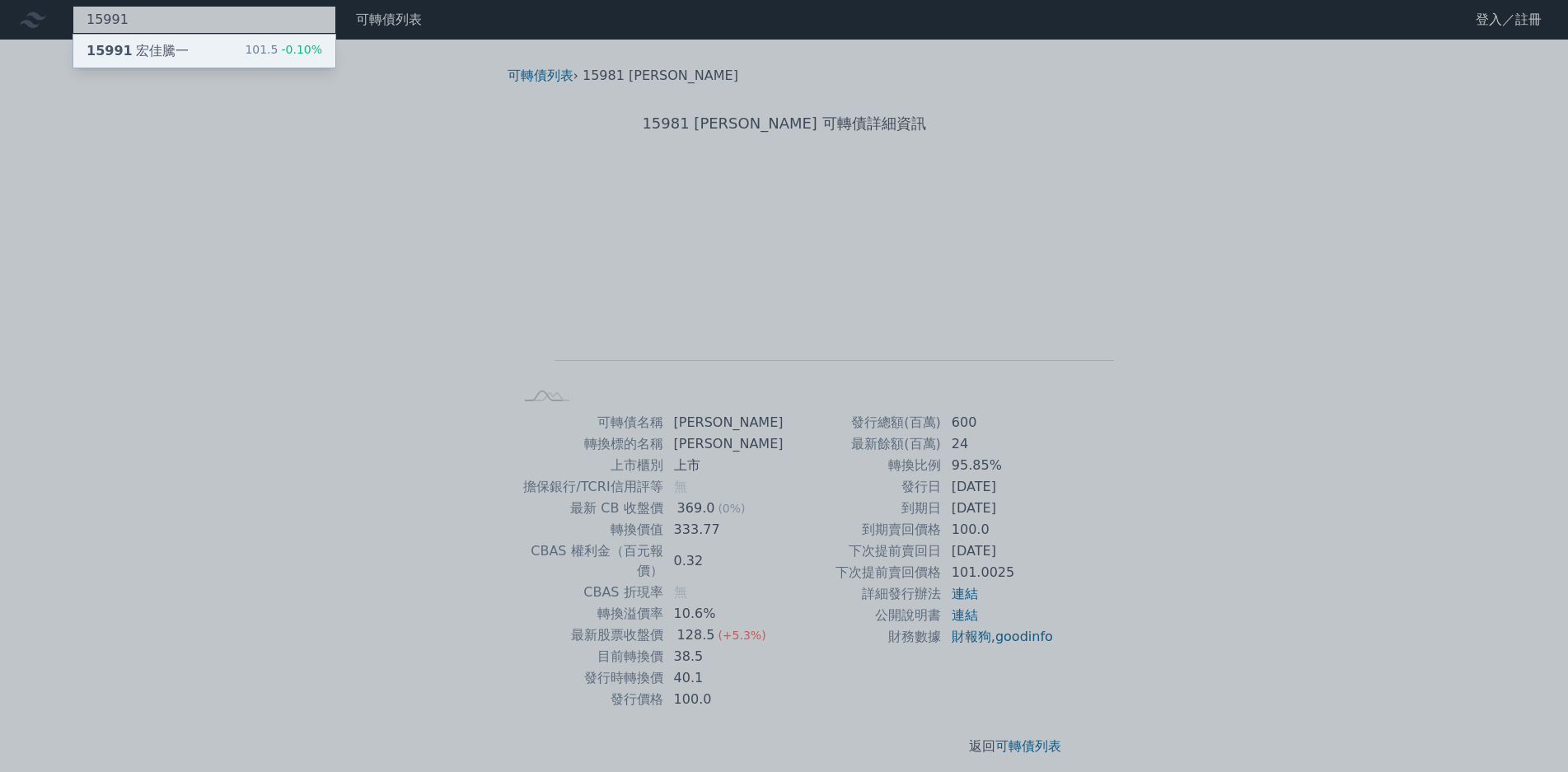
type input "15991"
click at [203, 59] on div "15991 宏佳騰一 101.5 -0.10%" at bounding box center [204, 51] width 262 height 33
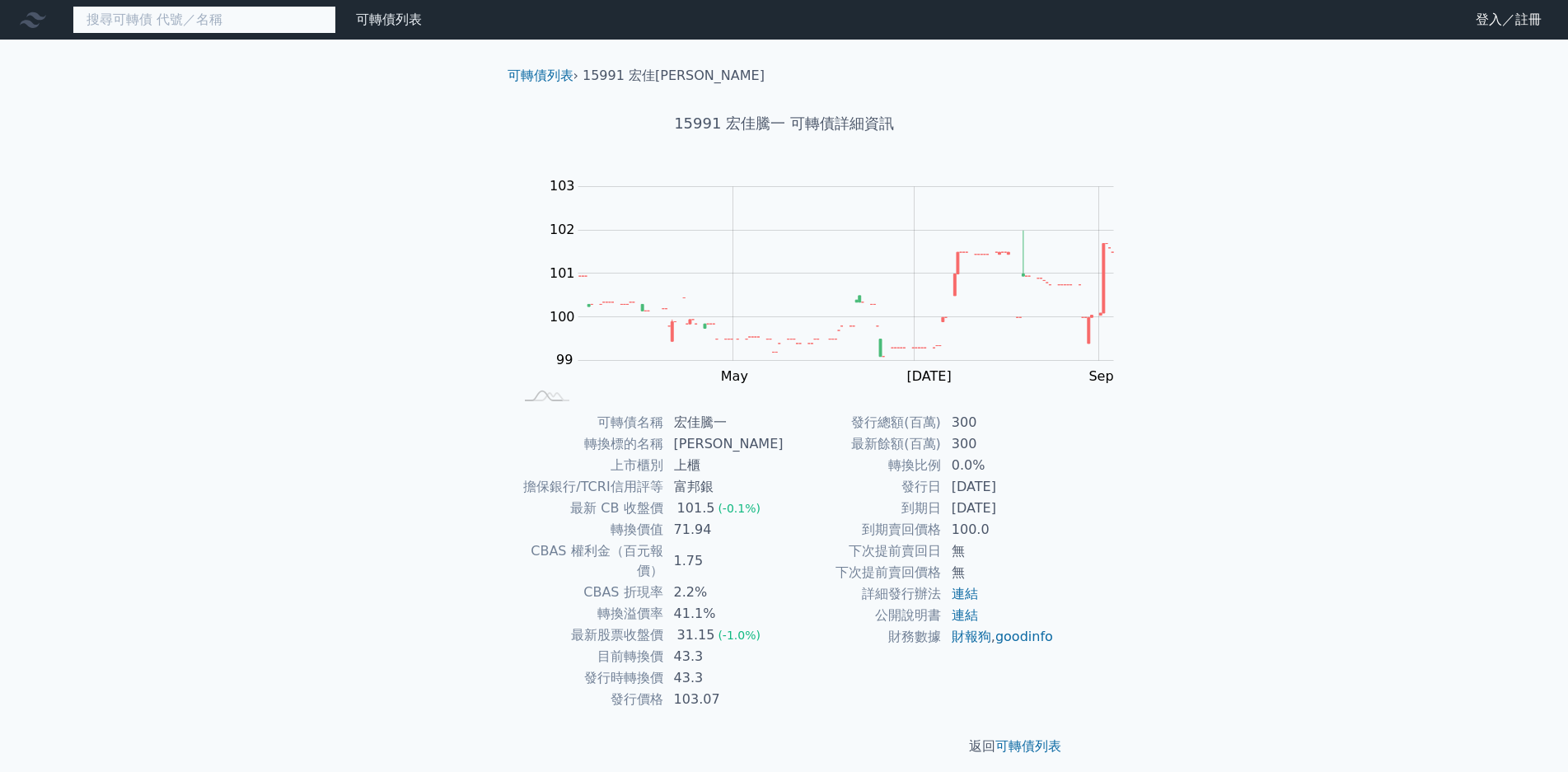
click at [166, 18] on input at bounding box center [204, 19] width 263 height 28
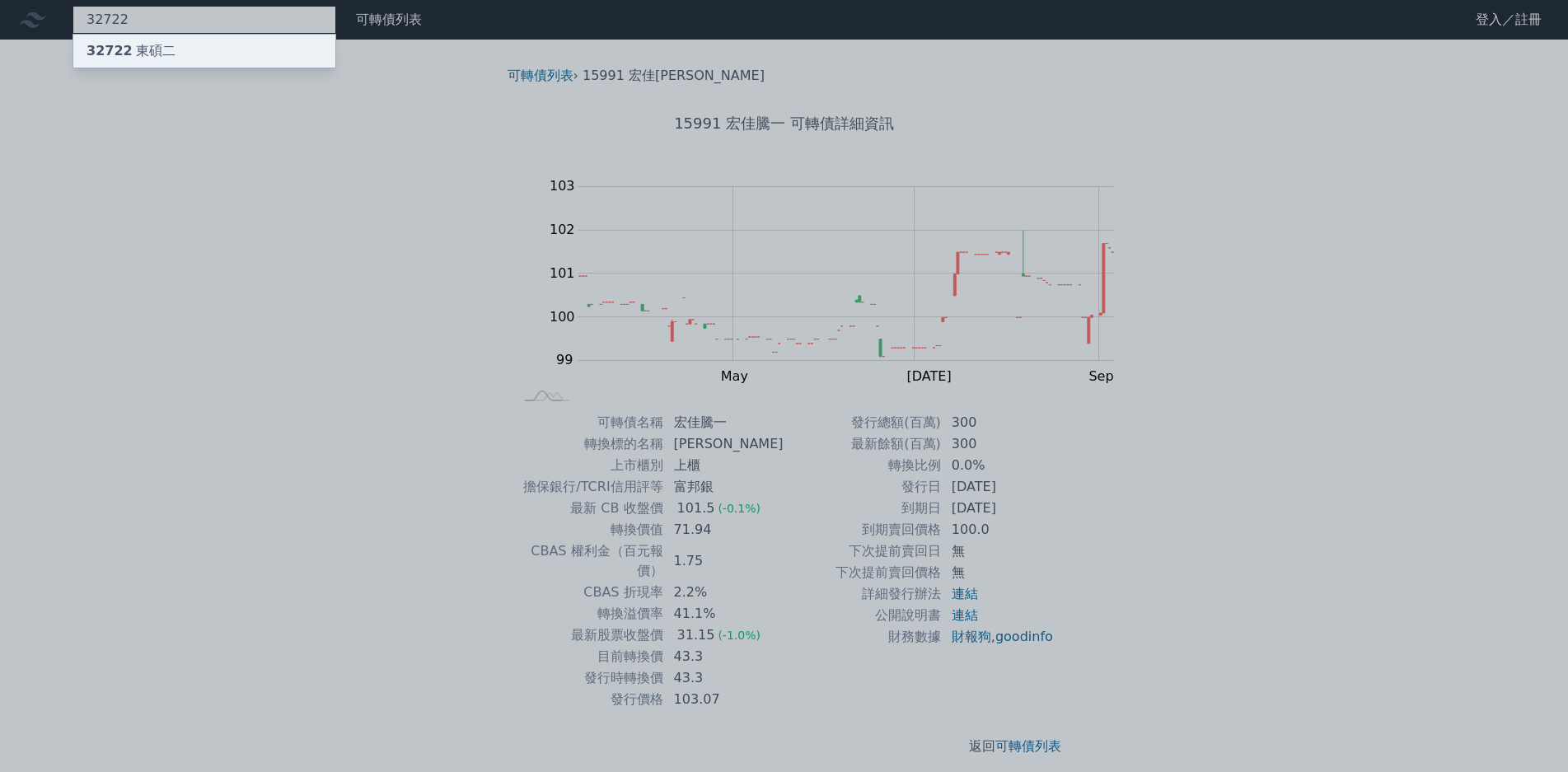
type input "32722"
click at [197, 47] on div "32722 東碩二" at bounding box center [204, 51] width 262 height 33
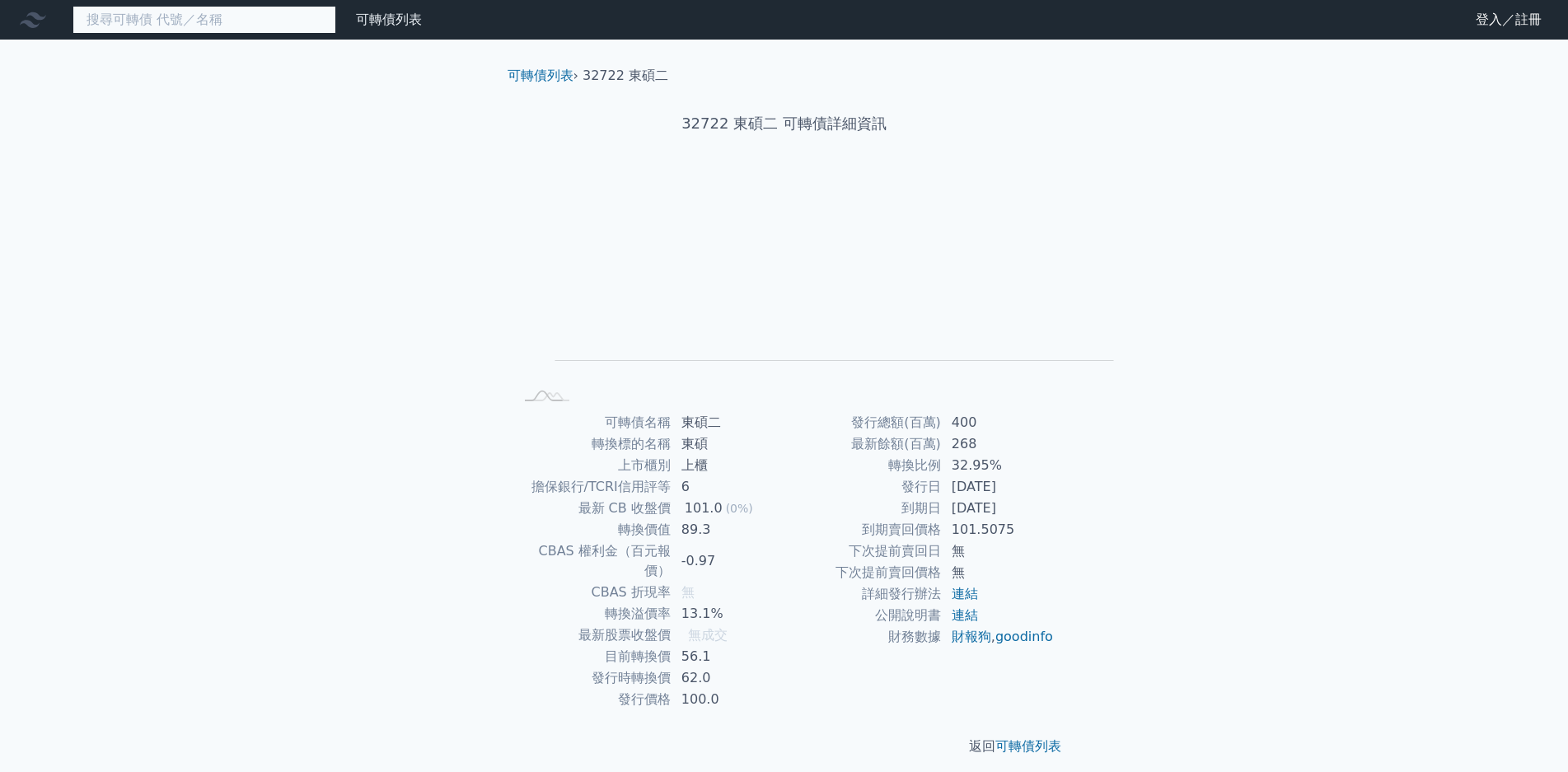
click at [161, 23] on input at bounding box center [204, 19] width 263 height 28
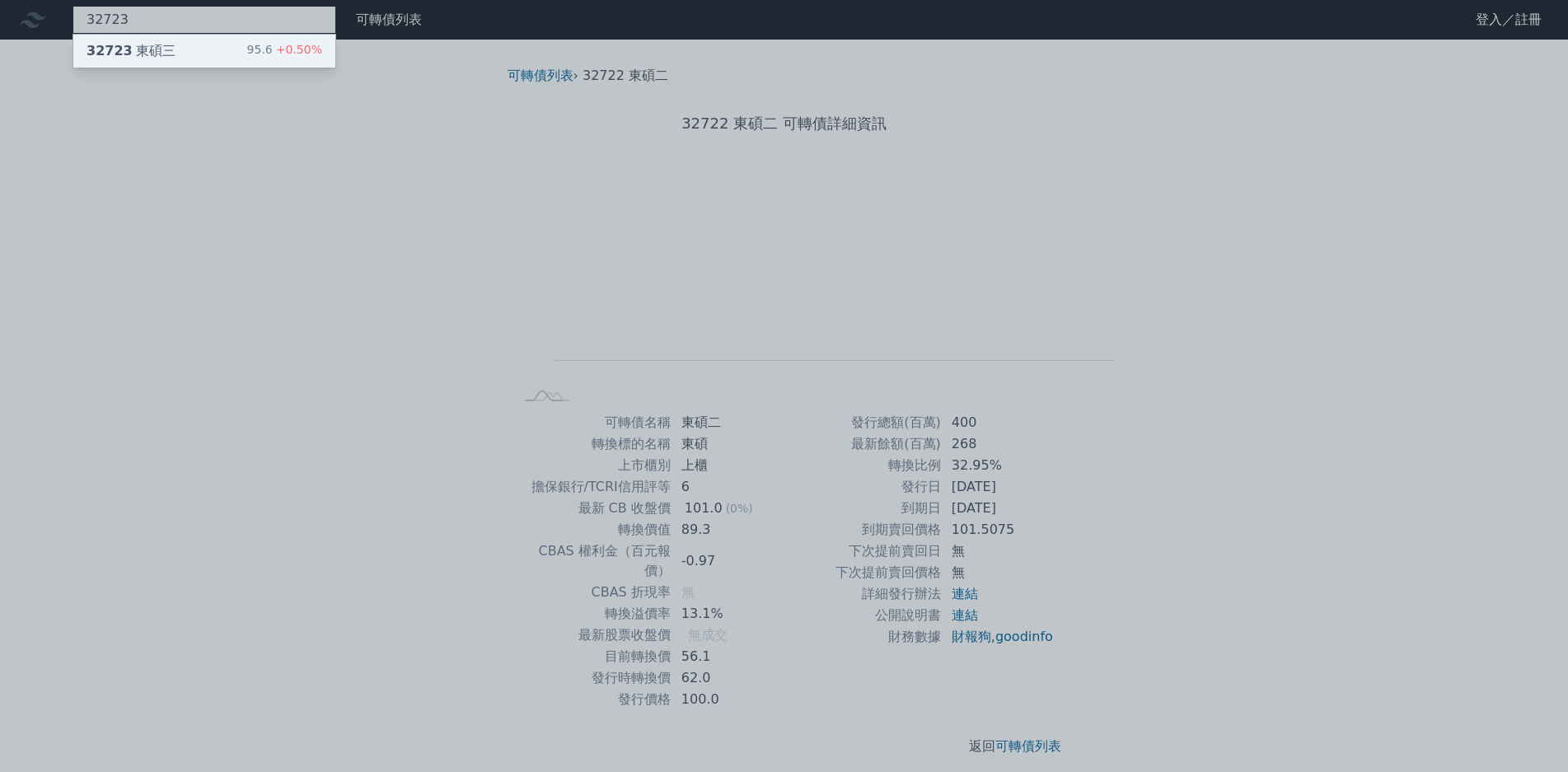
type input "32723"
click at [273, 46] on span "+0.50%" at bounding box center [297, 49] width 49 height 13
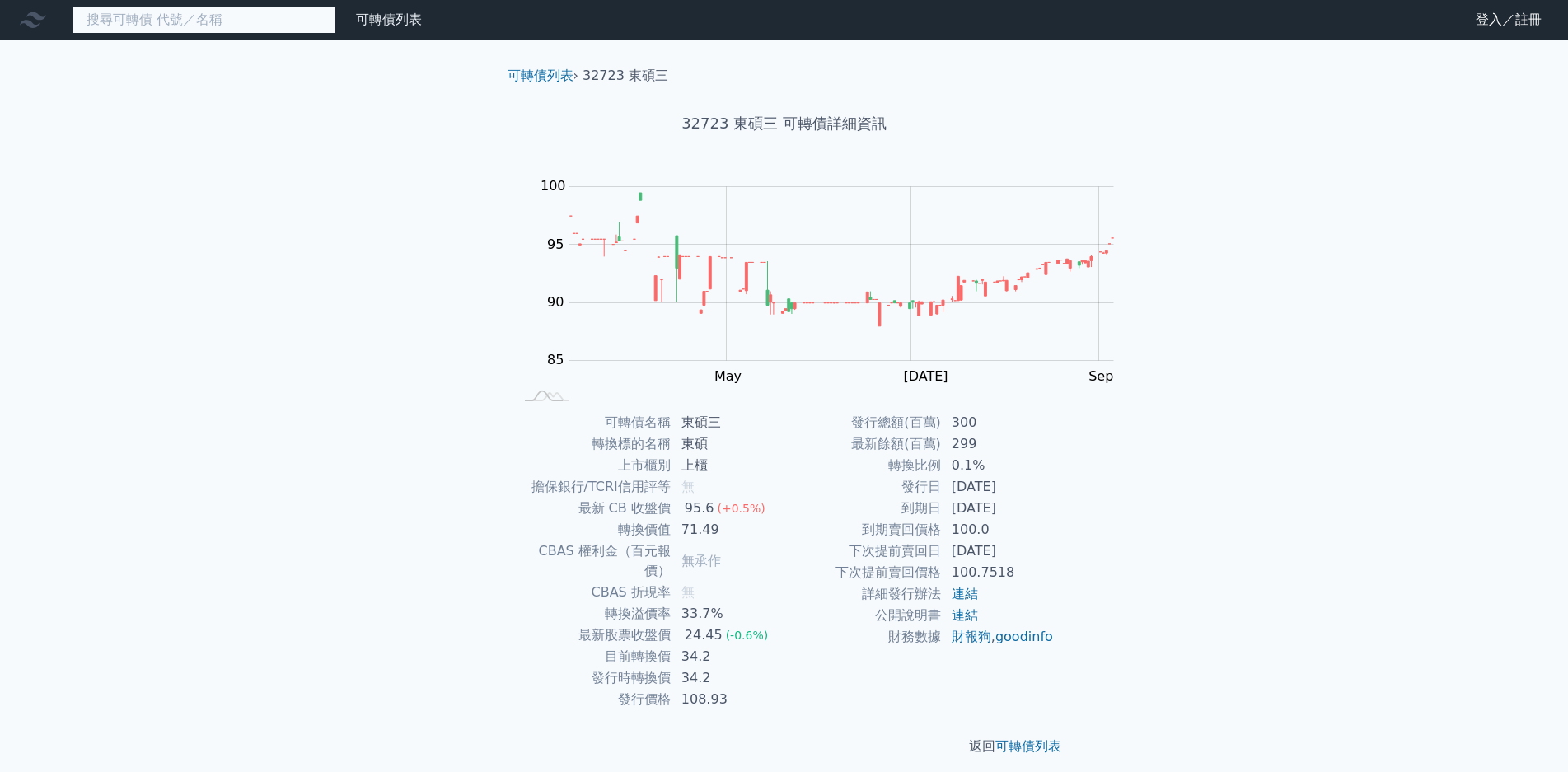
click at [162, 23] on input at bounding box center [204, 19] width 263 height 28
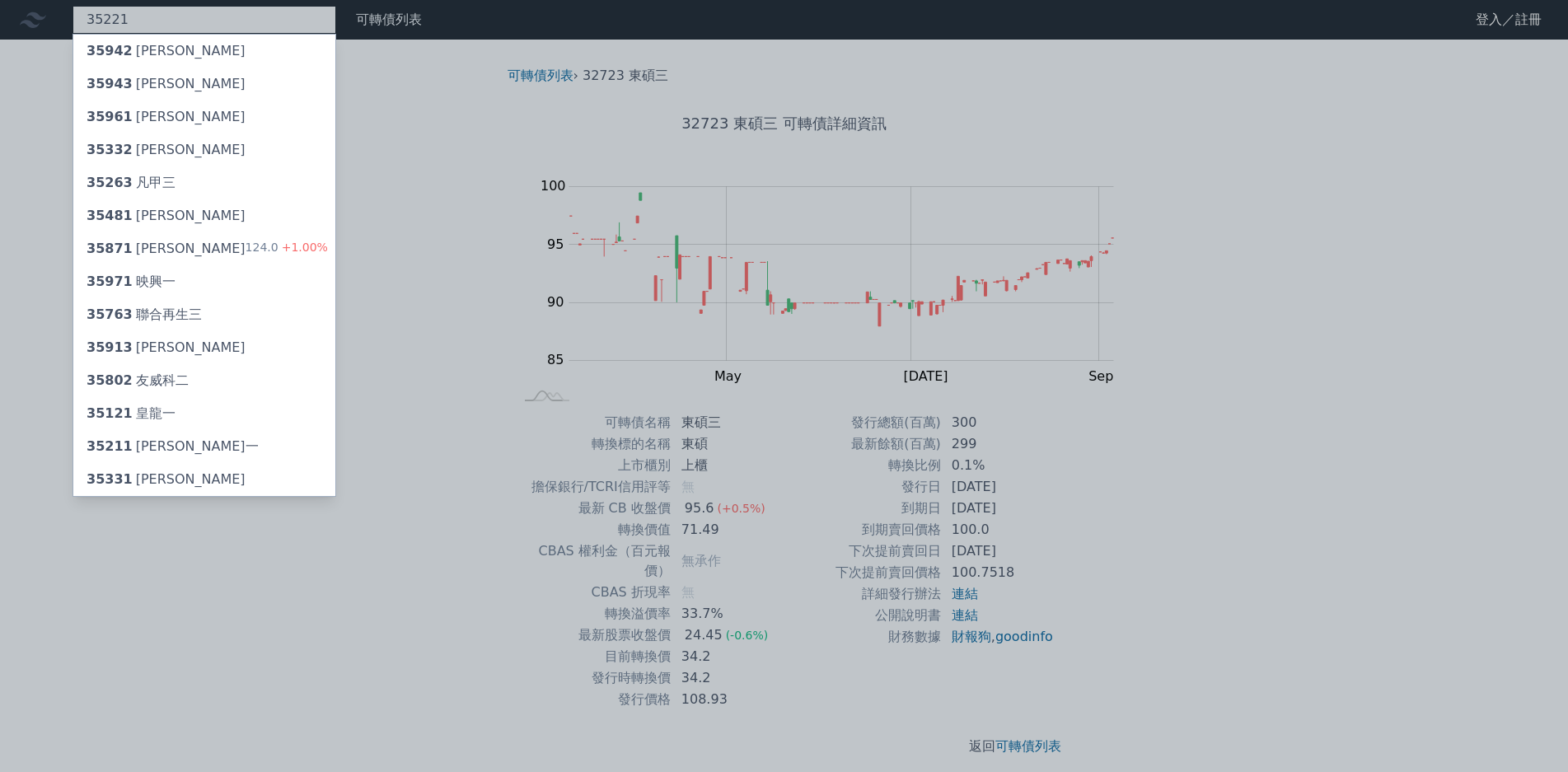
type input "35221"
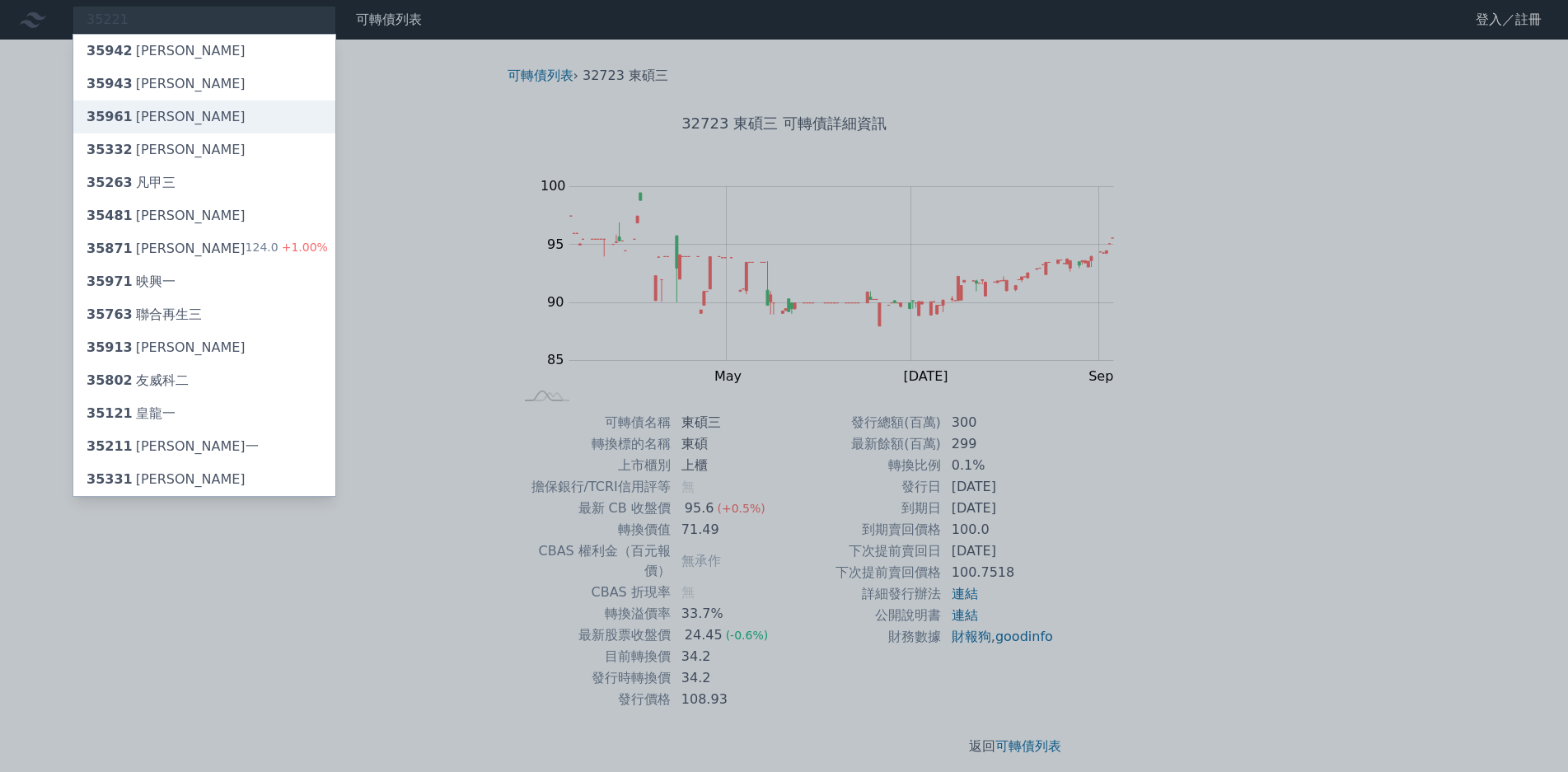
click at [166, 102] on div "35961 [PERSON_NAME]" at bounding box center [204, 117] width 262 height 33
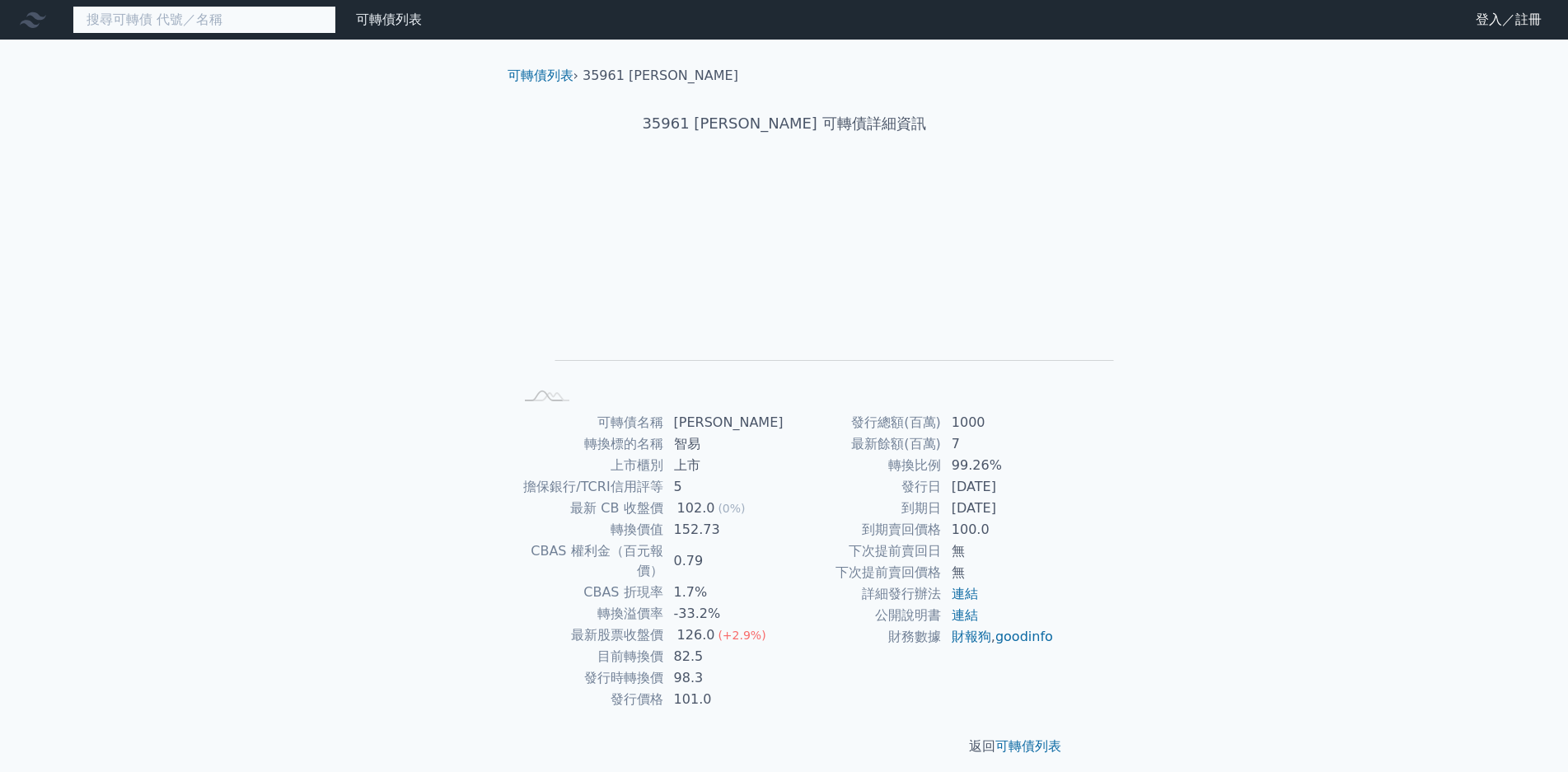
click at [163, 17] on input at bounding box center [204, 19] width 263 height 28
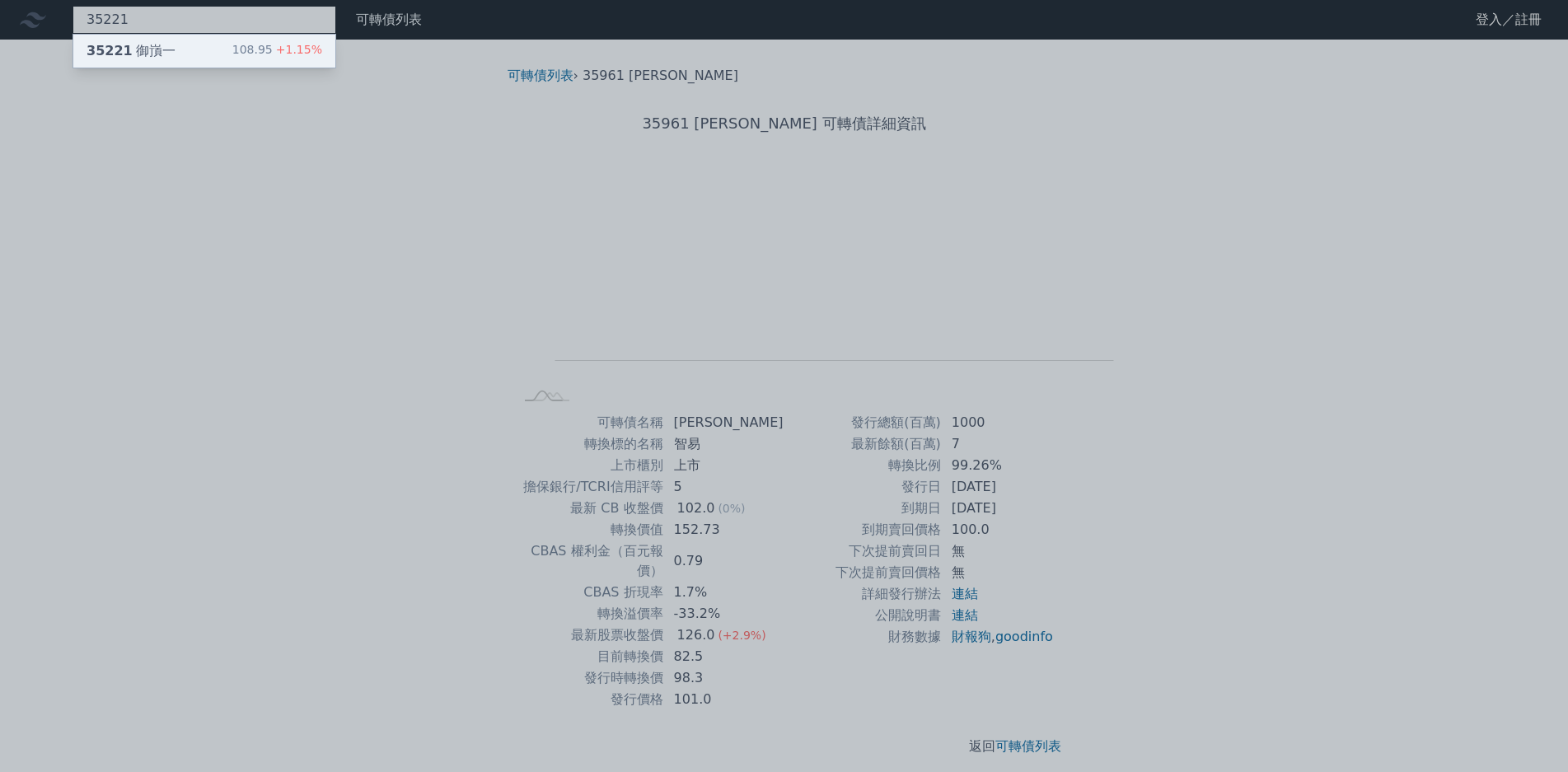
type input "35221"
click at [232, 53] on div "108.95 +1.15%" at bounding box center [276, 50] width 90 height 19
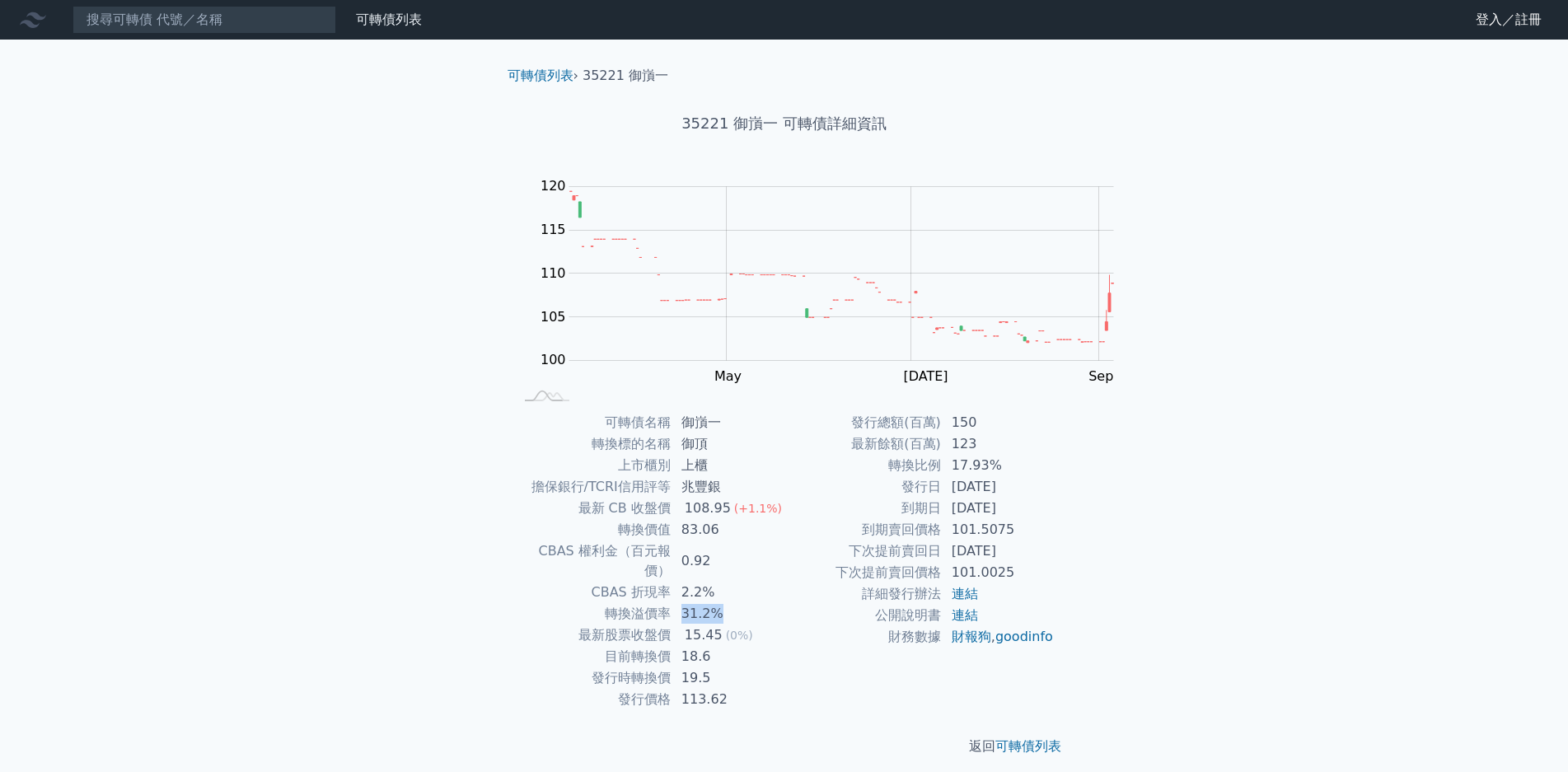
drag, startPoint x: 793, startPoint y: 571, endPoint x: 828, endPoint y: 571, distance: 35.0
click at [785, 603] on td "31.2%" at bounding box center [728, 613] width 113 height 21
click at [156, 31] on input at bounding box center [204, 19] width 263 height 28
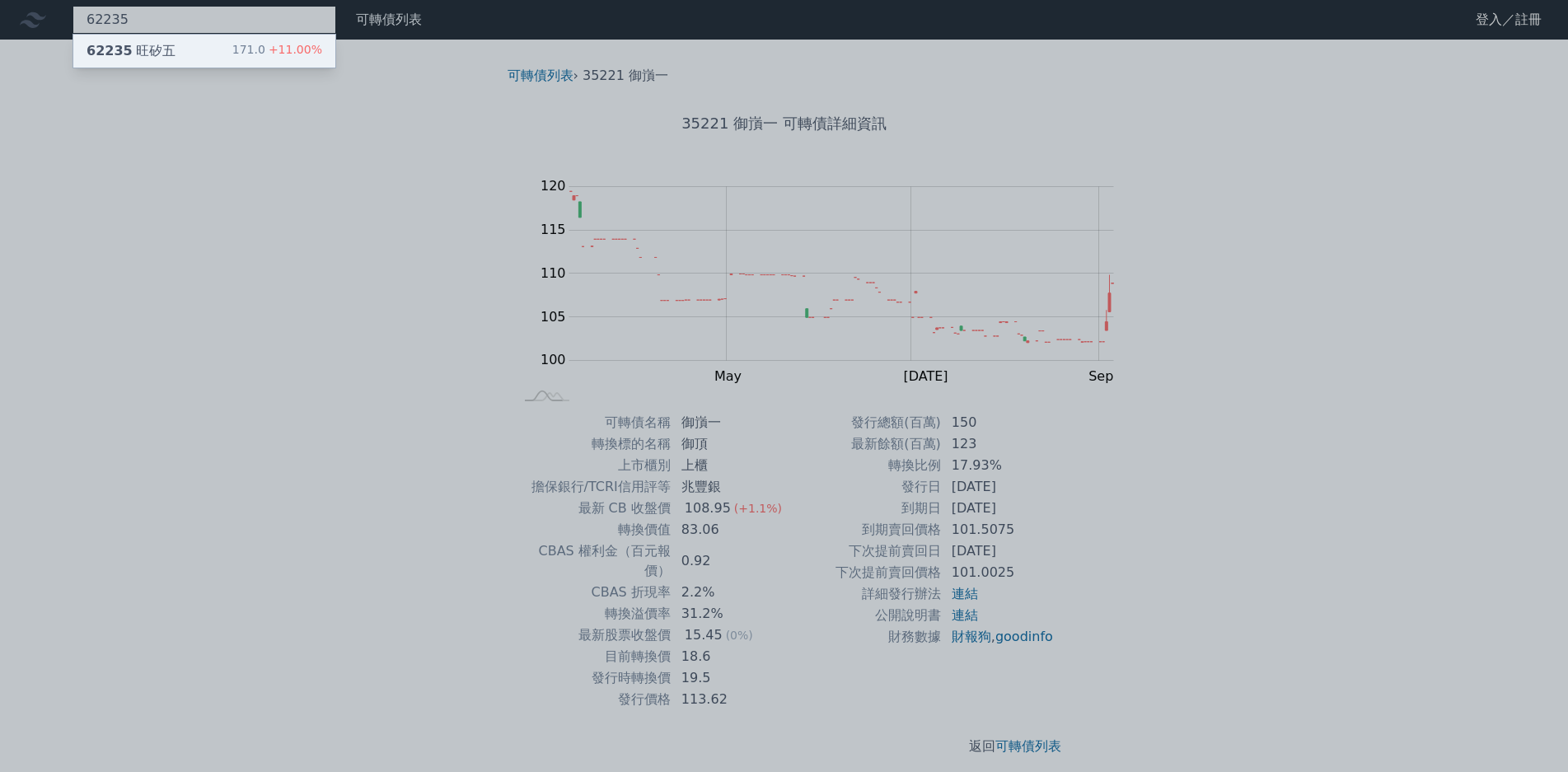
type input "62235"
click at [168, 58] on div "62235 旺矽五 171.0 +11.00%" at bounding box center [204, 51] width 262 height 33
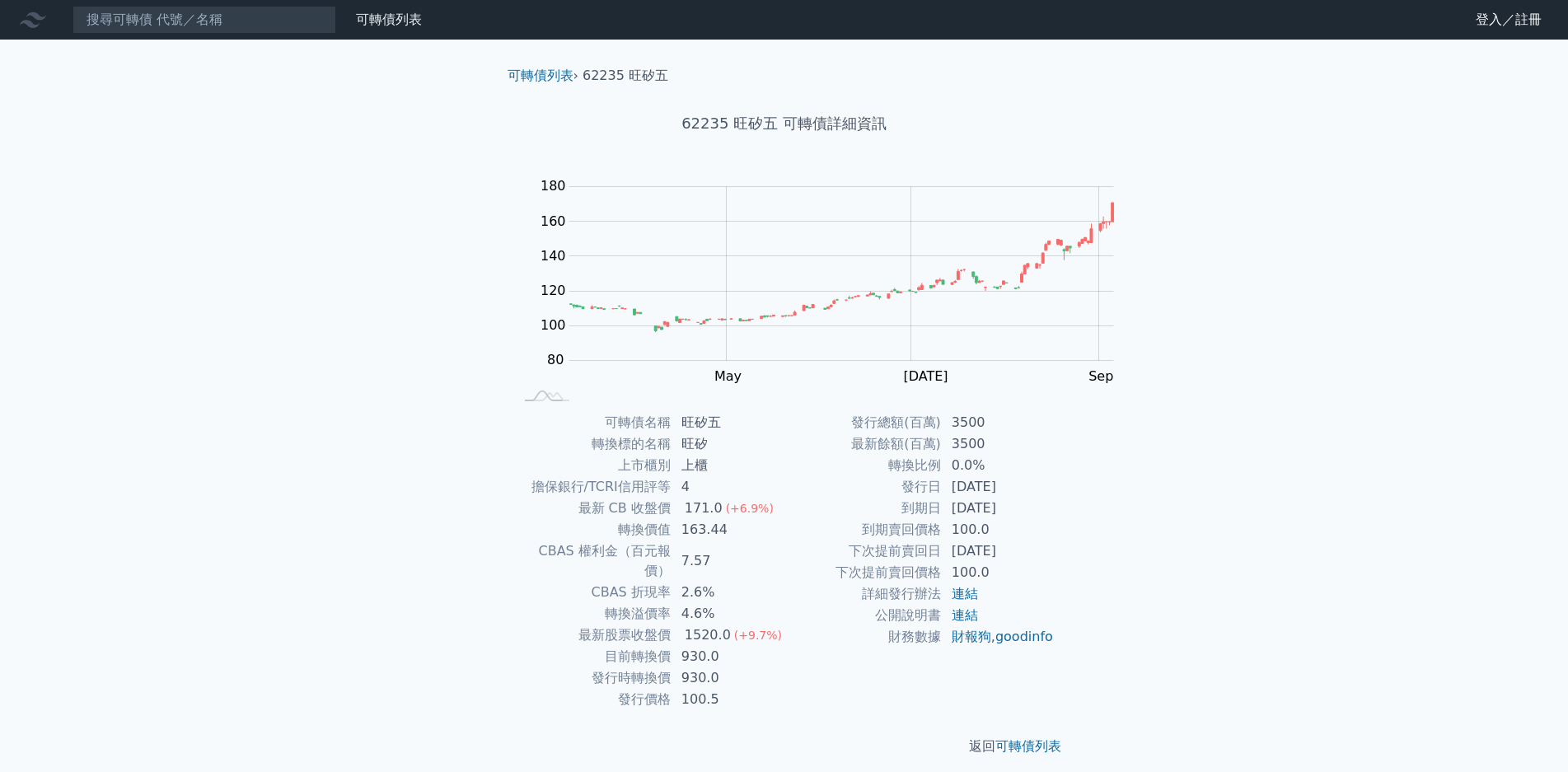
click at [175, 36] on nav "可轉債列表 財務數據 可轉債列表 財務數據 登入／註冊 登入／註冊" at bounding box center [784, 19] width 1568 height 40
click at [181, 28] on input at bounding box center [204, 19] width 263 height 28
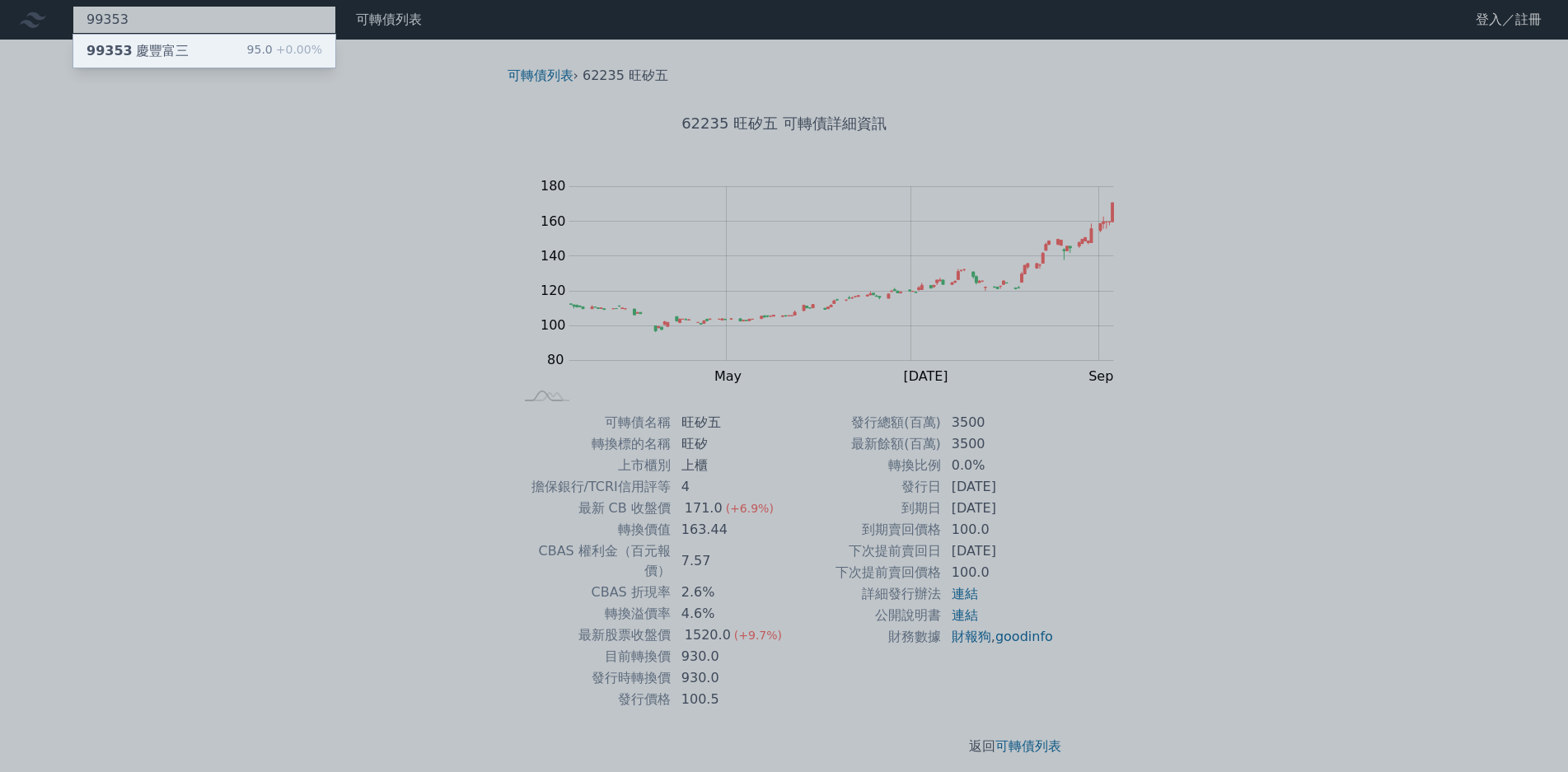
type input "99353"
click at [247, 43] on div "95.0 +0.00%" at bounding box center [284, 50] width 75 height 19
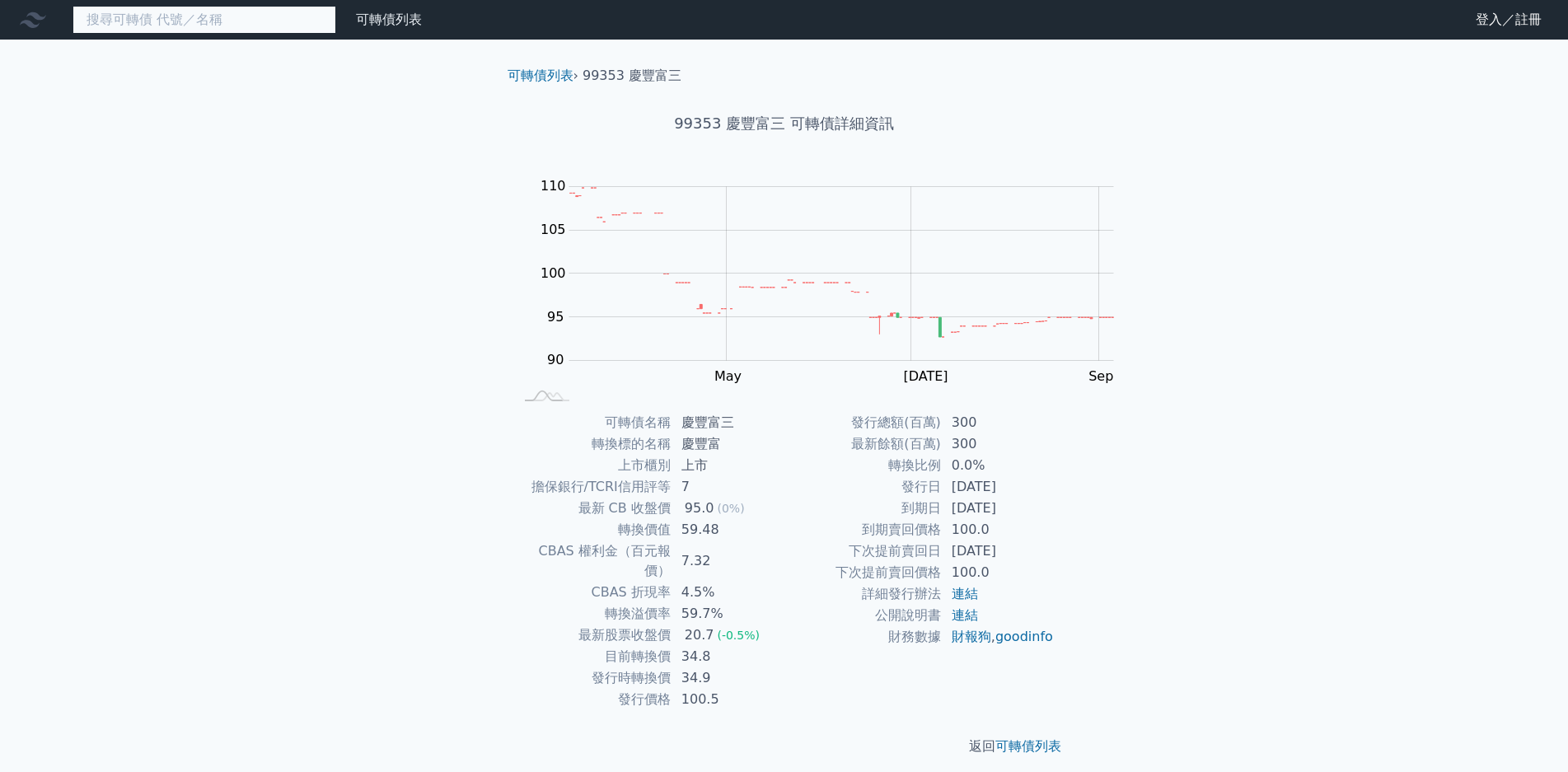
click at [175, 20] on input at bounding box center [204, 19] width 263 height 28
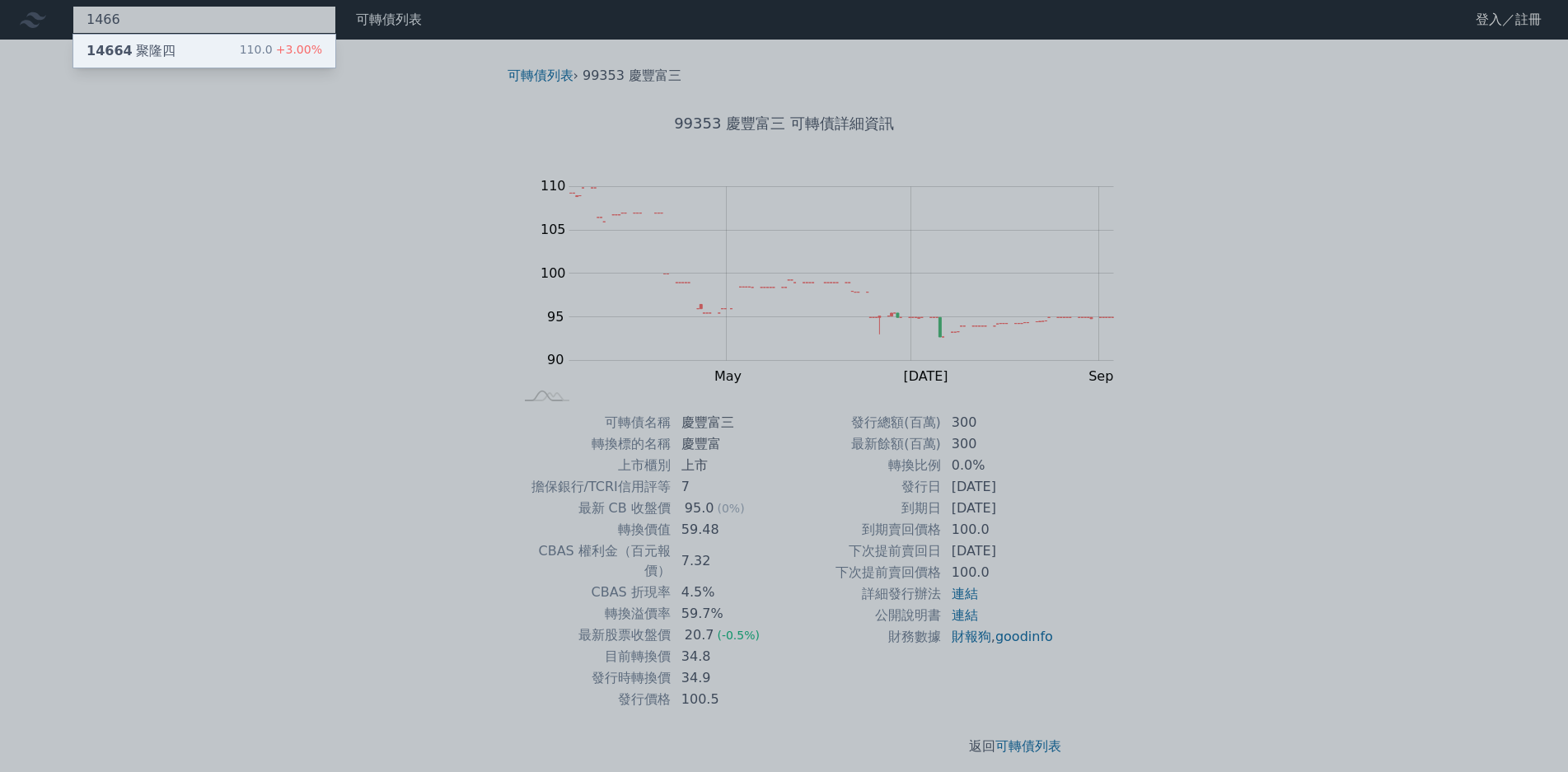
type input "1466"
click at [239, 54] on div "110.0 +3.00%" at bounding box center [280, 50] width 83 height 19
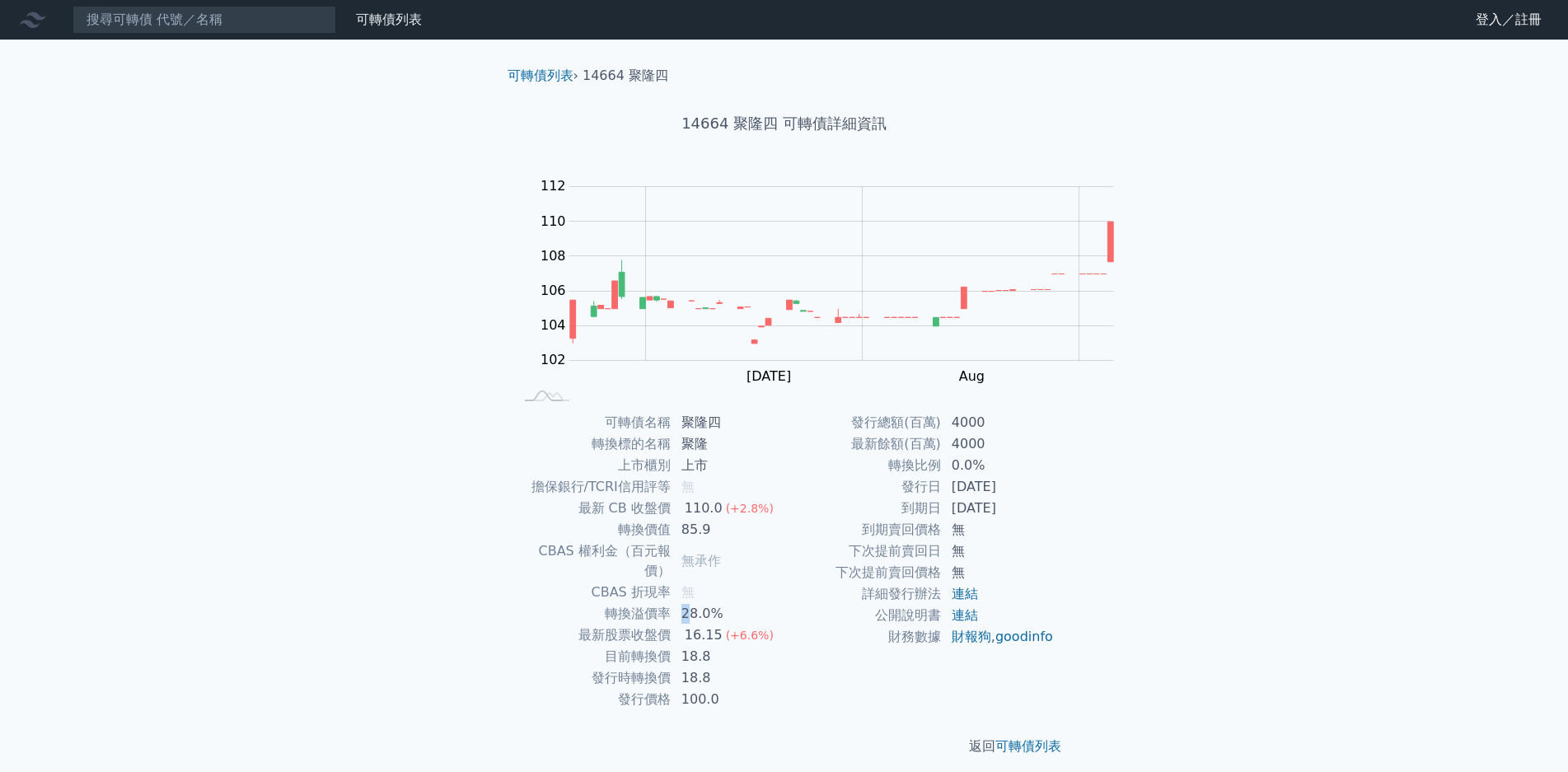
drag, startPoint x: 795, startPoint y: 572, endPoint x: 865, endPoint y: 568, distance: 70.1
click at [785, 603] on td "28.0%" at bounding box center [728, 613] width 113 height 21
click at [188, 22] on input at bounding box center [204, 19] width 263 height 28
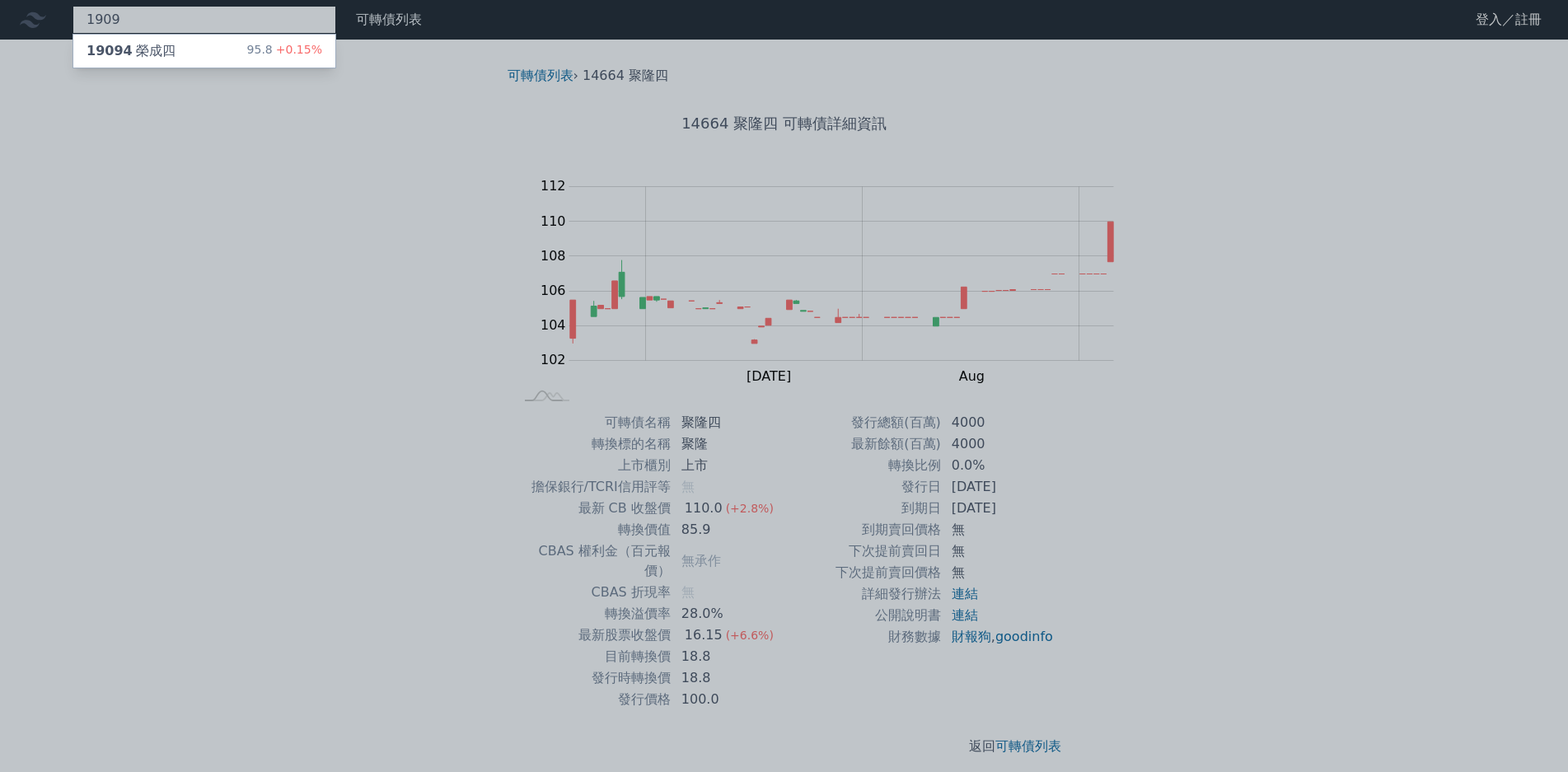
type input "1909"
click at [229, 69] on div at bounding box center [784, 386] width 1568 height 772
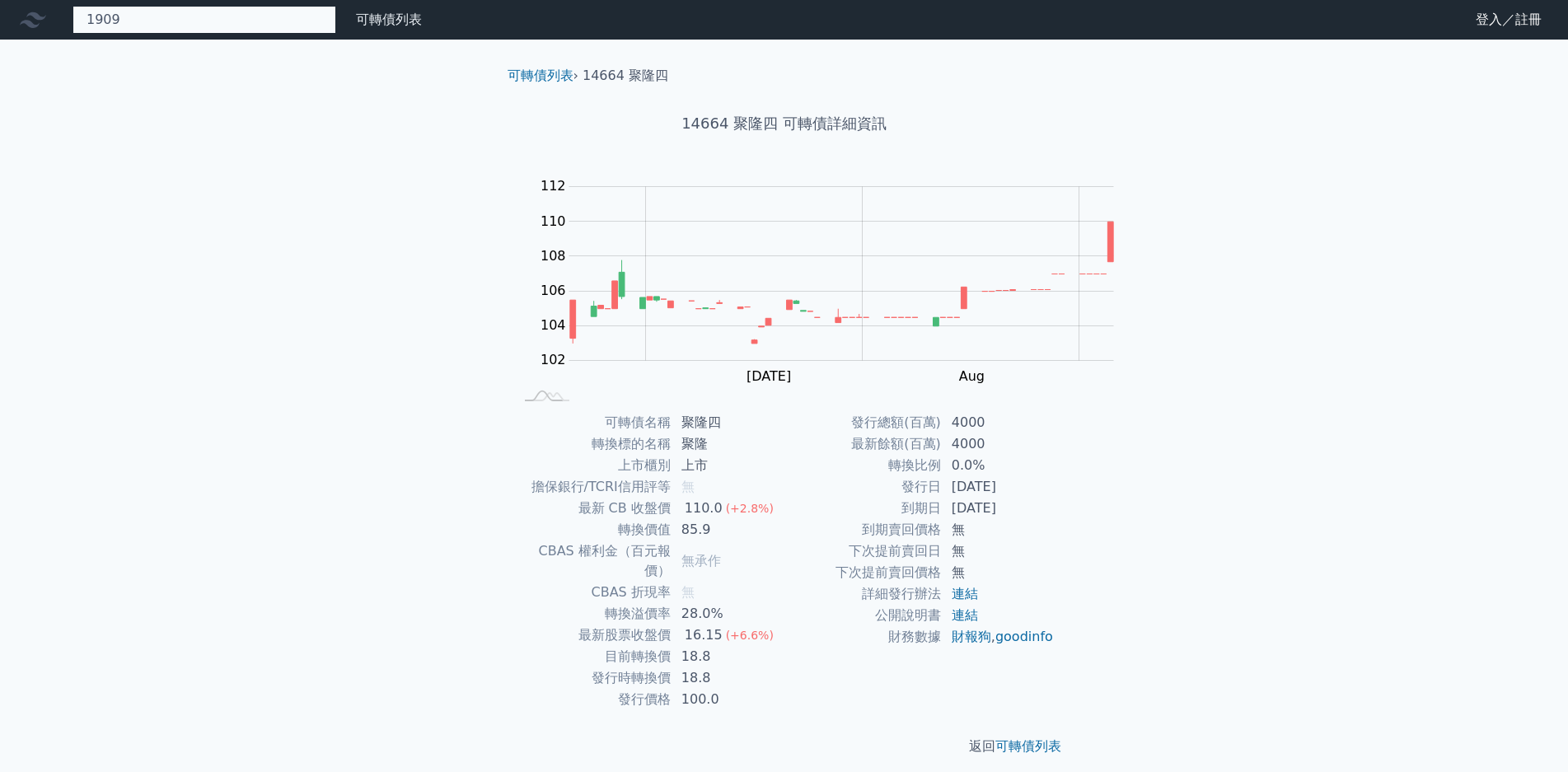
click at [200, 17] on div "1909 19094 榮成四 95.8 +0.15%" at bounding box center [204, 19] width 263 height 28
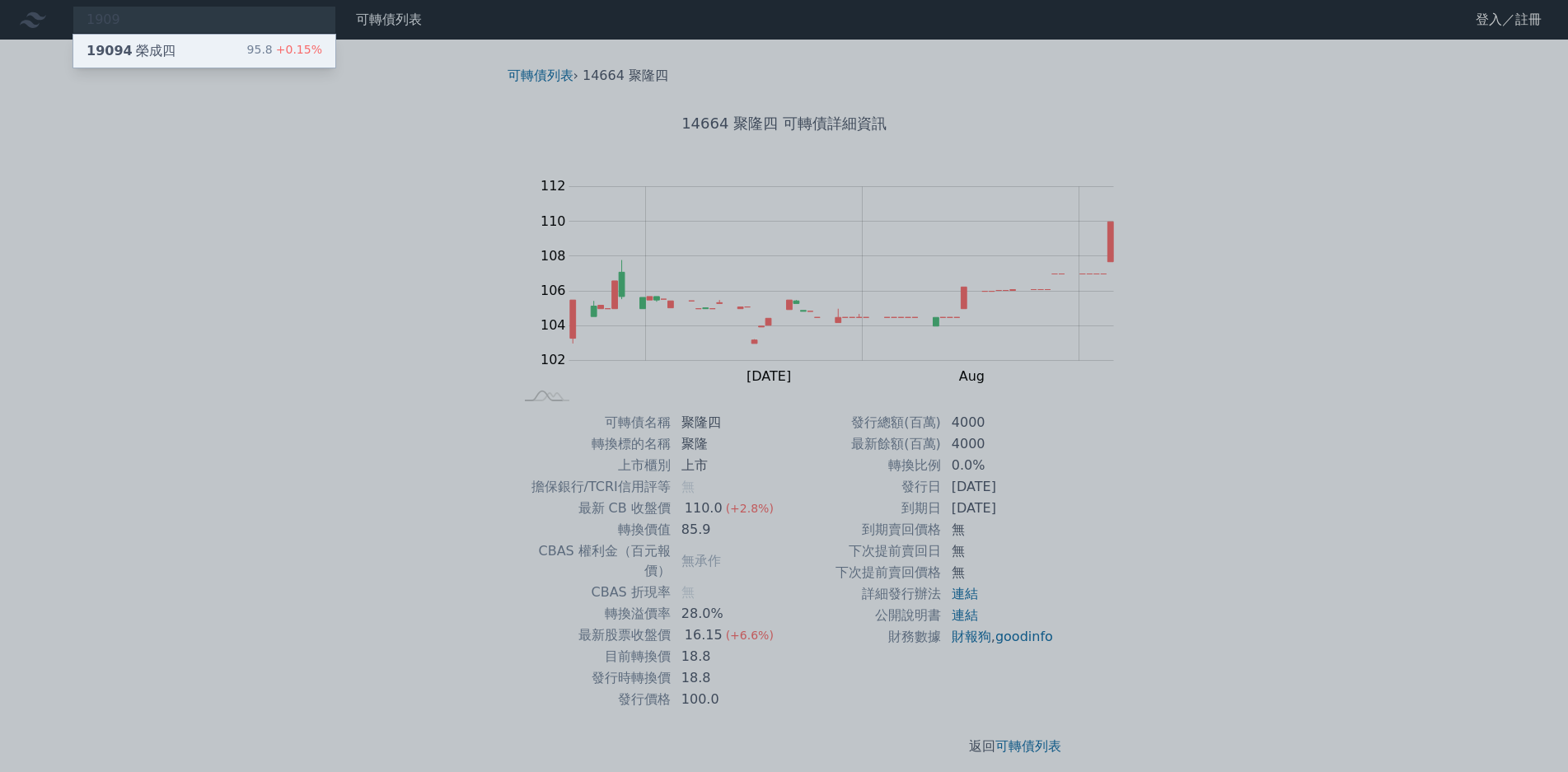
click at [273, 51] on span "+0.15%" at bounding box center [297, 49] width 49 height 13
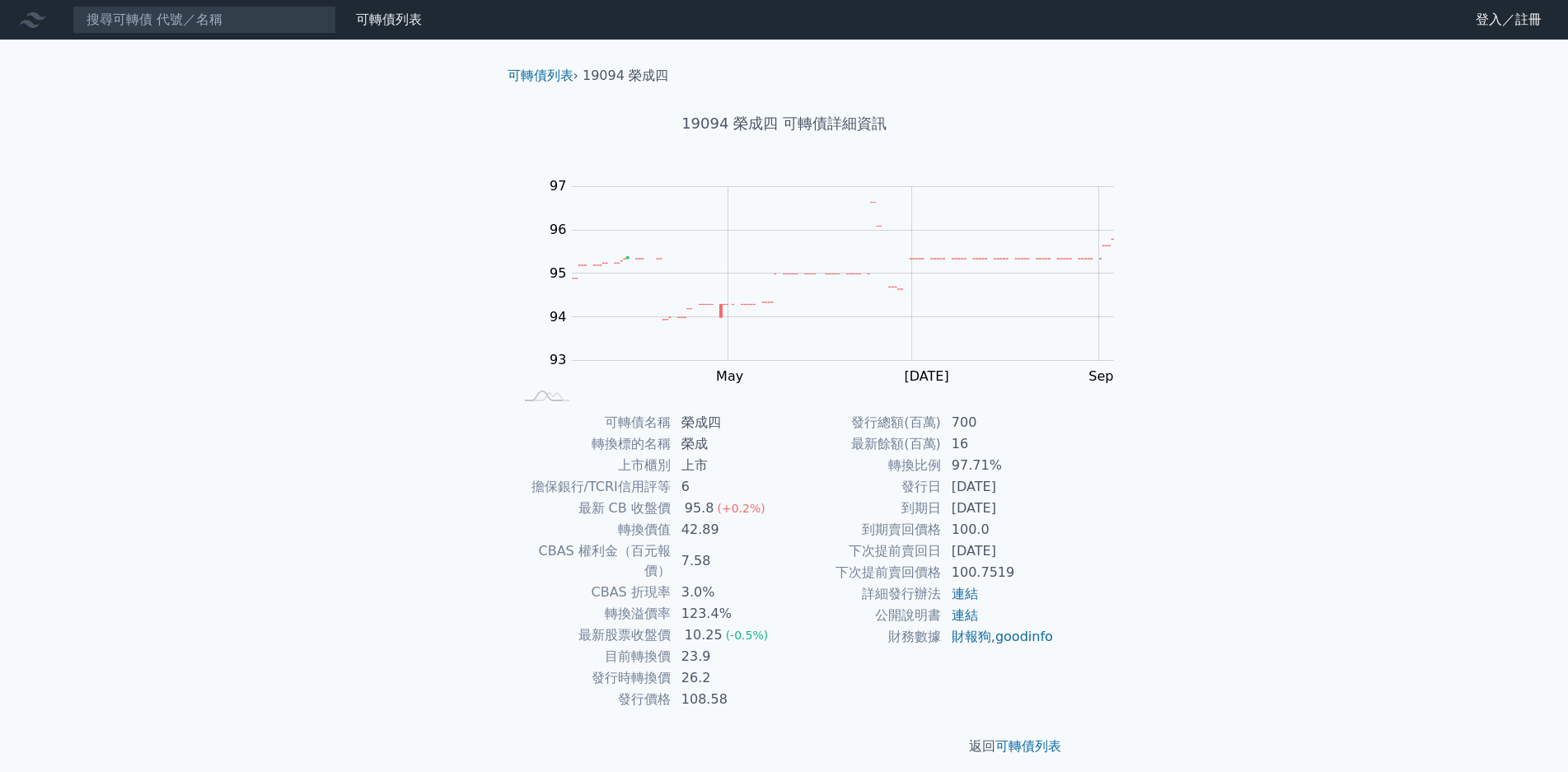
click at [107, 34] on nav "可轉債列表 財務數據 可轉債列表 財務數據 登入／註冊 登入／註冊" at bounding box center [784, 19] width 1568 height 40
click at [122, 27] on input at bounding box center [204, 19] width 263 height 28
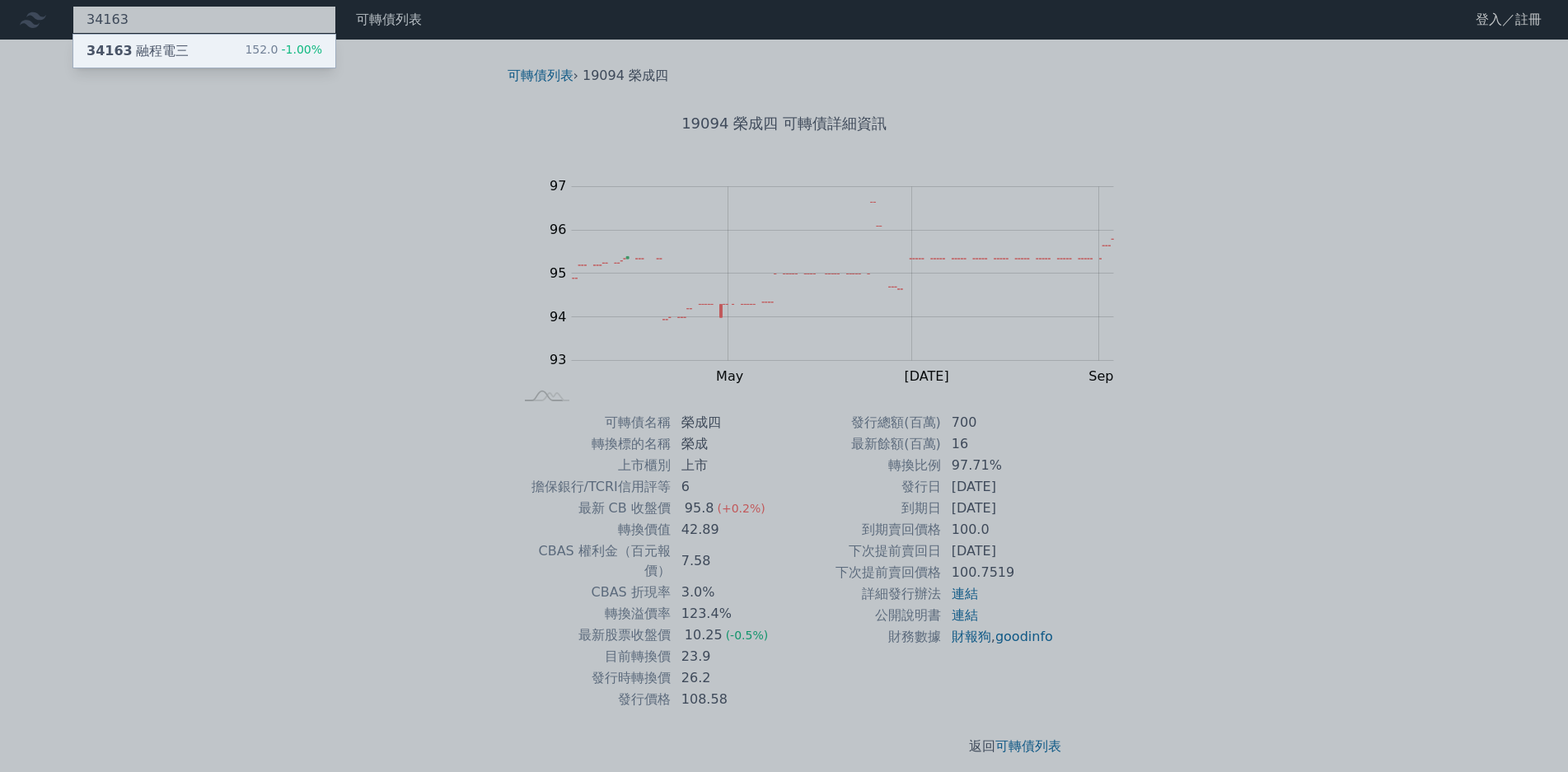
type input "34163"
click at [245, 48] on div "152.0 -1.00%" at bounding box center [283, 50] width 77 height 19
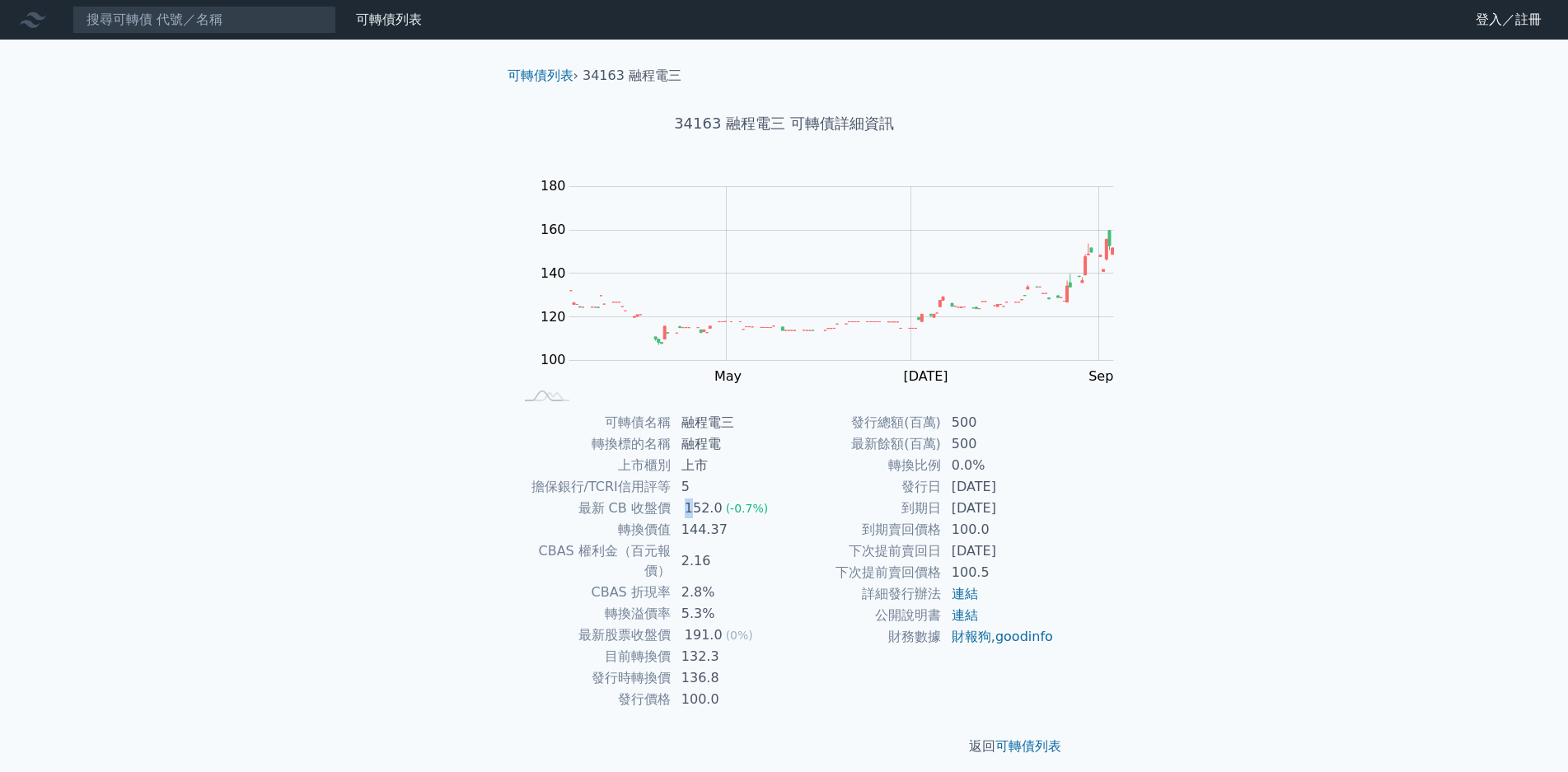
drag, startPoint x: 784, startPoint y: 488, endPoint x: 858, endPoint y: 503, distance: 75.5
click at [785, 499] on tr "最新 CB 收盤價 152.0 (-0.7%)" at bounding box center [649, 508] width 270 height 21
click at [785, 541] on td "2.16" at bounding box center [728, 561] width 113 height 41
click at [174, 33] on nav "可轉債列表 財務數據 可轉債列表 財務數據 登入／註冊 登入／註冊" at bounding box center [784, 19] width 1568 height 40
click at [172, 30] on input at bounding box center [204, 19] width 263 height 28
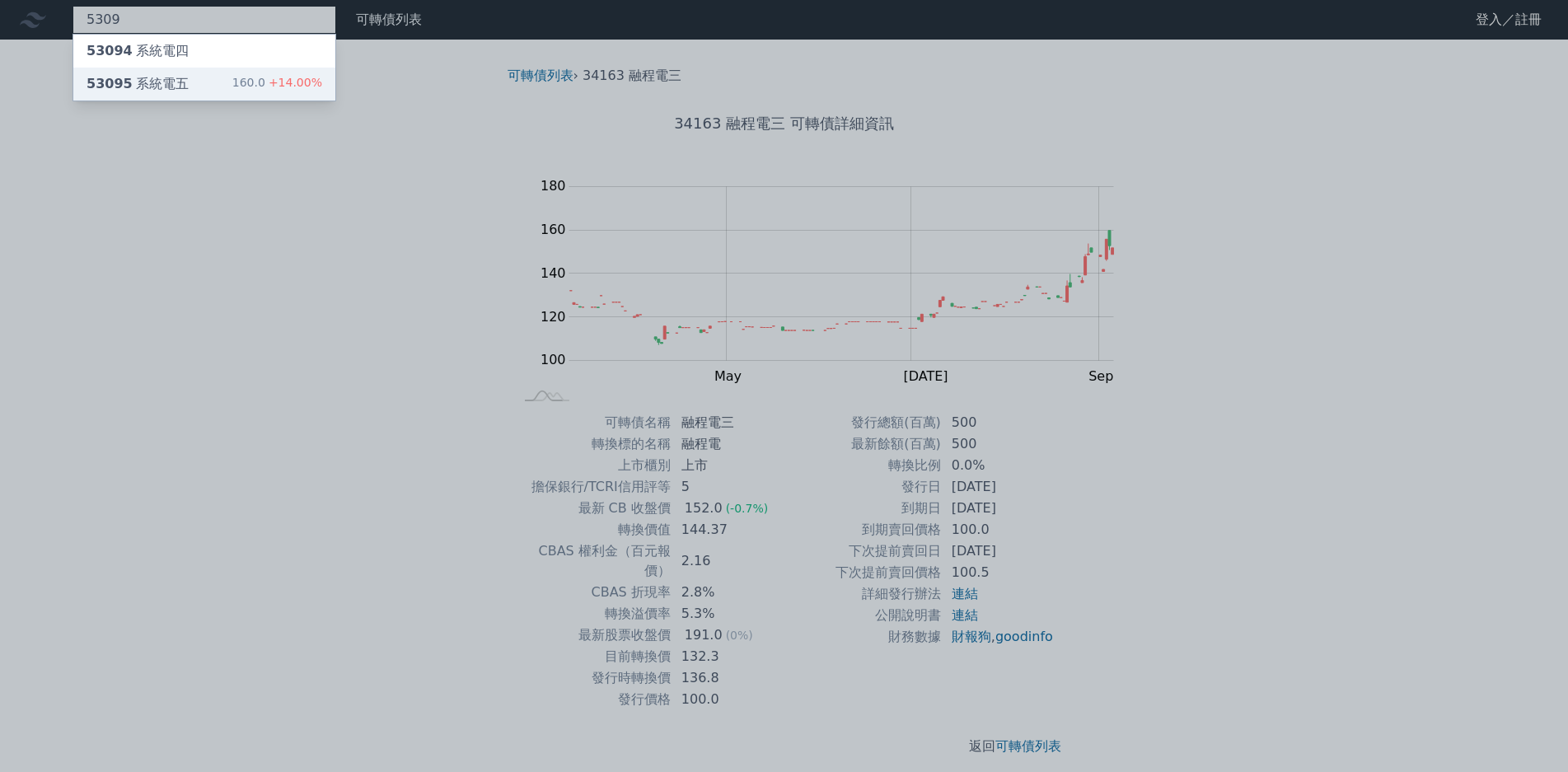
type input "5309"
click at [265, 76] on span "+14.00%" at bounding box center [293, 83] width 57 height 13
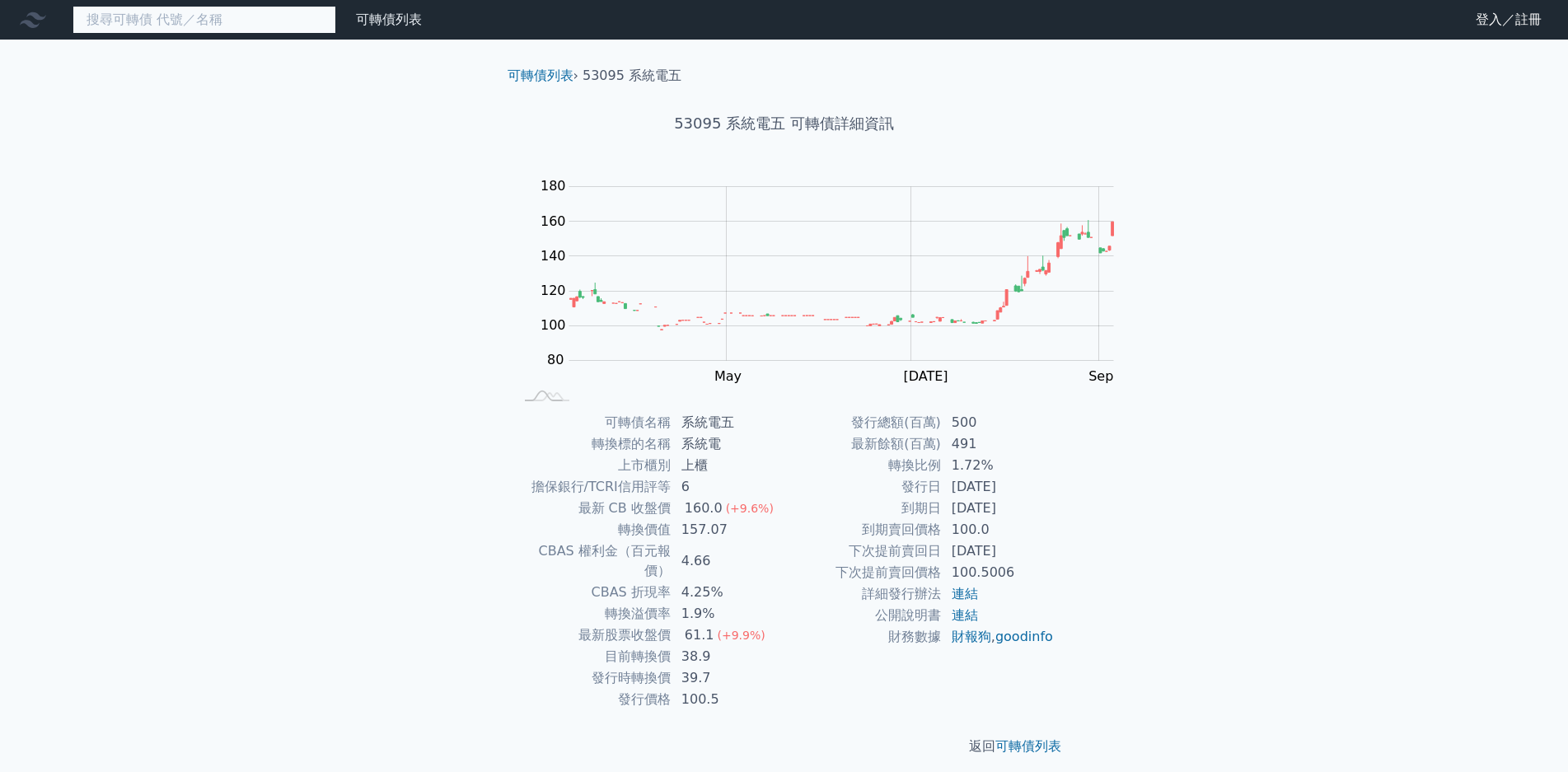
click at [231, 16] on input at bounding box center [204, 19] width 263 height 28
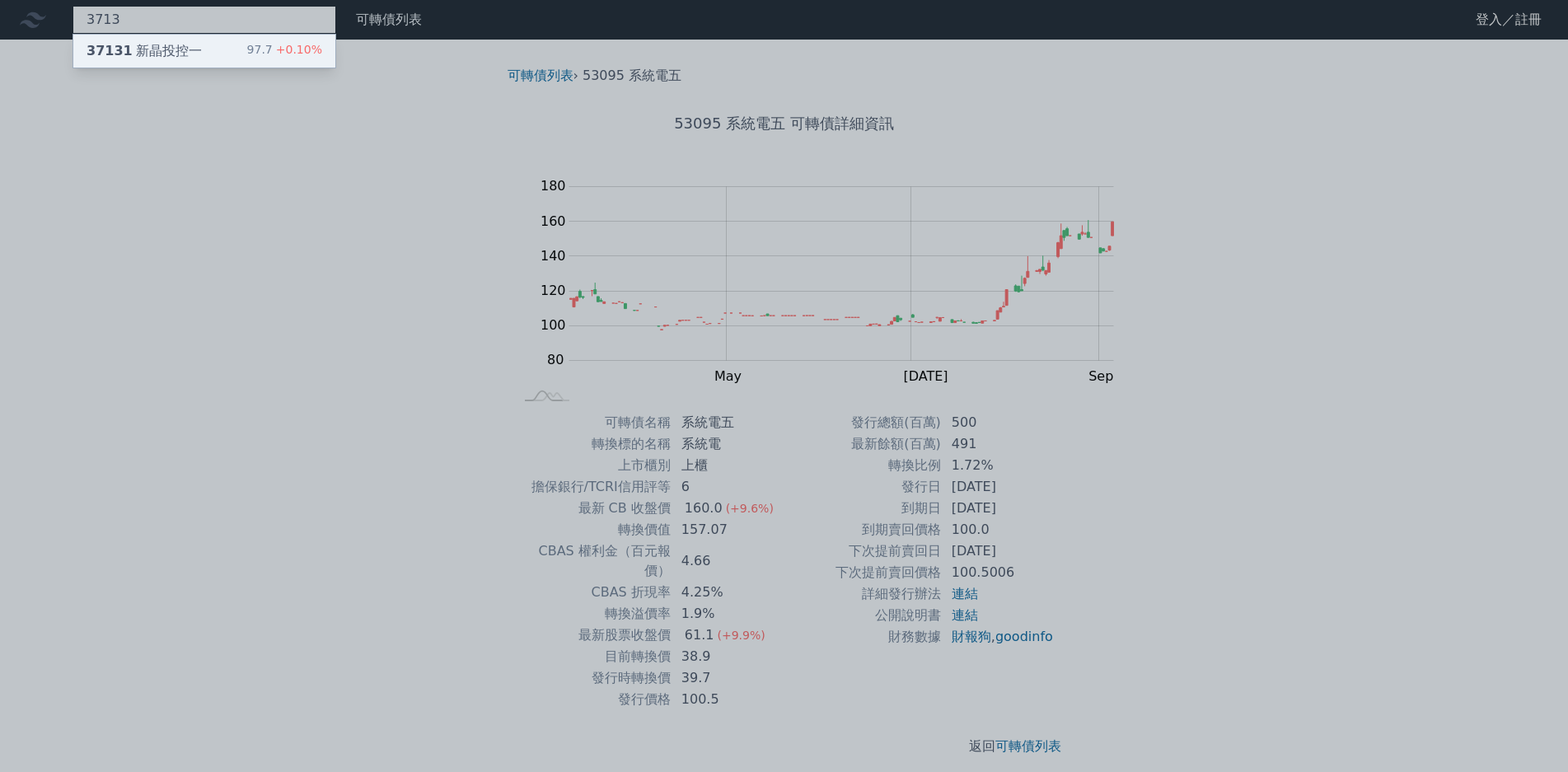
type input "3713"
click at [216, 41] on div "37131 新晶投控一 97.7 +0.10%" at bounding box center [204, 51] width 262 height 33
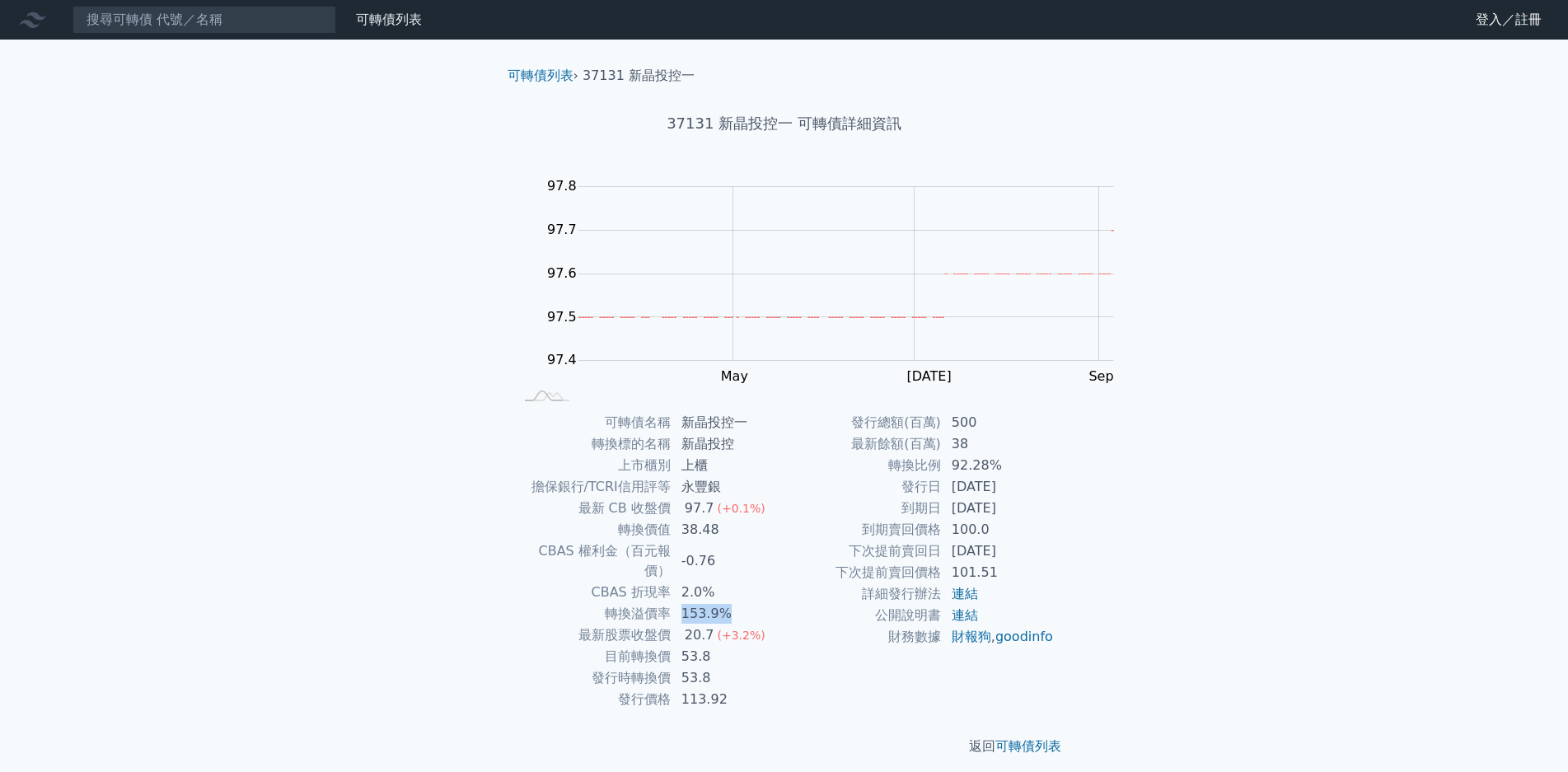
drag, startPoint x: 793, startPoint y: 564, endPoint x: 846, endPoint y: 571, distance: 53.5
click at [785, 603] on td "153.9%" at bounding box center [728, 613] width 113 height 21
click at [210, 27] on input at bounding box center [204, 19] width 263 height 28
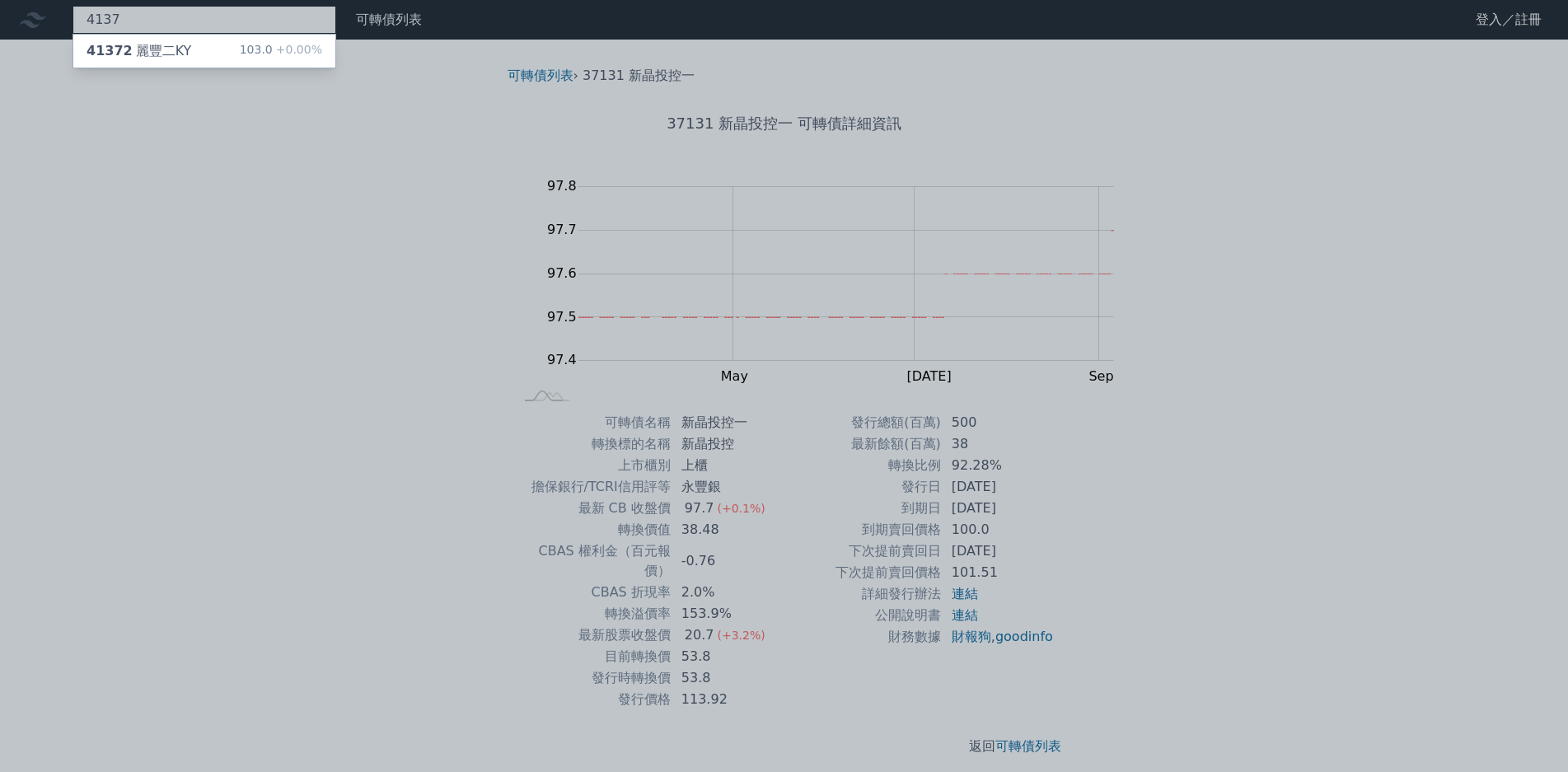
type input "4137"
click at [239, 53] on div "103.0 +0.00%" at bounding box center [280, 50] width 83 height 19
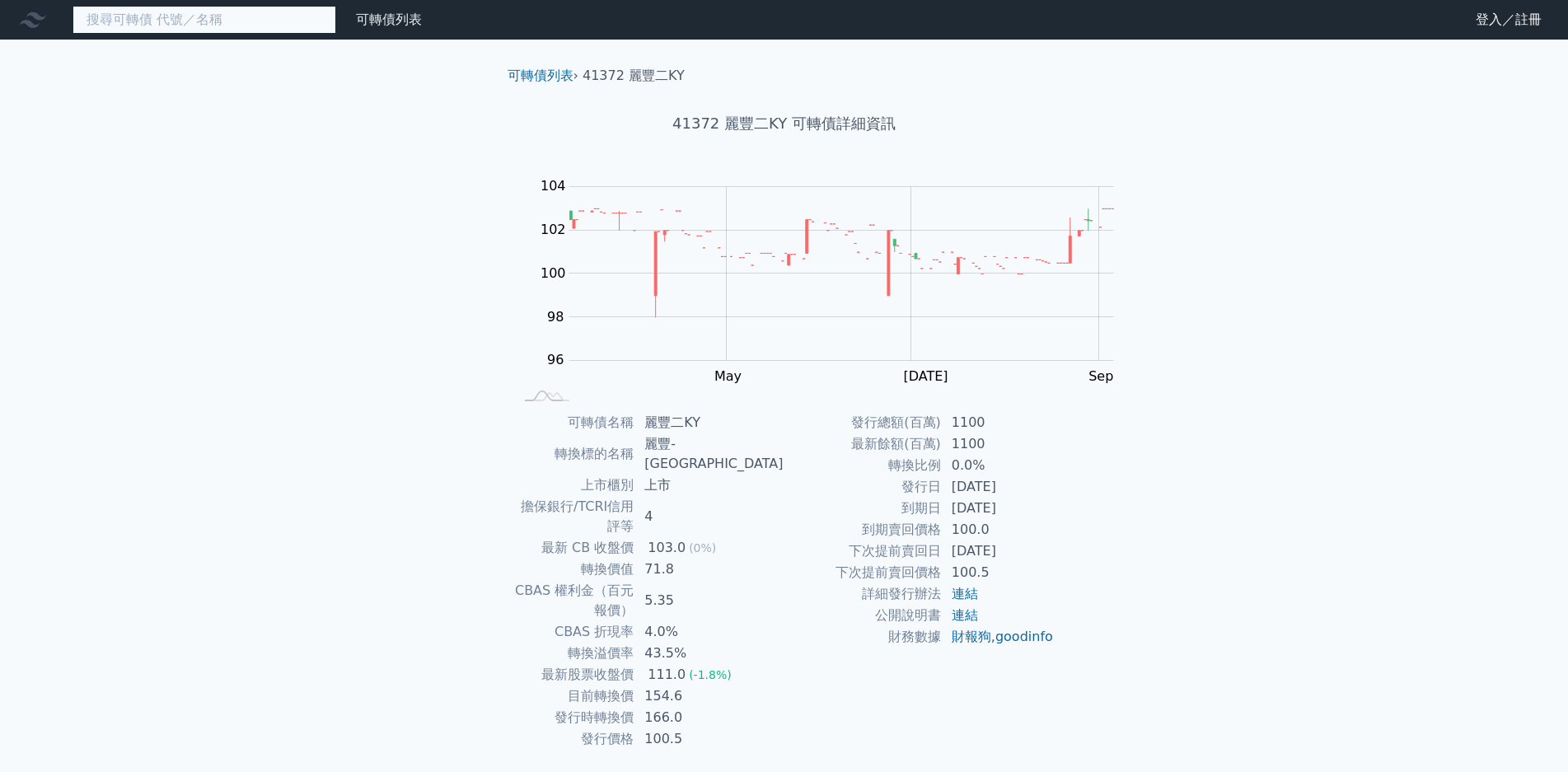
click at [181, 29] on input at bounding box center [204, 19] width 263 height 28
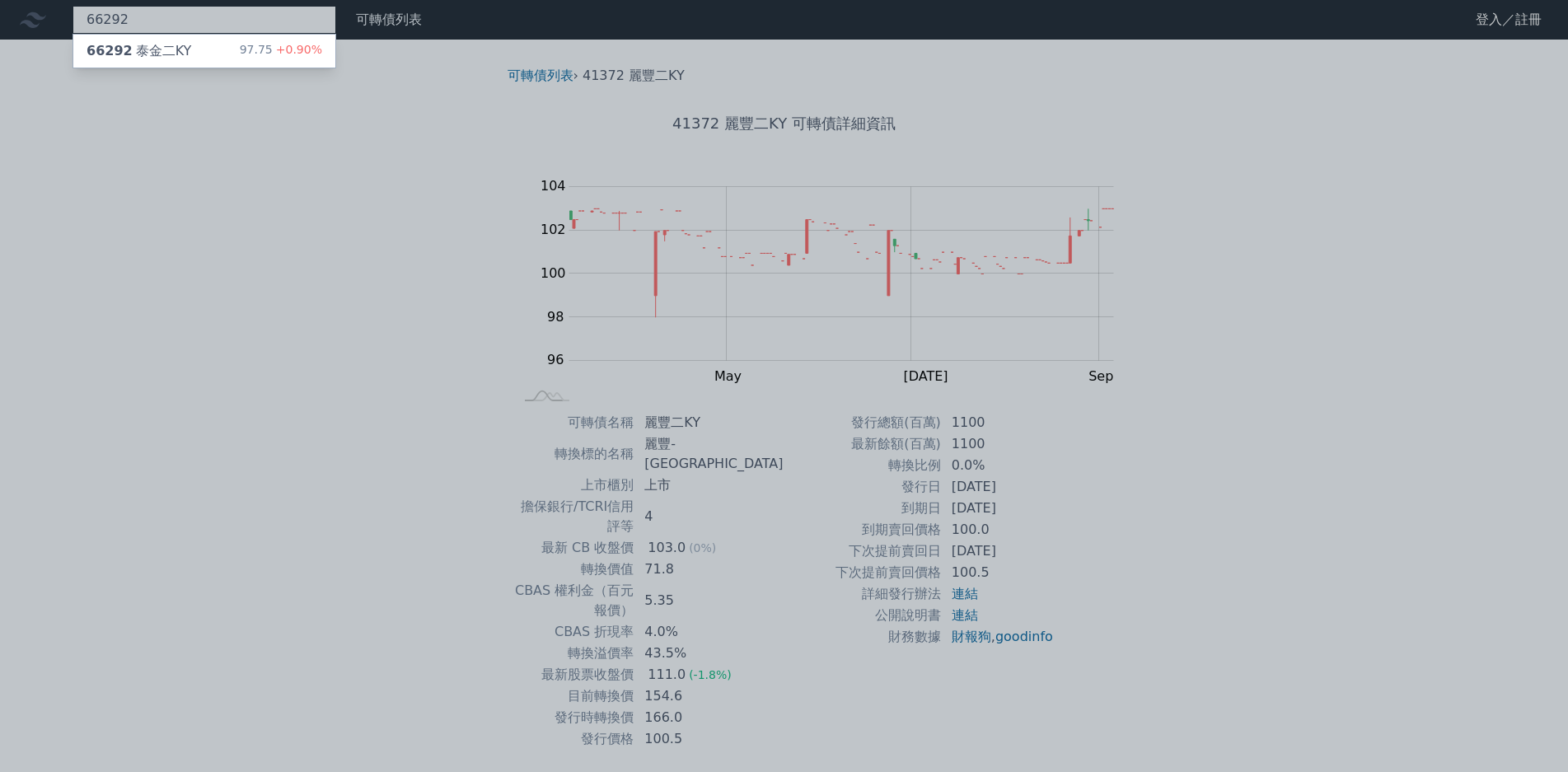
type input "66292"
click at [192, 65] on div at bounding box center [784, 386] width 1568 height 772
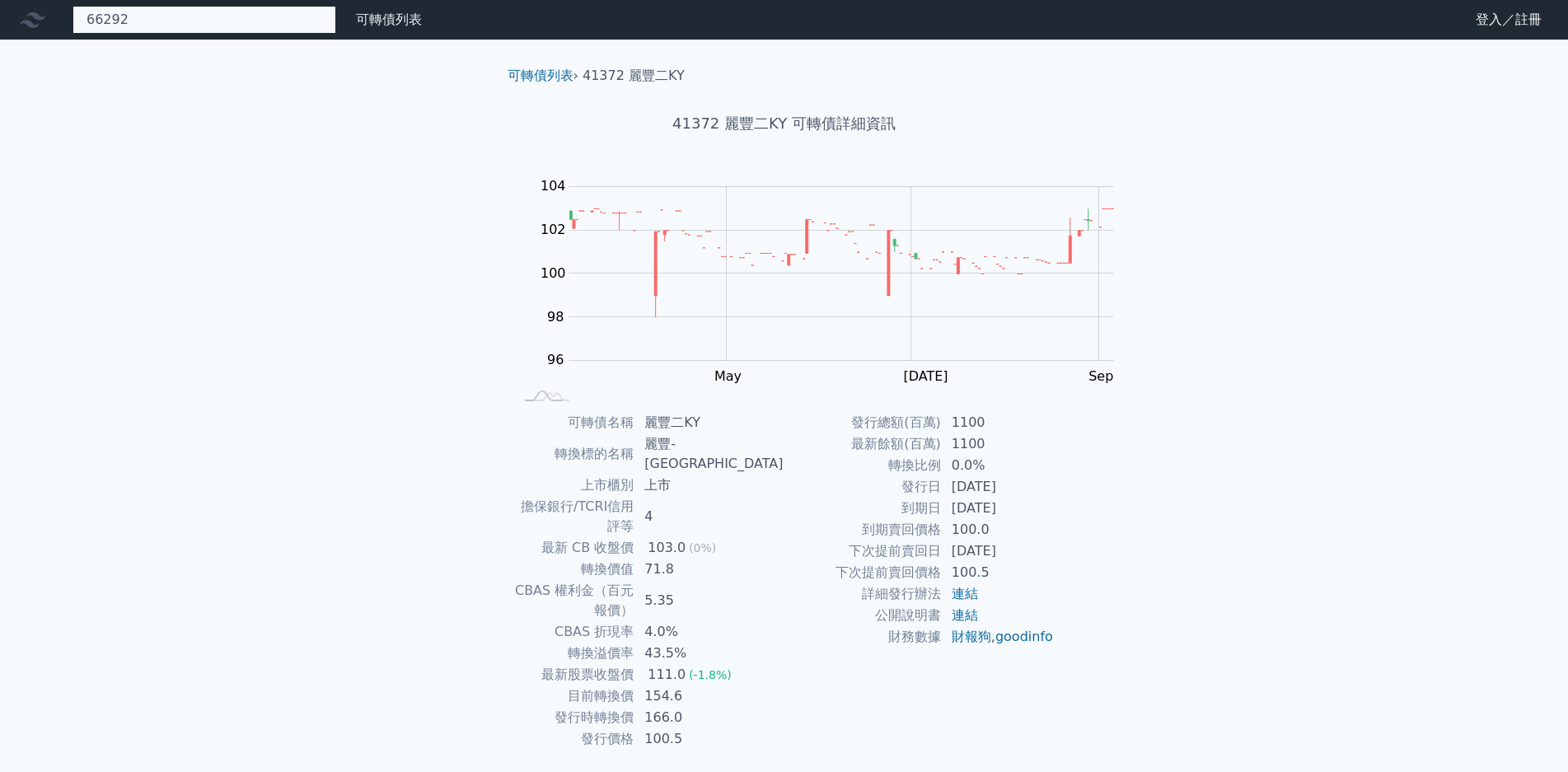
click at [190, 13] on div "66292 66292 泰金二KY 97.75 +0.90%" at bounding box center [204, 19] width 263 height 28
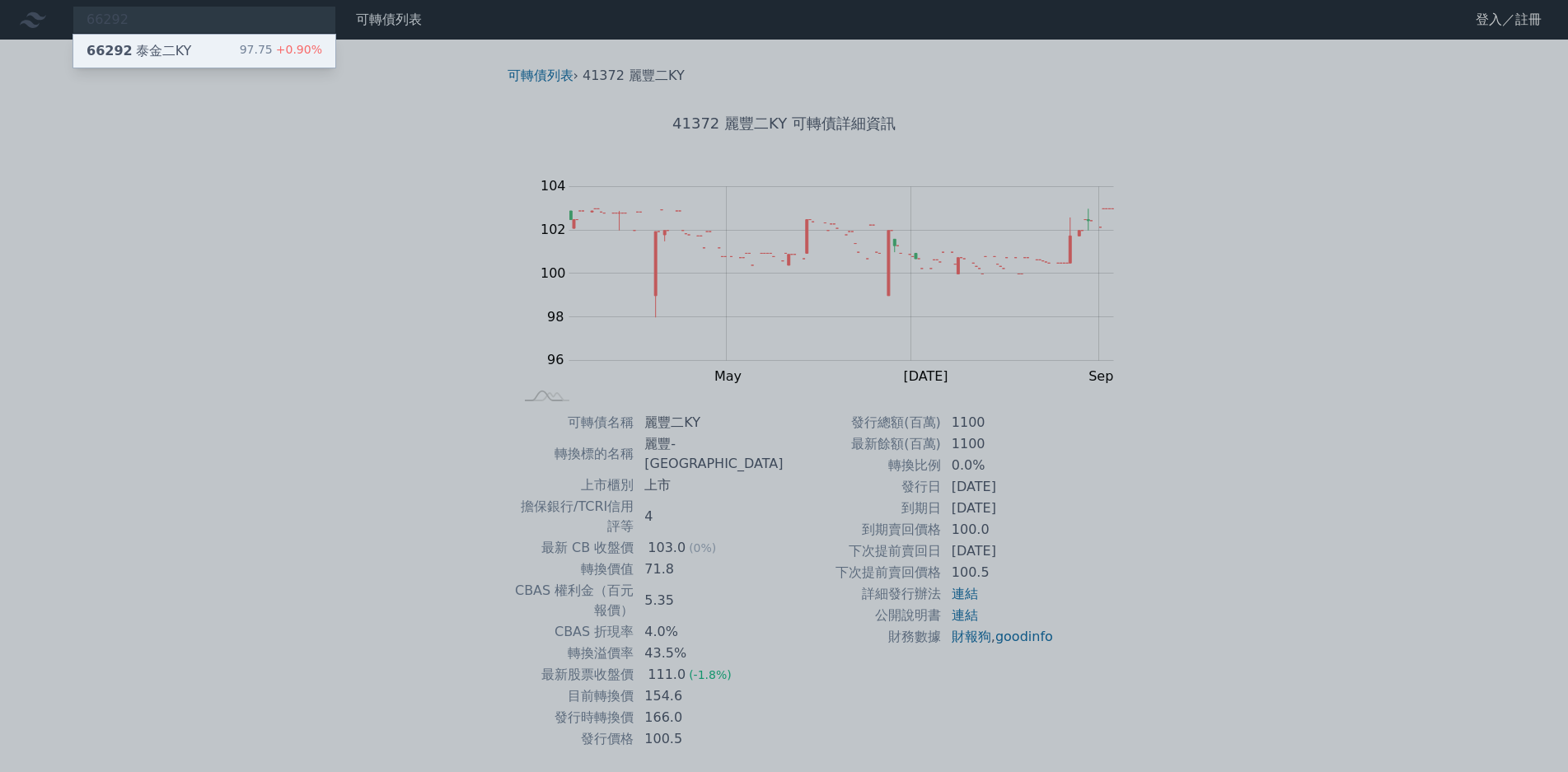
click at [273, 43] on span "+0.90%" at bounding box center [297, 49] width 49 height 13
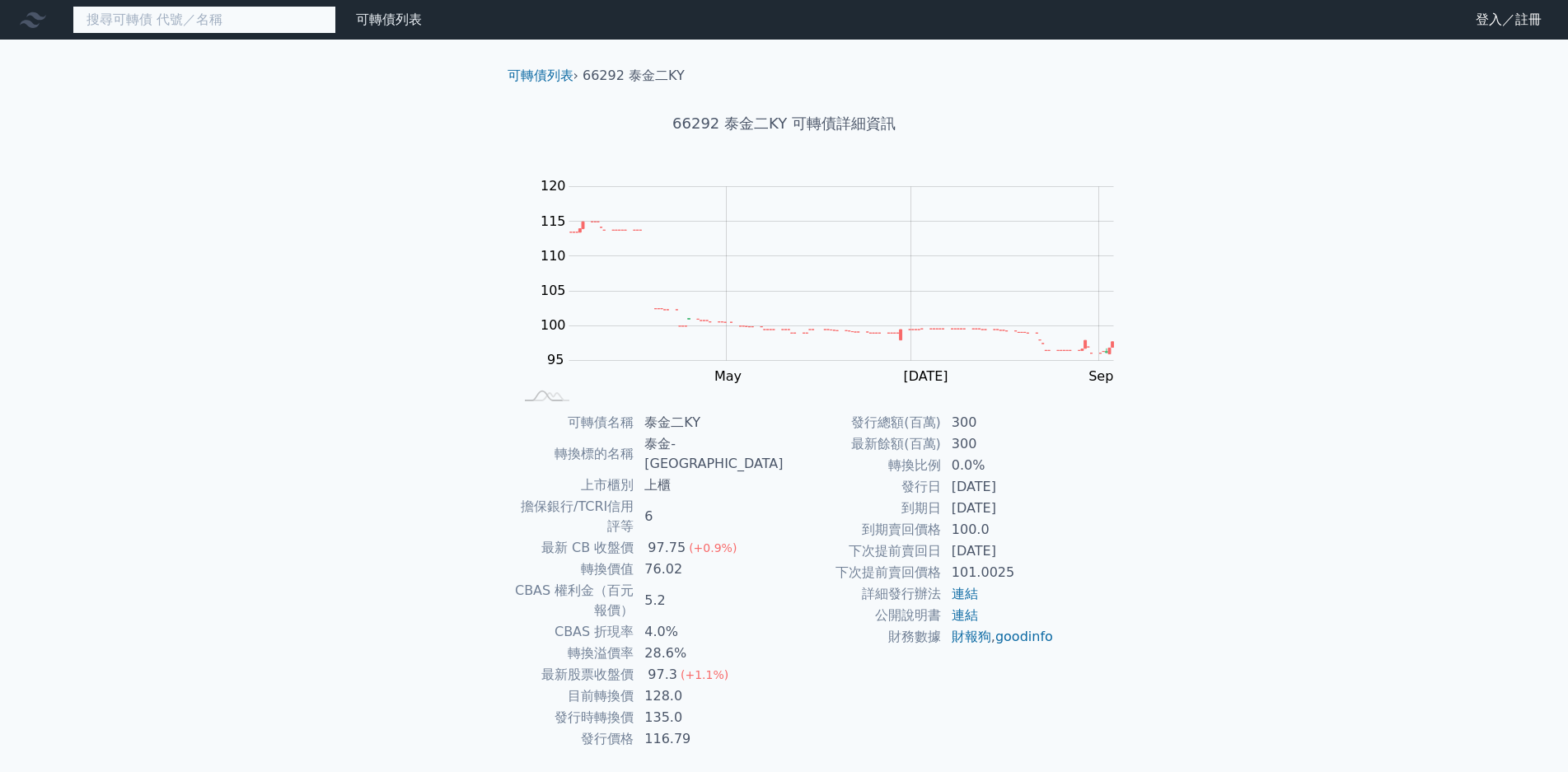
click at [198, 10] on input at bounding box center [204, 19] width 263 height 28
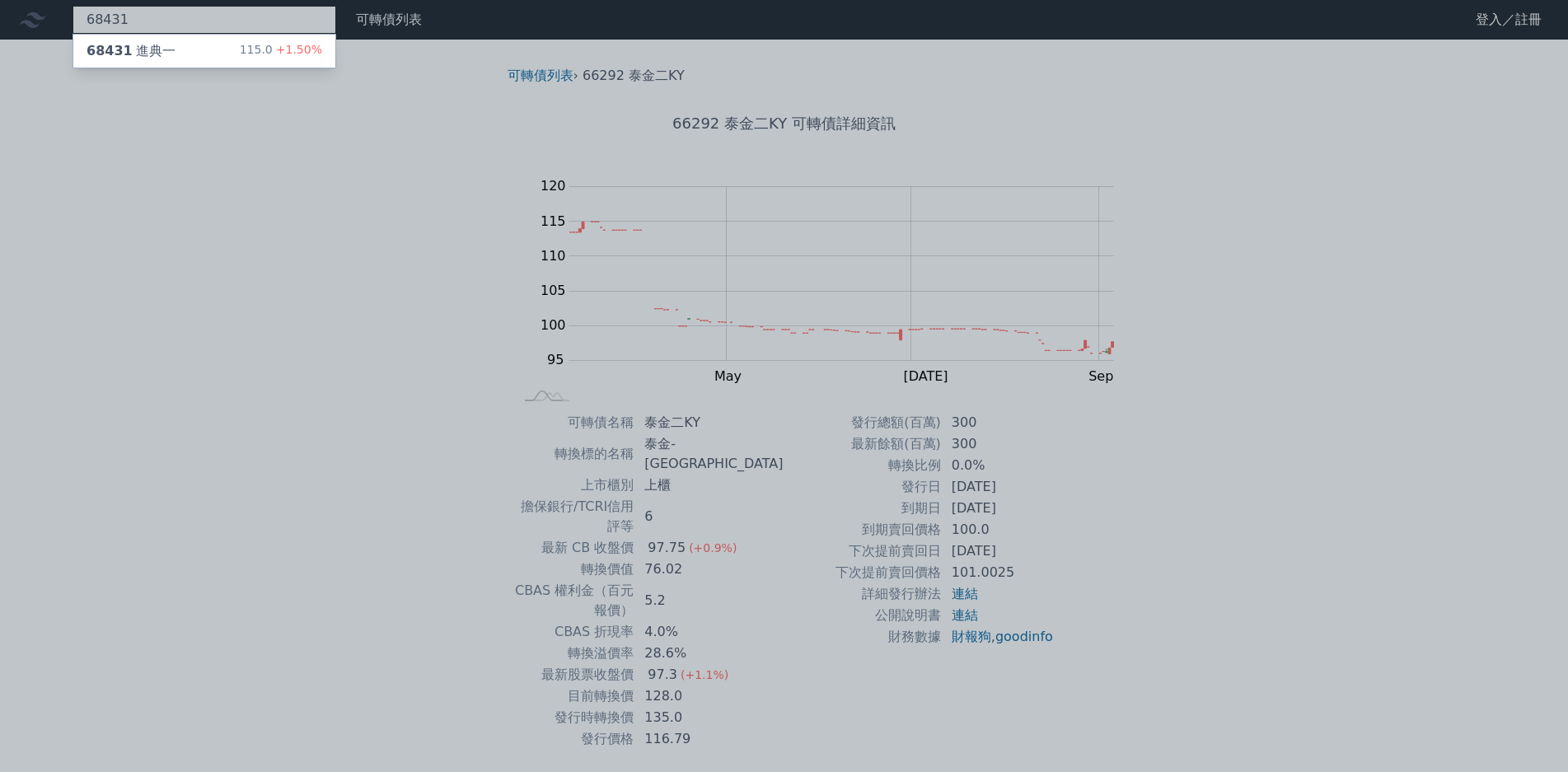
type input "68431"
click at [273, 43] on span "+1.50%" at bounding box center [297, 49] width 49 height 13
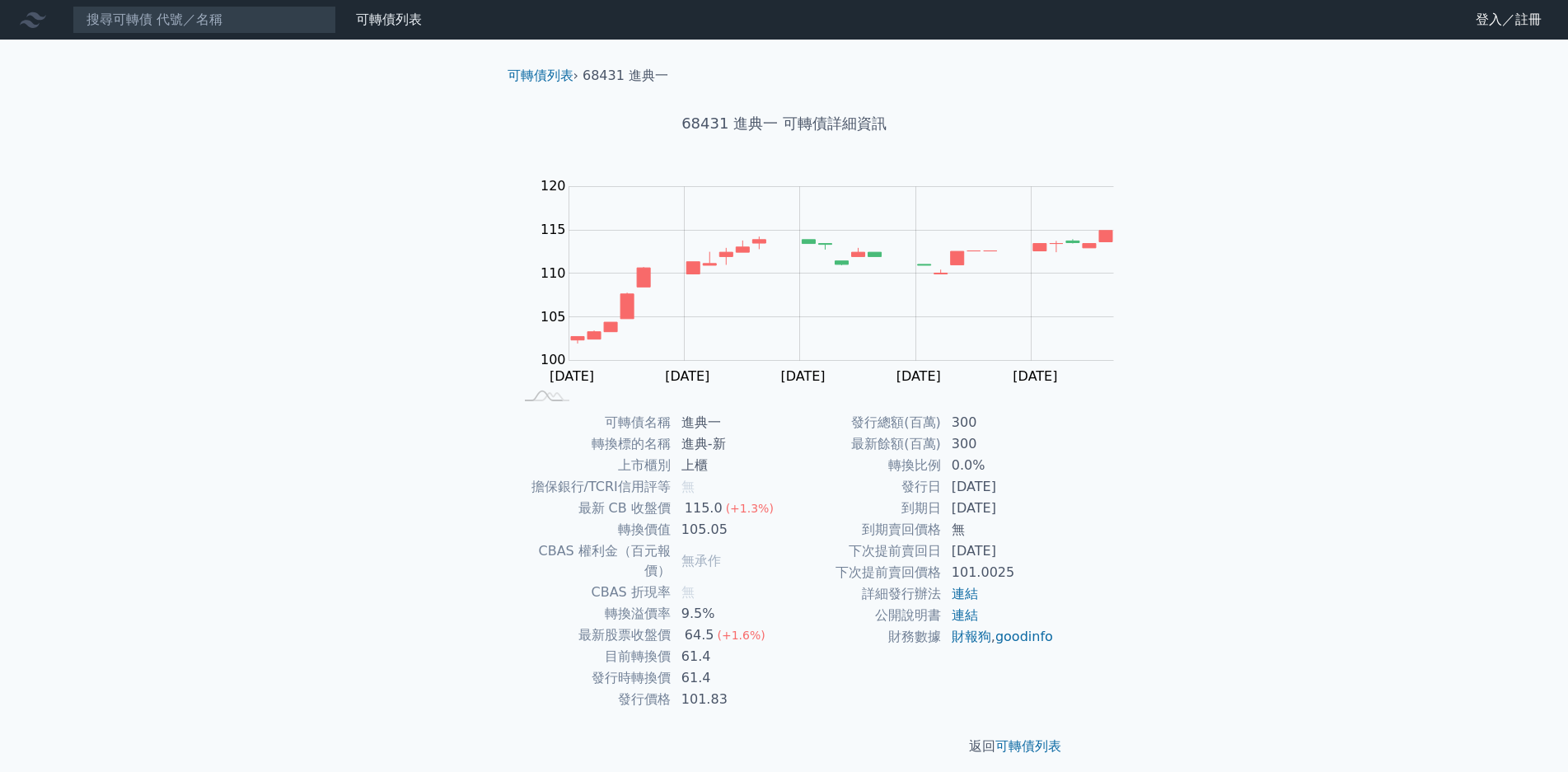
drag, startPoint x: 795, startPoint y: 573, endPoint x: 838, endPoint y: 571, distance: 43.0
click at [785, 603] on td "9.5%" at bounding box center [728, 613] width 113 height 21
click at [202, 9] on input at bounding box center [204, 19] width 263 height 28
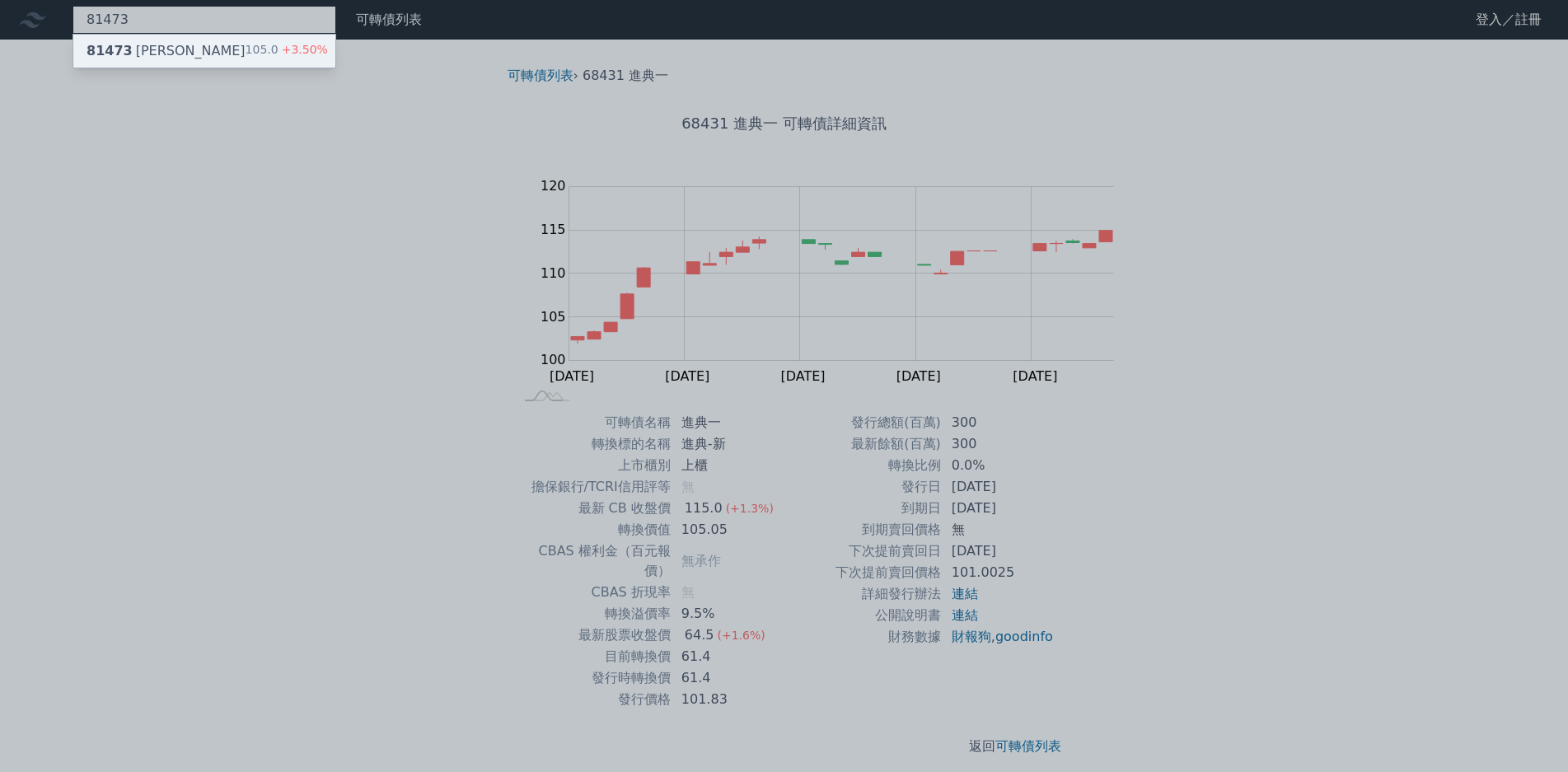
type input "81473"
click at [278, 56] on span "+3.50%" at bounding box center [302, 49] width 49 height 13
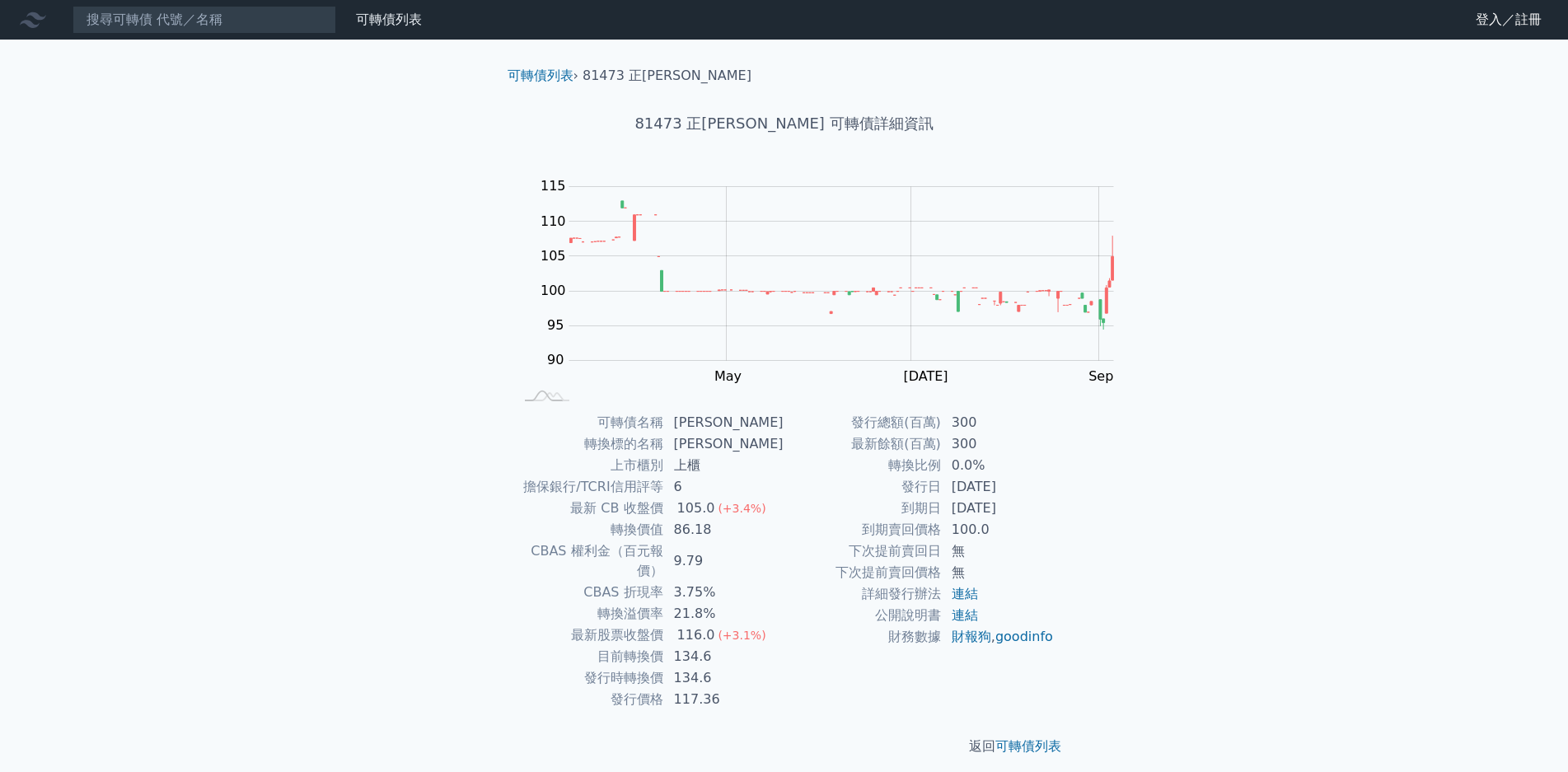
drag, startPoint x: 792, startPoint y: 571, endPoint x: 851, endPoint y: 571, distance: 59.0
click at [785, 603] on td "21.8%" at bounding box center [725, 613] width 121 height 21
click at [146, 21] on input at bounding box center [204, 19] width 263 height 28
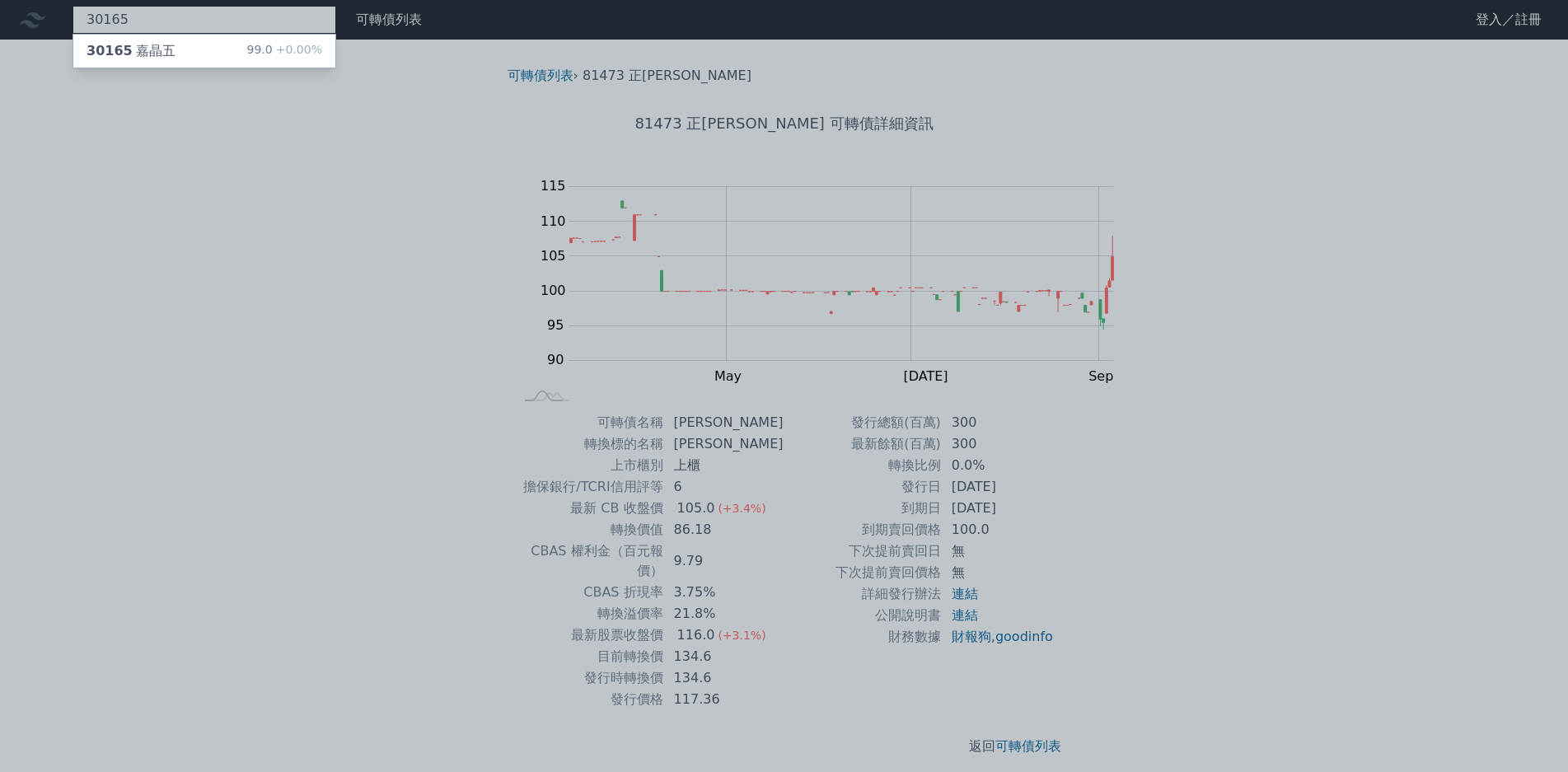
type input "30165"
click at [141, 54] on div "30165 嘉晶五 99.0 +0.00%" at bounding box center [204, 51] width 262 height 33
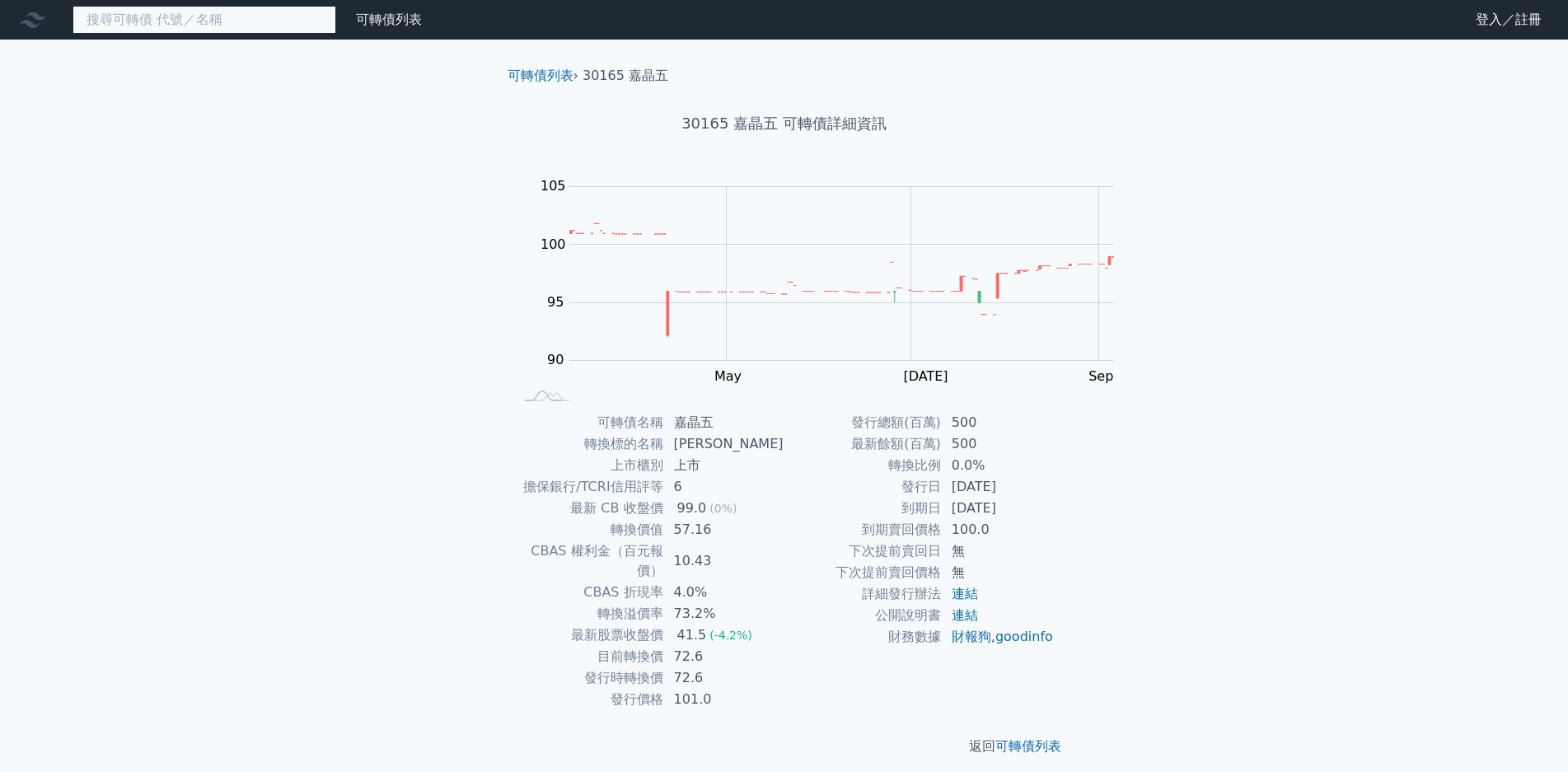
click at [217, 17] on input at bounding box center [204, 19] width 263 height 28
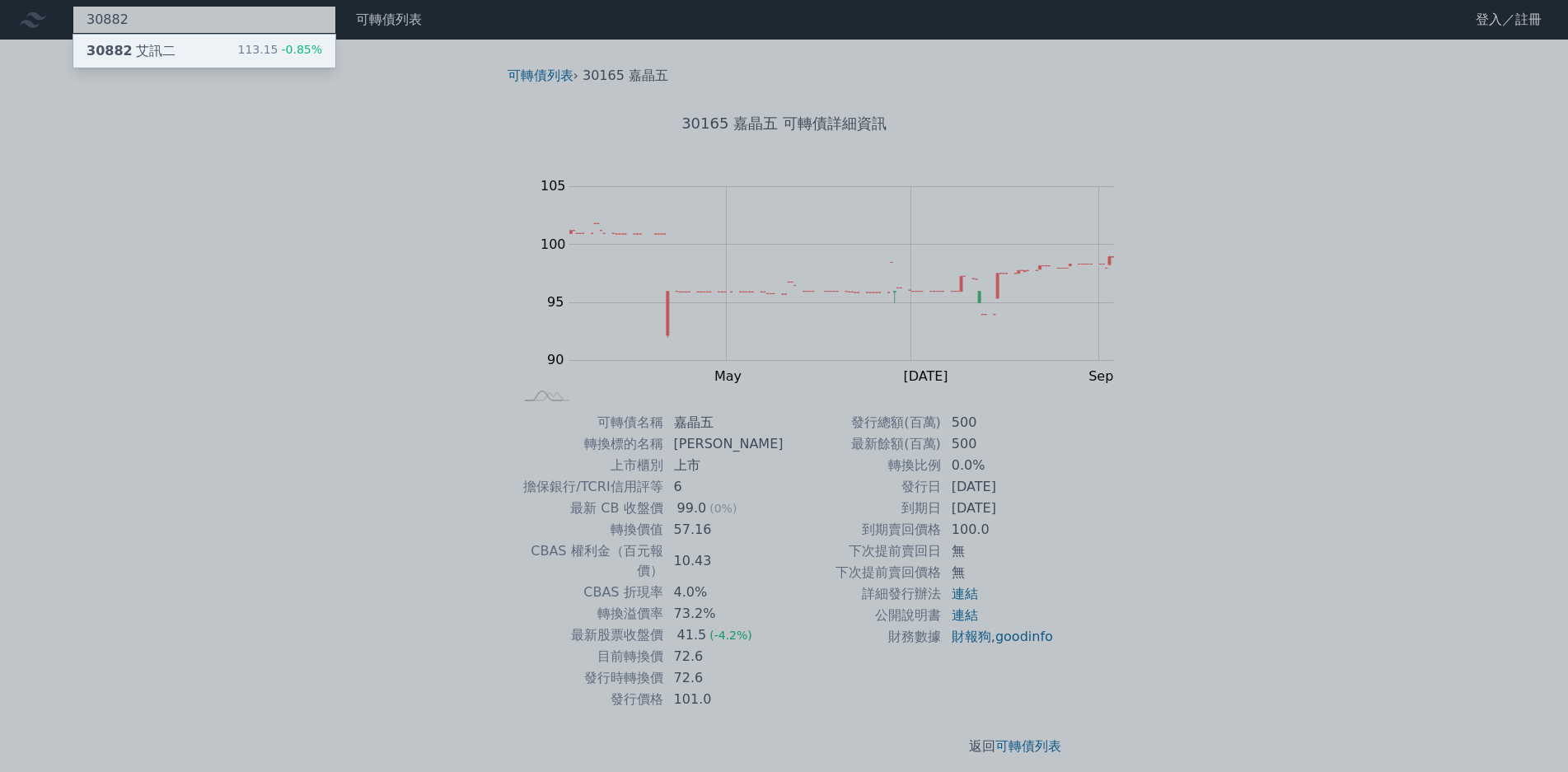
type input "30882"
click at [277, 47] on span "-0.85%" at bounding box center [300, 49] width 45 height 13
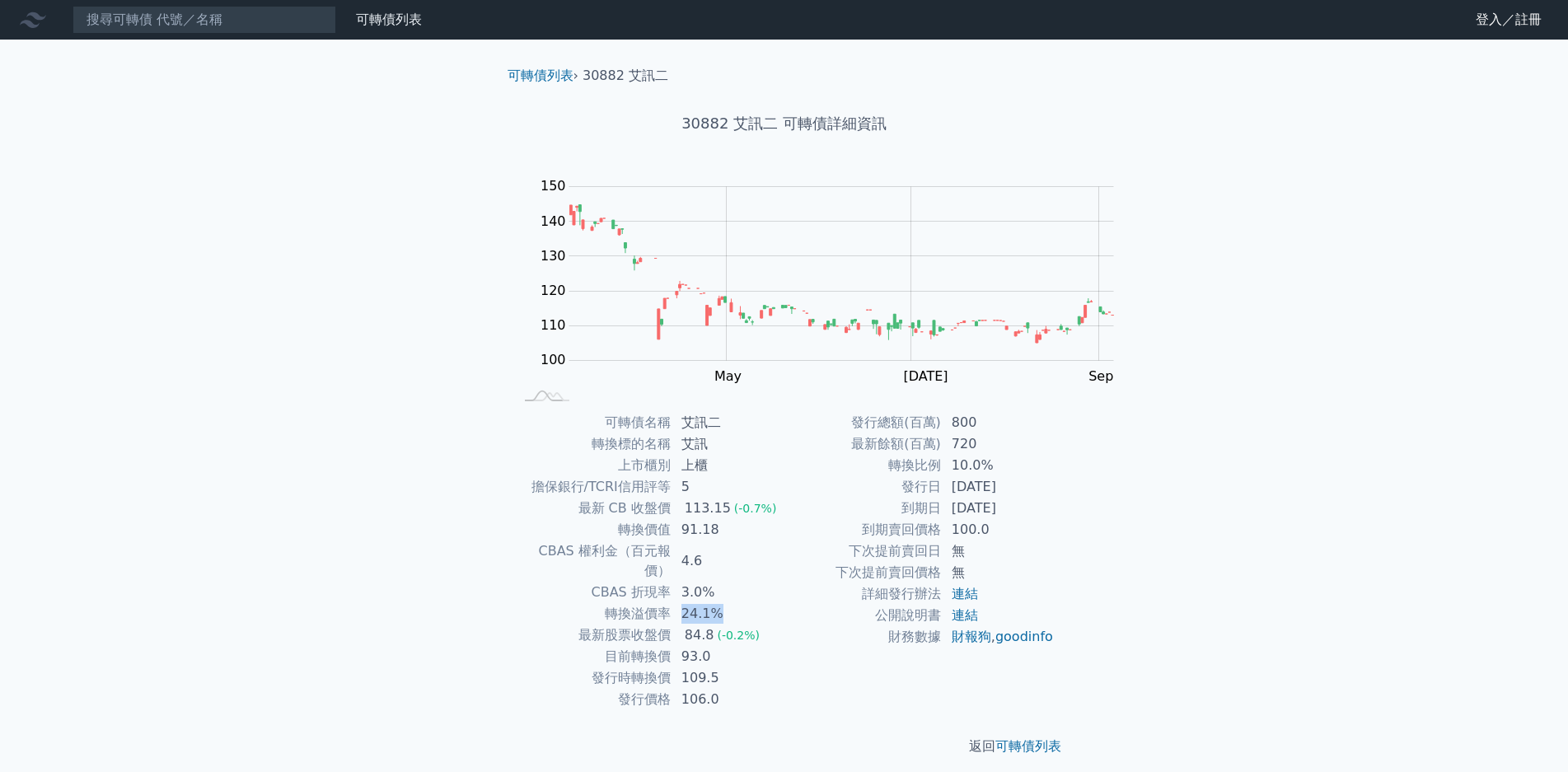
drag, startPoint x: 797, startPoint y: 571, endPoint x: 851, endPoint y: 570, distance: 54.0
click at [785, 603] on td "24.1%" at bounding box center [728, 613] width 113 height 21
drag, startPoint x: 808, startPoint y: 584, endPoint x: 854, endPoint y: 583, distance: 46.0
click at [785, 624] on td "84.8 (-0.2%)" at bounding box center [728, 635] width 113 height 21
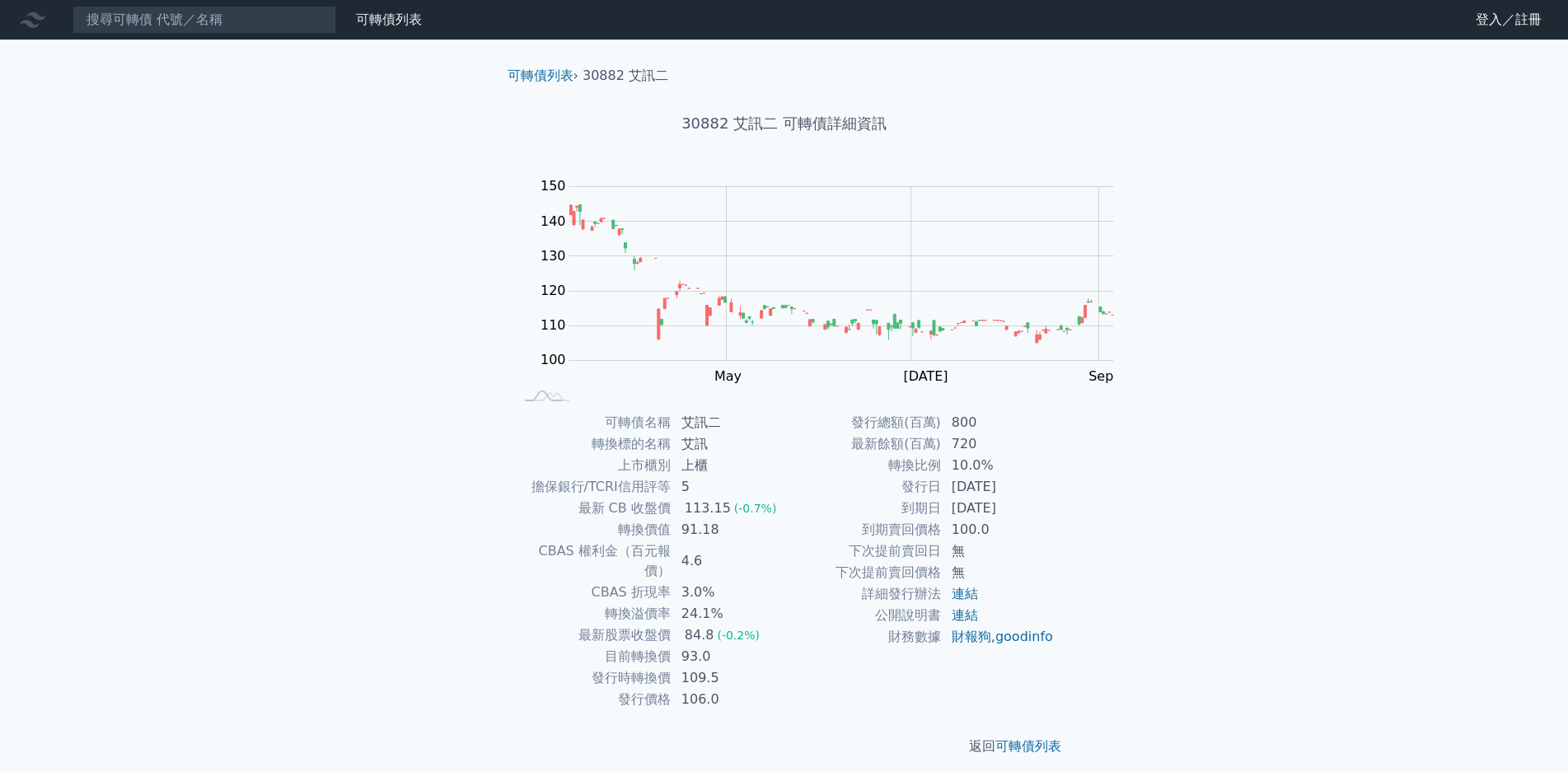
click at [760, 629] on span "(-0.2%)" at bounding box center [739, 636] width 43 height 13
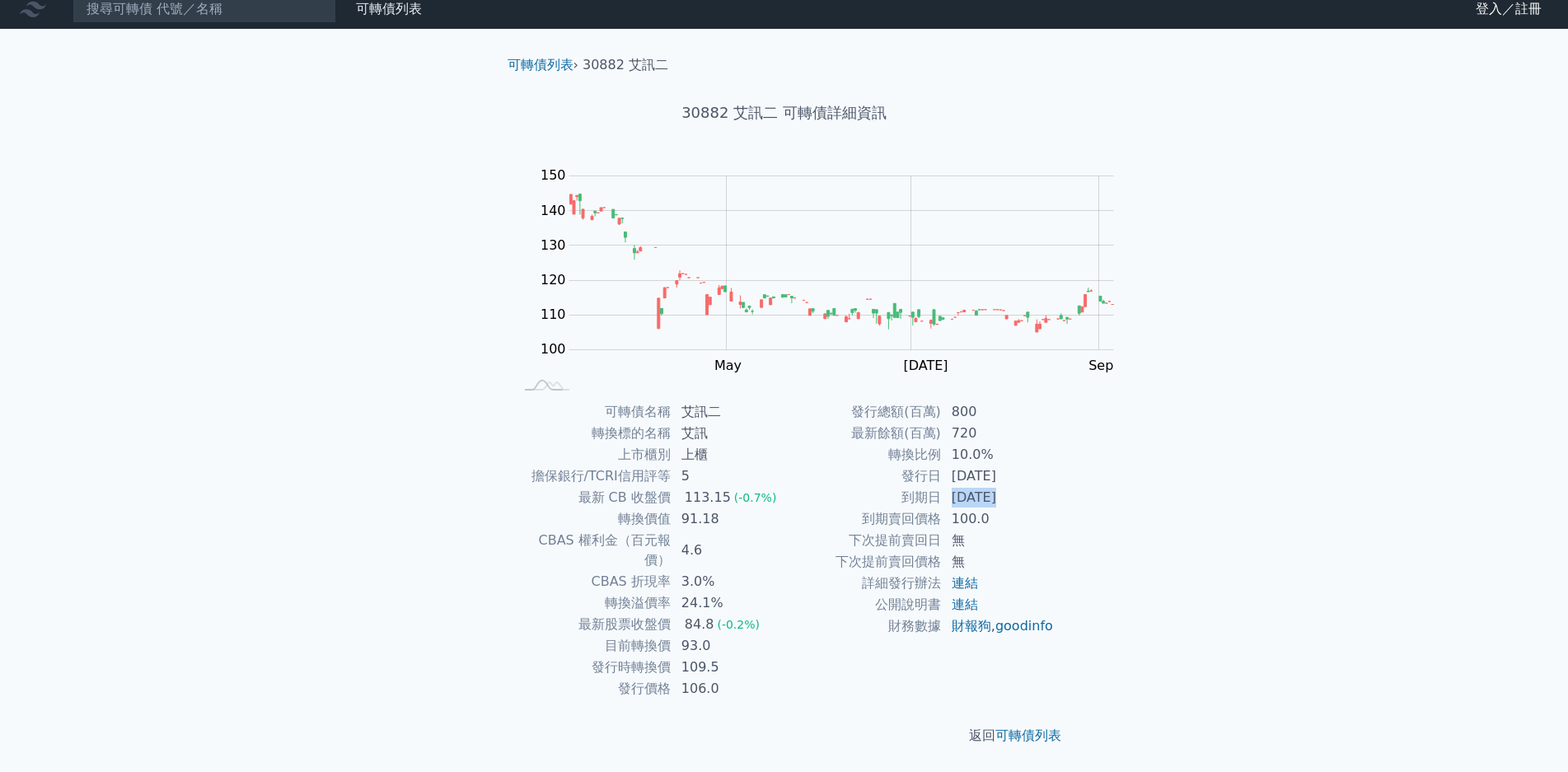
drag, startPoint x: 792, startPoint y: 580, endPoint x: 900, endPoint y: 583, distance: 108.0
click at [942, 508] on td "[DATE]" at bounding box center [998, 497] width 113 height 21
drag, startPoint x: 795, startPoint y: 408, endPoint x: 882, endPoint y: 408, distance: 87.0
click at [785, 593] on td "24.1%" at bounding box center [728, 603] width 113 height 21
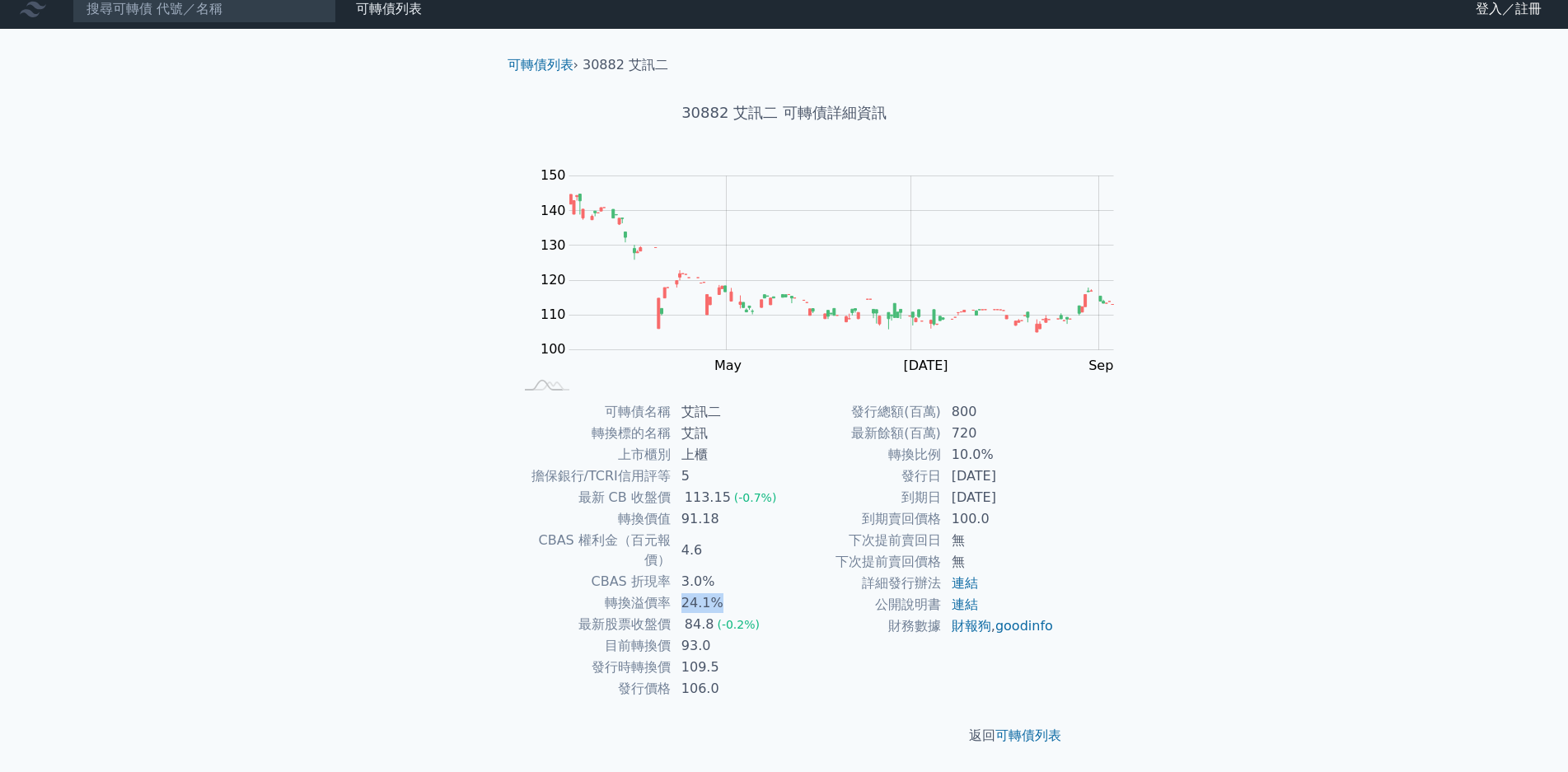
click at [785, 593] on td "24.1%" at bounding box center [728, 603] width 113 height 21
drag, startPoint x: 787, startPoint y: 430, endPoint x: 900, endPoint y: 444, distance: 113.9
click at [785, 444] on tbody "可轉債名稱 艾訊二 轉換標的名稱 艾訊 上市櫃別 上櫃 擔保銀行/TCRI信用評等 5 最新 CB 收盤價 113.15 (-0.7%) 轉換價值 91.18…" at bounding box center [649, 551] width 270 height 299
click at [785, 636] on td "93.0" at bounding box center [728, 646] width 113 height 21
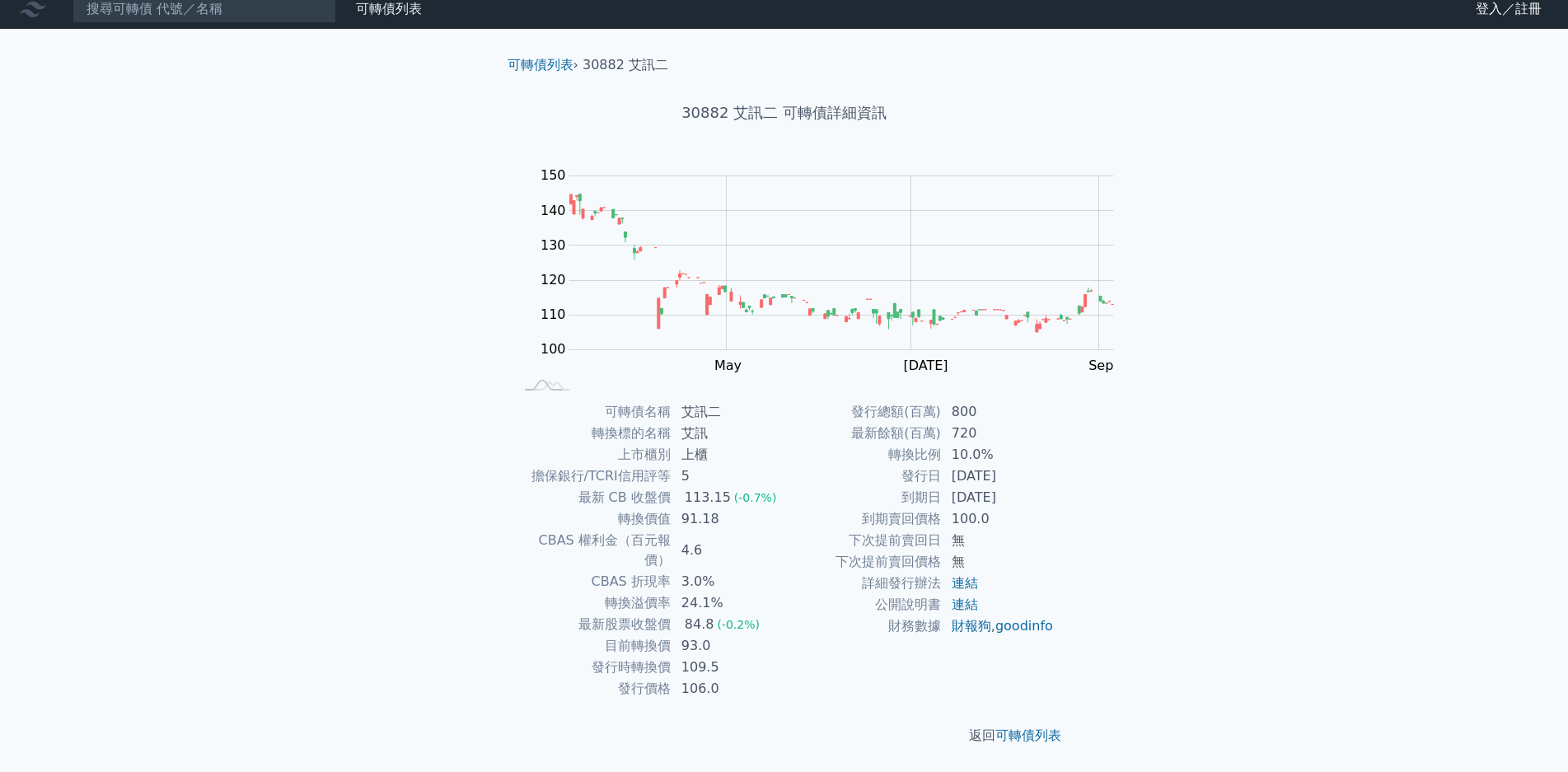
click at [785, 444] on td "上櫃" at bounding box center [728, 455] width 113 height 21
drag, startPoint x: 791, startPoint y: 651, endPoint x: 842, endPoint y: 654, distance: 51.1
click at [820, 637] on tbody "發行總額(百萬) 800 最新餘額(百萬) 720 轉換比例 10.0% 發行日 [DATE] 到期日 [DATE] 到期賣回價格 100.0 下次提前賣回日…" at bounding box center [919, 520] width 270 height 236
click at [942, 508] on td "[DATE]" at bounding box center [998, 497] width 113 height 21
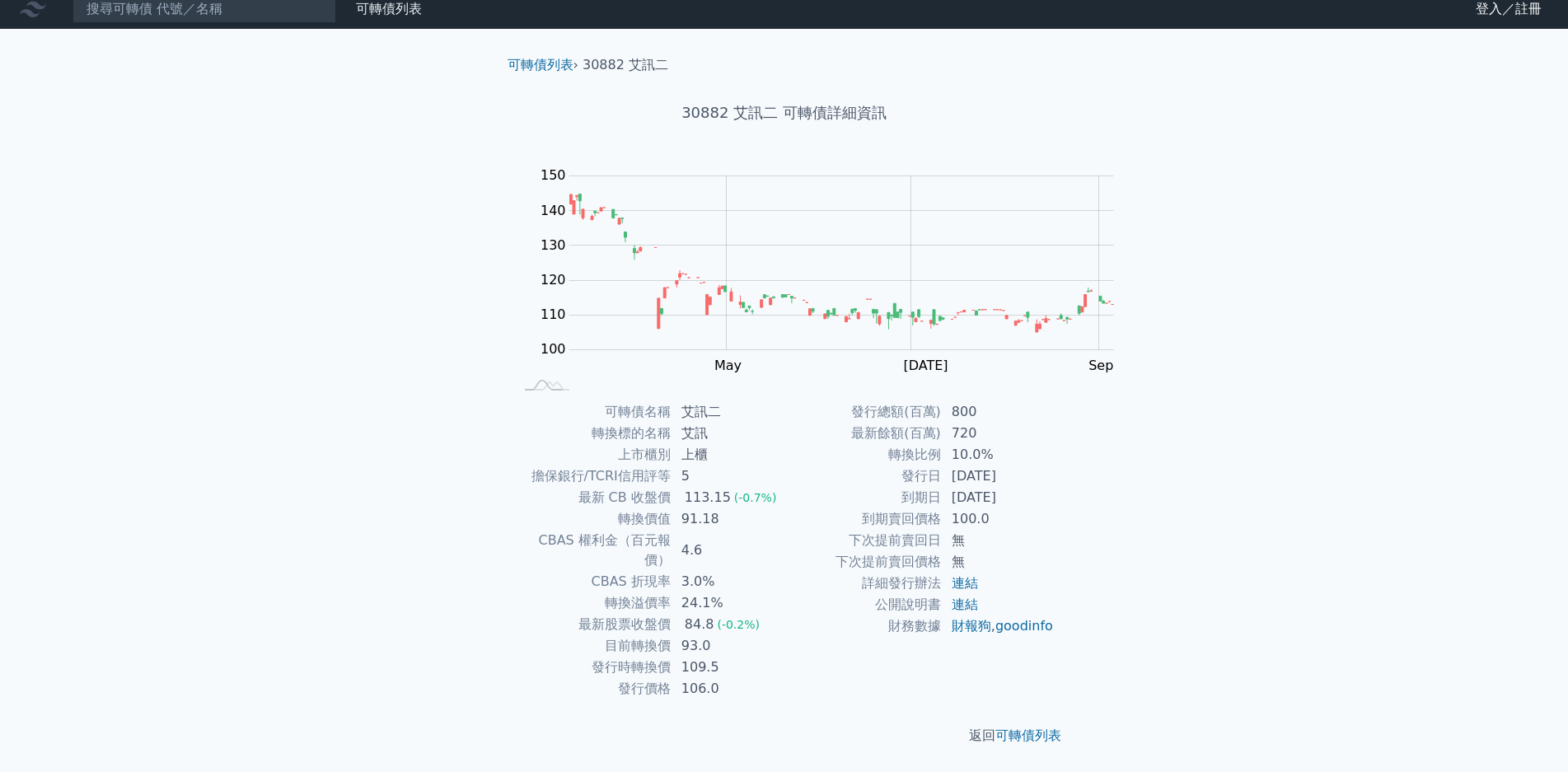
scroll to position [0, 0]
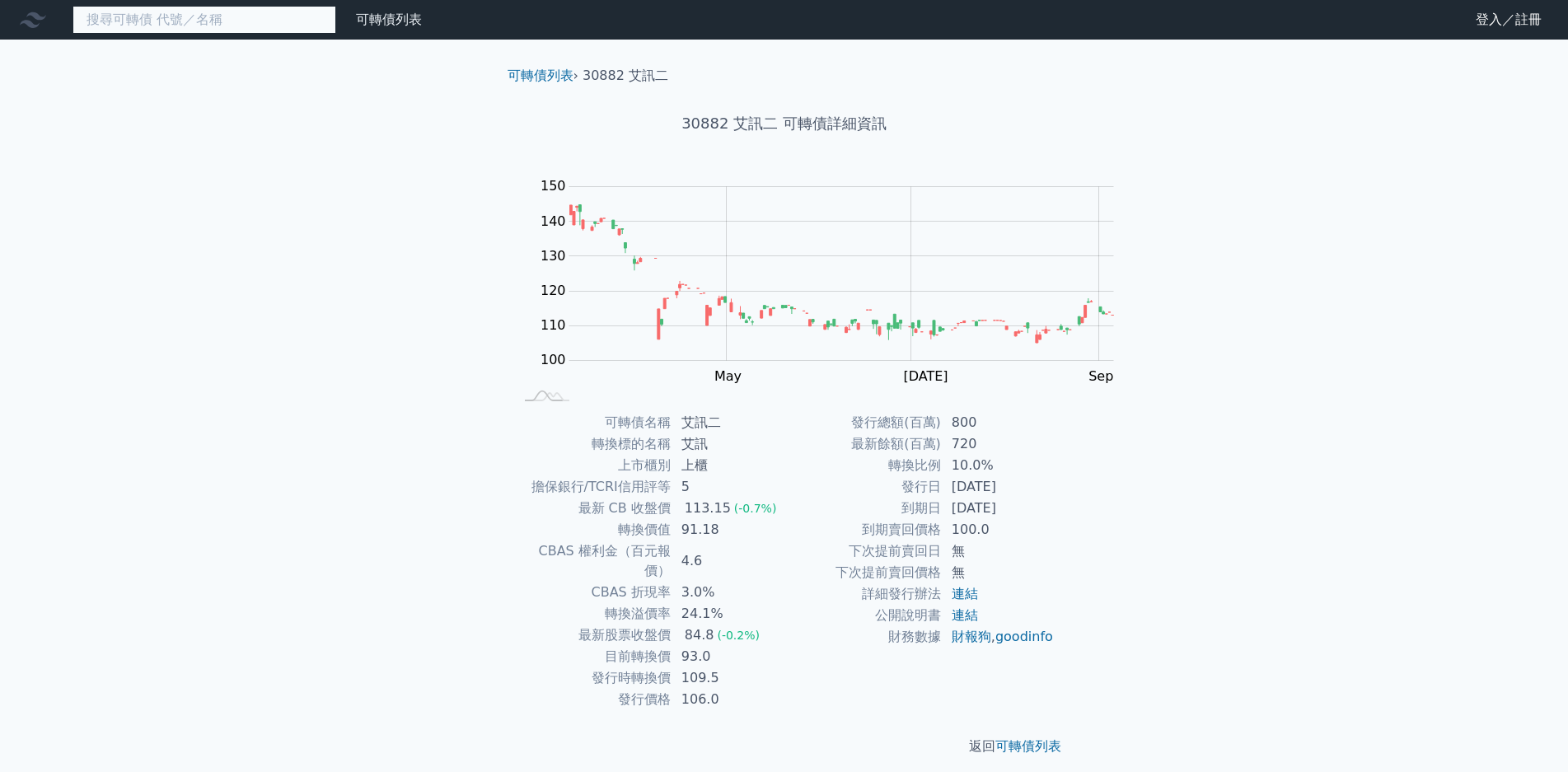
click at [146, 25] on input at bounding box center [204, 19] width 263 height 28
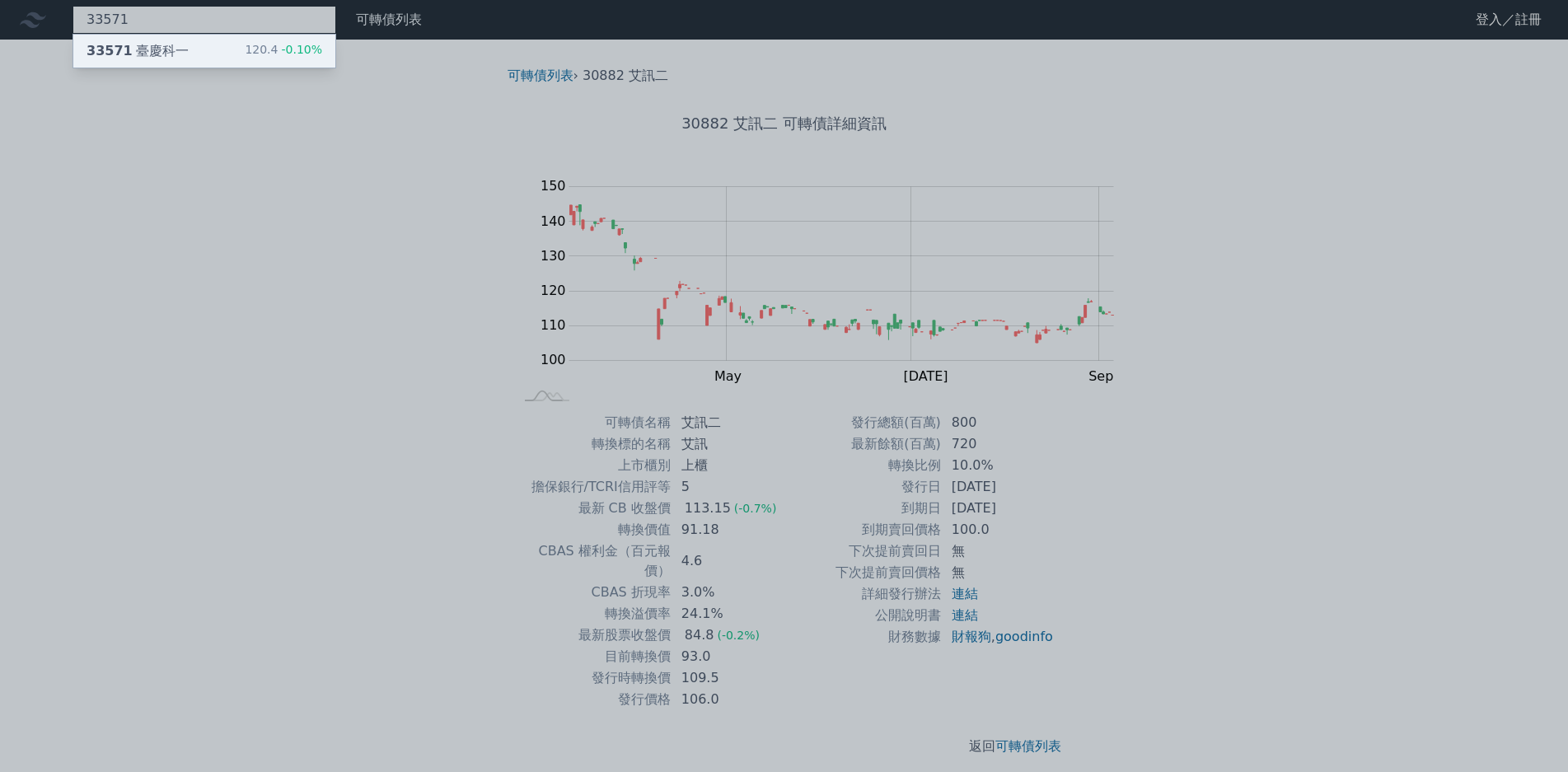
type input "33571"
click at [163, 48] on div "33571 臺慶科一 120.4 -0.10%" at bounding box center [204, 51] width 262 height 33
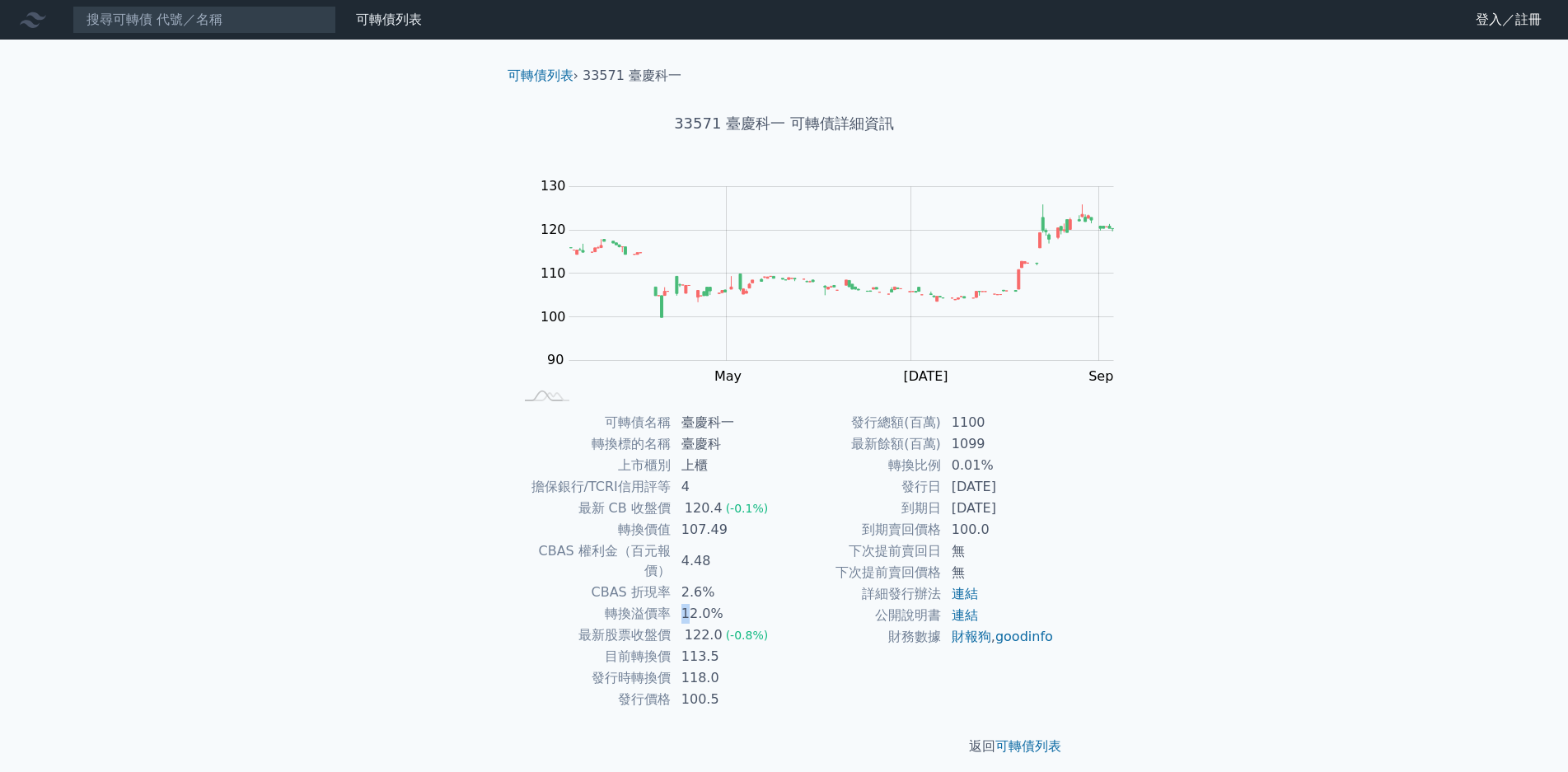
drag, startPoint x: 792, startPoint y: 562, endPoint x: 819, endPoint y: 570, distance: 28.2
click at [785, 603] on td "12.0%" at bounding box center [728, 613] width 113 height 21
click at [207, 19] on input at bounding box center [204, 19] width 263 height 28
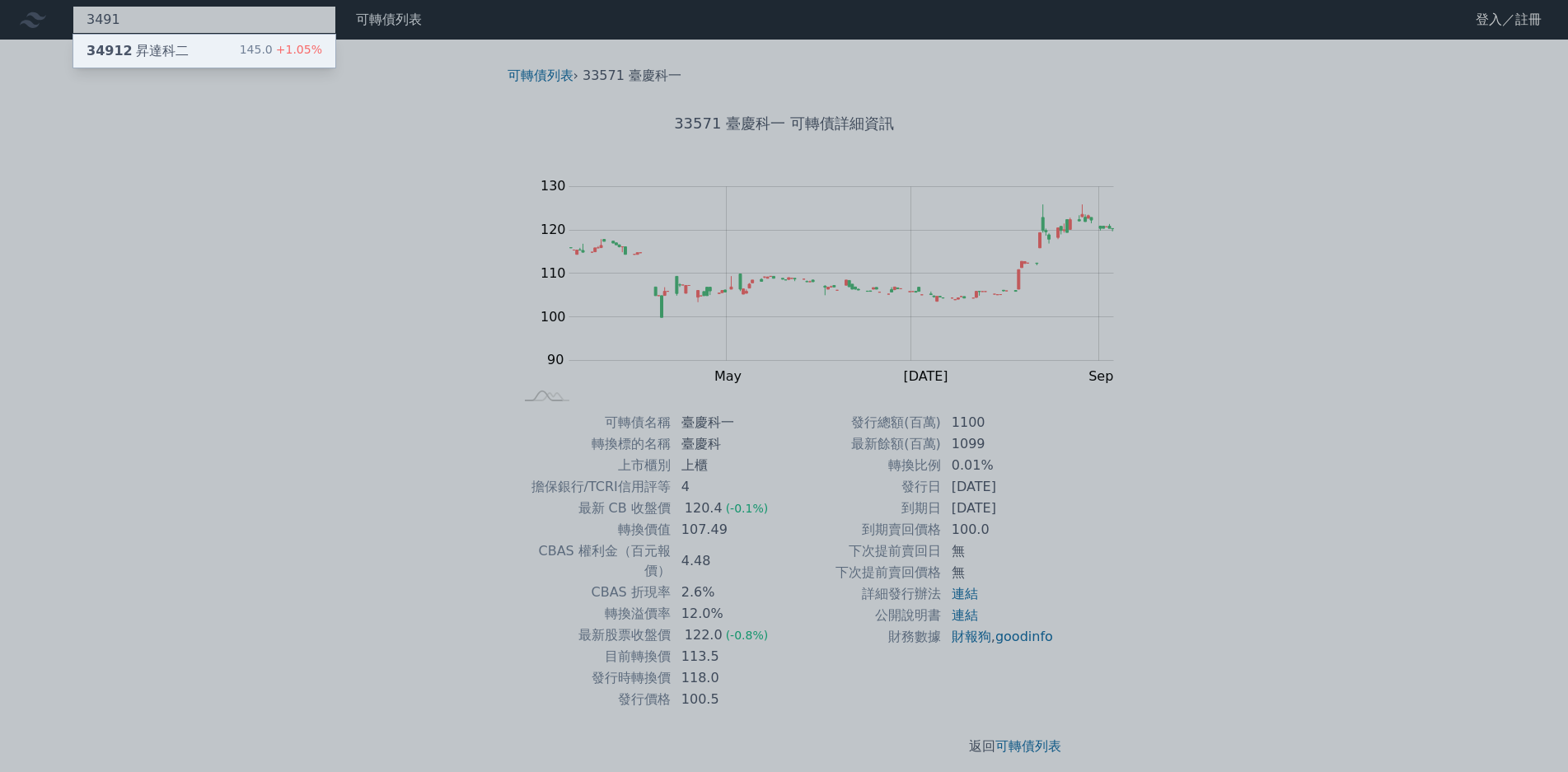
type input "3491"
click at [218, 39] on div "34912 昇達科二 145.0 +1.05%" at bounding box center [204, 51] width 262 height 33
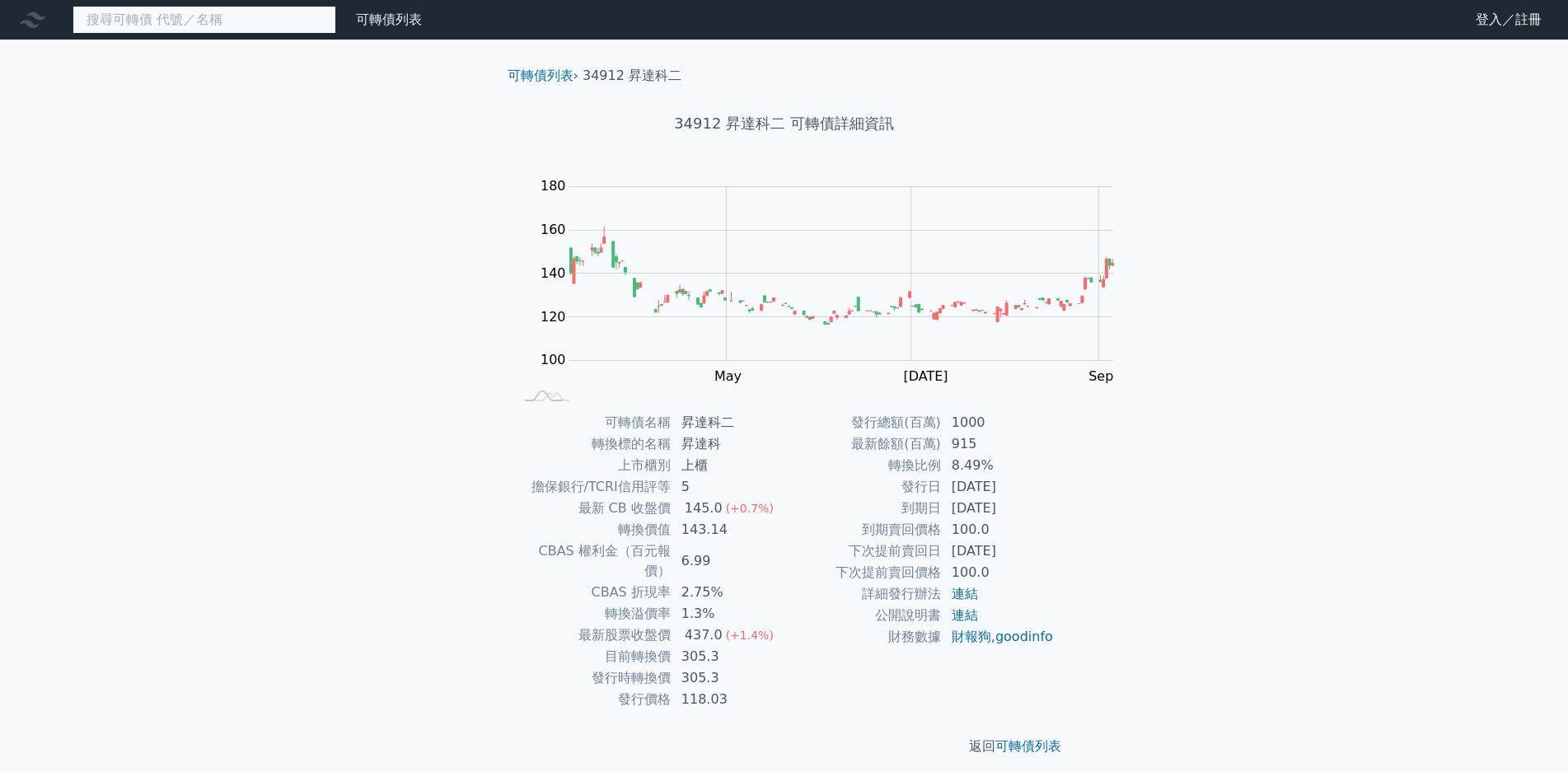
click at [207, 25] on input at bounding box center [204, 19] width 263 height 28
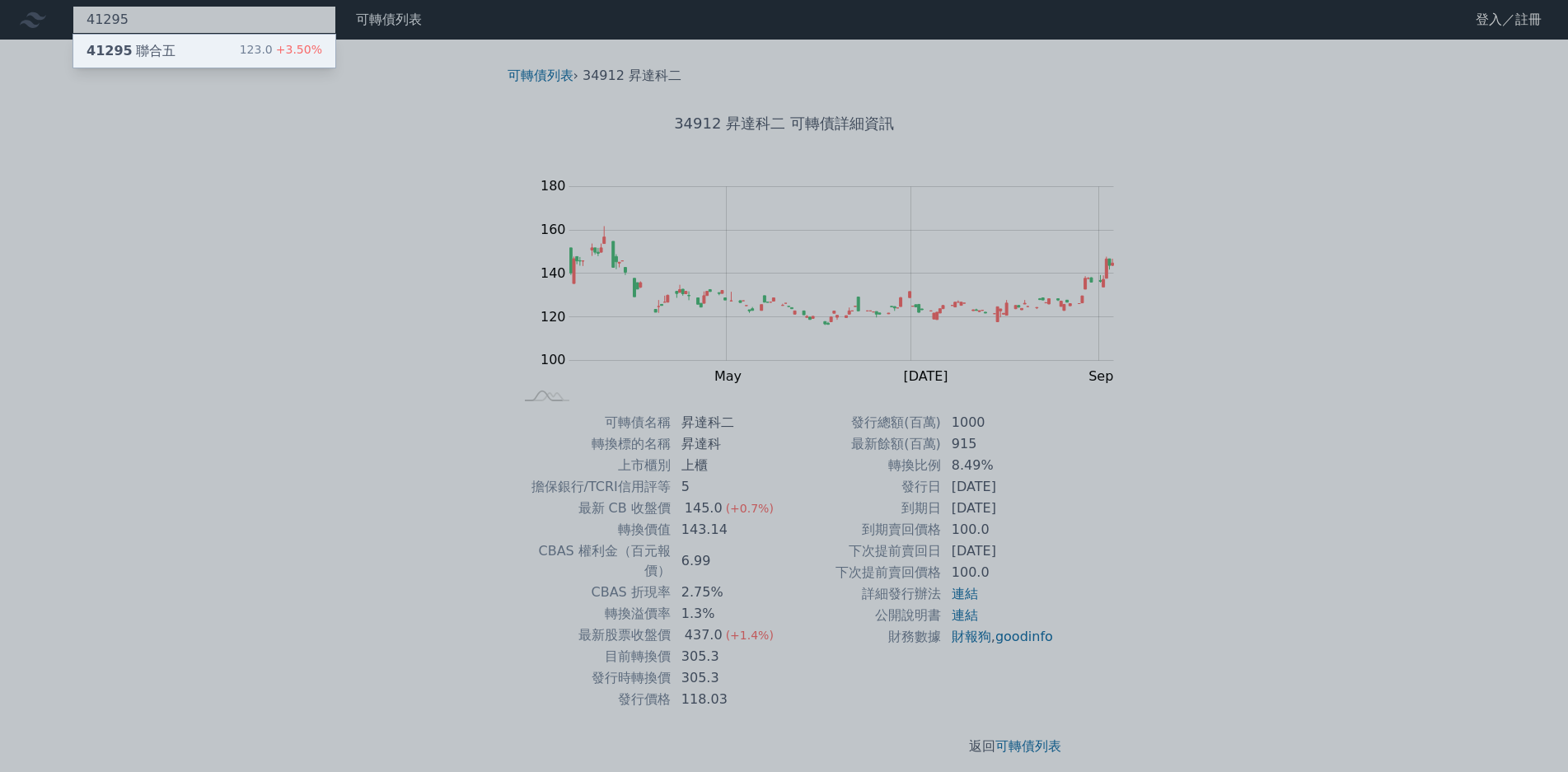
type input "41295"
click at [273, 51] on span "+3.50%" at bounding box center [297, 49] width 49 height 13
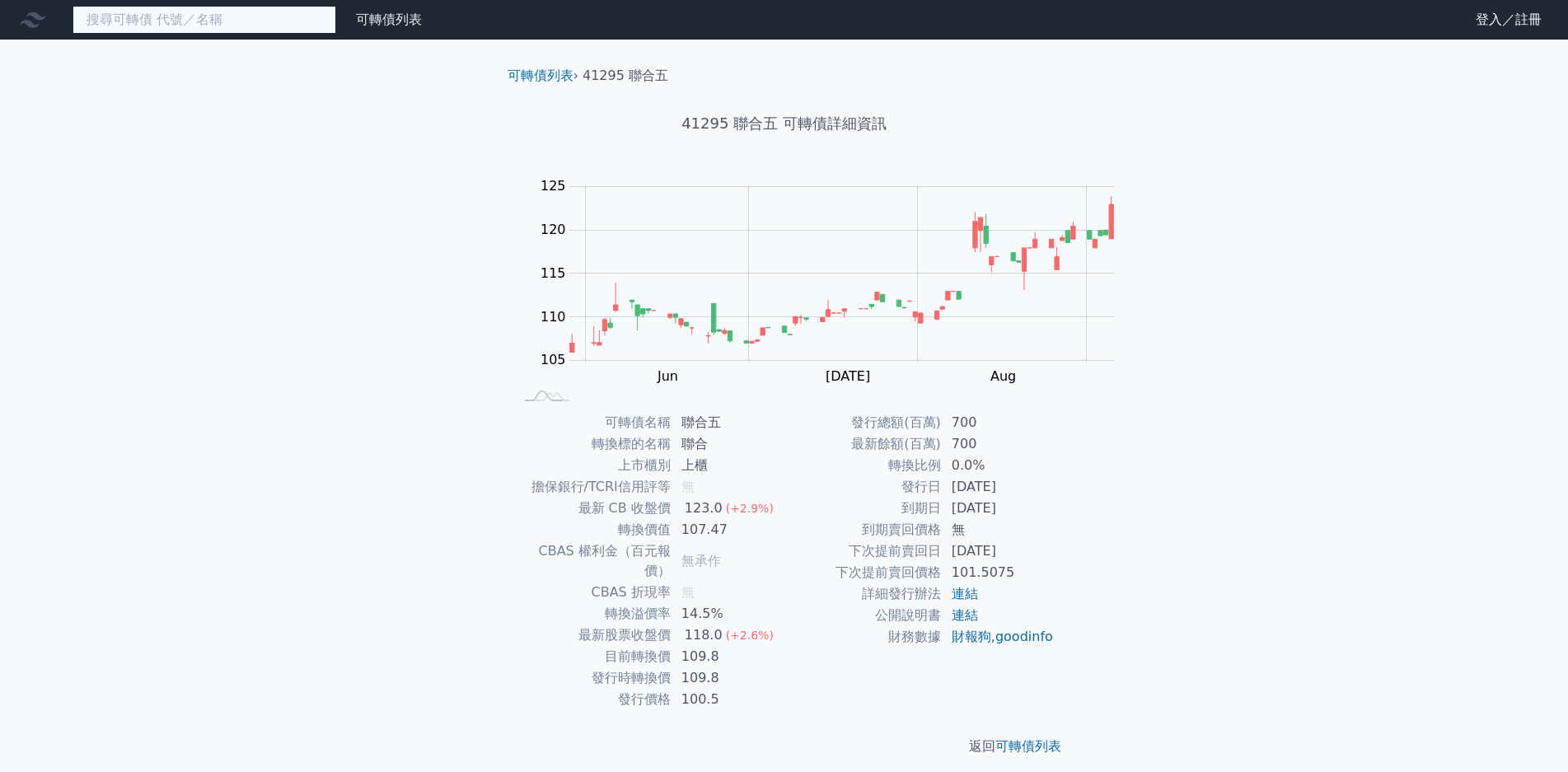
click at [164, 28] on input at bounding box center [204, 19] width 263 height 28
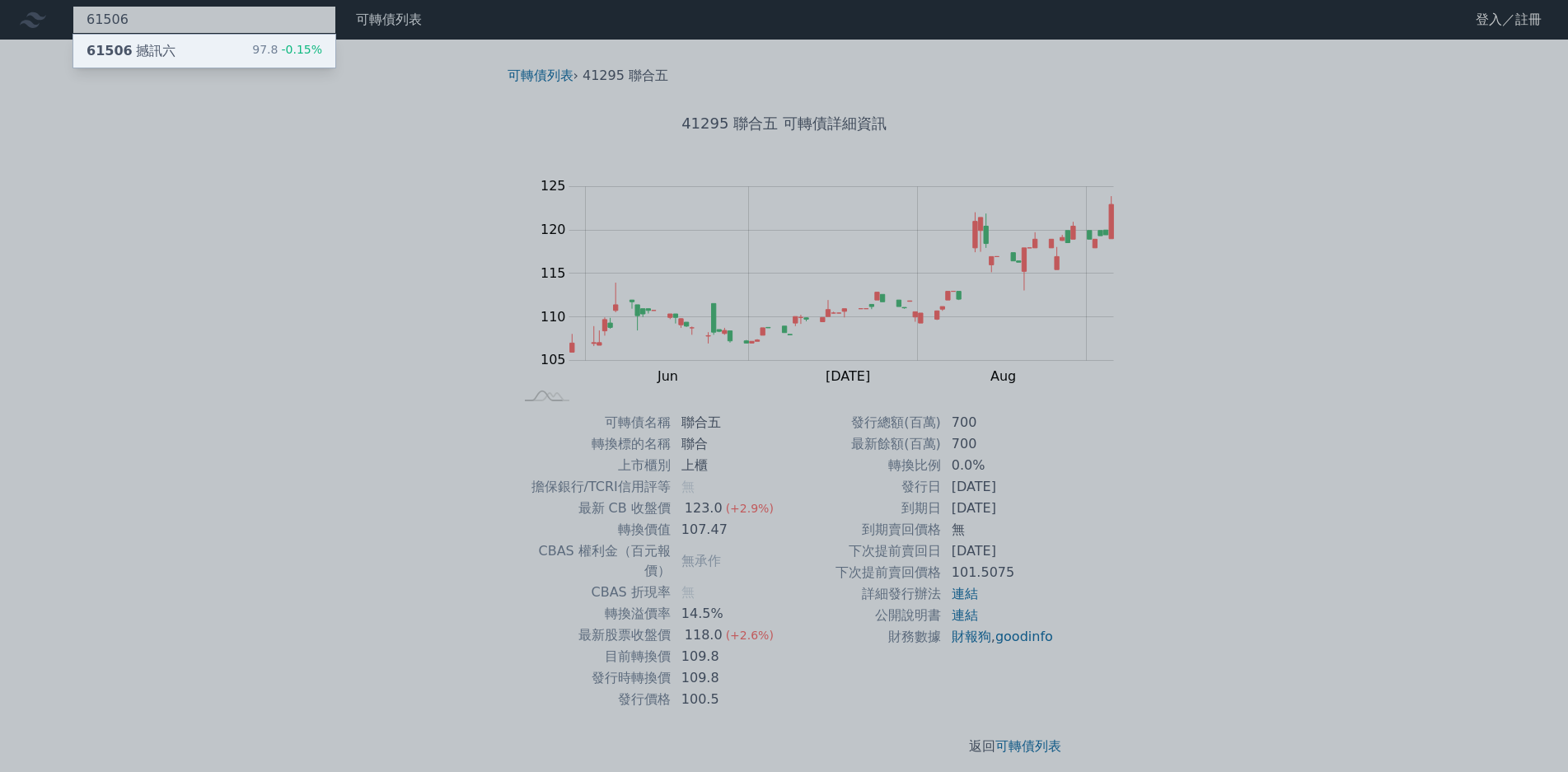
type input "61506"
click at [202, 58] on div "61506 撼訊六 97.8 -0.15%" at bounding box center [204, 51] width 262 height 33
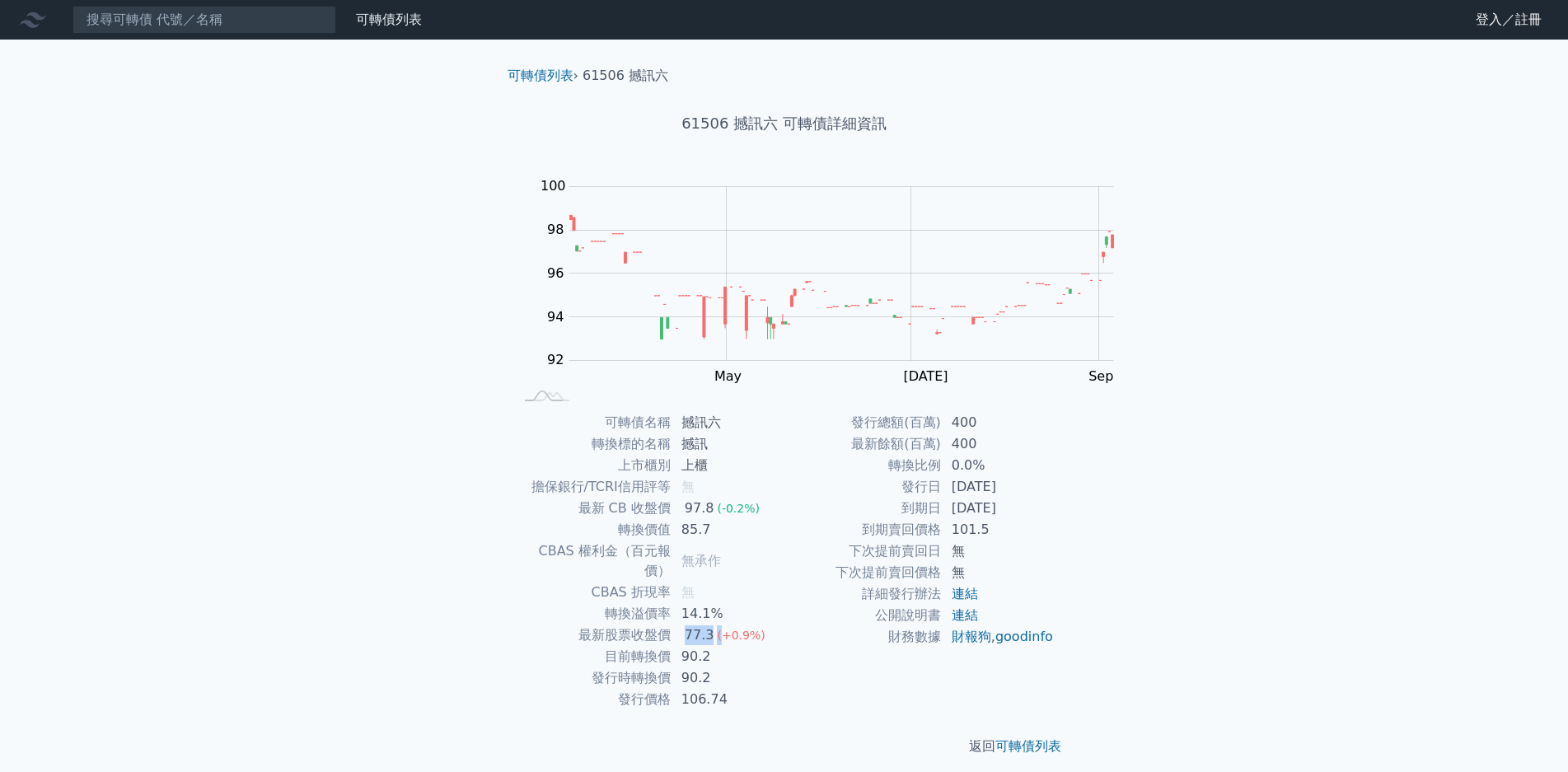
click at [785, 624] on td "77.3 (+0.9%)" at bounding box center [728, 635] width 113 height 21
drag, startPoint x: 791, startPoint y: 615, endPoint x: 815, endPoint y: 611, distance: 24.3
click at [785, 612] on tbody "可轉債名稱 撼訊六 轉換標的名稱 撼訊 上市櫃別 上櫃 擔保銀行/TCRI信用評等 無 最新 CB 收盤價 97.8 (-0.2%) 轉換價值 85.7 CB…" at bounding box center [649, 561] width 270 height 299
click at [785, 646] on td "90.2" at bounding box center [728, 656] width 113 height 21
click at [218, 15] on input at bounding box center [204, 19] width 263 height 28
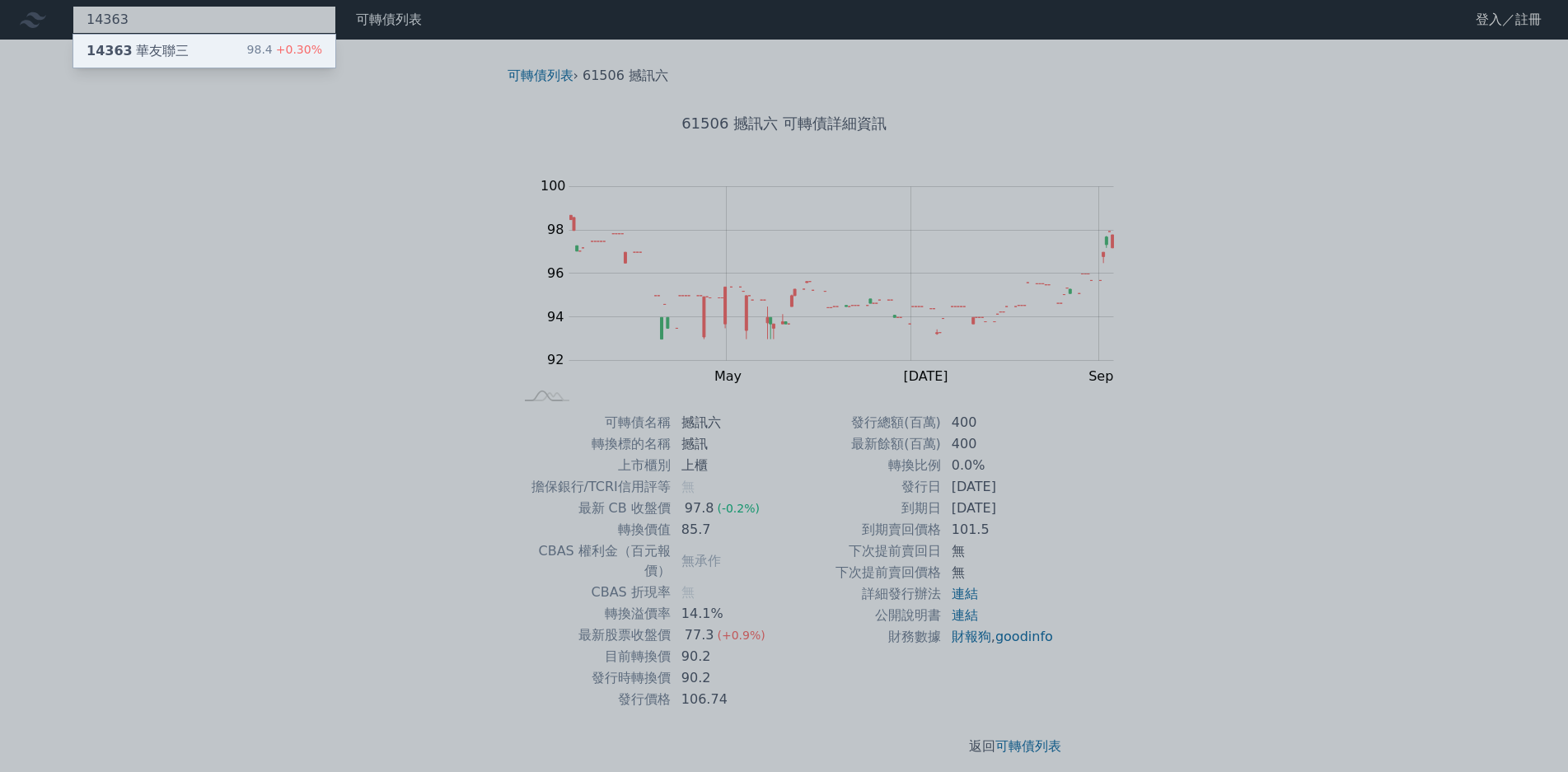
type input "14363"
click at [273, 51] on span "+0.30%" at bounding box center [297, 49] width 49 height 13
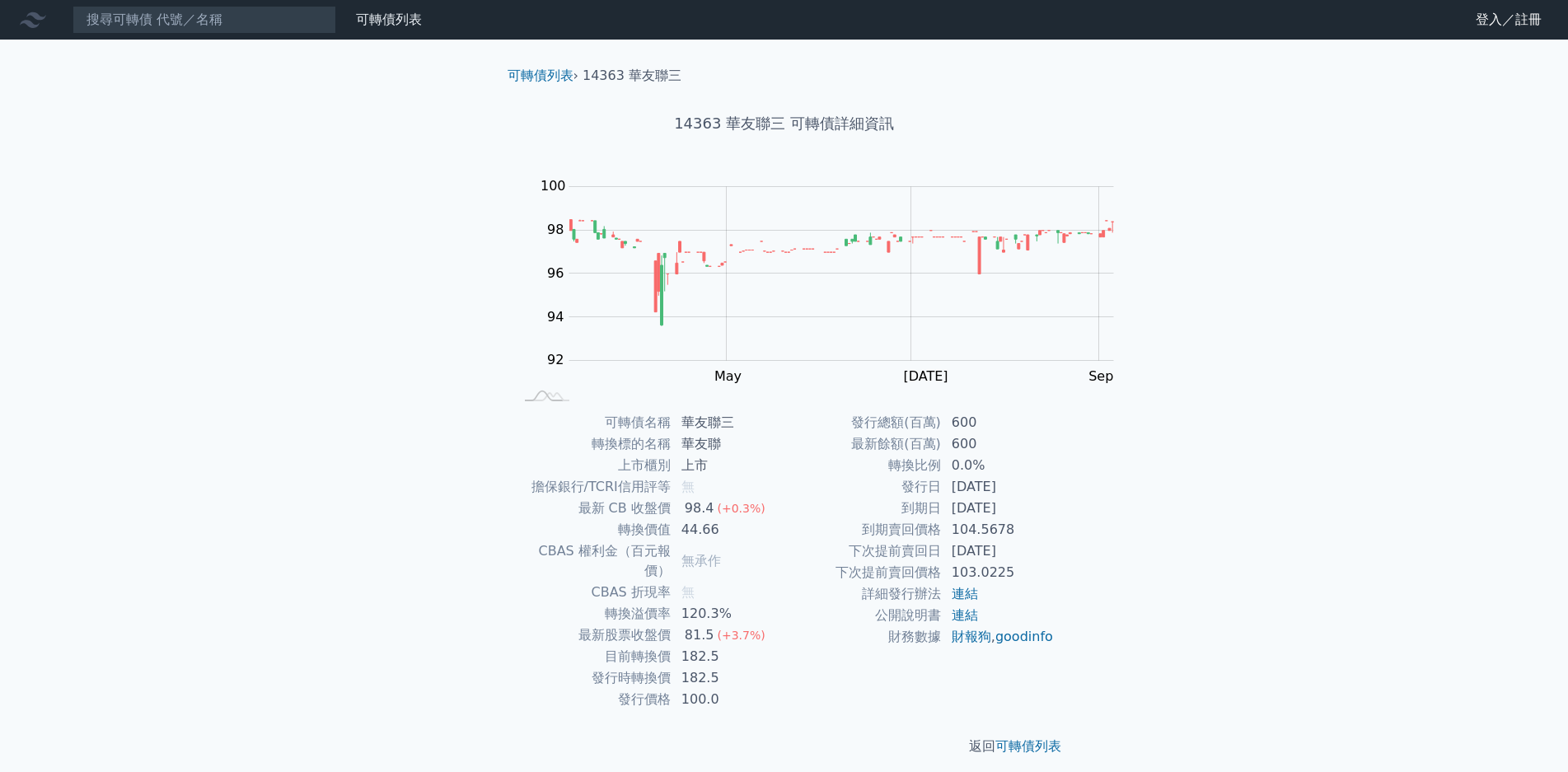
drag, startPoint x: 788, startPoint y: 568, endPoint x: 847, endPoint y: 569, distance: 59.0
click at [785, 603] on td "120.3%" at bounding box center [728, 613] width 113 height 21
click at [176, 19] on input at bounding box center [204, 19] width 263 height 28
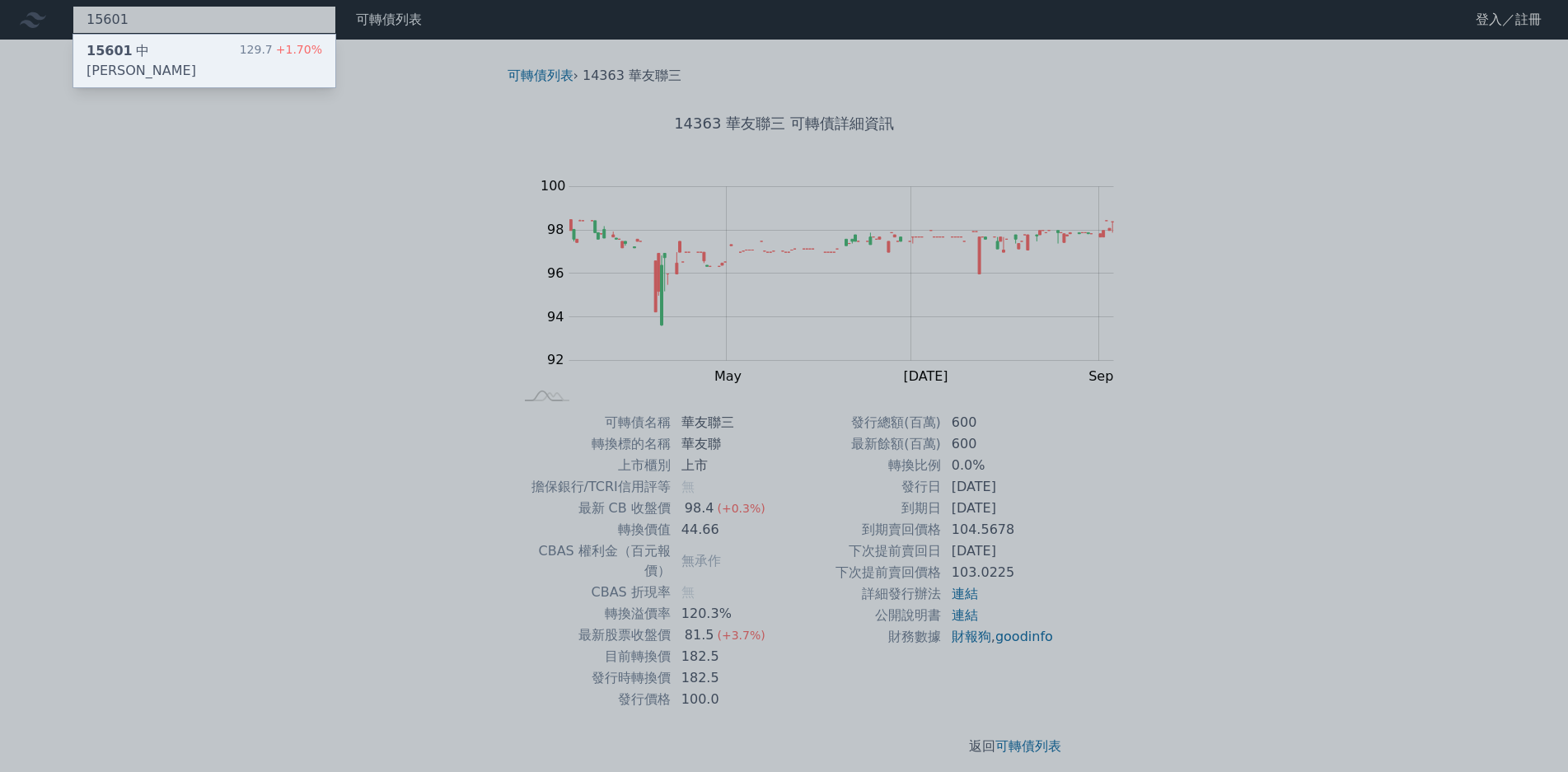
type input "15601"
click at [273, 48] on span "+1.70%" at bounding box center [297, 49] width 49 height 13
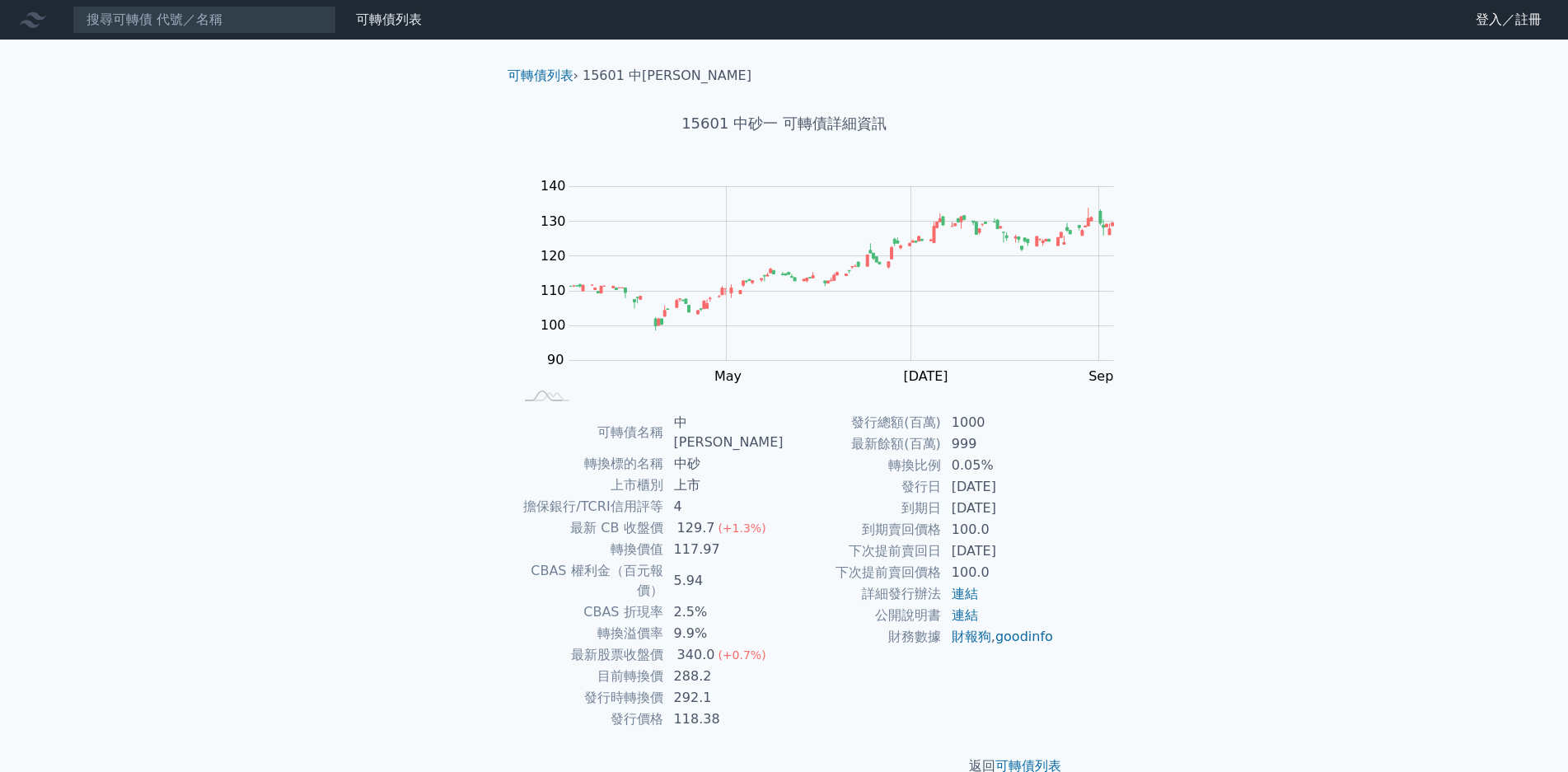
drag, startPoint x: 788, startPoint y: 579, endPoint x: 848, endPoint y: 582, distance: 60.1
click at [785, 645] on td "340.0 (+0.7%)" at bounding box center [725, 655] width 121 height 21
click at [765, 649] on span "(+0.7%)" at bounding box center [742, 655] width 48 height 13
drag, startPoint x: 804, startPoint y: 606, endPoint x: 833, endPoint y: 604, distance: 29.1
click at [785, 666] on td "288.2" at bounding box center [725, 676] width 121 height 21
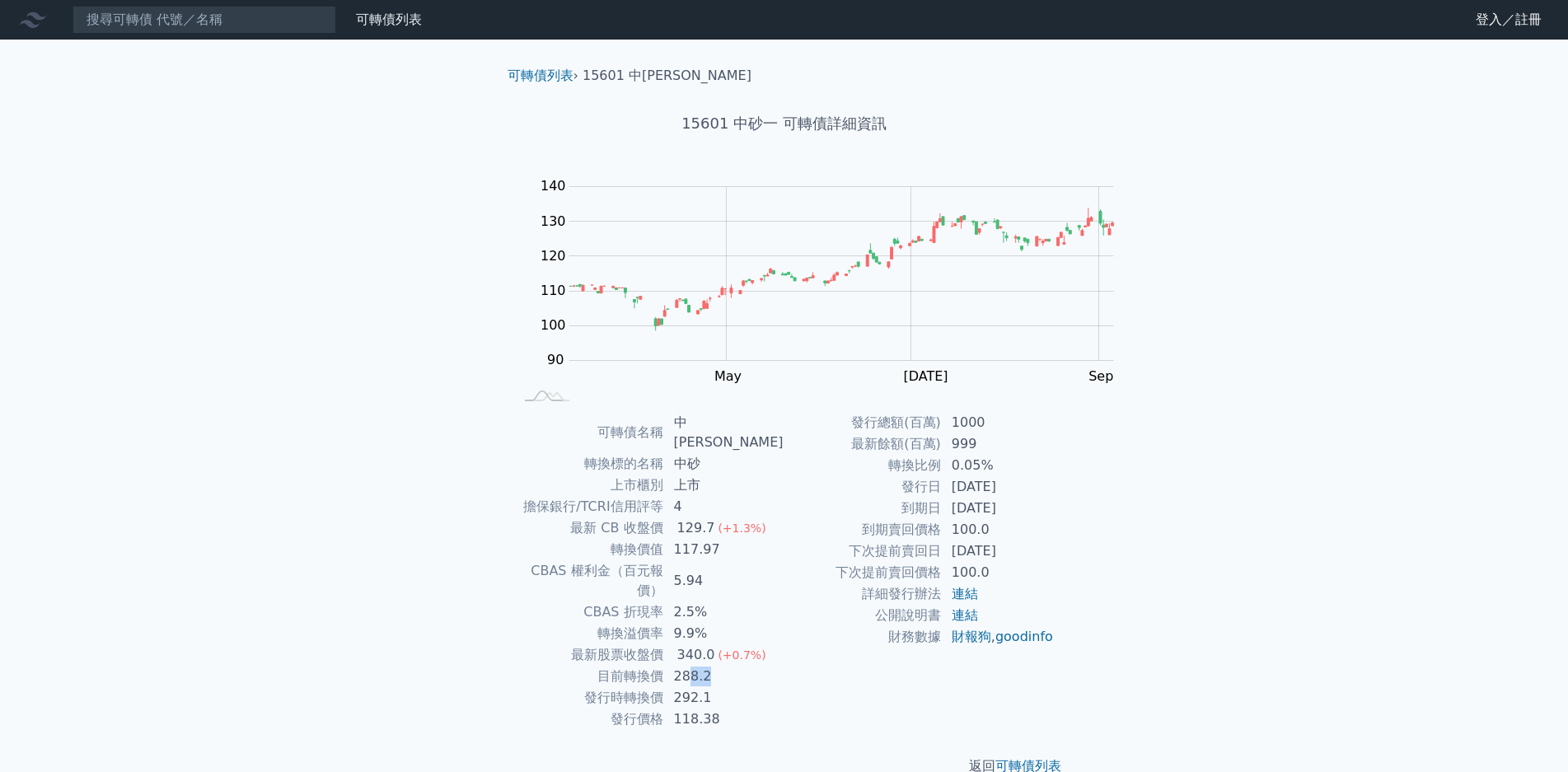
click at [785, 666] on td "288.2" at bounding box center [725, 676] width 121 height 21
click at [192, 25] on input at bounding box center [204, 19] width 263 height 28
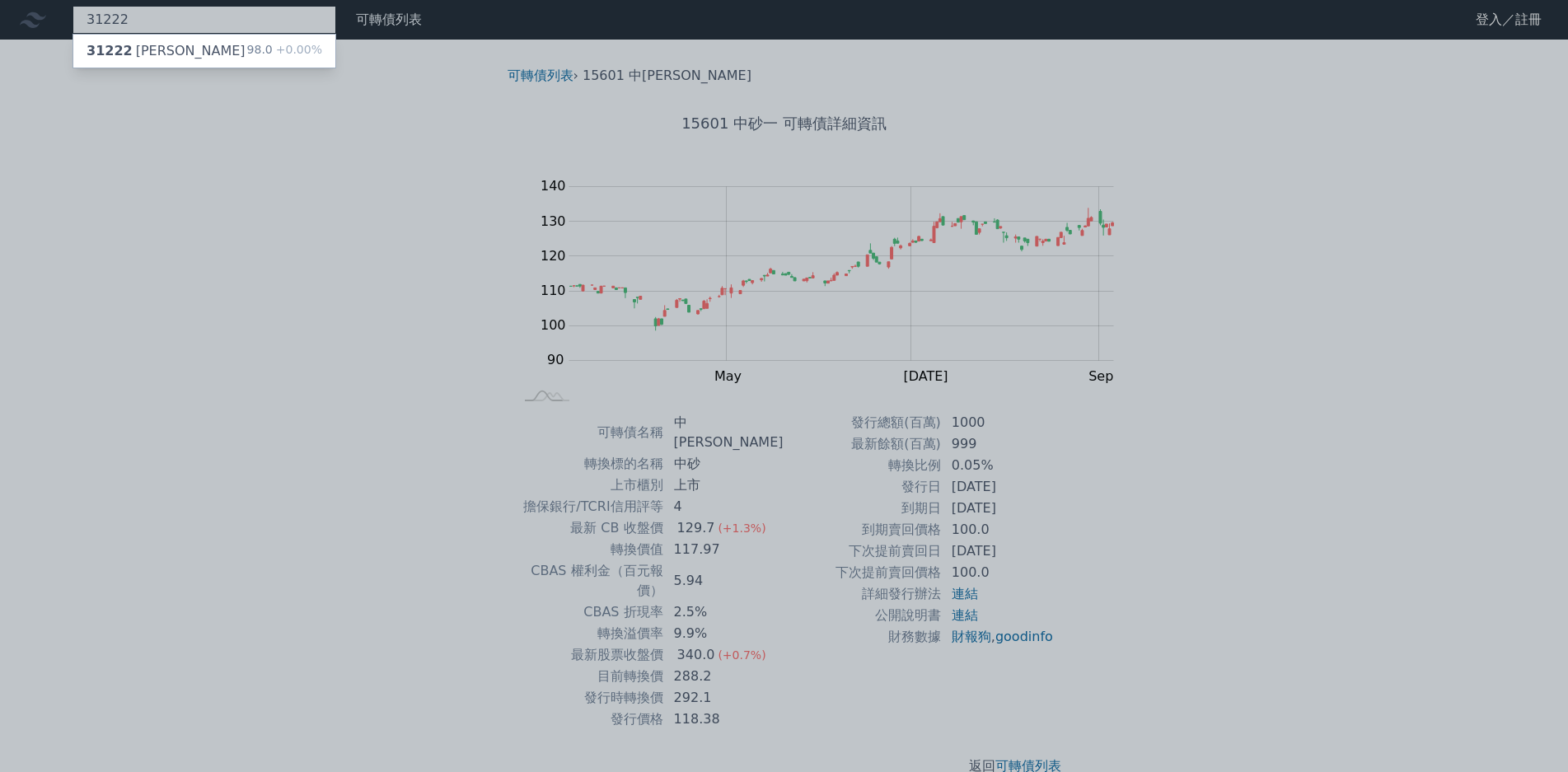
type input "31222"
click at [247, 51] on div "98.0 +0.00%" at bounding box center [284, 50] width 75 height 19
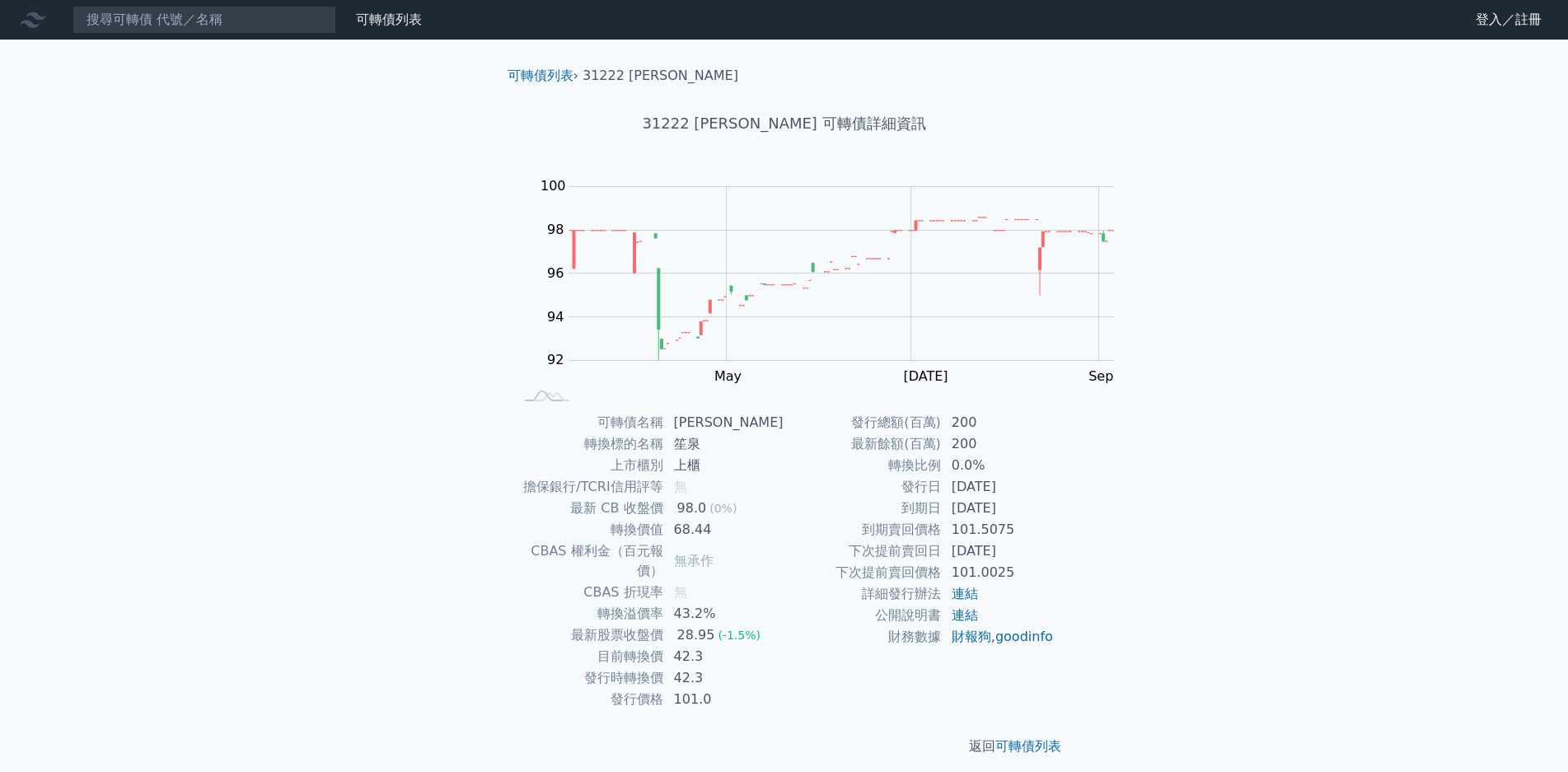
click at [176, 36] on nav "可轉債列表 財務數據 可轉債列表 財務數據 登入／註冊 登入／註冊" at bounding box center [784, 19] width 1568 height 40
click at [169, 23] on input at bounding box center [204, 19] width 263 height 28
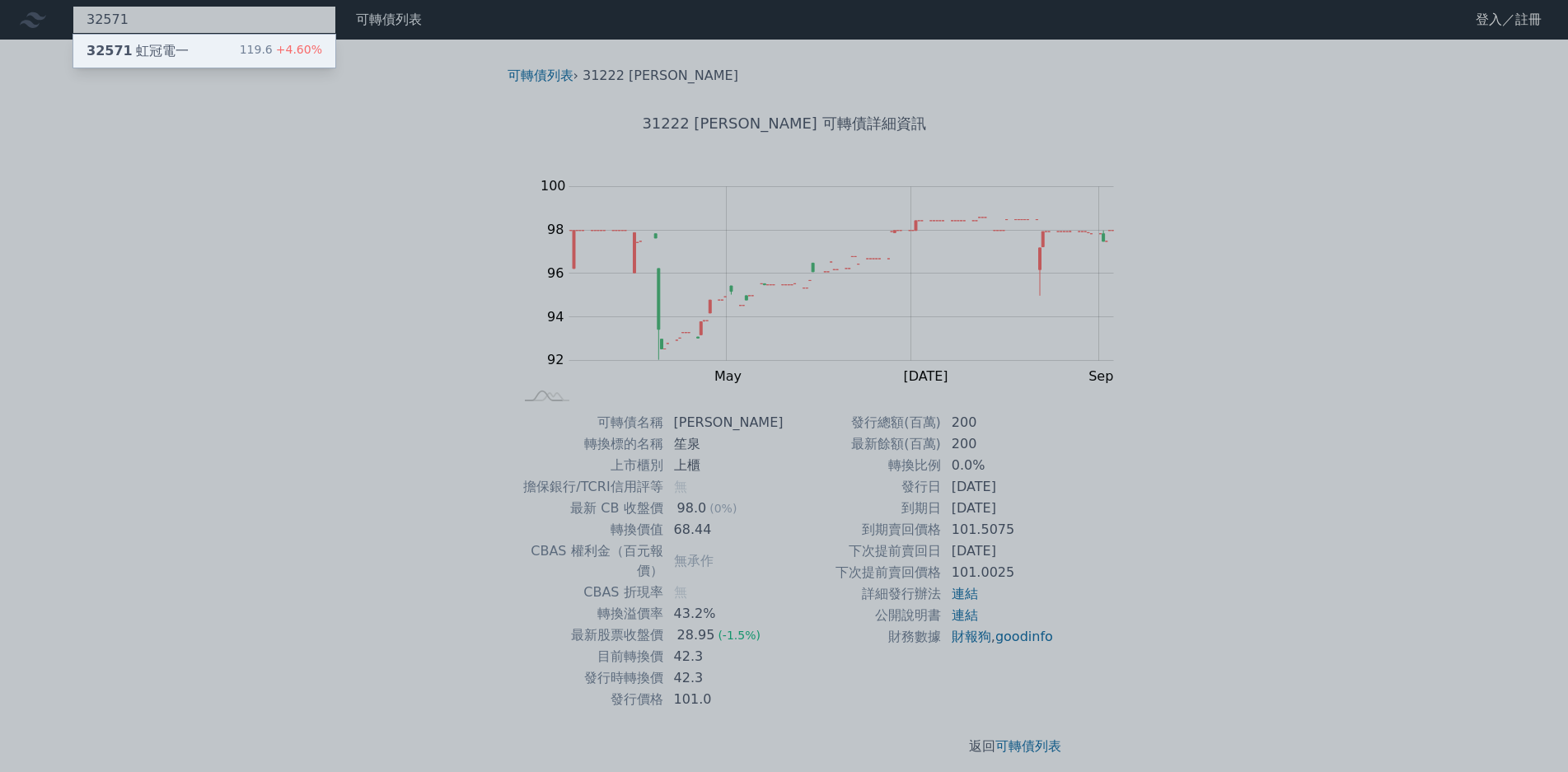
type input "32571"
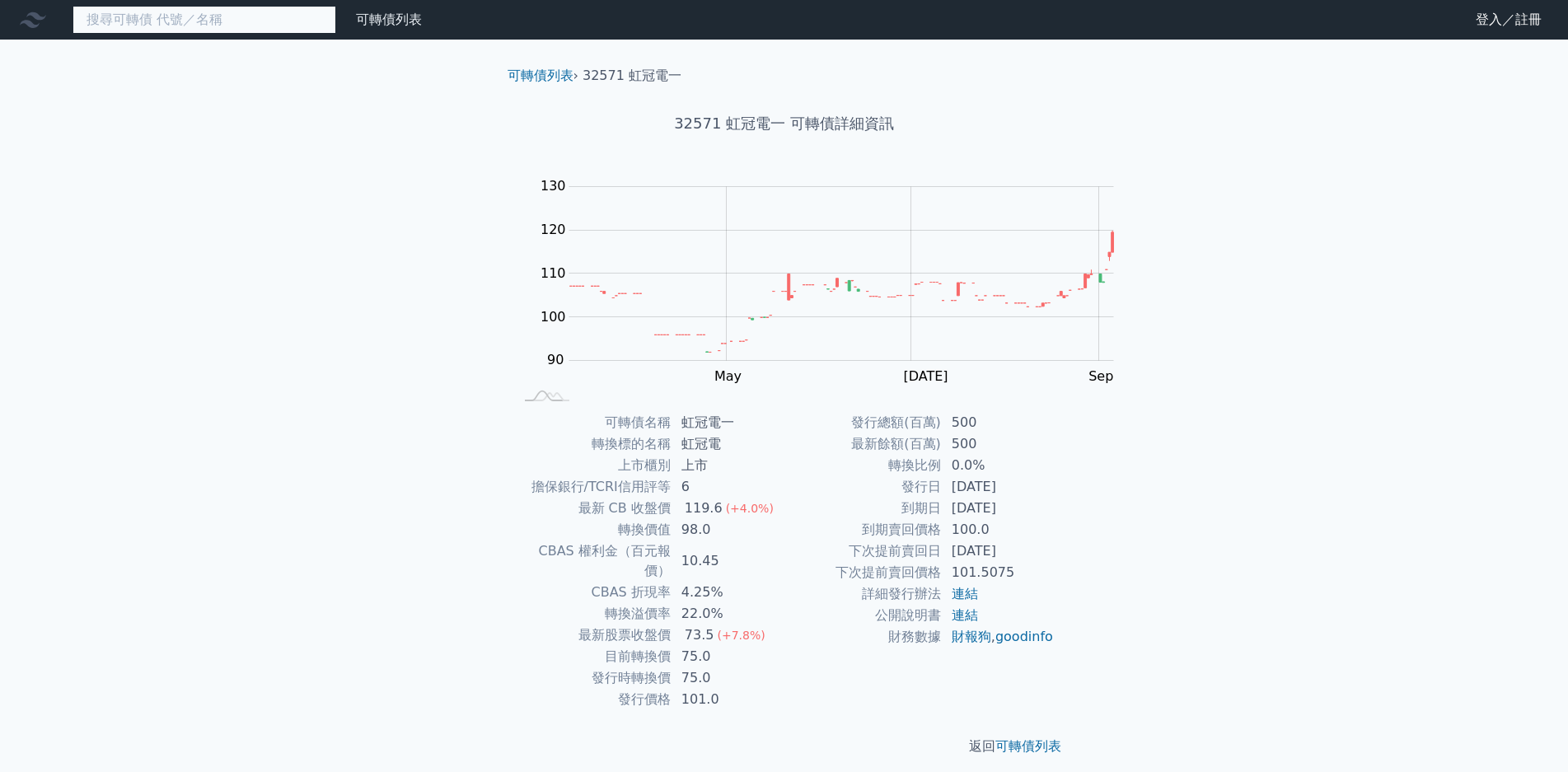
click at [153, 19] on input at bounding box center [204, 19] width 263 height 28
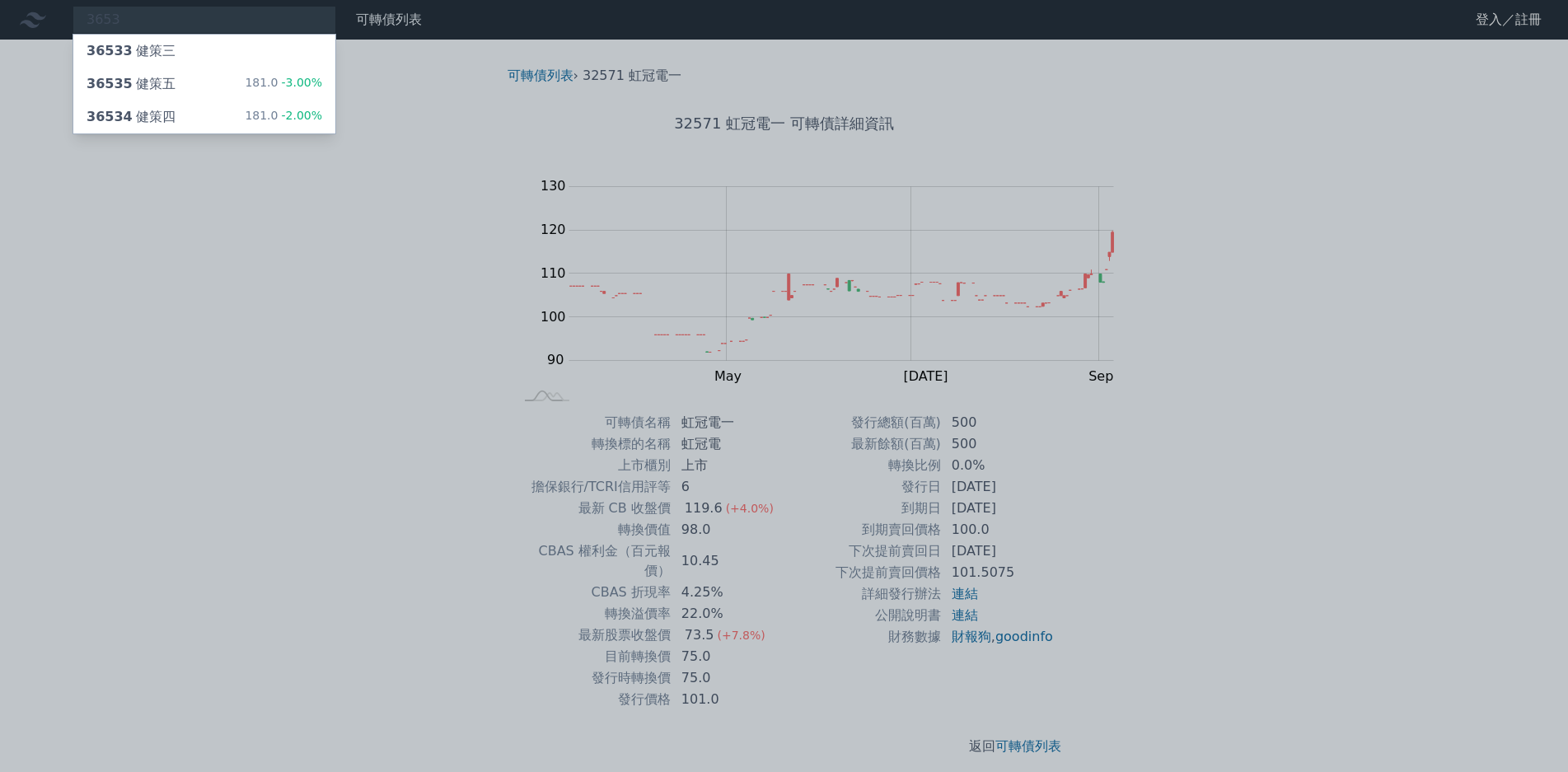
drag, startPoint x: 109, startPoint y: 20, endPoint x: 57, endPoint y: 17, distance: 52.1
click at [57, 17] on div at bounding box center [784, 386] width 1568 height 772
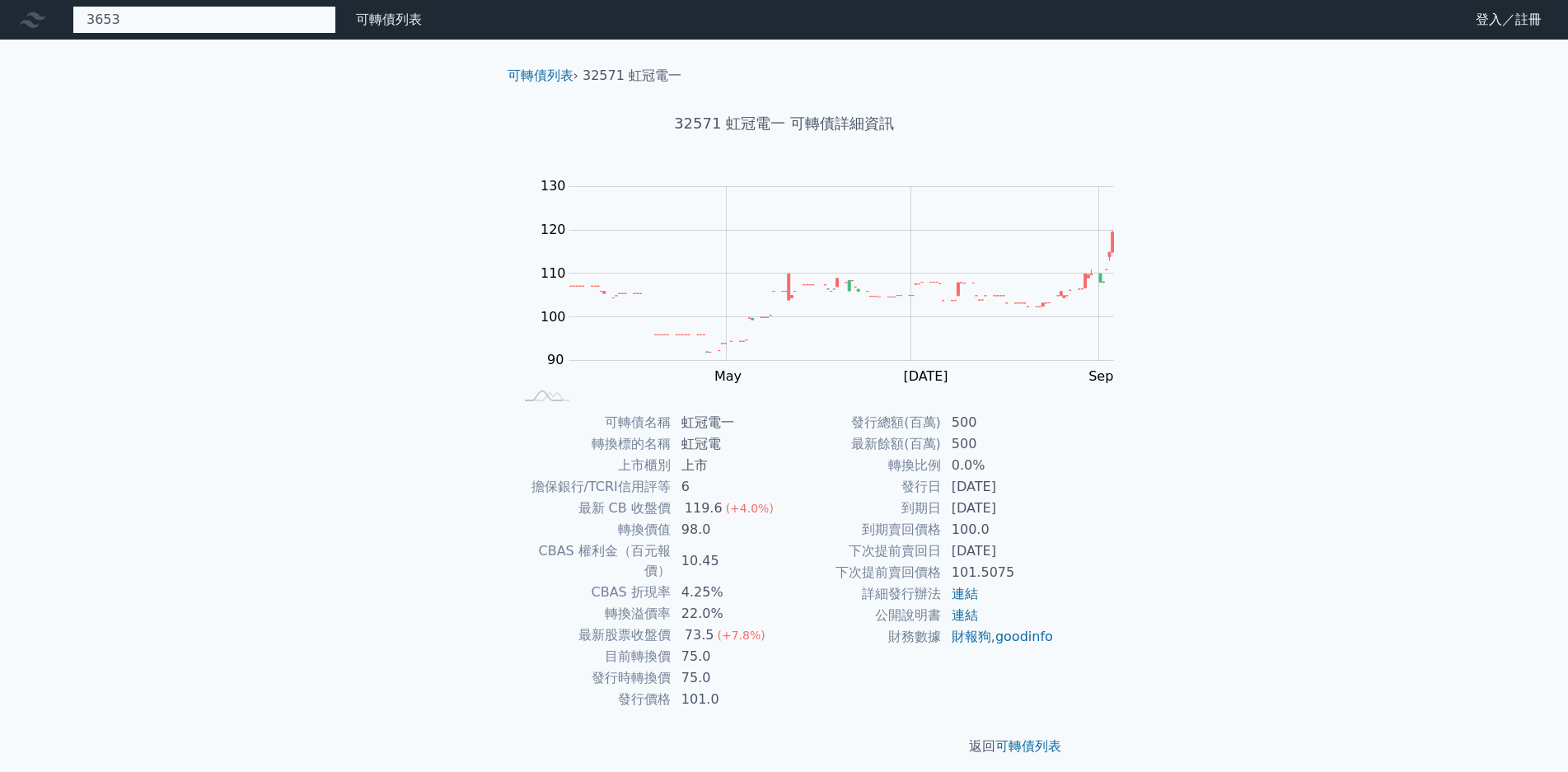
click at [112, 12] on div "3653 36533 健策三 36535 健策五 181.0 -3.00% 36534 健策四 181.0 -2.00%" at bounding box center [204, 19] width 263 height 28
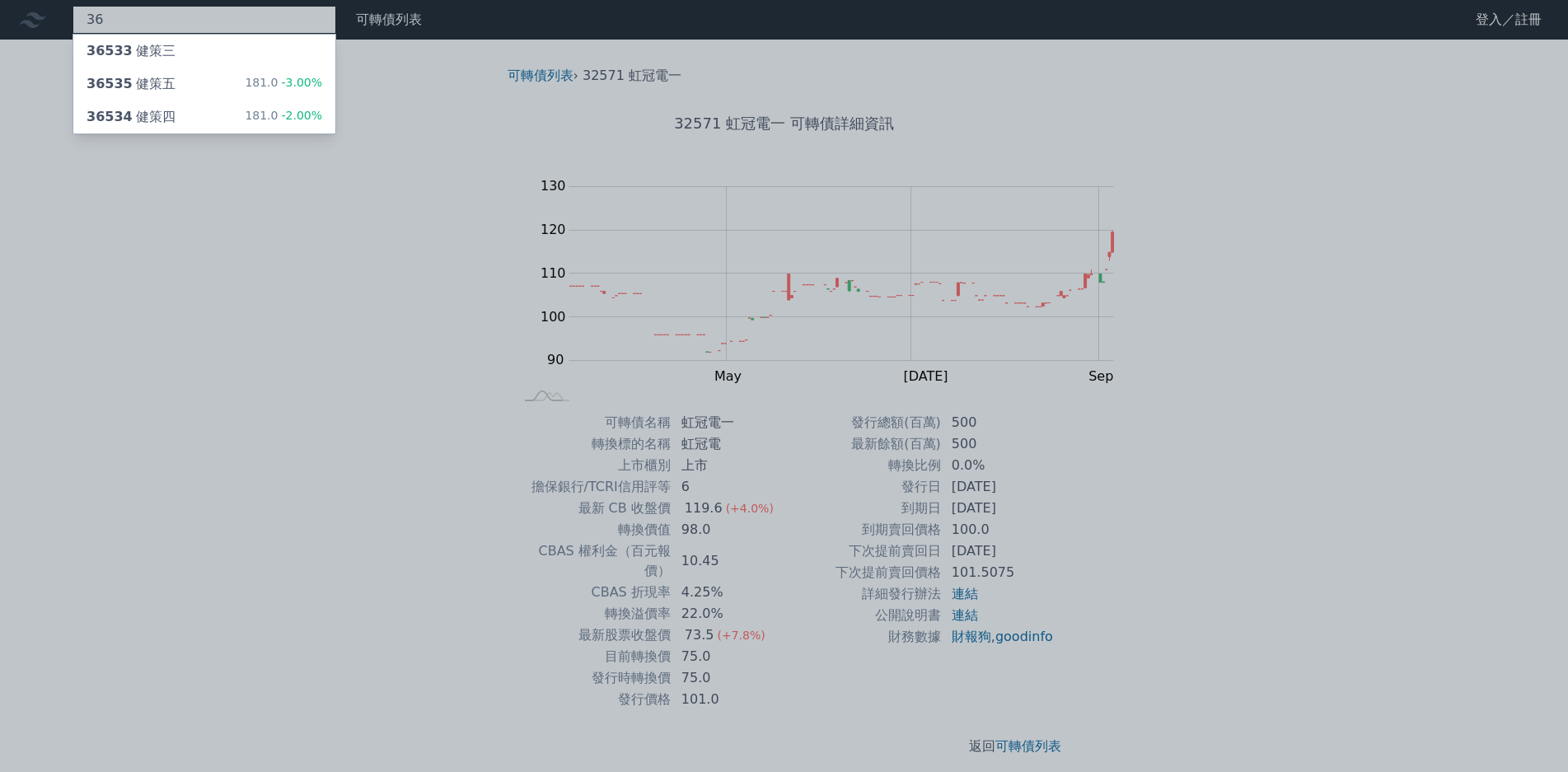
type input "3"
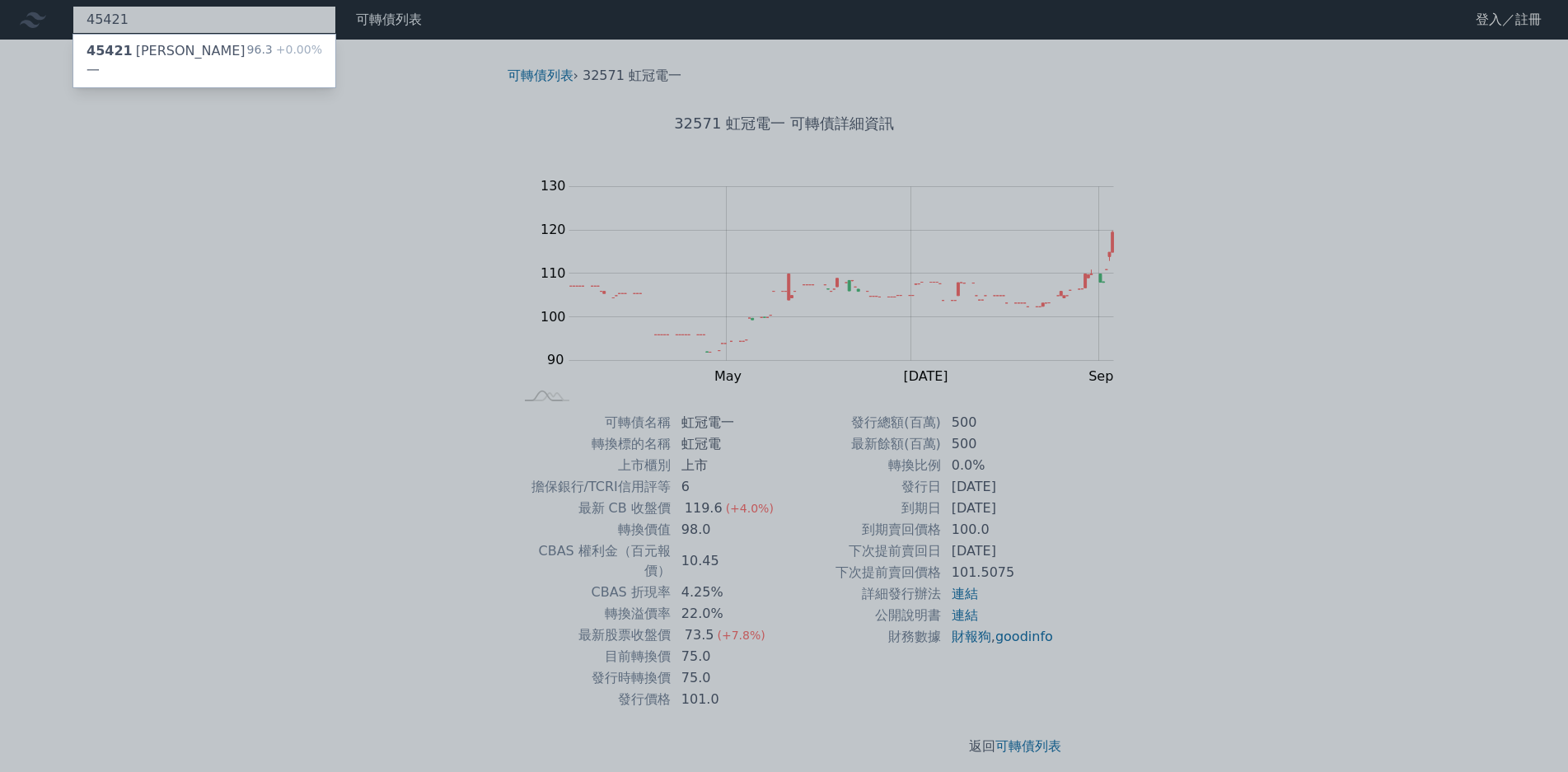
type input "45421"
click at [247, 53] on div "96.3 +0.00%" at bounding box center [284, 60] width 75 height 40
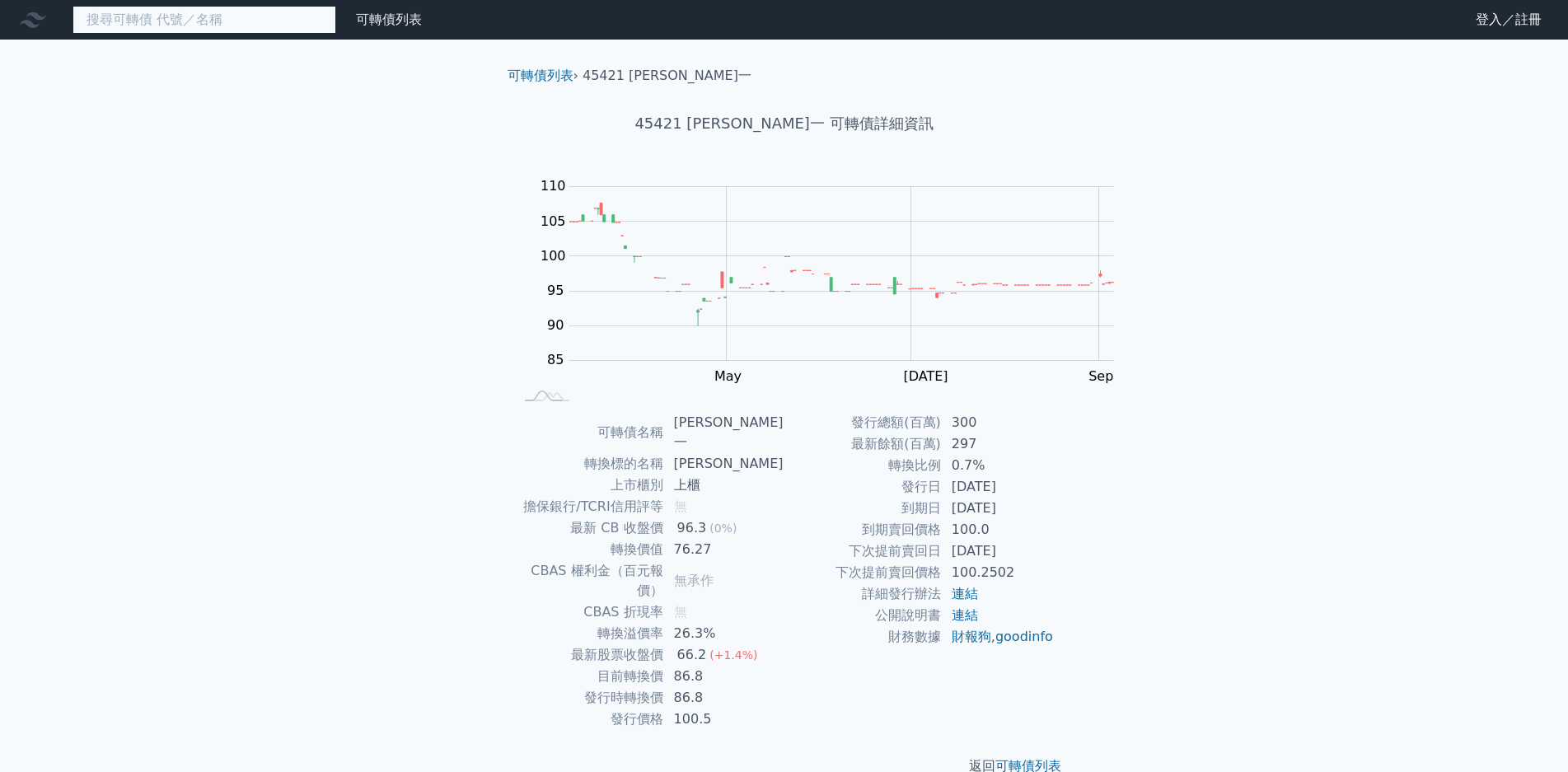
click at [168, 15] on input at bounding box center [204, 19] width 263 height 28
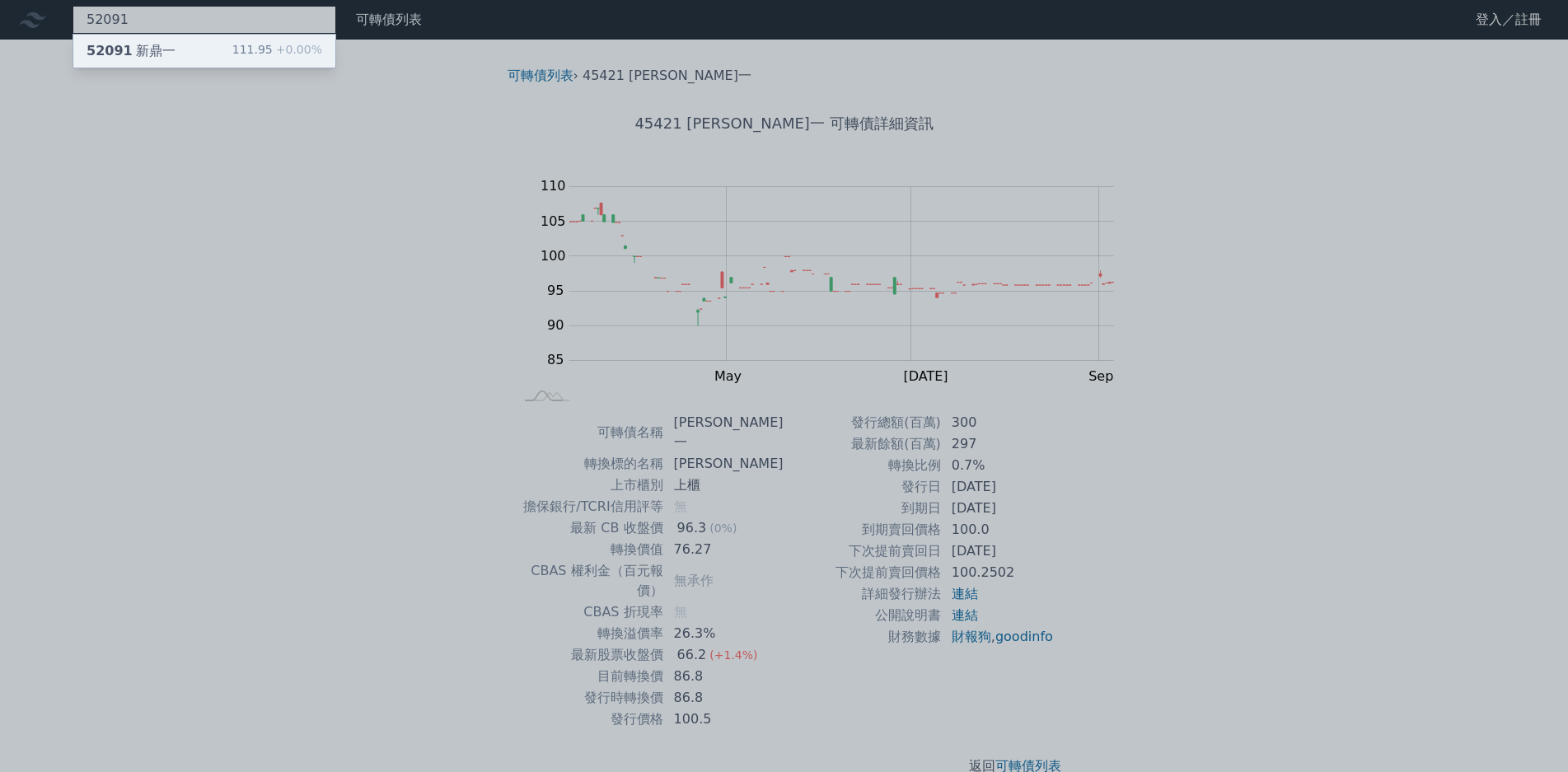
type input "52091"
click at [232, 54] on div "111.95 +0.00%" at bounding box center [276, 50] width 90 height 19
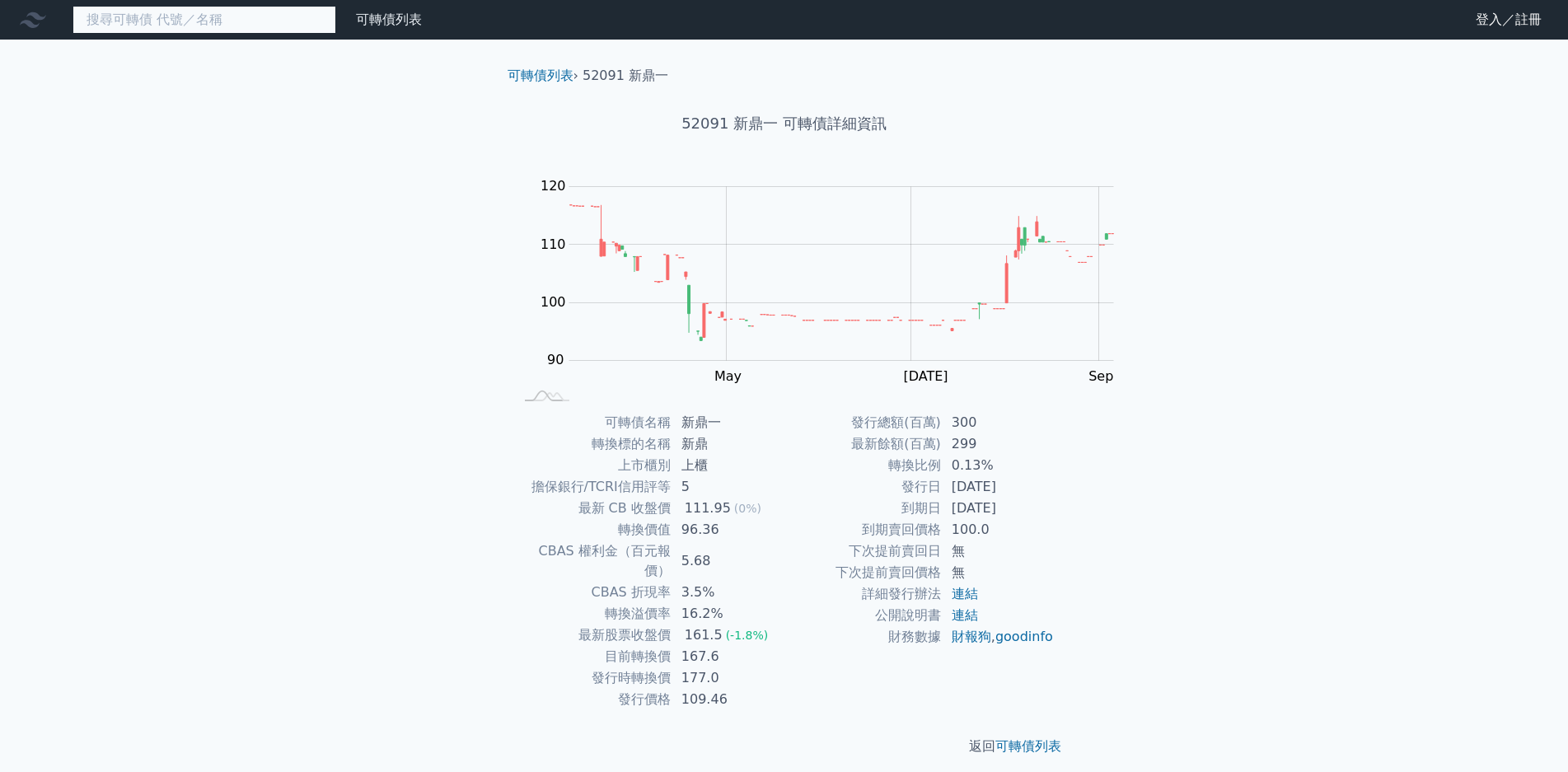
click at [175, 26] on input at bounding box center [204, 19] width 263 height 28
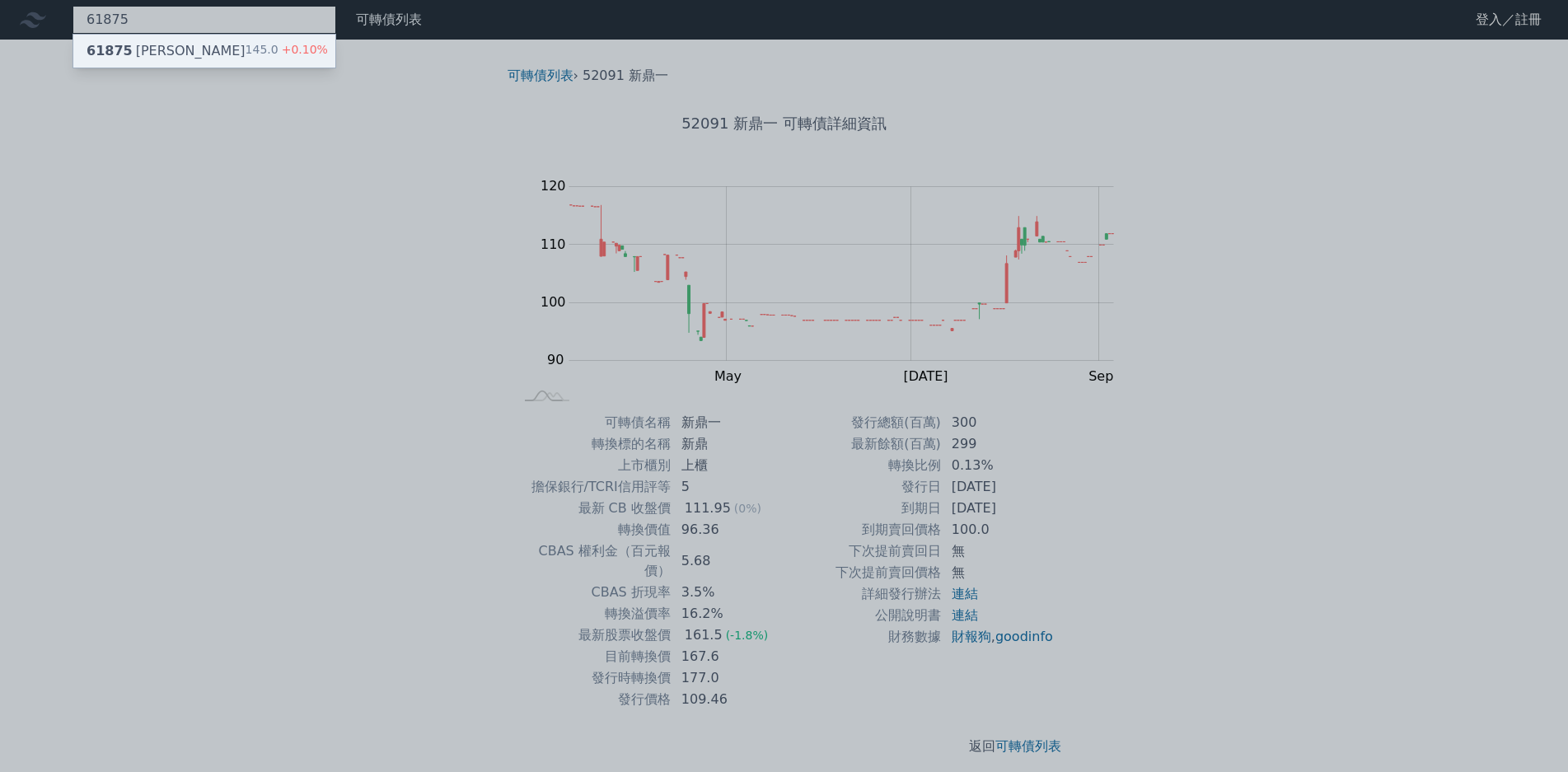
type input "61875"
click at [205, 58] on div "61875 萬潤五 145.0 +0.10%" at bounding box center [204, 51] width 262 height 33
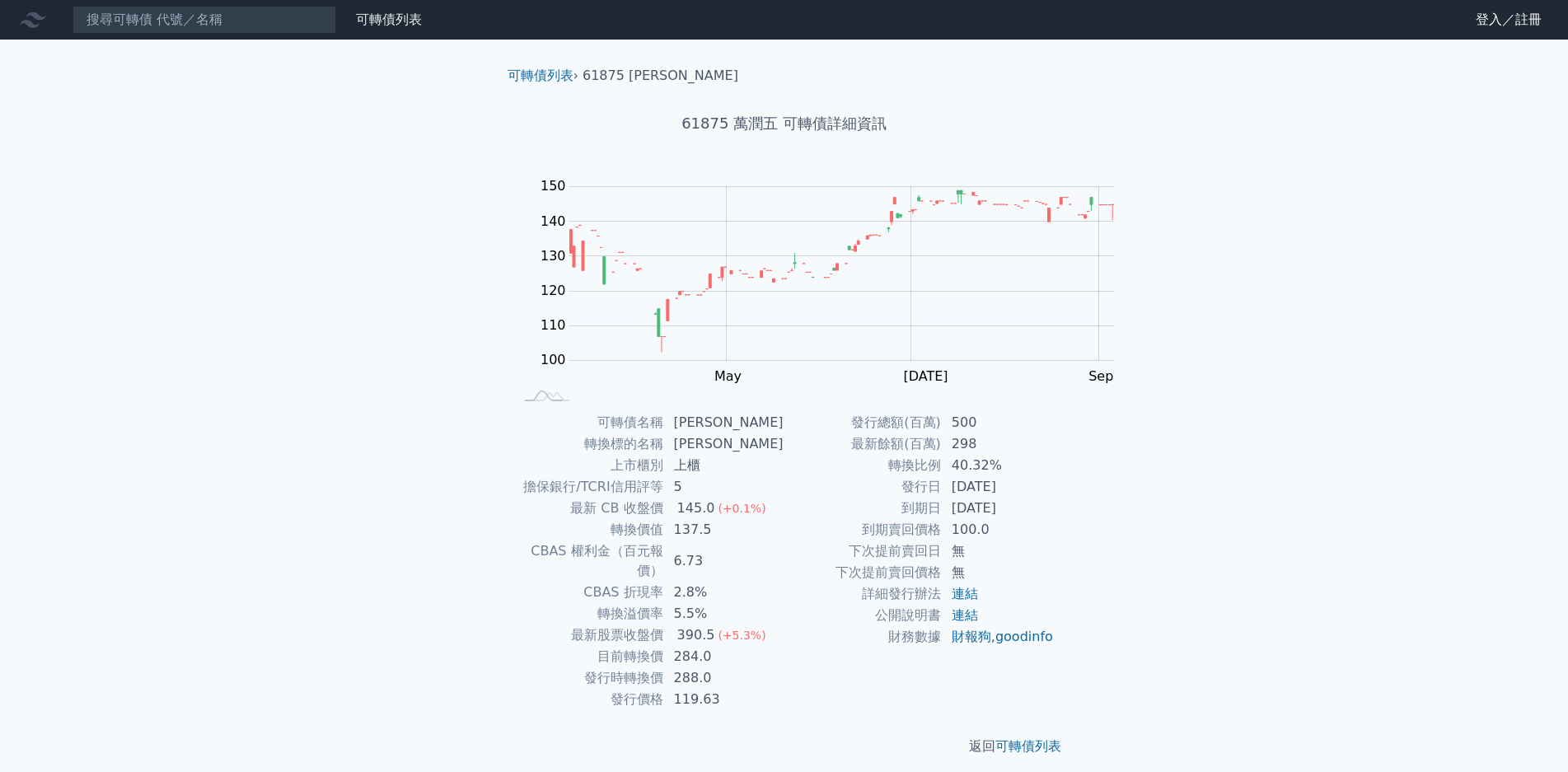
drag, startPoint x: 790, startPoint y: 585, endPoint x: 811, endPoint y: 583, distance: 21.1
click at [785, 624] on td "390.5 (+5.3%)" at bounding box center [725, 635] width 121 height 21
click at [718, 625] on div "390.5" at bounding box center [696, 635] width 45 height 19
click at [175, 26] on input at bounding box center [204, 19] width 263 height 28
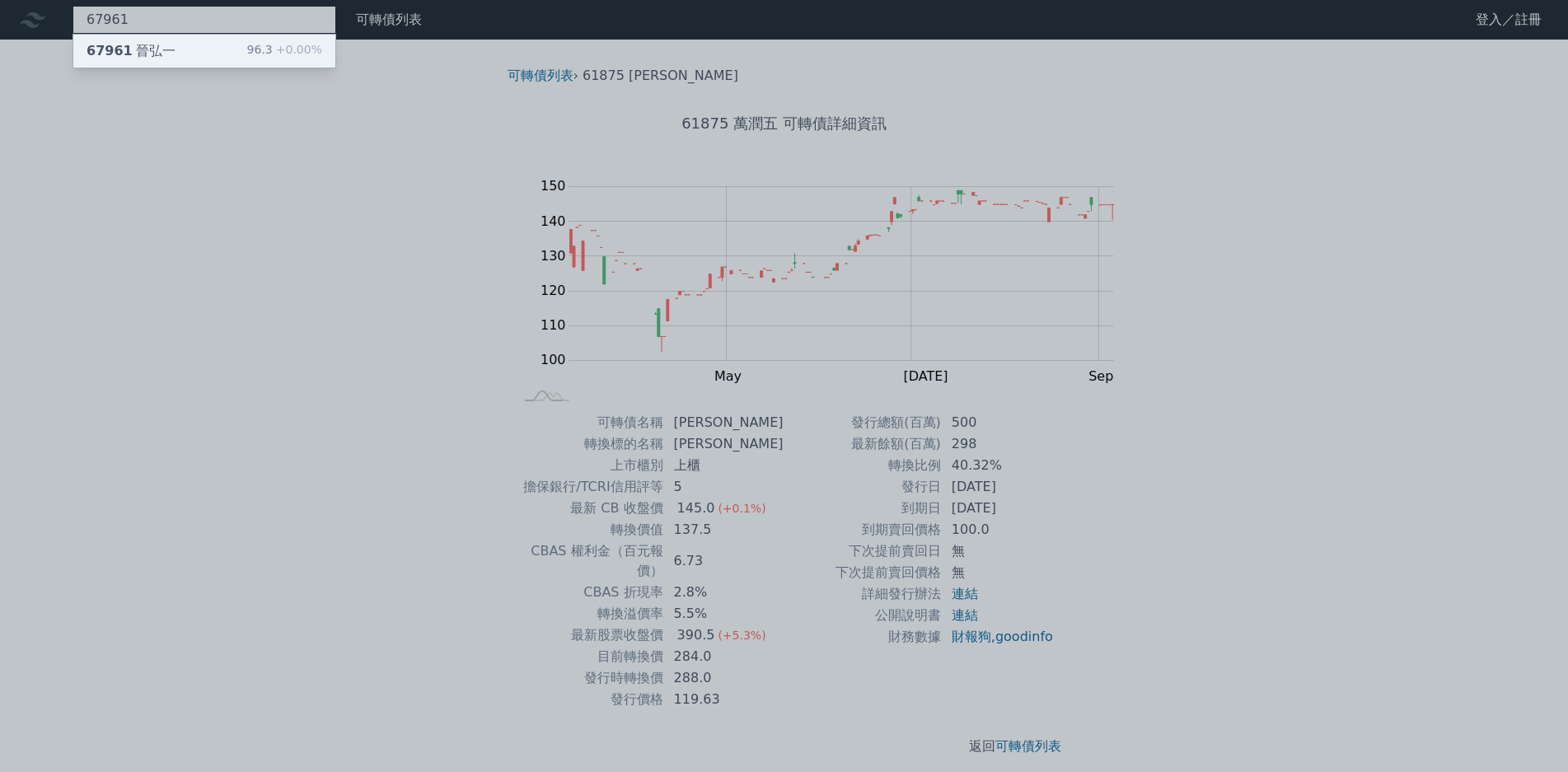
type input "67961"
click at [247, 50] on div "96.3 +0.00%" at bounding box center [284, 50] width 75 height 19
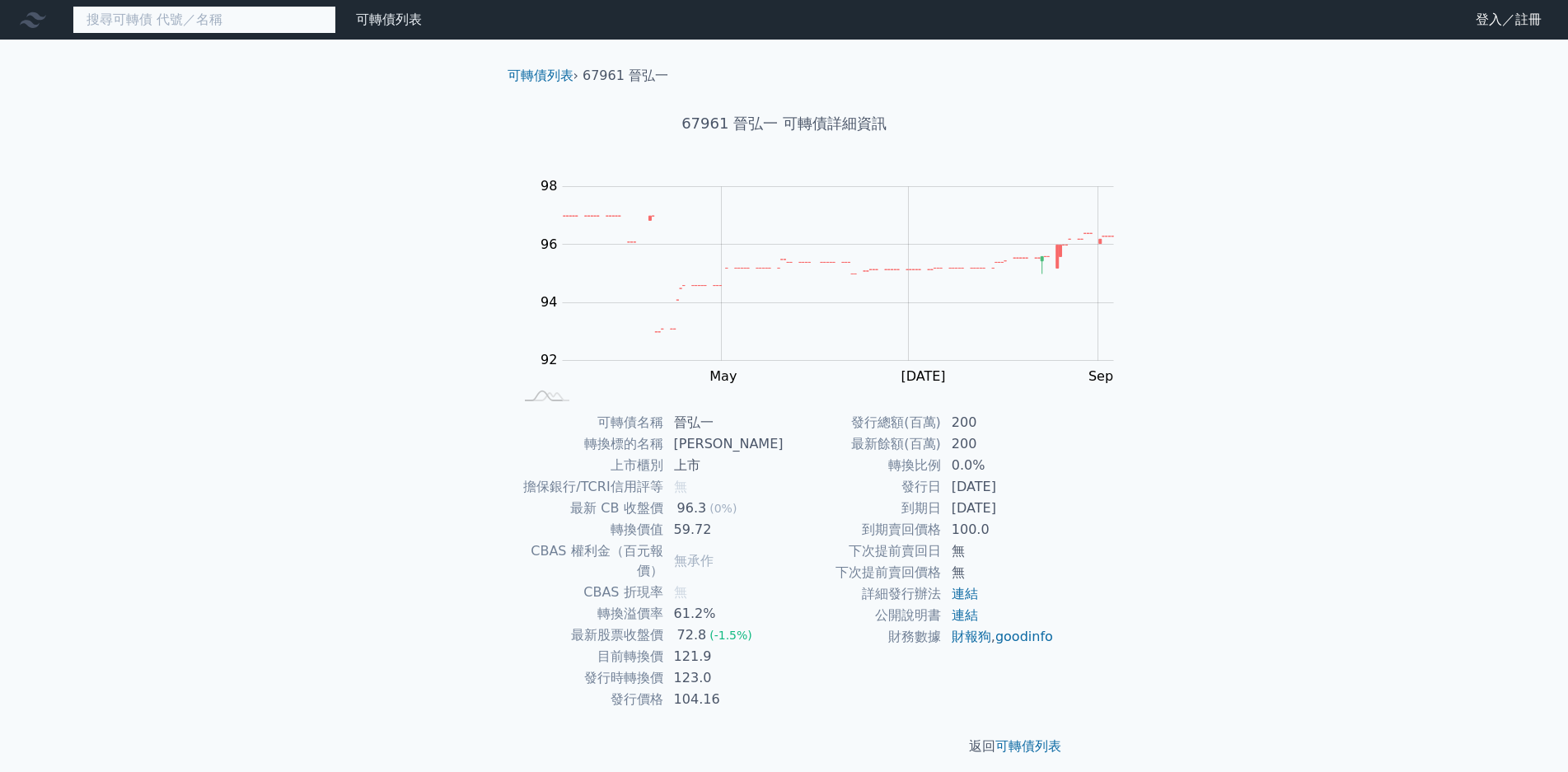
click at [185, 19] on input at bounding box center [204, 19] width 263 height 28
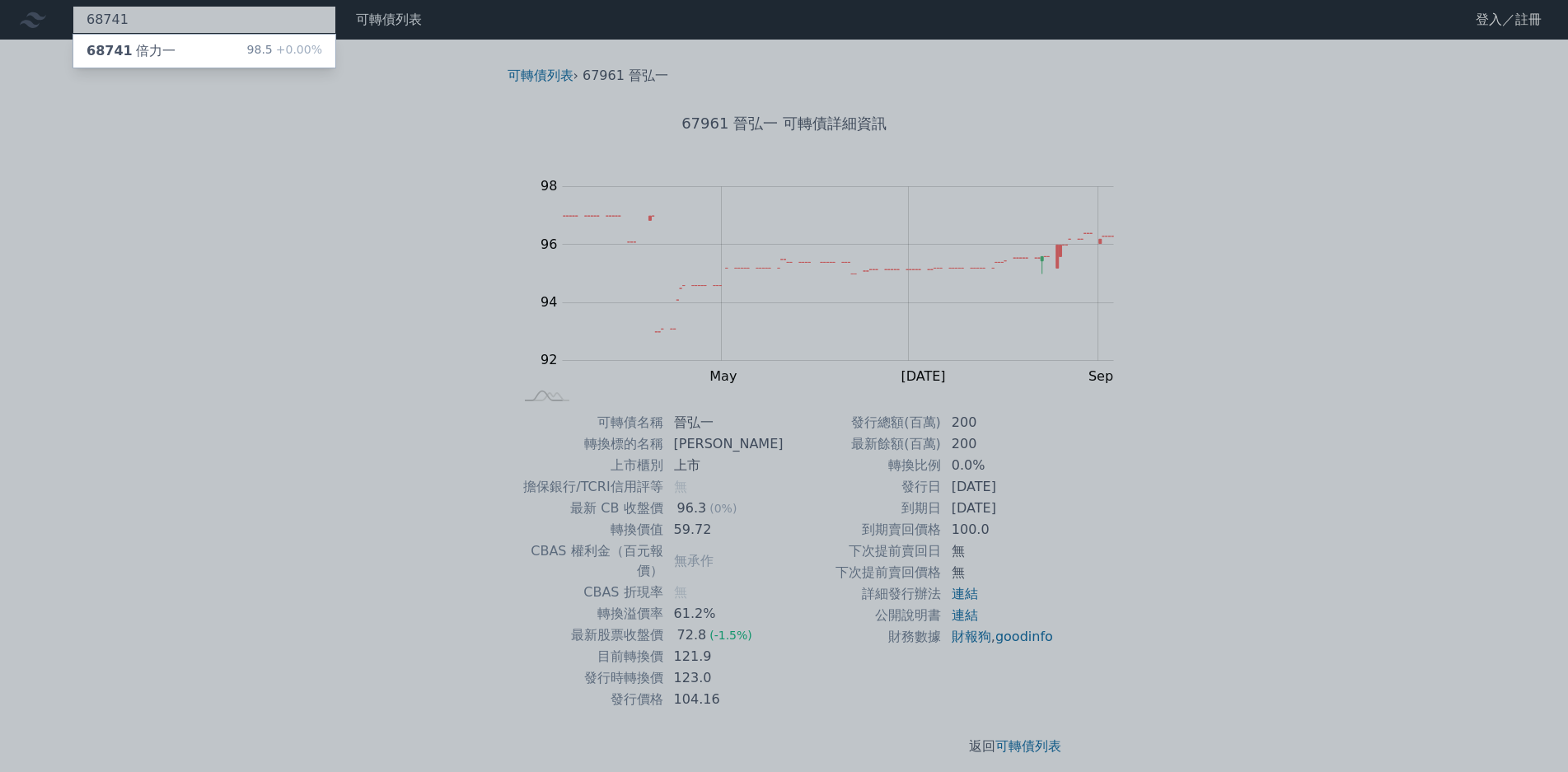
type input "68741"
click at [247, 46] on div "98.5 +0.00%" at bounding box center [284, 50] width 75 height 19
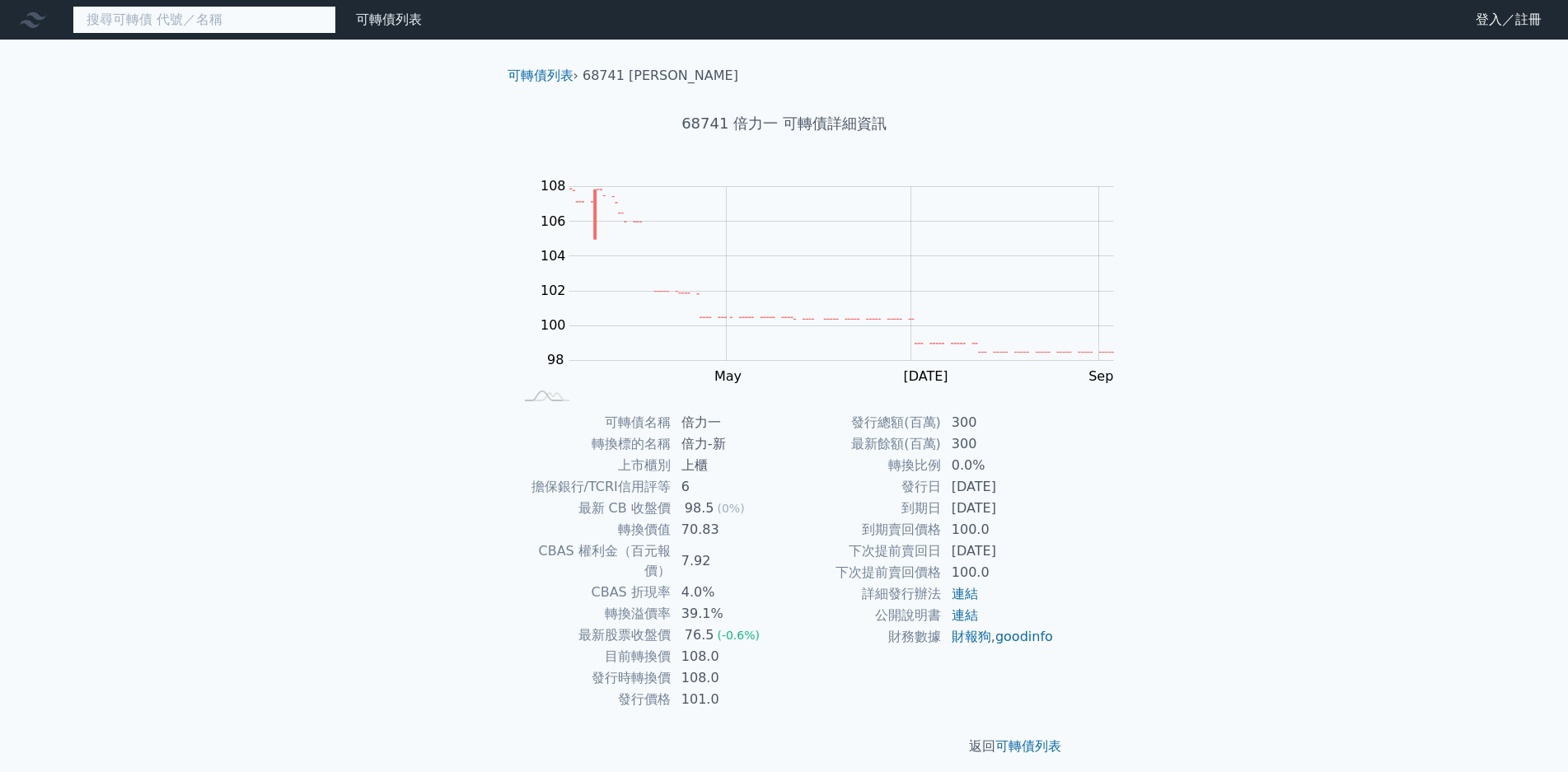
click at [203, 17] on input at bounding box center [204, 19] width 263 height 28
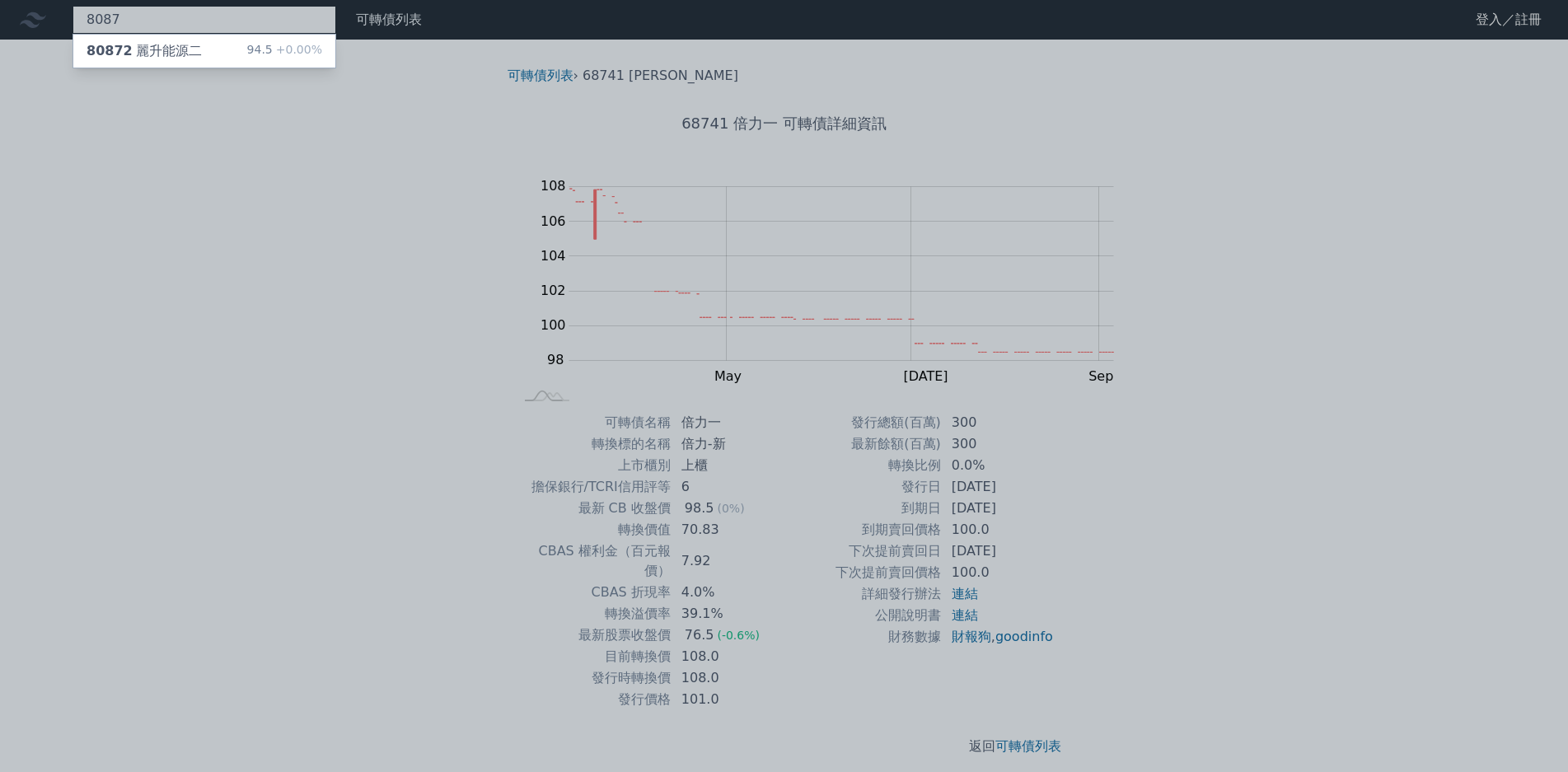
type input "8087"
click at [212, 29] on div at bounding box center [784, 386] width 1568 height 772
click at [205, 18] on div "8087 80872 麗升能源二 94.5 +0.00%" at bounding box center [204, 19] width 263 height 28
click at [273, 43] on span "+0.00%" at bounding box center [297, 49] width 49 height 13
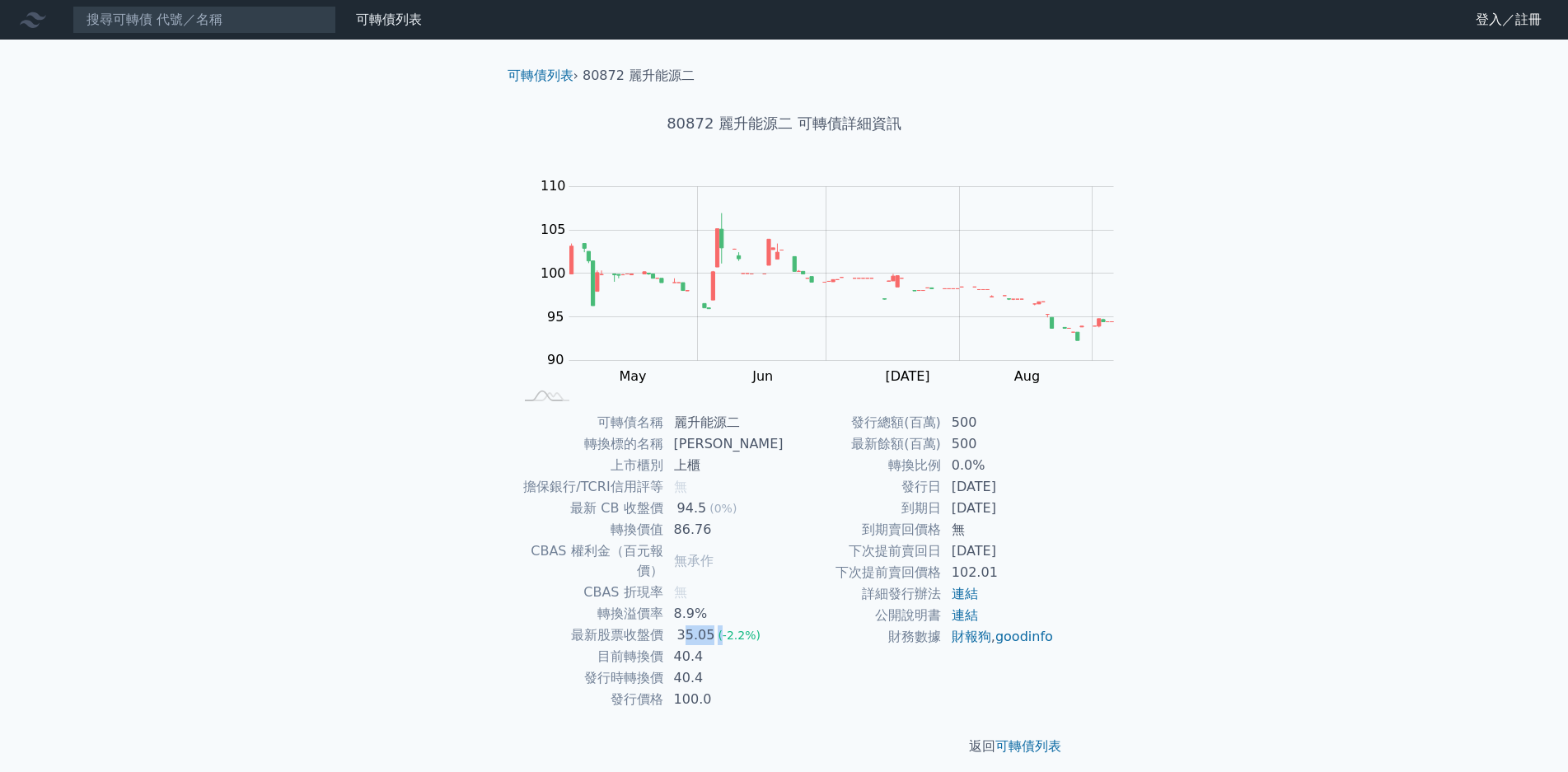
drag, startPoint x: 803, startPoint y: 581, endPoint x: 871, endPoint y: 579, distance: 68.0
click at [785, 624] on td "35.05 (-2.2%)" at bounding box center [725, 635] width 121 height 21
click at [172, 33] on input at bounding box center [204, 19] width 263 height 28
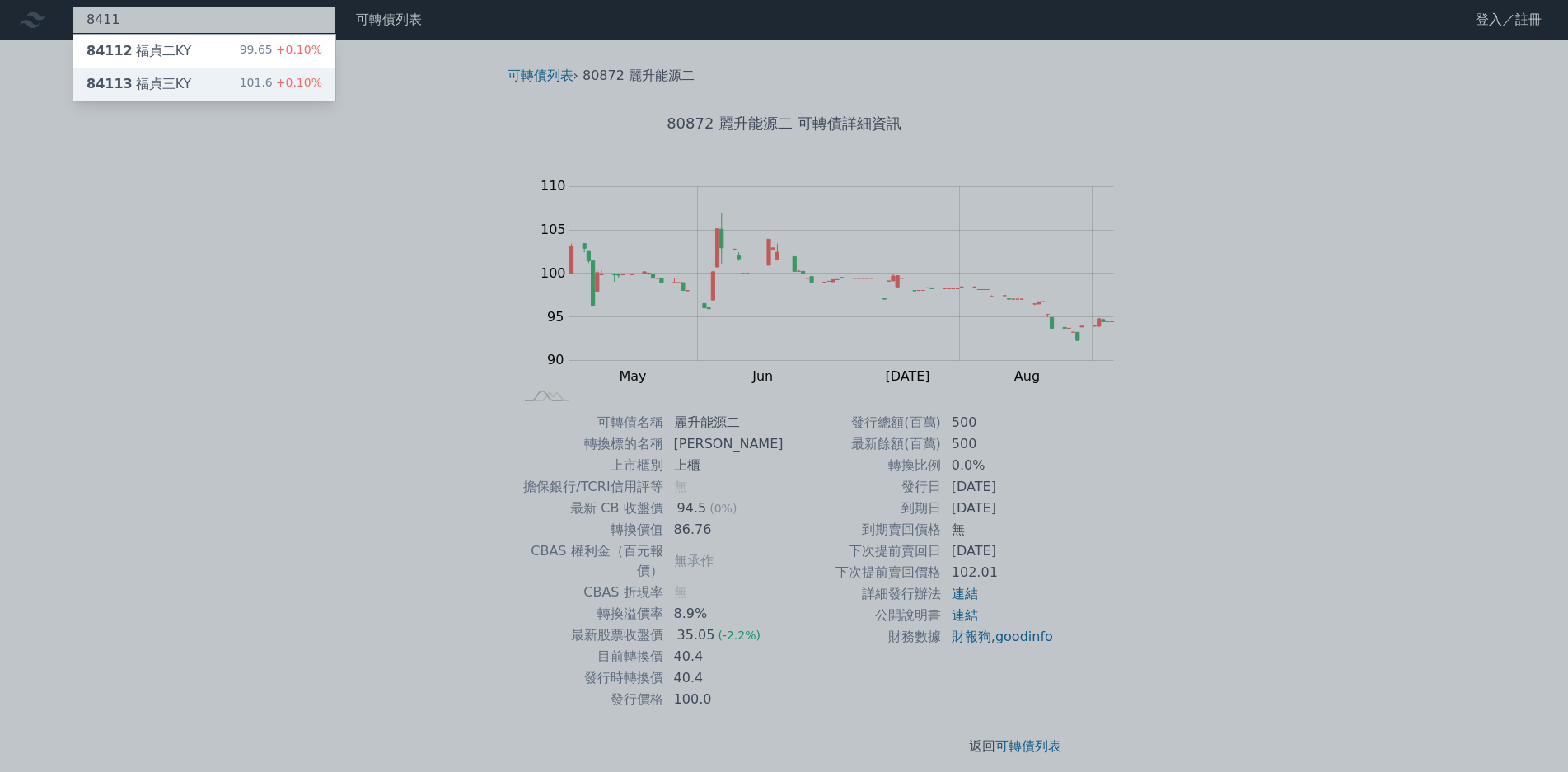
type input "8411"
click at [273, 79] on span "+0.10%" at bounding box center [297, 83] width 49 height 13
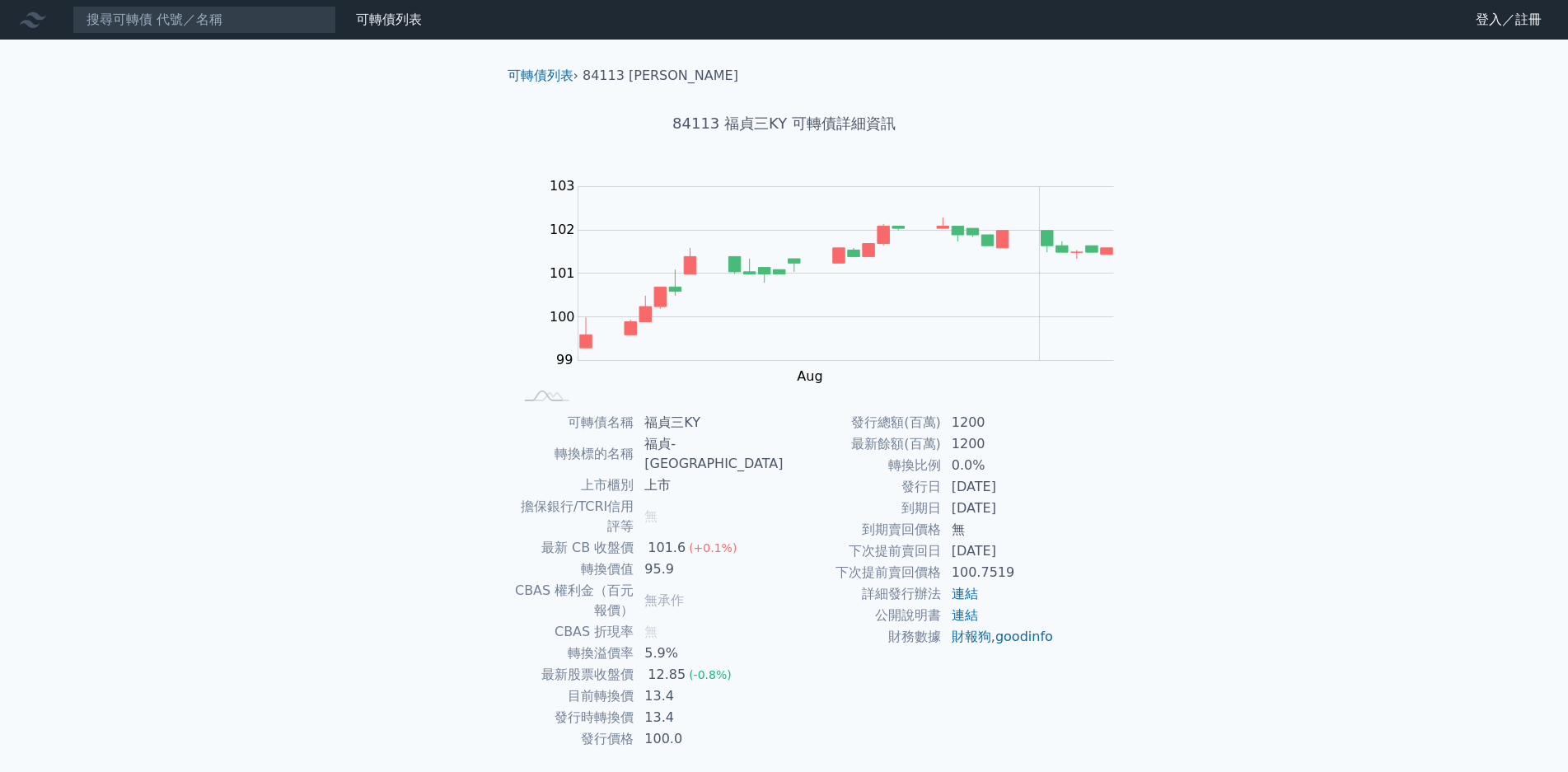
drag, startPoint x: 792, startPoint y: 573, endPoint x: 829, endPoint y: 566, distance: 37.7
click at [784, 643] on td "5.9%" at bounding box center [709, 653] width 149 height 21
click at [189, 27] on input at bounding box center [204, 19] width 263 height 28
type input "4"
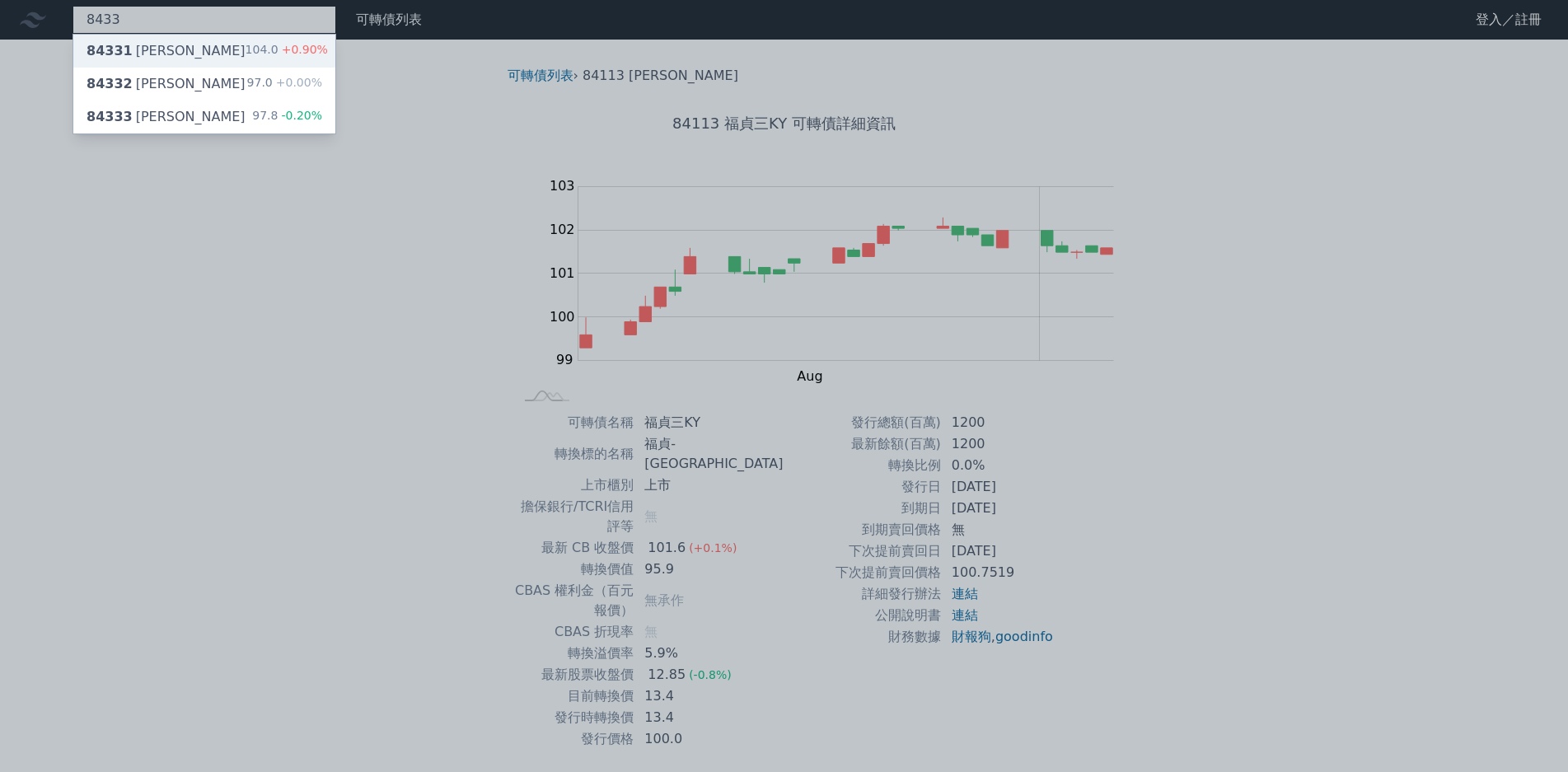
type input "8433"
click at [278, 47] on span "+0.90%" at bounding box center [302, 49] width 49 height 13
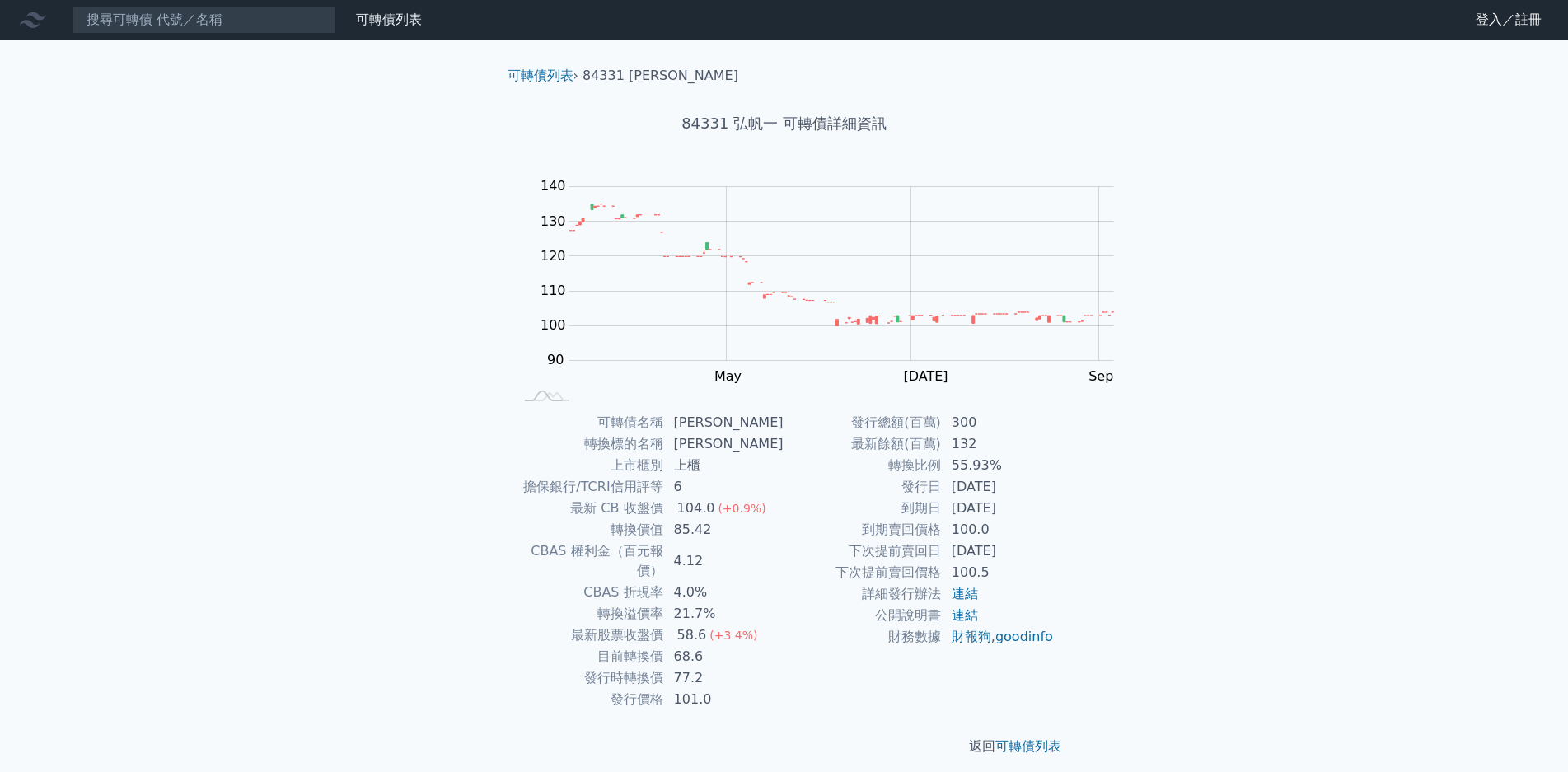
click at [168, 34] on nav "可轉債列表 財務數據 可轉債列表 財務數據 登入／註冊 登入／註冊" at bounding box center [784, 19] width 1568 height 40
click at [168, 32] on input at bounding box center [204, 19] width 263 height 28
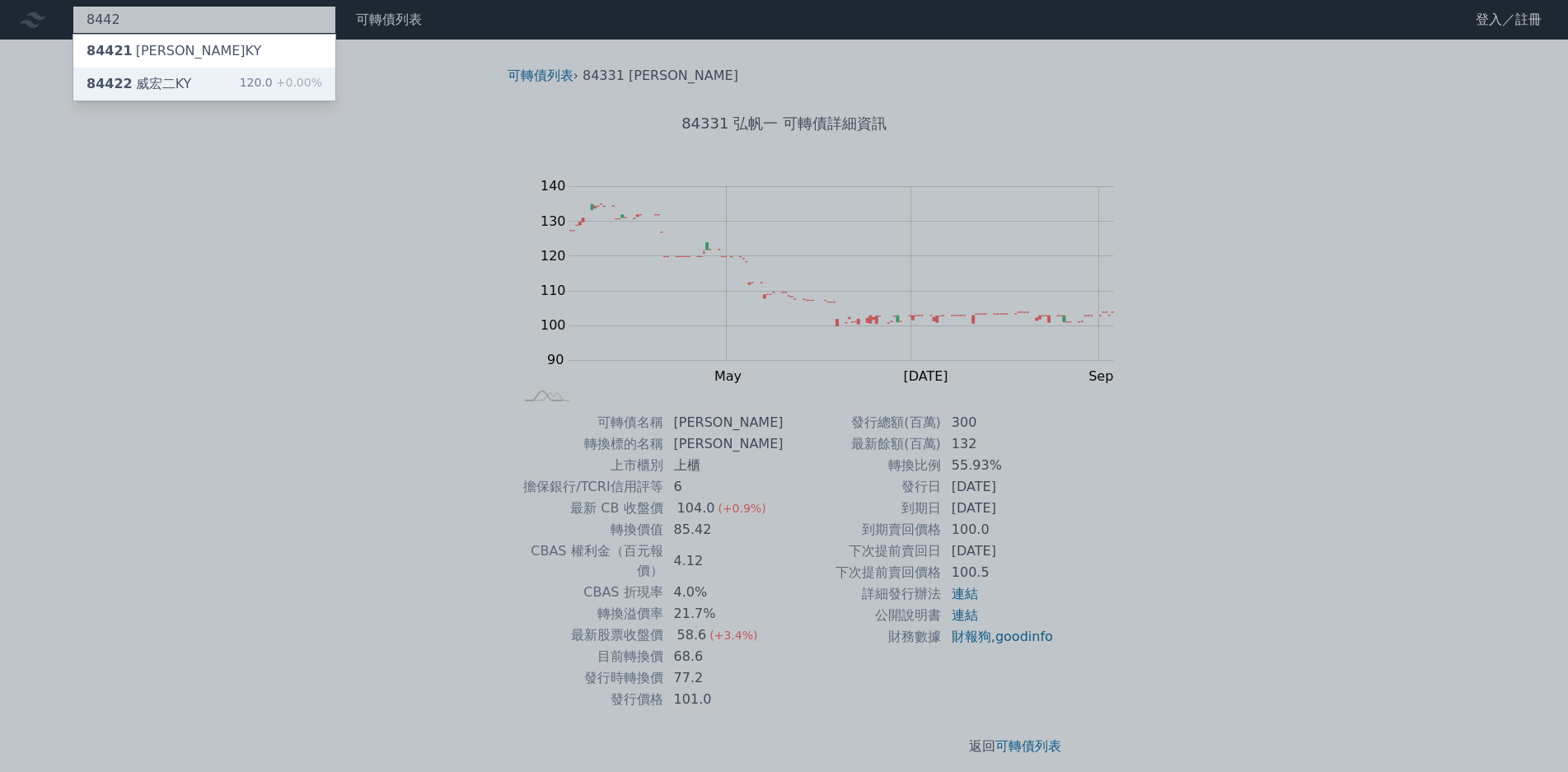
type input "8442"
click at [273, 77] on span "+0.00%" at bounding box center [297, 83] width 49 height 13
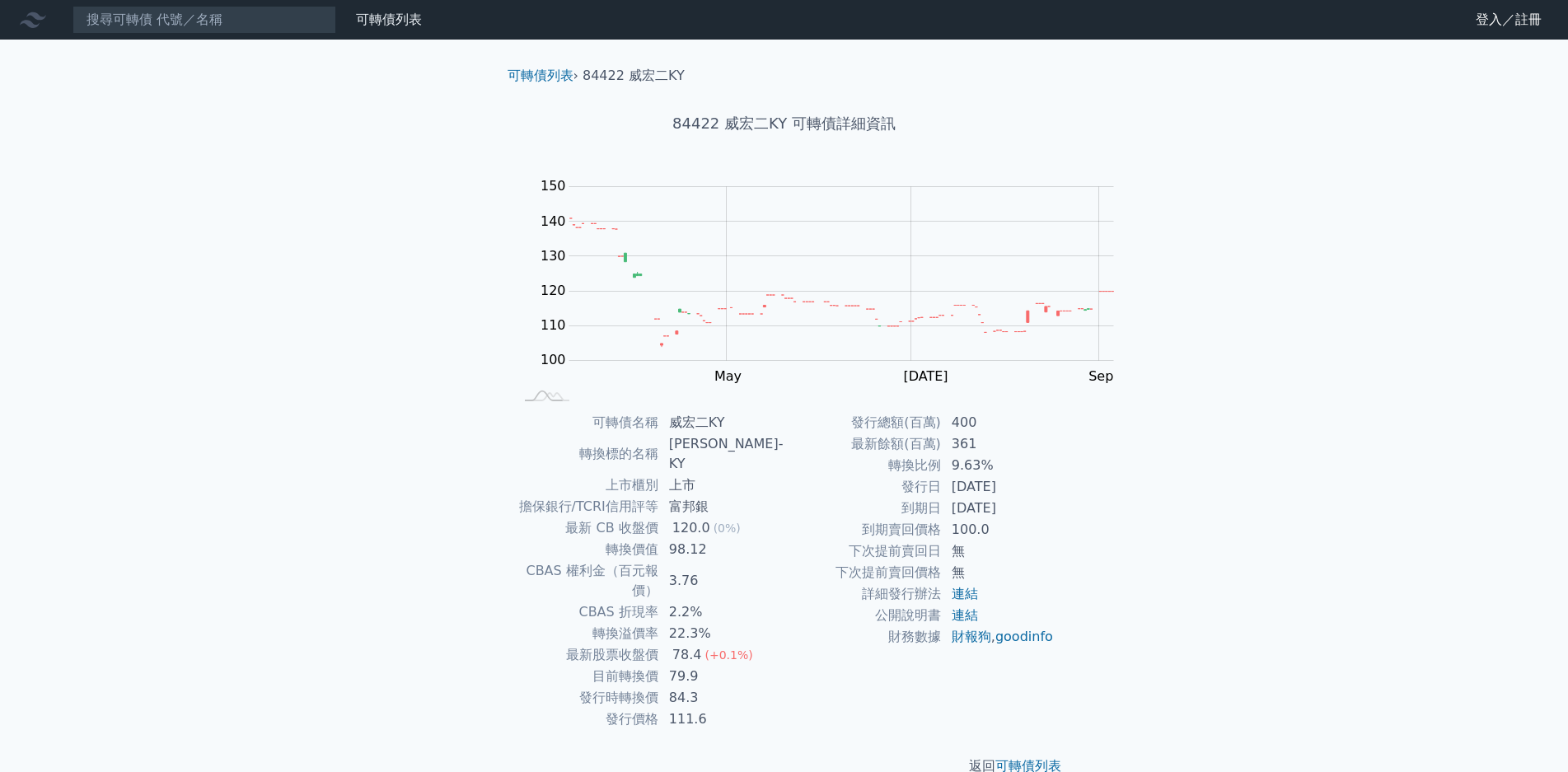
click at [785, 623] on td "22.3%" at bounding box center [722, 633] width 125 height 21
drag, startPoint x: 794, startPoint y: 584, endPoint x: 893, endPoint y: 607, distance: 101.6
click at [785, 607] on tbody "可轉債名稱 威宏二KY 轉換標的名稱 威宏-KY 上市櫃別 上市 擔保銀行/TCRI信用評等 富邦銀 最新 CB 收盤價 120.0 (0%) 轉換價值 98…" at bounding box center [649, 571] width 270 height 318
click at [785, 666] on td "79.9" at bounding box center [722, 676] width 125 height 21
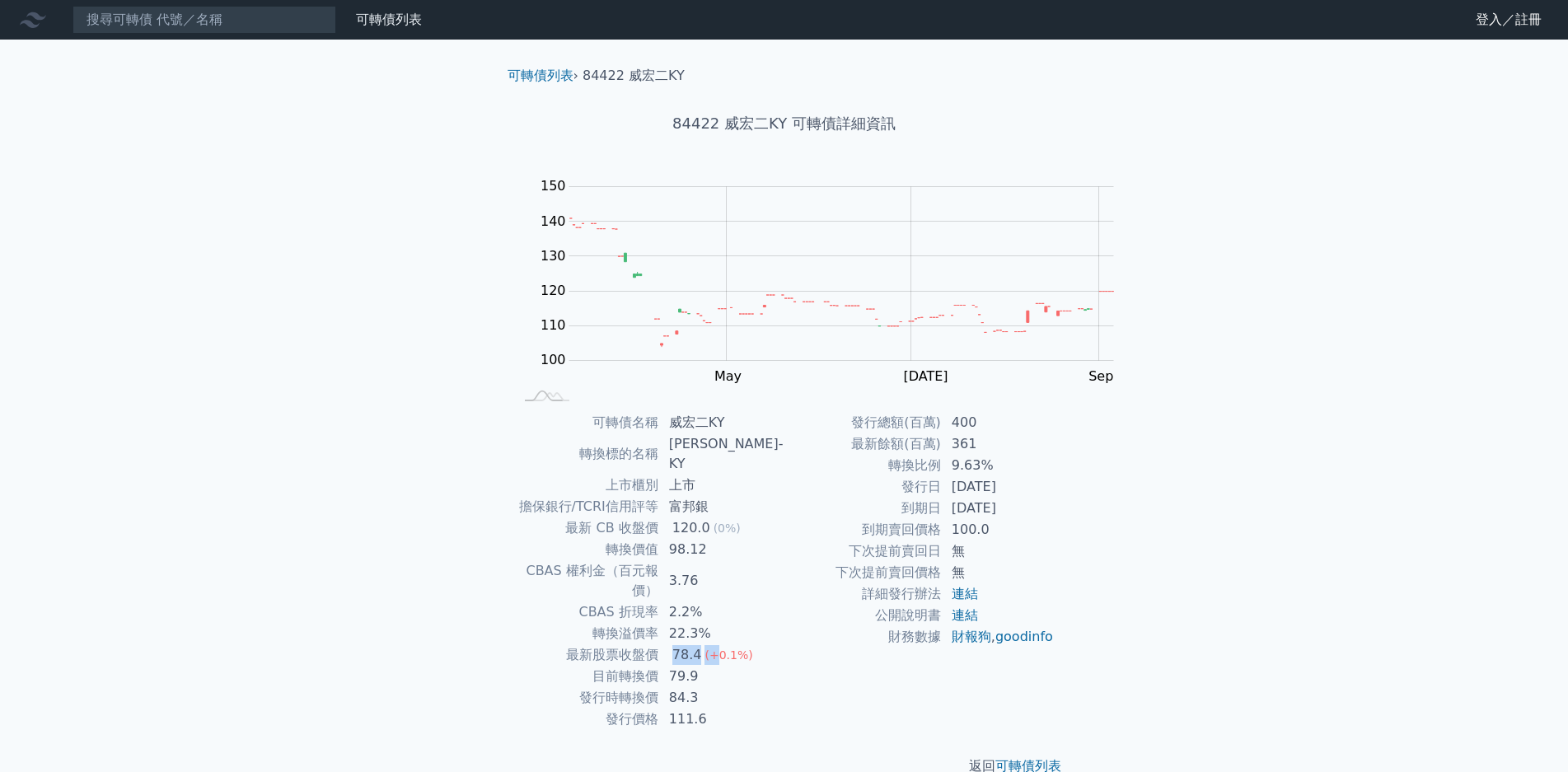
click at [785, 645] on td "78.4 (+0.1%)" at bounding box center [722, 655] width 125 height 21
click at [752, 649] on span "(+0.1%)" at bounding box center [728, 655] width 48 height 13
click at [146, 36] on nav "可轉債列表 財務數據 可轉債列表 財務數據 登入／註冊 登入／註冊" at bounding box center [784, 19] width 1568 height 40
click at [152, 28] on input at bounding box center [204, 19] width 263 height 28
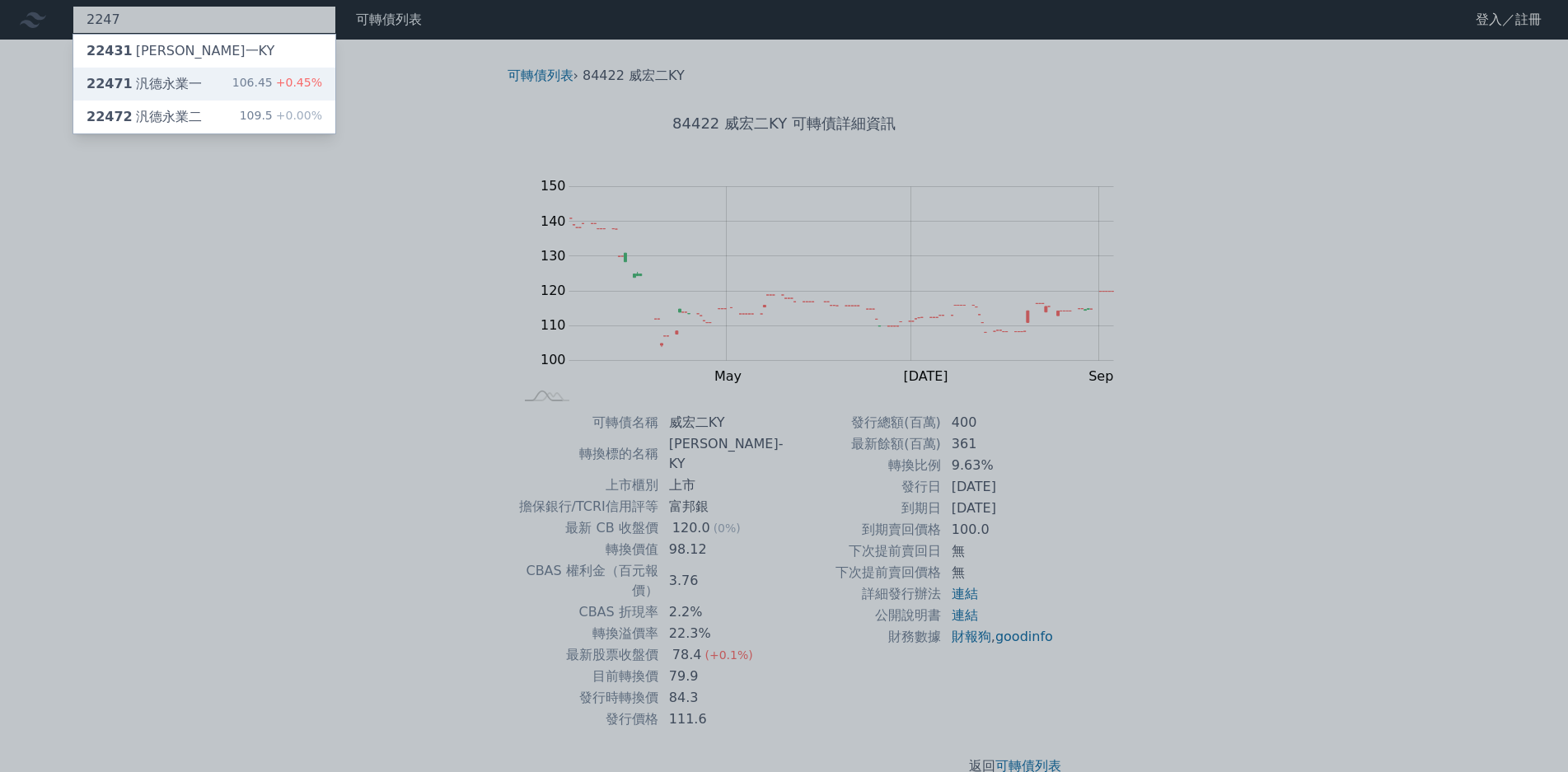
type input "2247"
click at [273, 79] on span "+0.45%" at bounding box center [297, 83] width 49 height 13
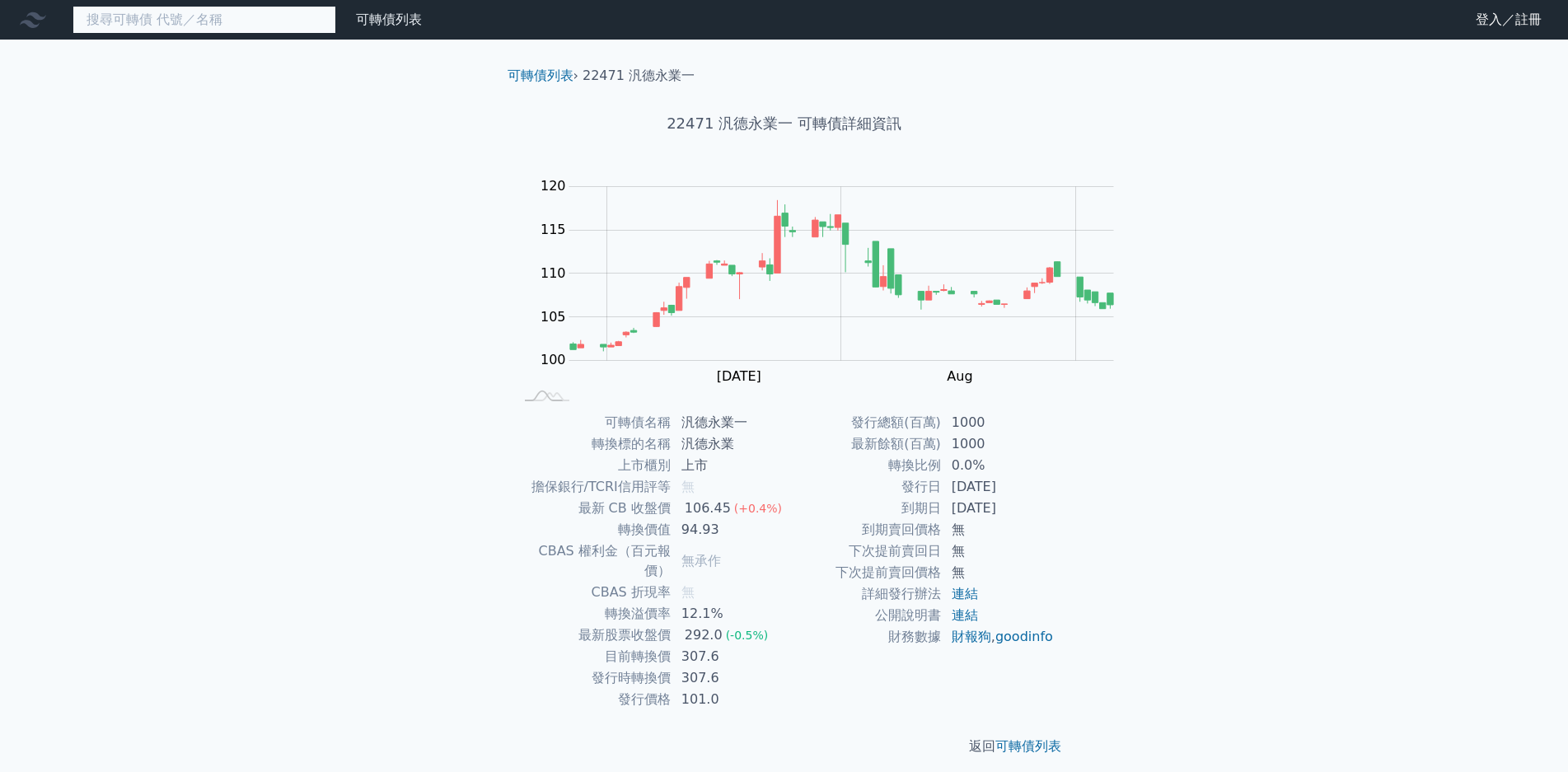
click at [124, 17] on input at bounding box center [204, 19] width 263 height 28
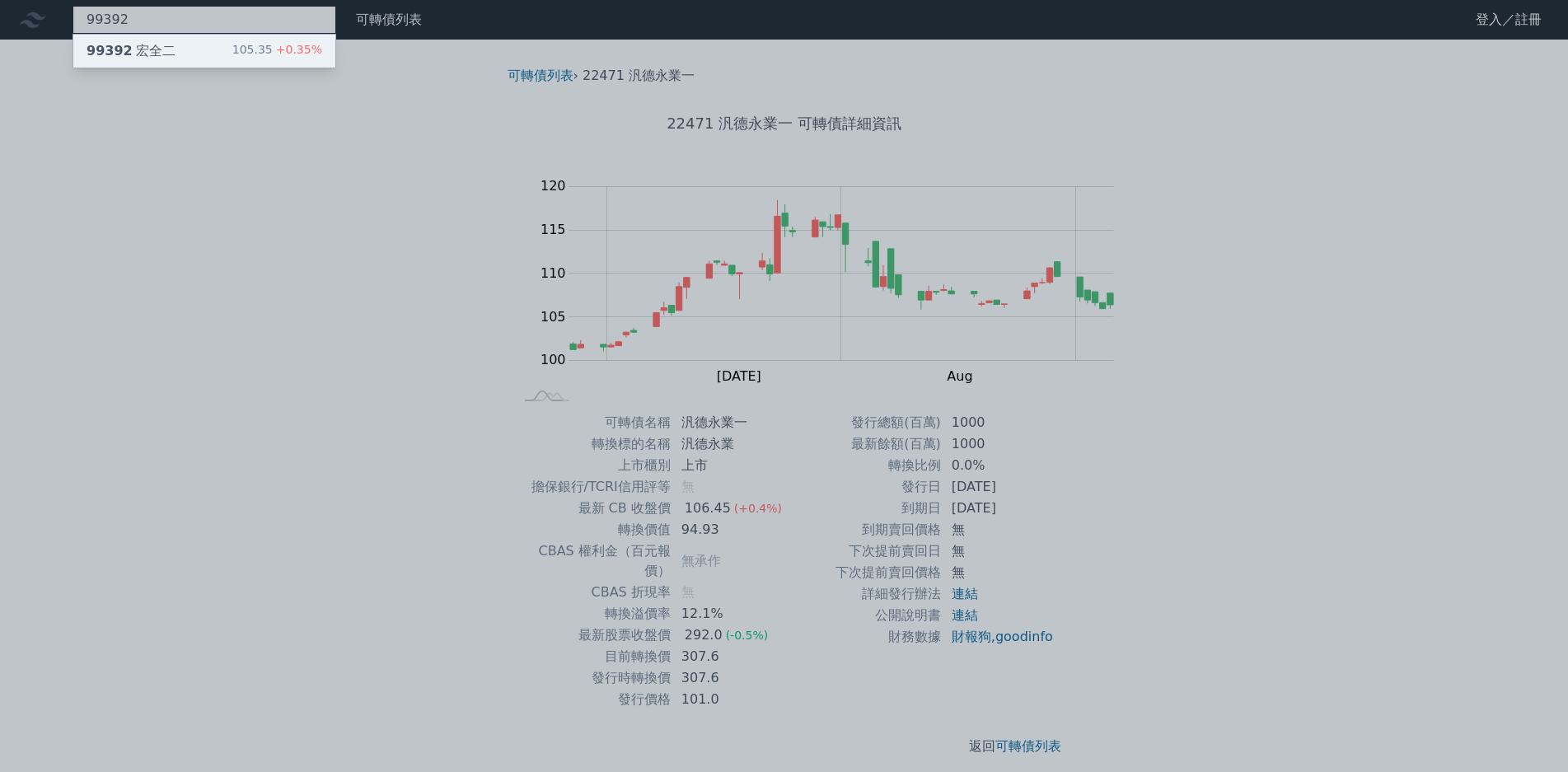
type input "99392"
click at [232, 51] on div "105.35 +0.35%" at bounding box center [276, 50] width 90 height 19
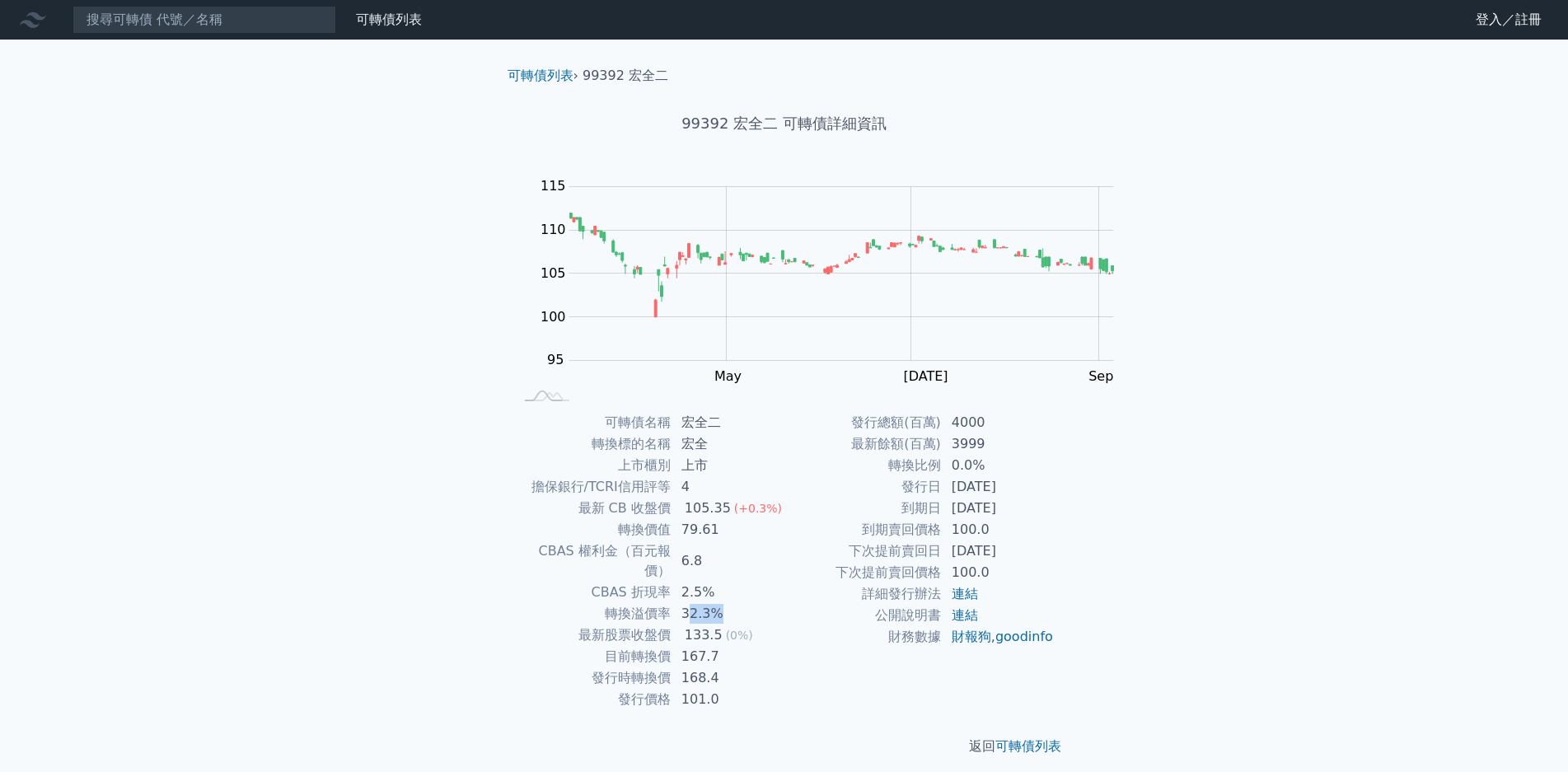
drag, startPoint x: 799, startPoint y: 570, endPoint x: 859, endPoint y: 568, distance: 60.0
click at [785, 603] on td "32.3%" at bounding box center [728, 613] width 113 height 21
drag, startPoint x: 801, startPoint y: 583, endPoint x: 865, endPoint y: 586, distance: 64.1
click at [785, 624] on td "133.5 (0%)" at bounding box center [728, 635] width 113 height 21
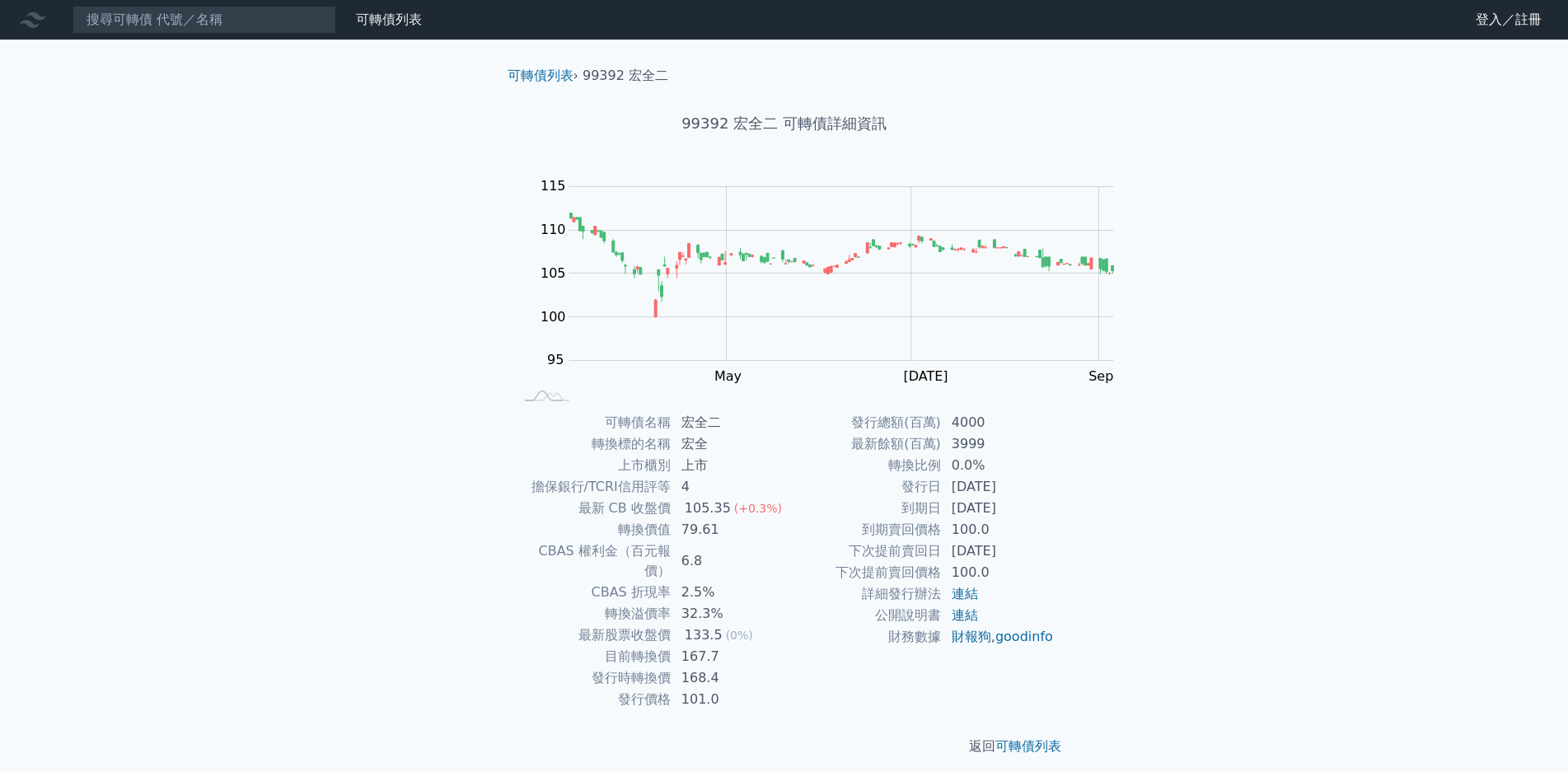
click at [785, 624] on td "133.5 (0%)" at bounding box center [728, 635] width 113 height 21
click at [183, 20] on input at bounding box center [204, 19] width 263 height 28
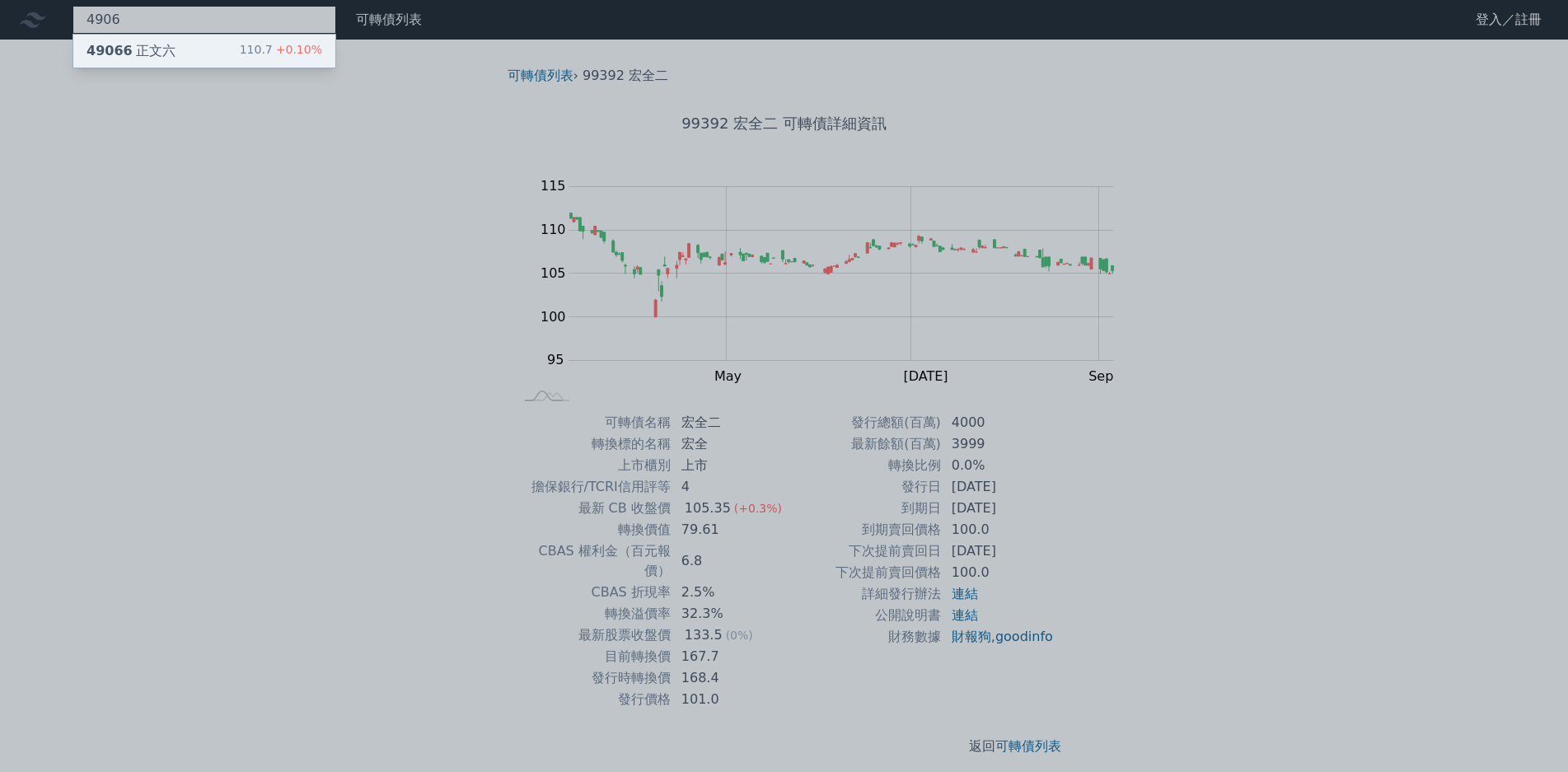
type input "4906"
click at [239, 45] on div "110.7 +0.10%" at bounding box center [280, 50] width 83 height 19
